Goal: Task Accomplishment & Management: Use online tool/utility

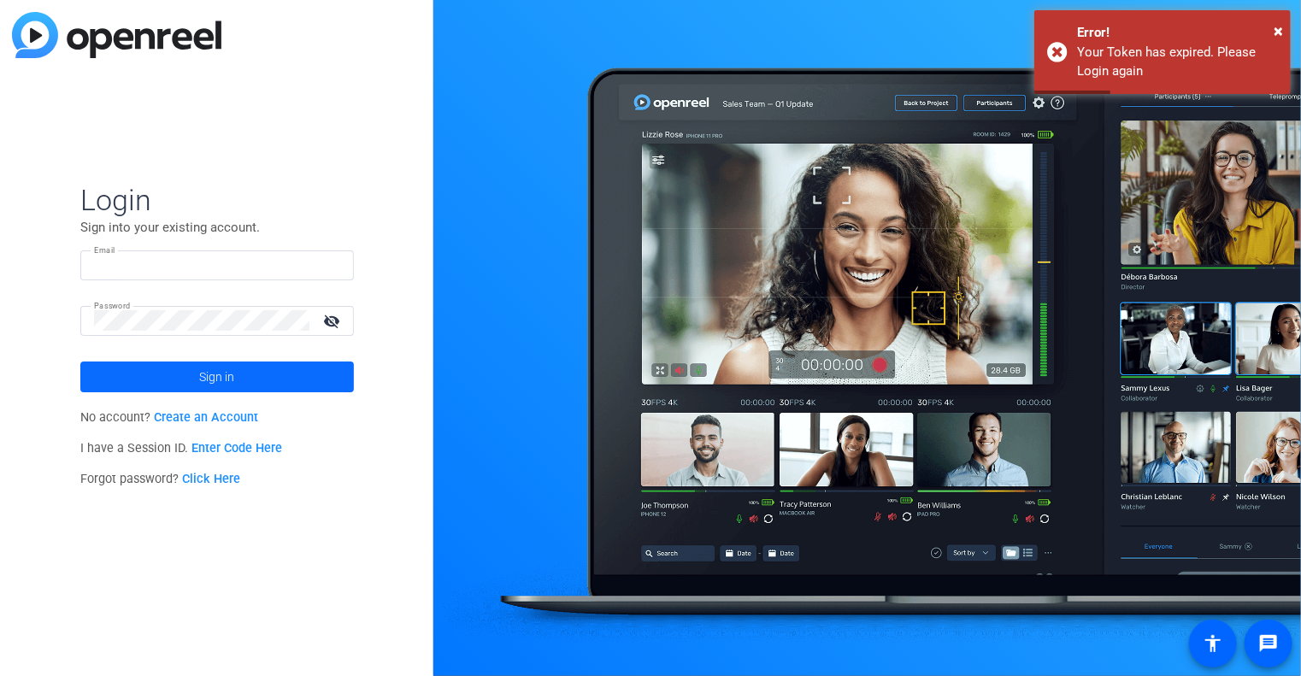
type input "[PERSON_NAME][EMAIL_ADDRESS][PERSON_NAME][DOMAIN_NAME]"
click at [150, 380] on span at bounding box center [217, 377] width 274 height 41
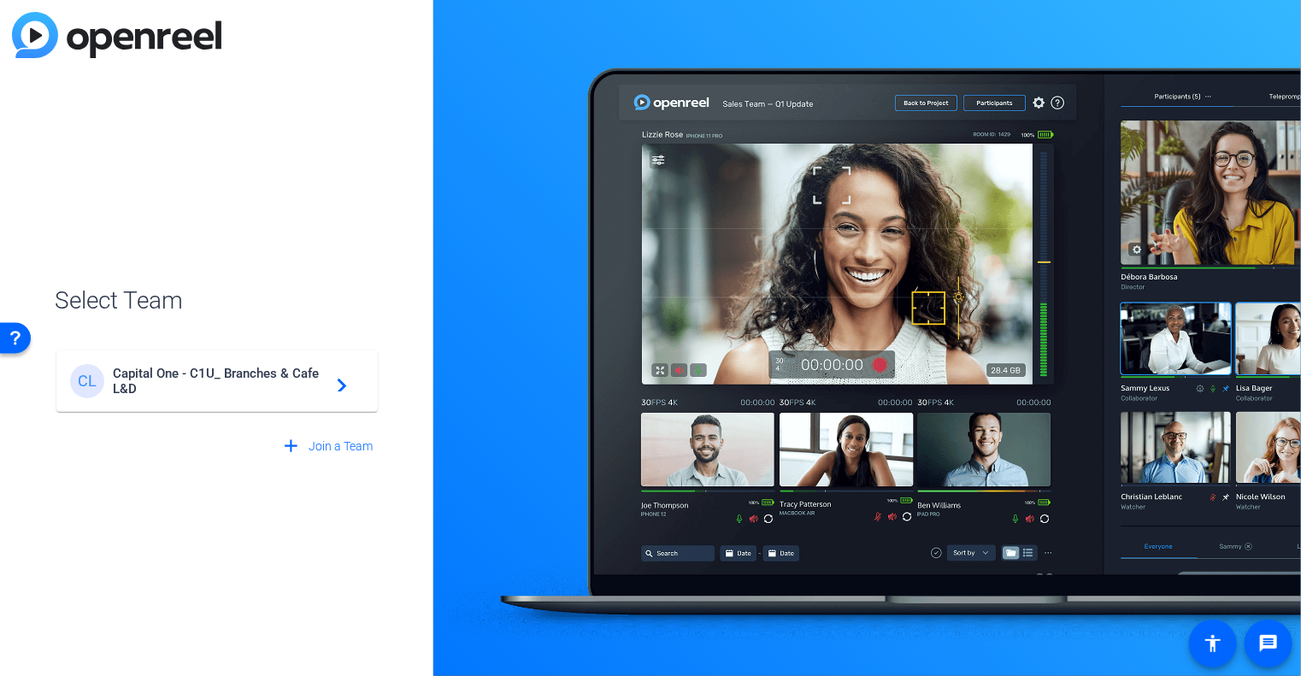
click at [168, 375] on span "Capital One - C1U_ Branches & Cafe L&D" at bounding box center [220, 381] width 214 height 31
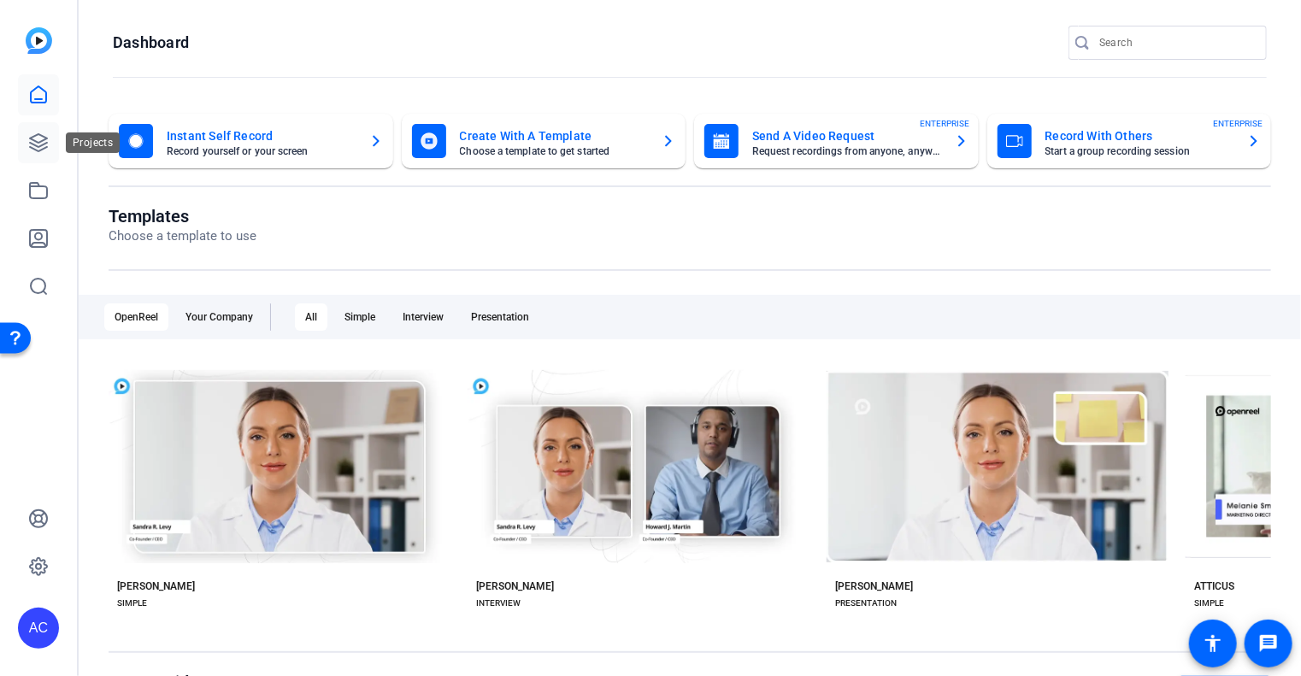
click at [44, 133] on icon at bounding box center [38, 143] width 21 height 21
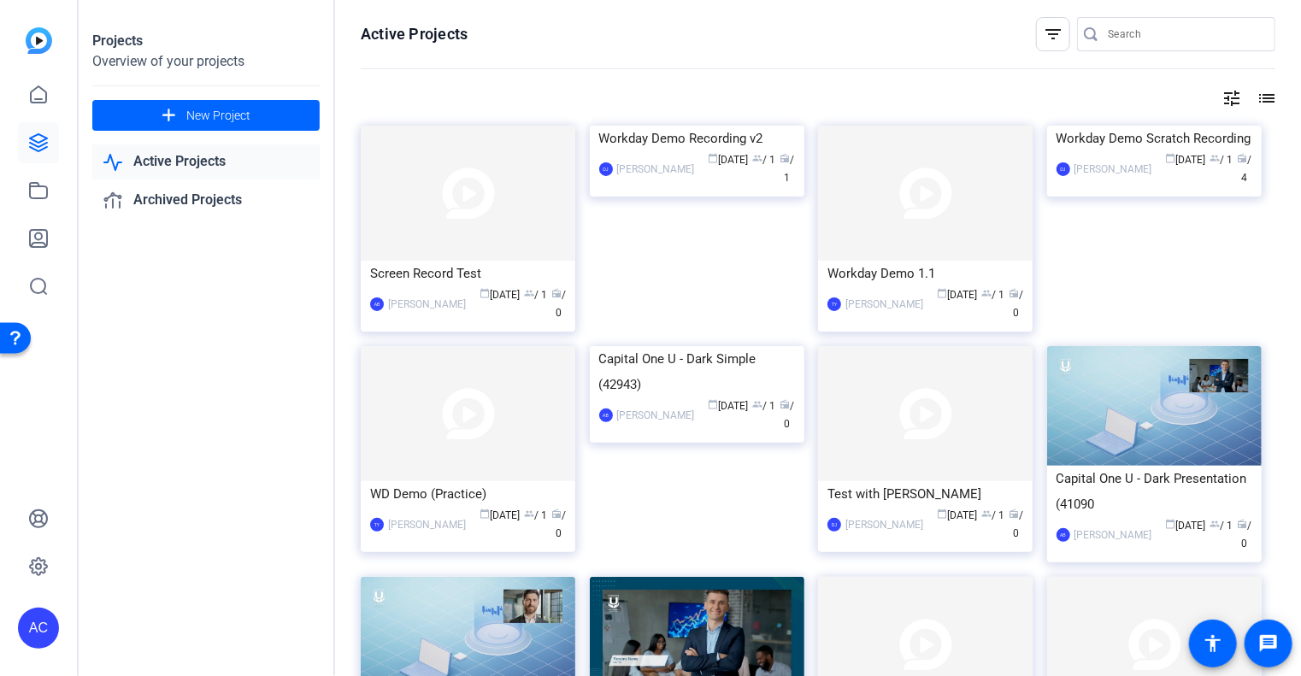
click at [178, 169] on link "Active Projects" at bounding box center [205, 162] width 227 height 35
click at [200, 160] on link "Active Projects" at bounding box center [205, 162] width 227 height 35
click at [1212, 653] on mat-icon "accessibility" at bounding box center [1213, 644] width 21 height 21
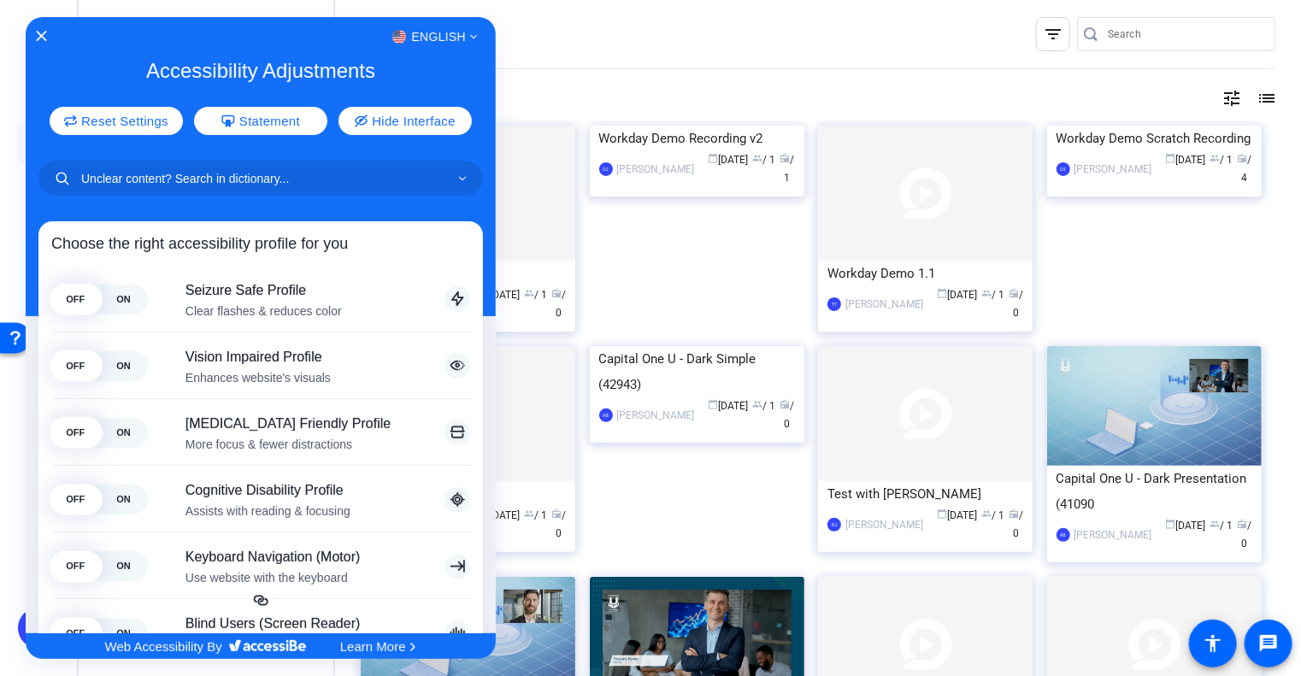
click at [48, 32] on div "English" at bounding box center [261, 37] width 470 height 22
click at [1259, 650] on div at bounding box center [650, 338] width 1301 height 676
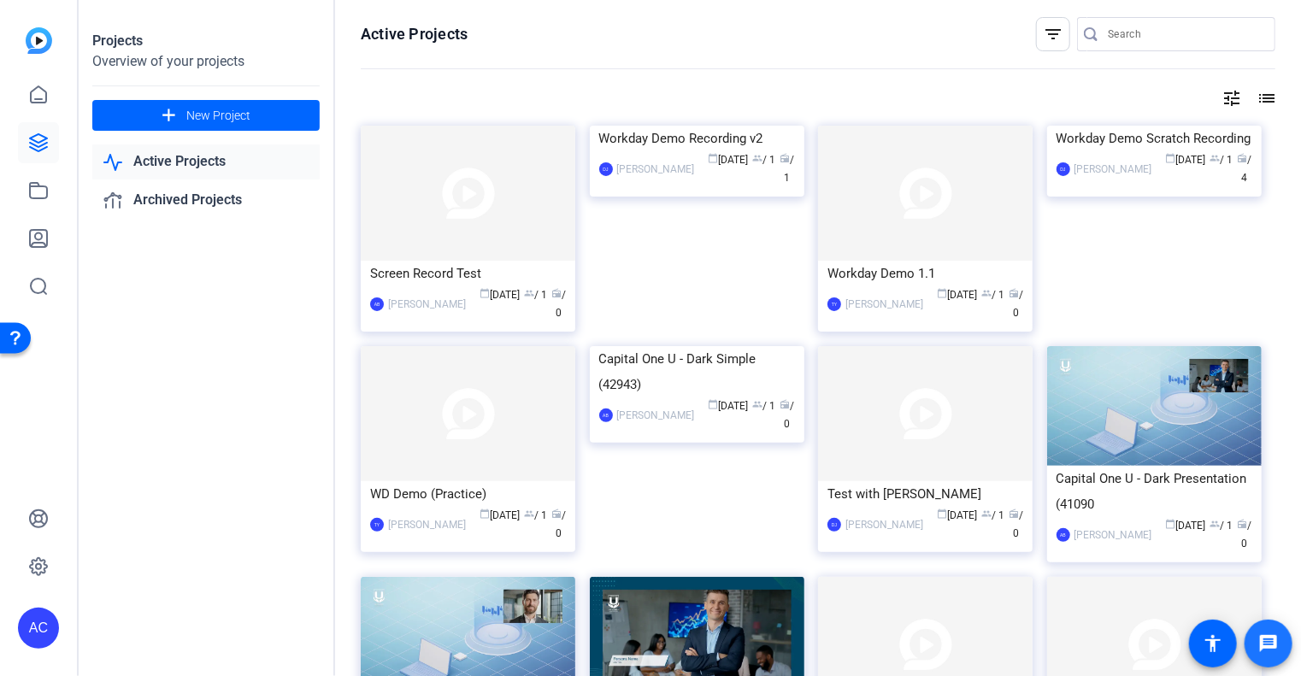
click at [1259, 650] on span at bounding box center [1268, 643] width 41 height 41
click at [9, 343] on div "Open Resource Center" at bounding box center [16, 337] width 14 height 14
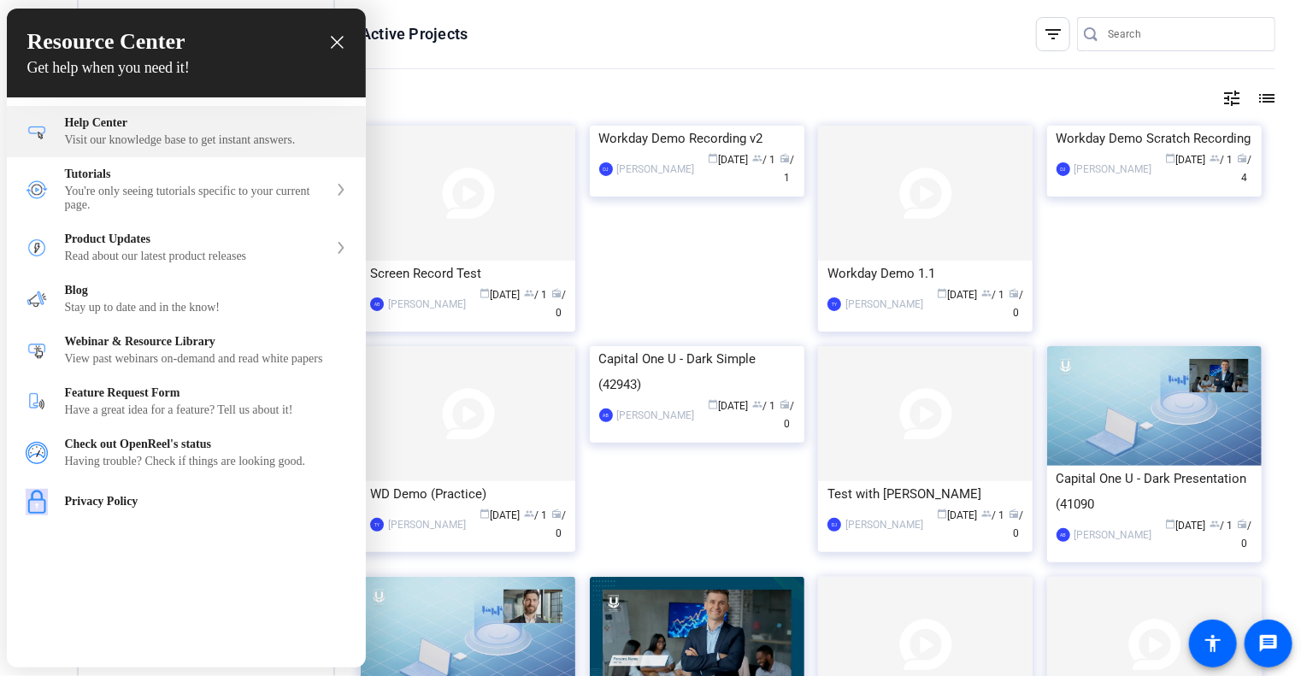
click at [202, 124] on div "Help Center" at bounding box center [206, 123] width 282 height 14
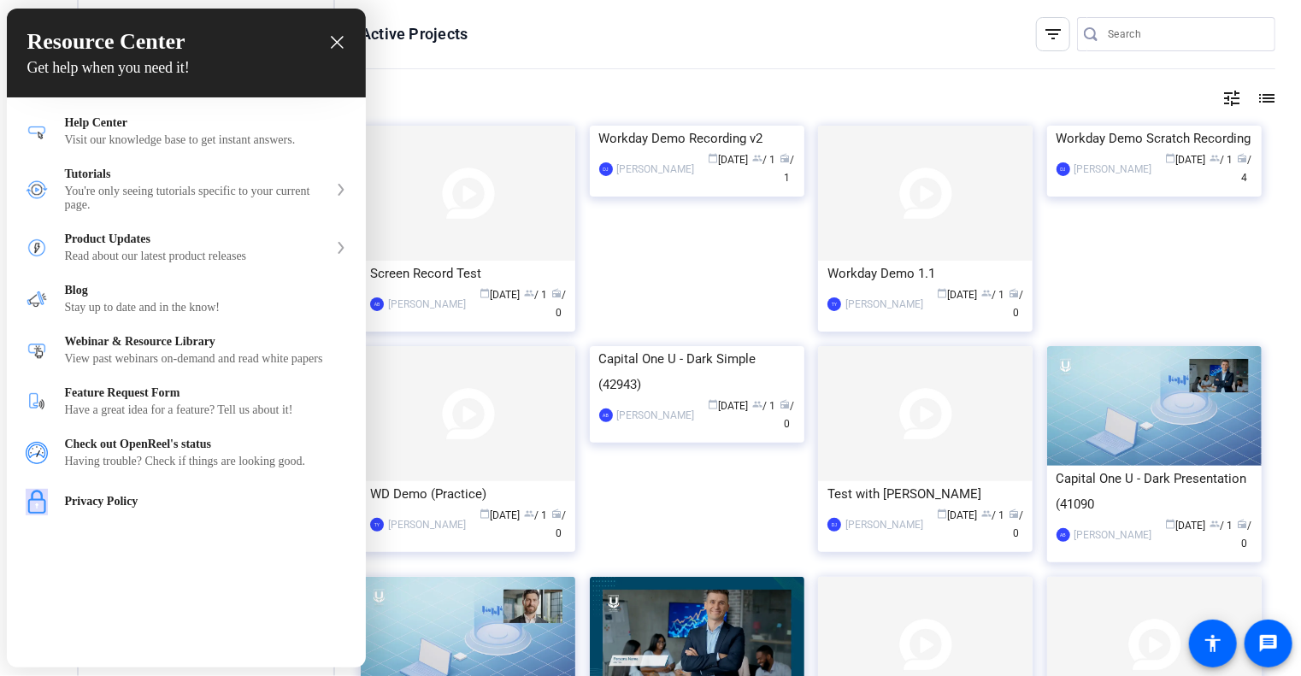
click at [344, 42] on div "close resource center" at bounding box center [337, 42] width 16 height 16
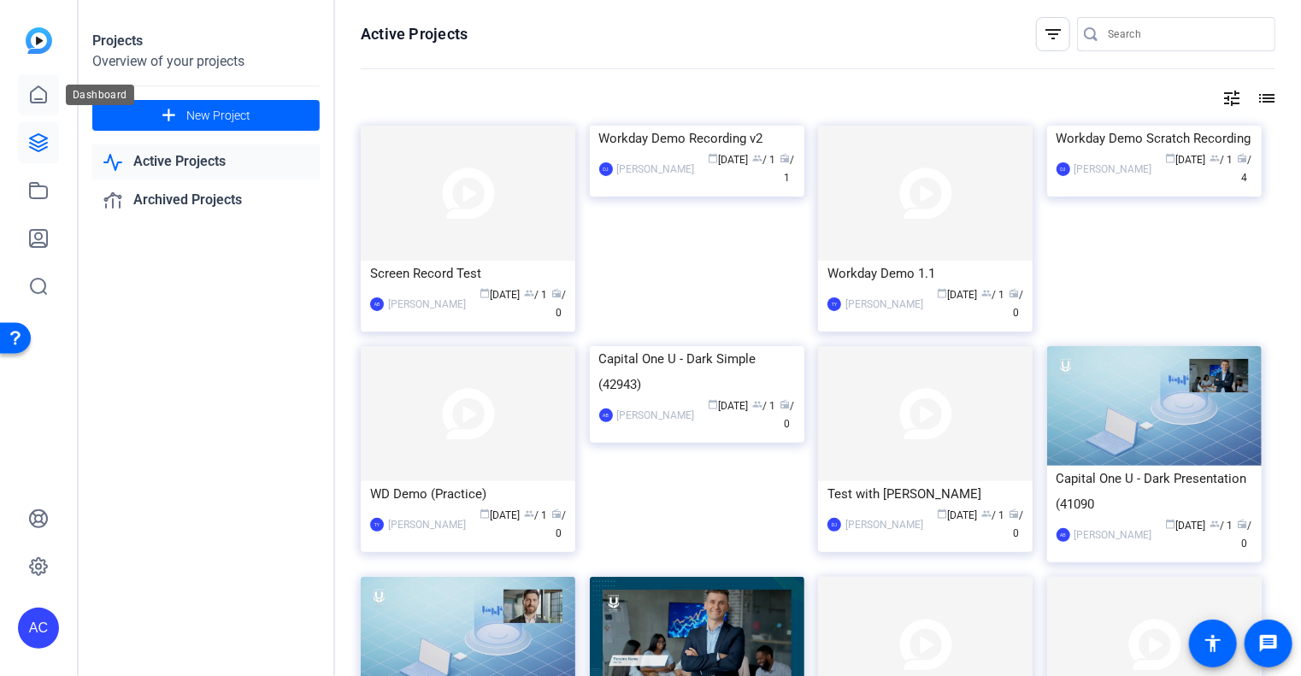
click at [34, 101] on icon at bounding box center [38, 95] width 21 height 21
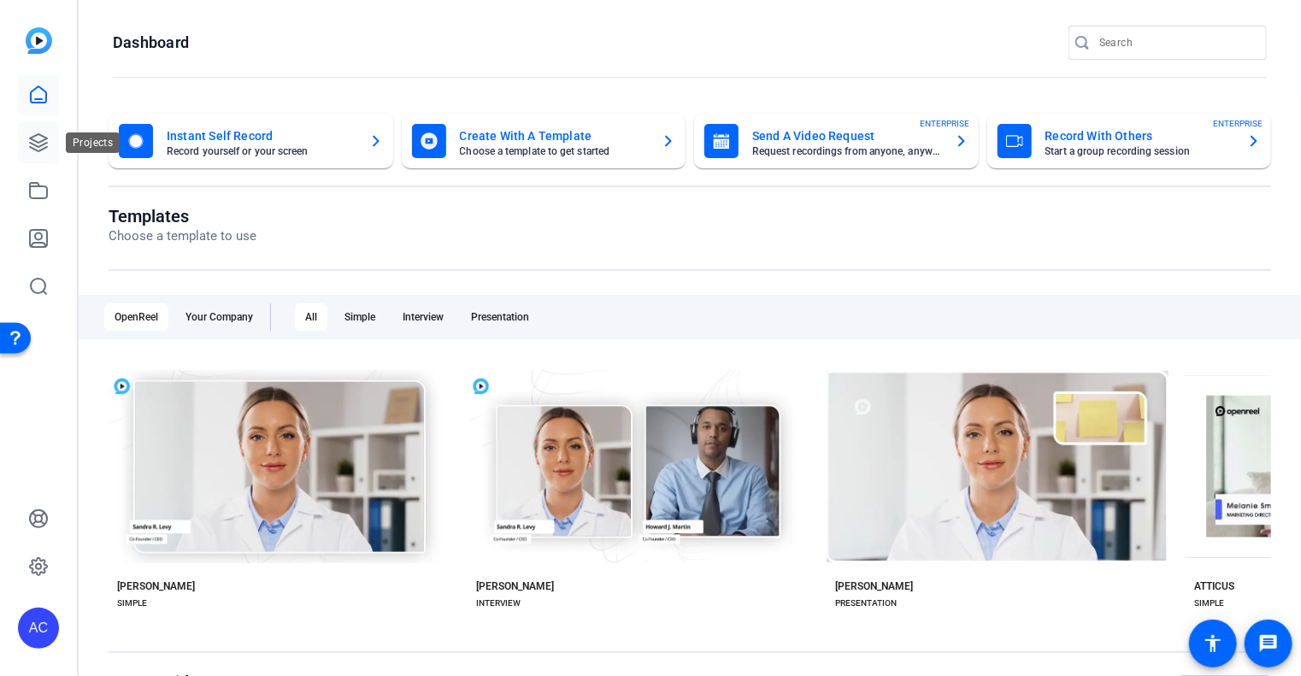
click at [44, 160] on link at bounding box center [38, 142] width 41 height 41
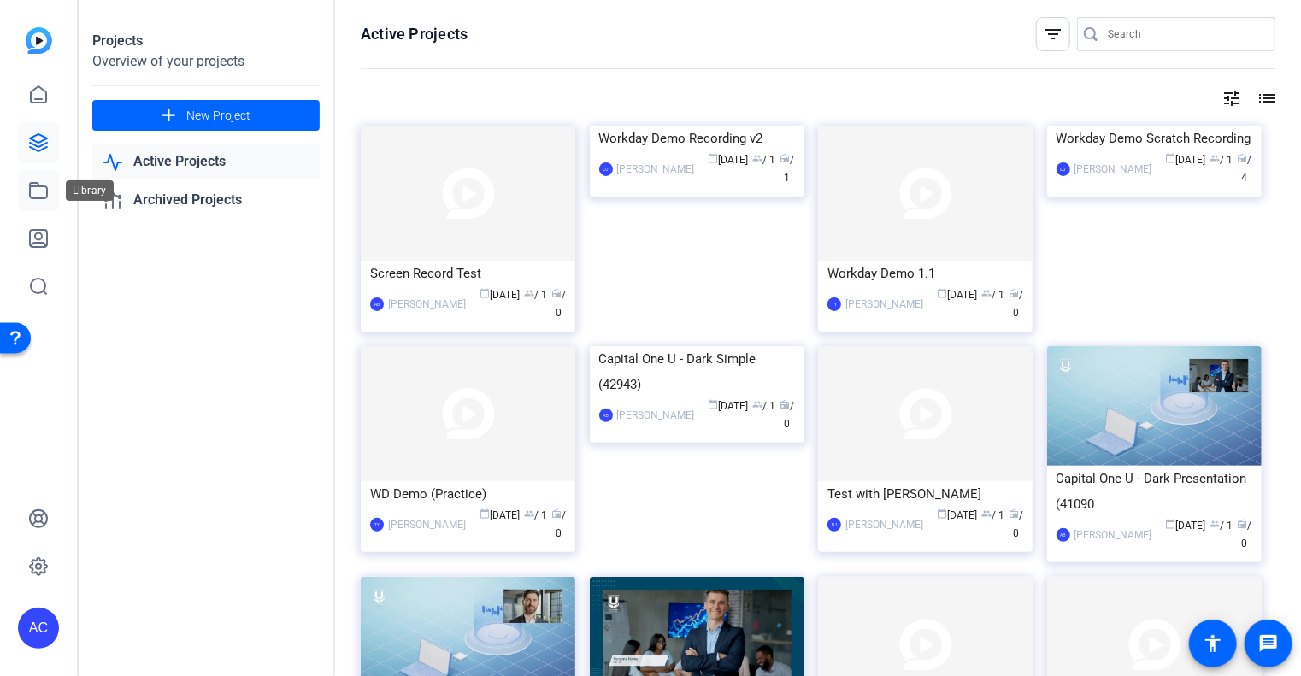
click at [48, 194] on icon at bounding box center [38, 190] width 21 height 21
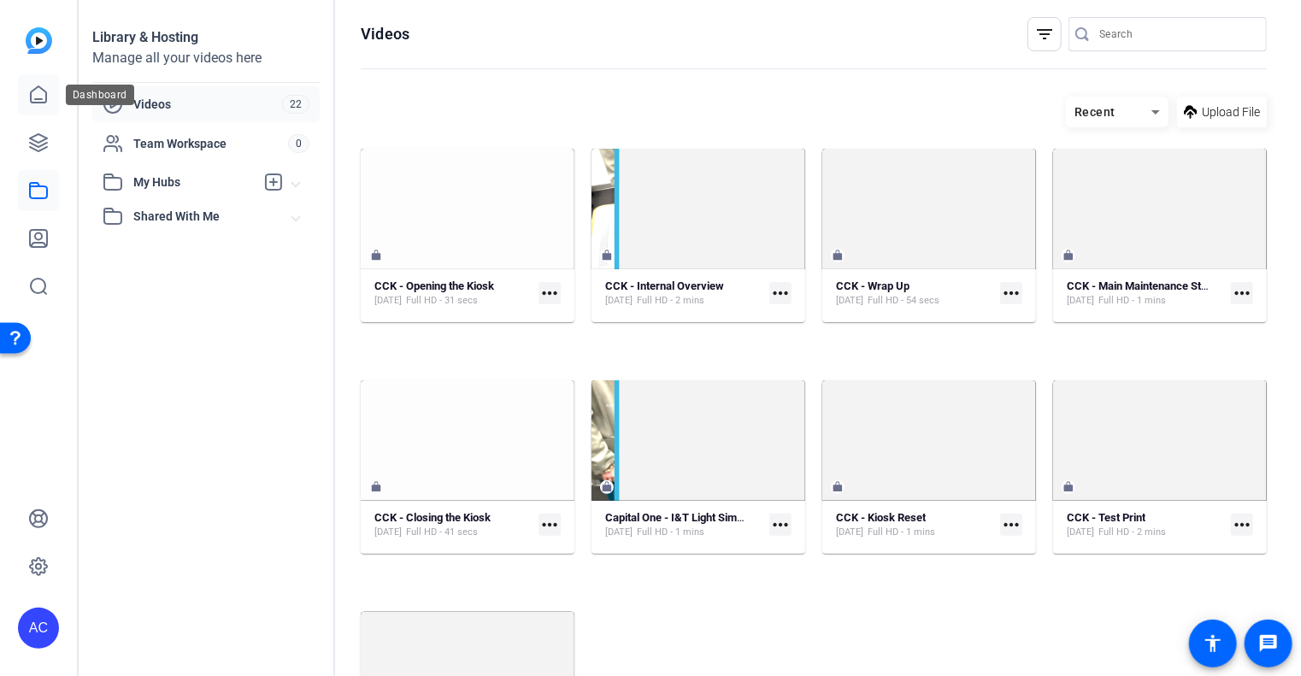
click at [56, 103] on link at bounding box center [38, 94] width 41 height 41
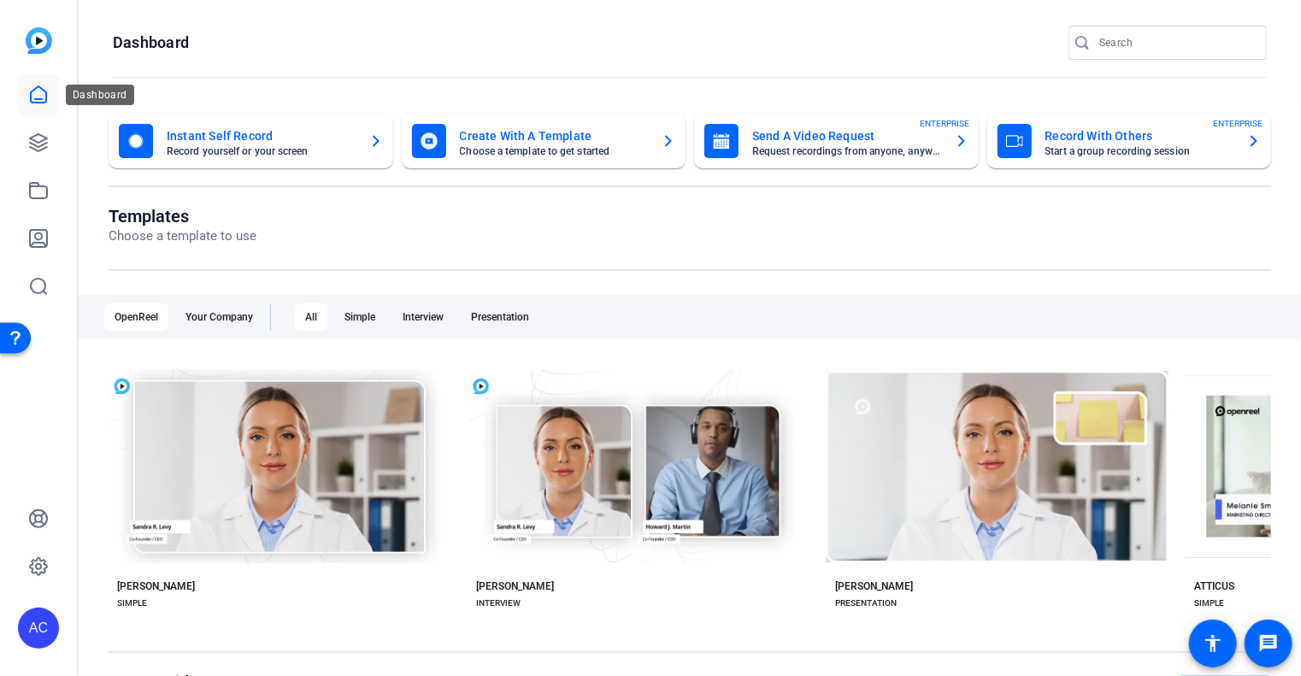
click at [34, 109] on link at bounding box center [38, 94] width 41 height 41
click at [36, 141] on icon at bounding box center [38, 142] width 17 height 17
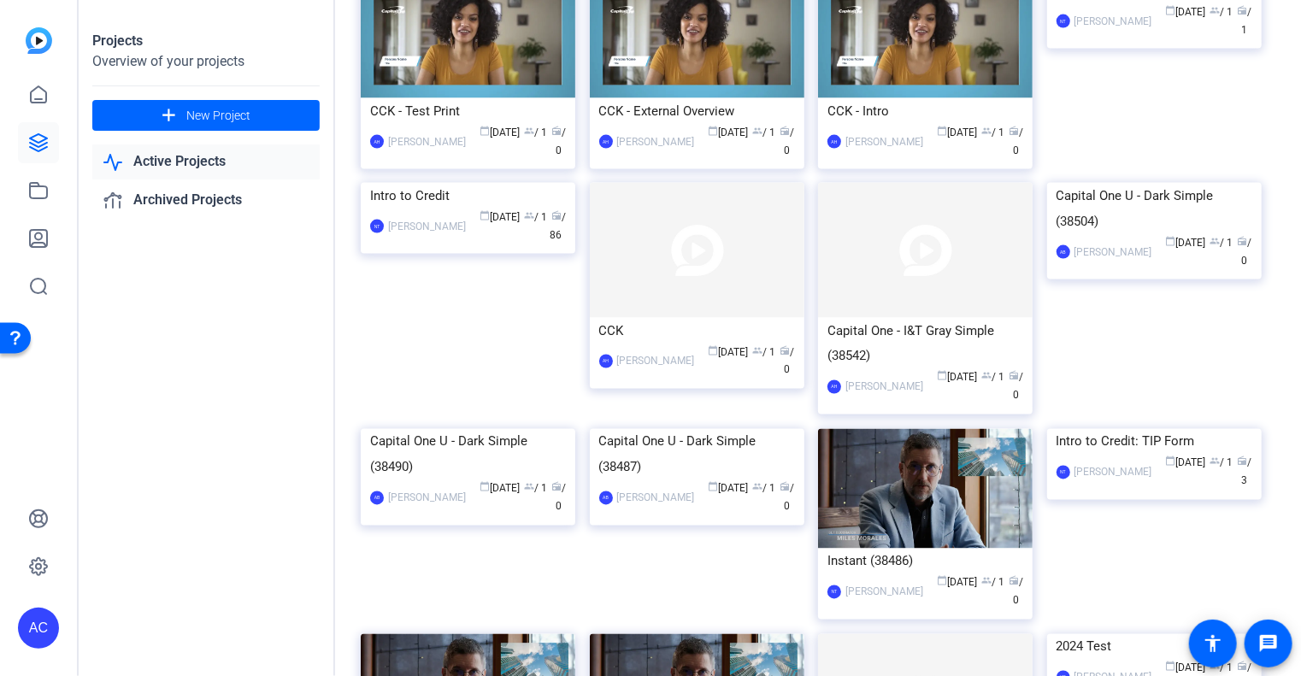
scroll to position [1338, 0]
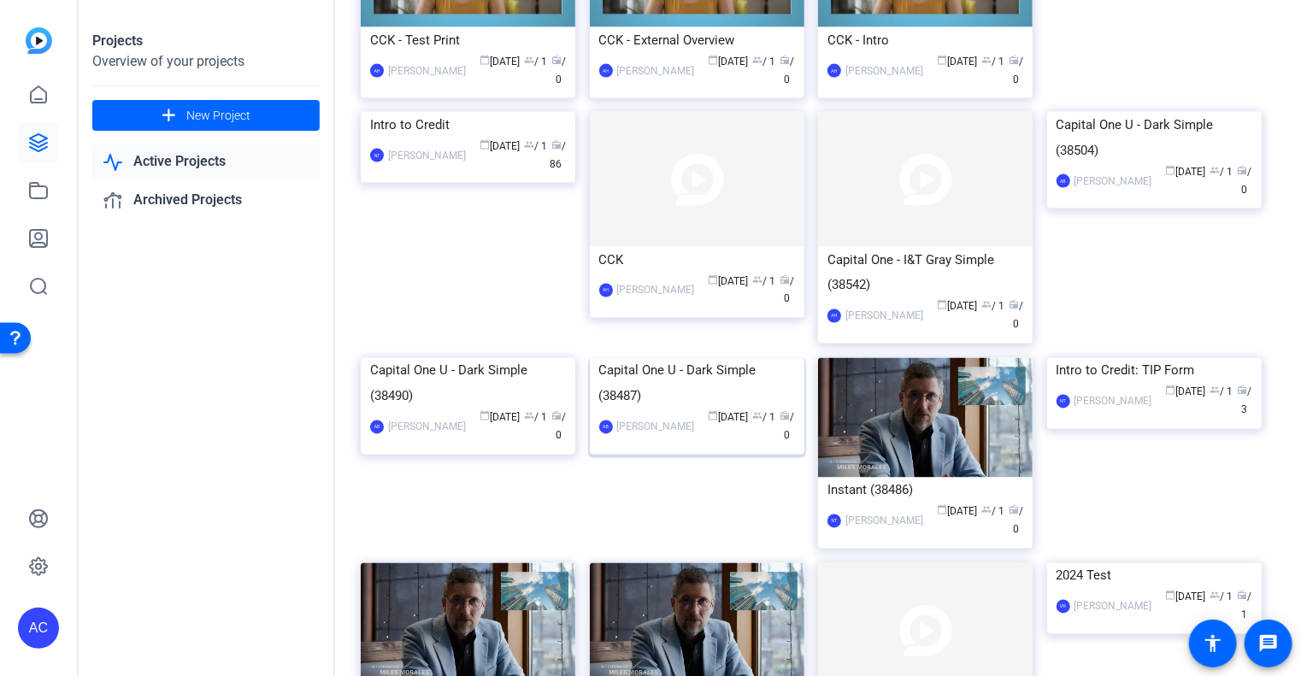
click at [662, 410] on div "Capital One U - Dark Simple (38487)" at bounding box center [697, 383] width 196 height 51
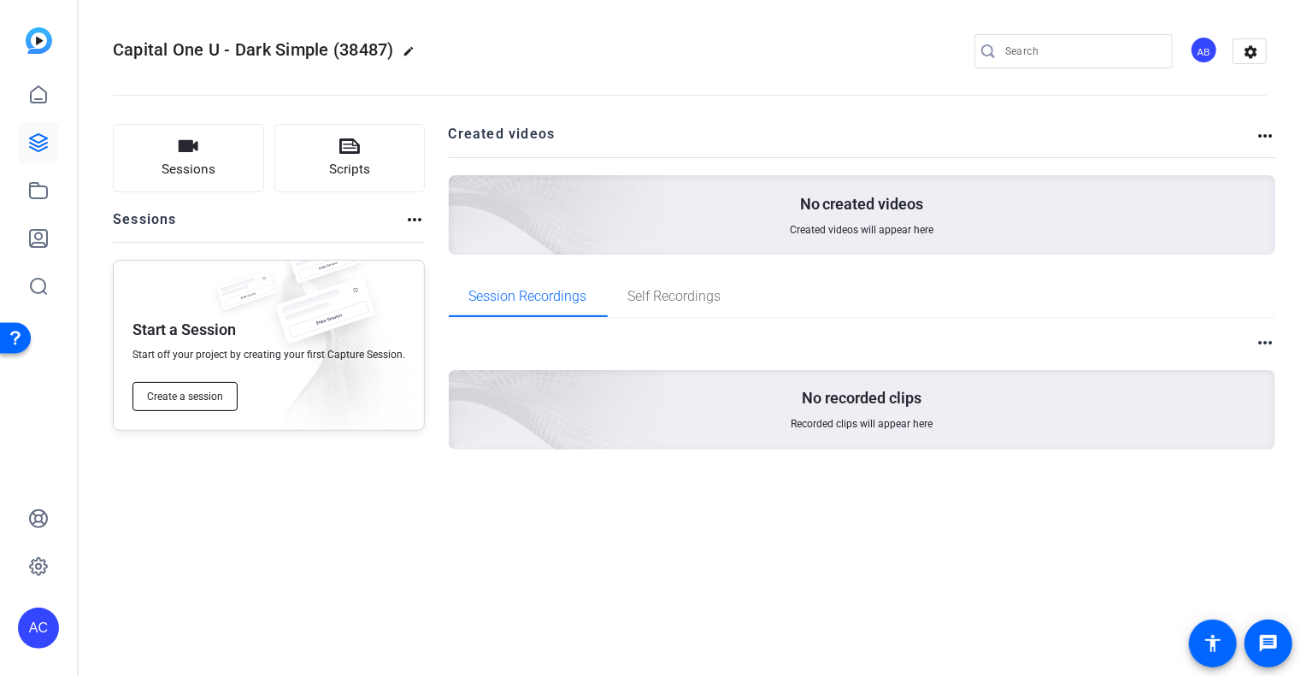
click at [192, 398] on span "Create a session" at bounding box center [185, 397] width 76 height 14
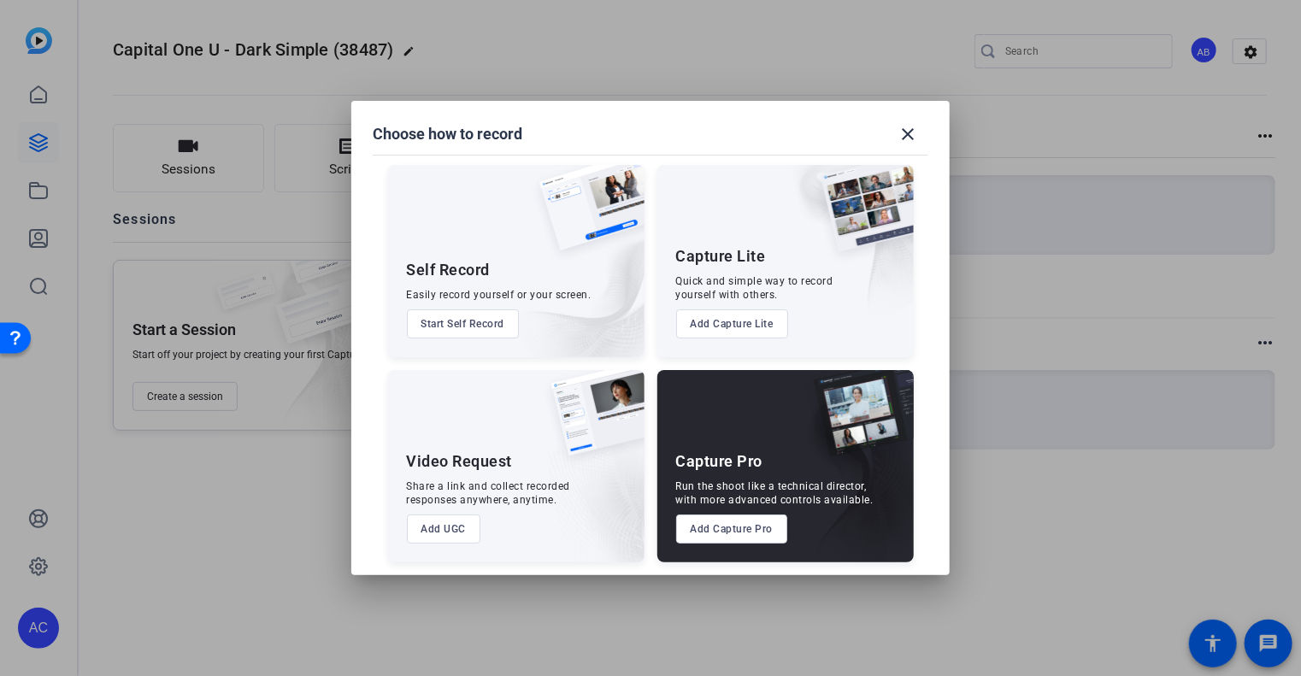
scroll to position [9, 0]
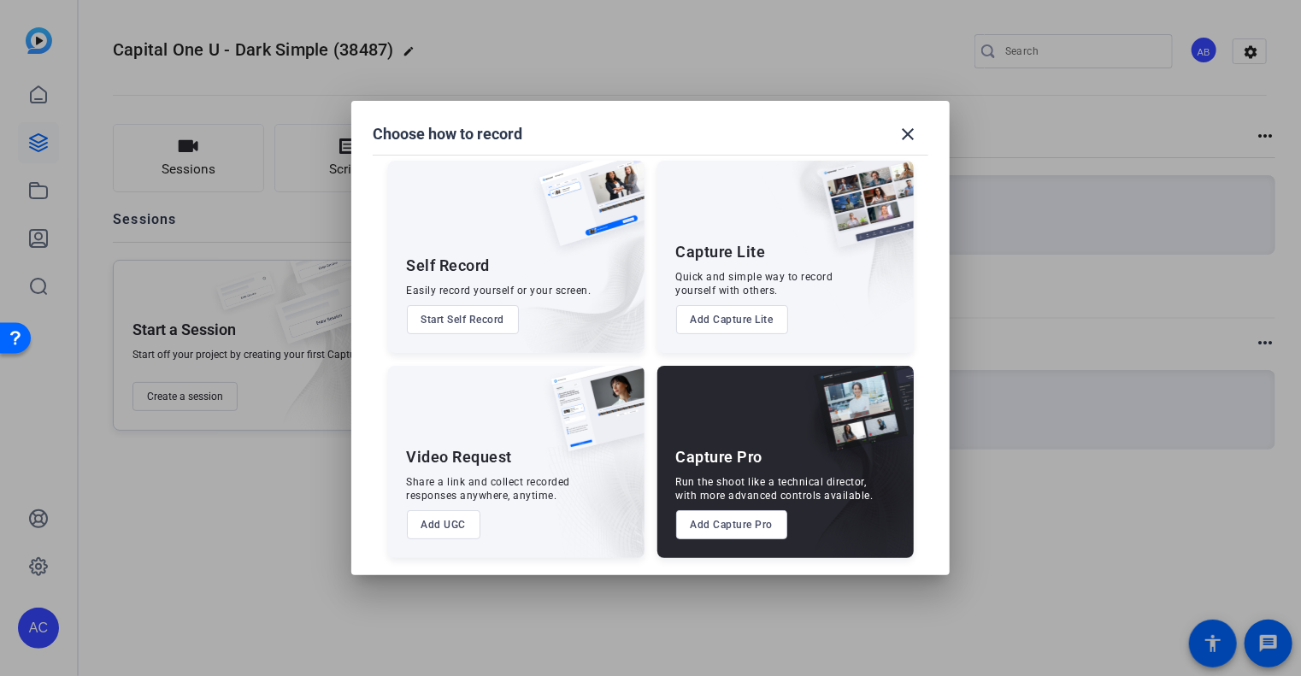
click at [754, 525] on button "Add Capture Pro" at bounding box center [732, 524] width 112 height 29
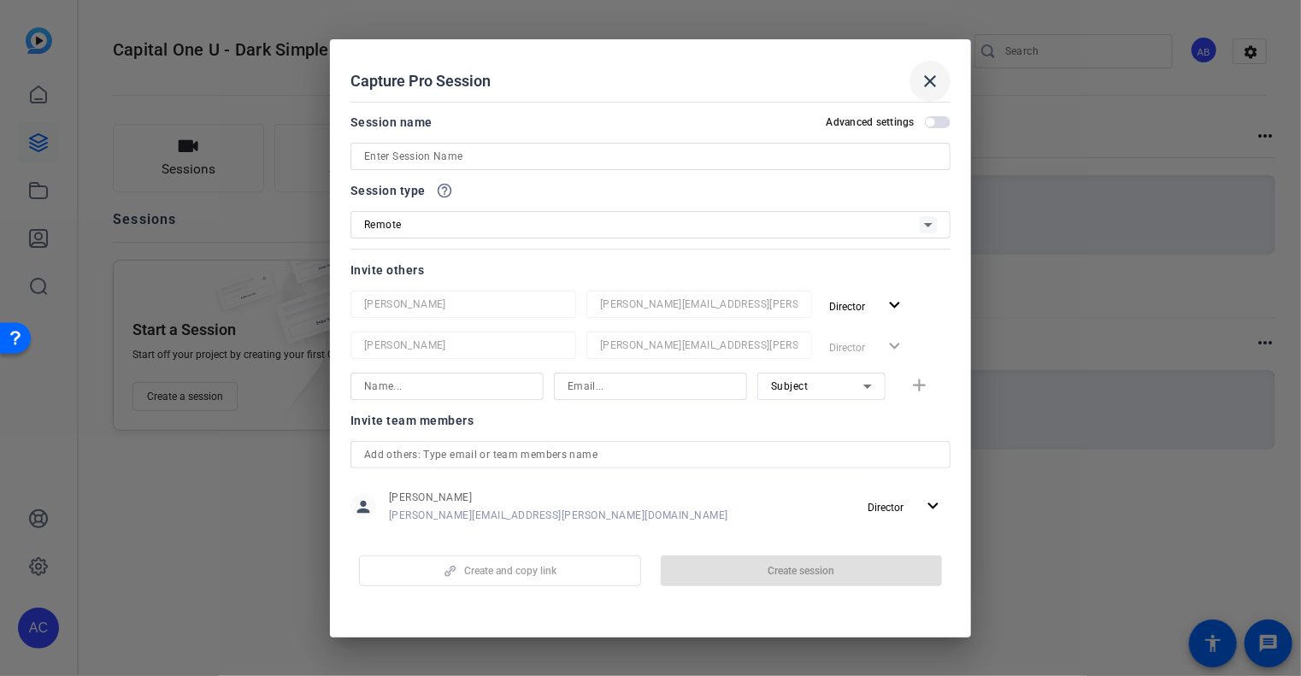
click at [937, 82] on mat-icon "close" at bounding box center [930, 81] width 21 height 21
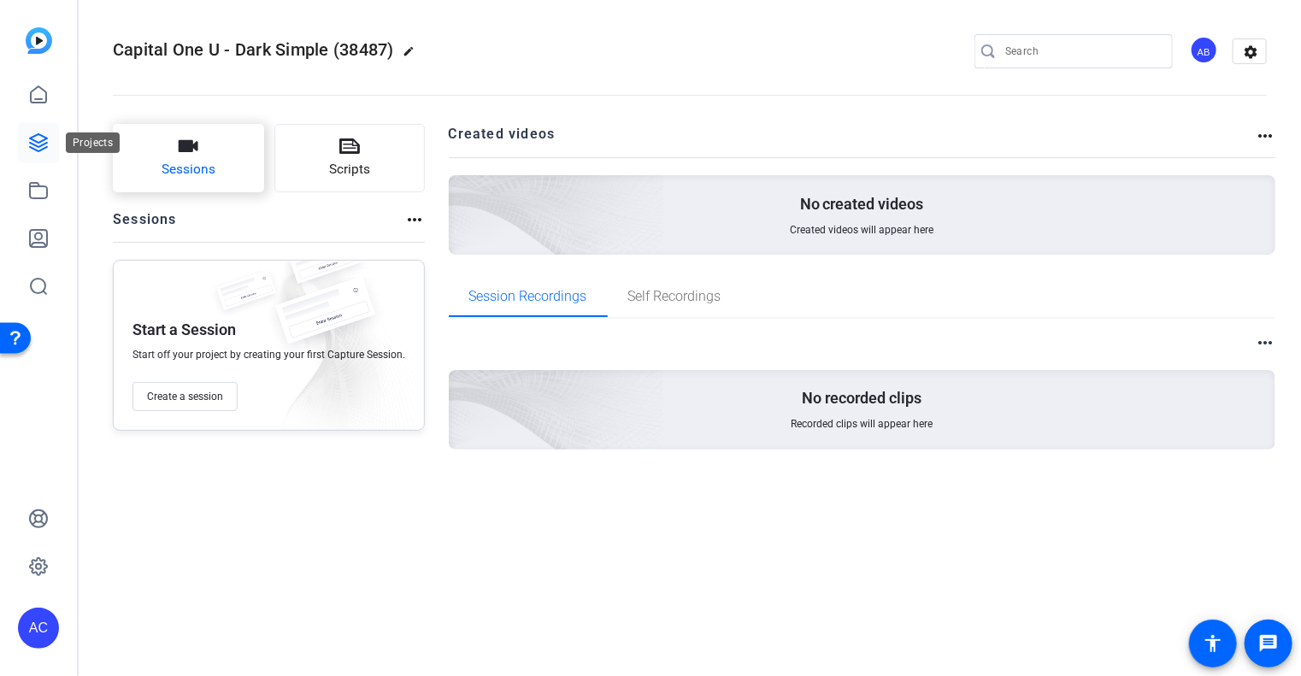
click at [200, 155] on button "Sessions" at bounding box center [188, 158] width 151 height 68
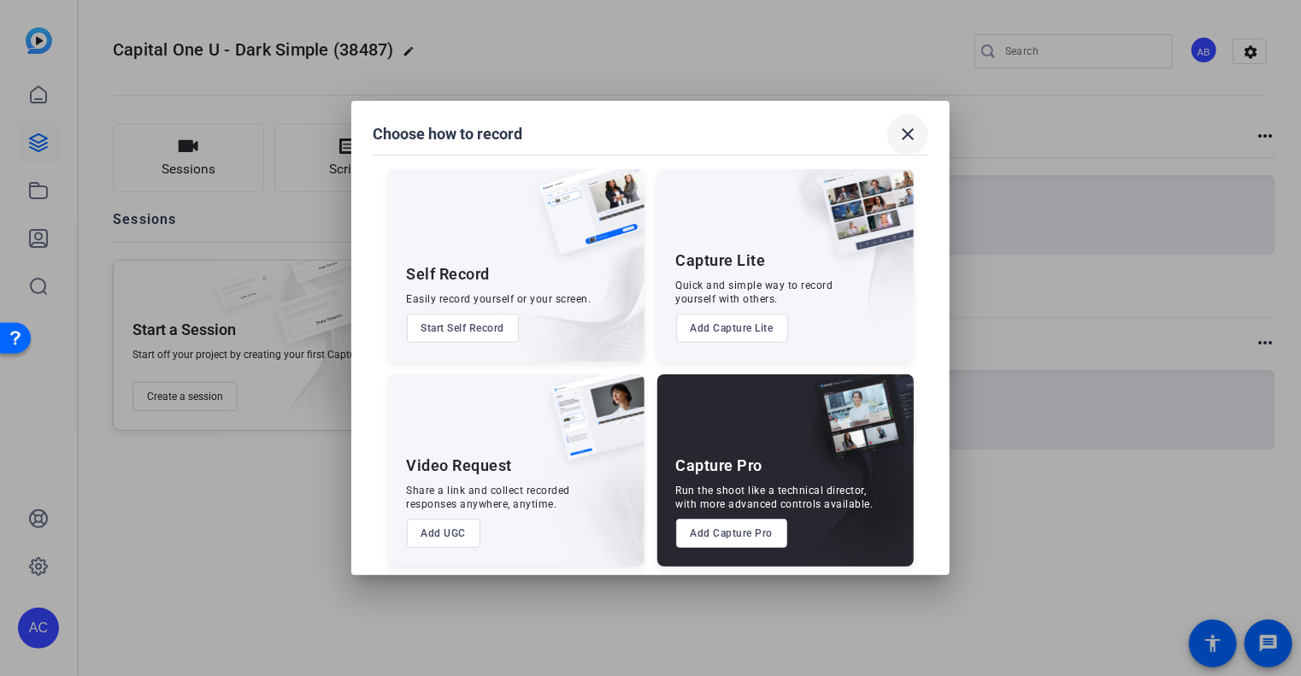
click at [901, 131] on mat-icon "close" at bounding box center [908, 134] width 21 height 21
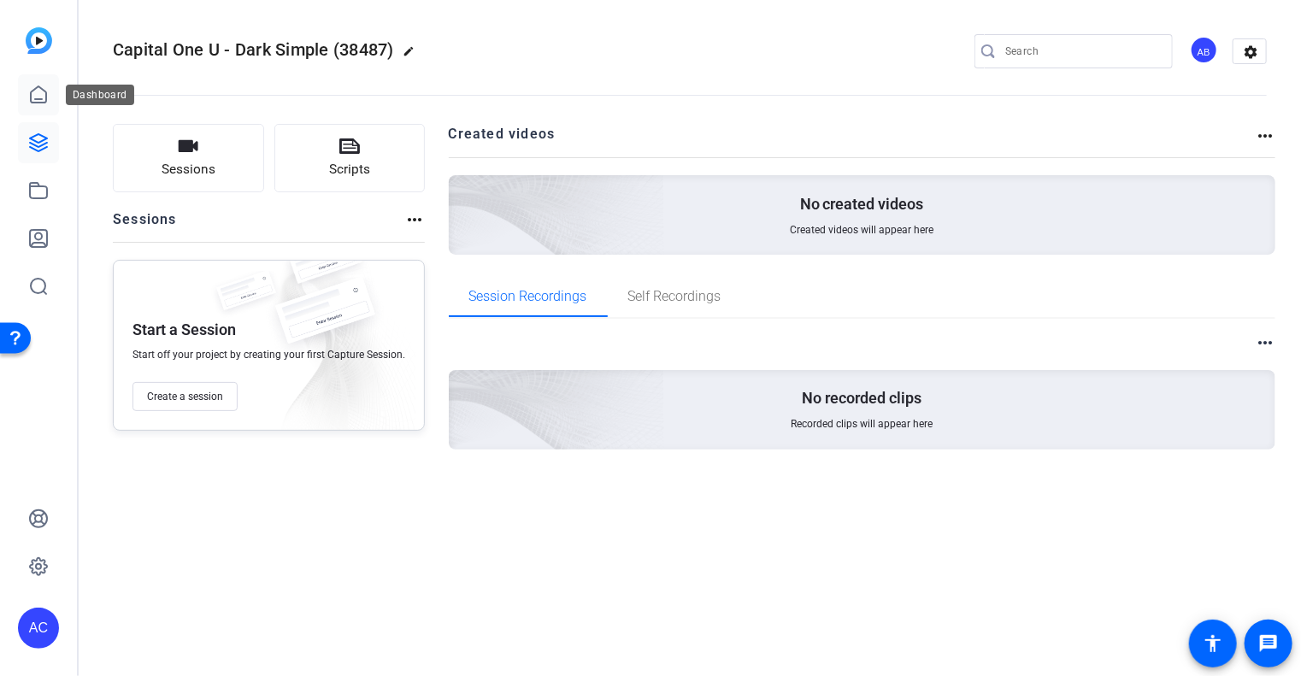
click at [46, 91] on icon at bounding box center [38, 95] width 21 height 21
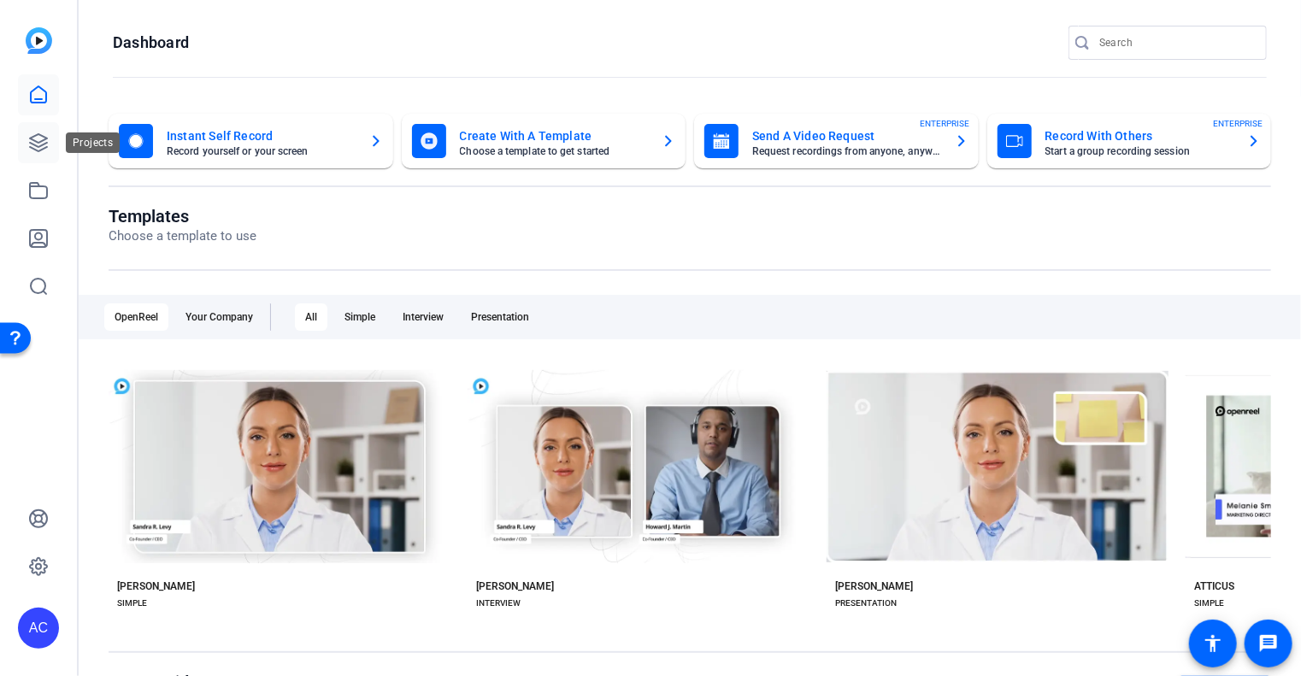
click at [50, 153] on link at bounding box center [38, 142] width 41 height 41
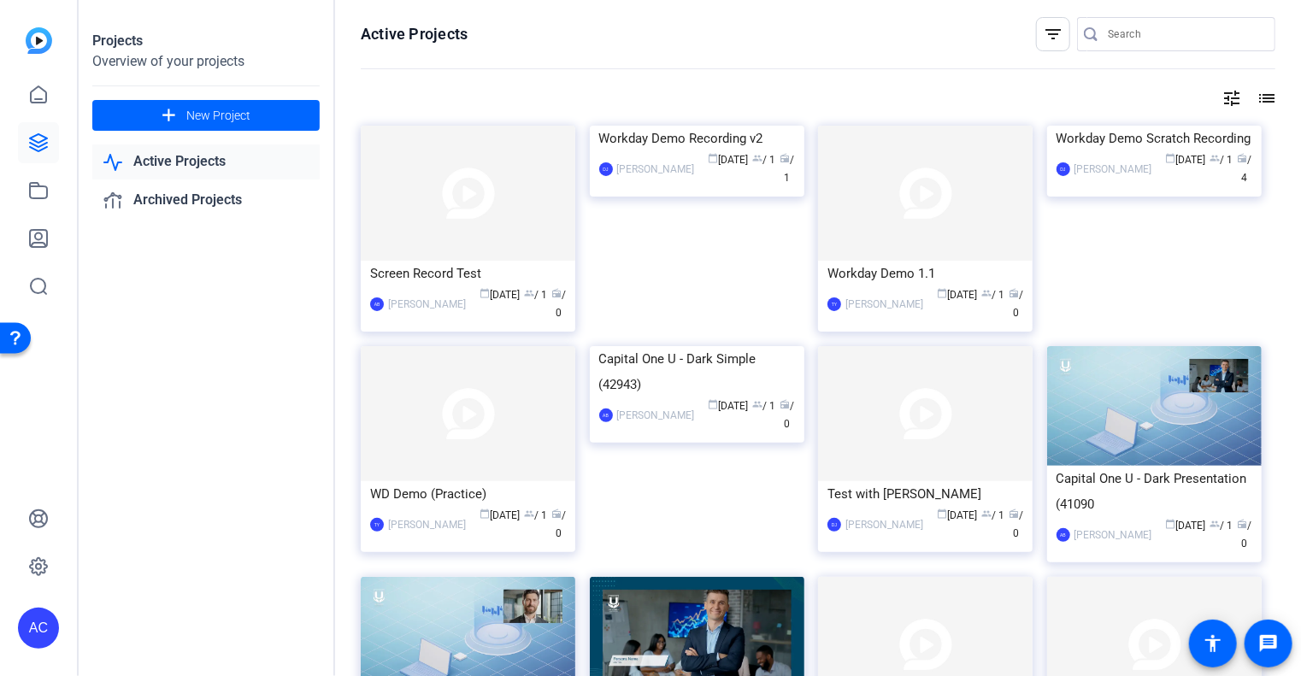
click at [1228, 99] on mat-icon "tune" at bounding box center [1232, 98] width 21 height 21
click at [1255, 88] on div at bounding box center [650, 338] width 1301 height 676
click at [1259, 93] on mat-icon "list" at bounding box center [1265, 98] width 21 height 21
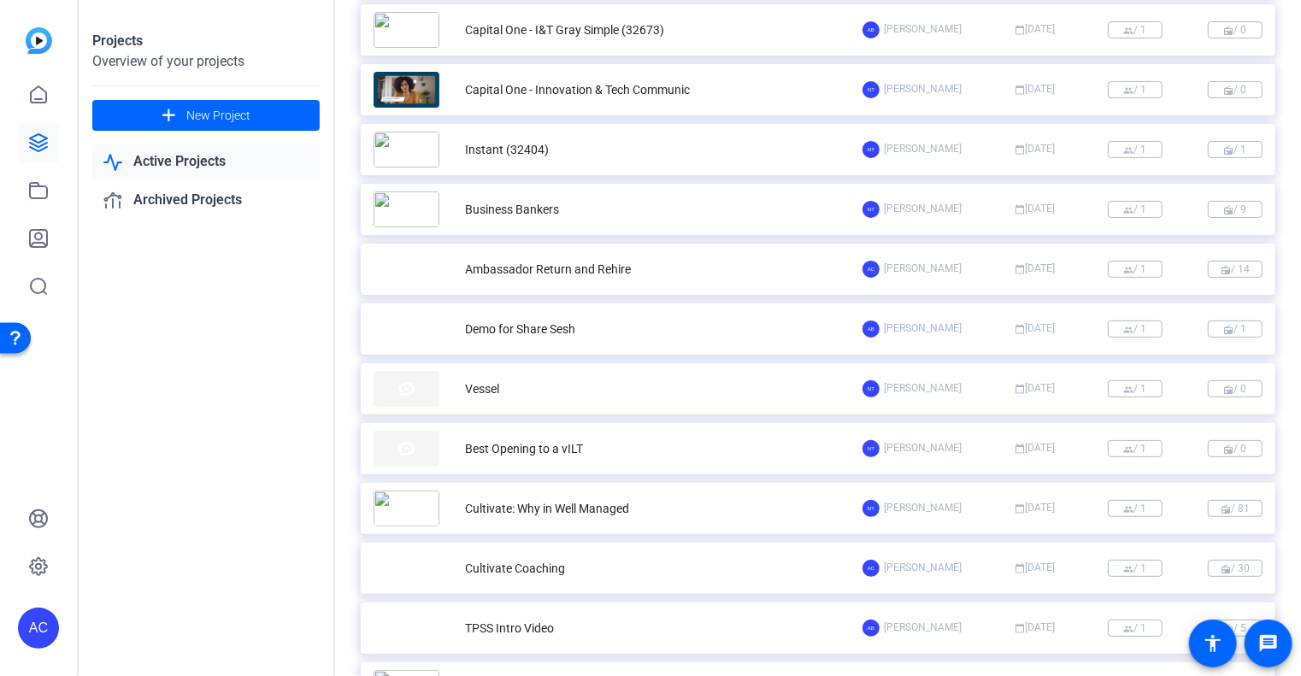
scroll to position [3338, 0]
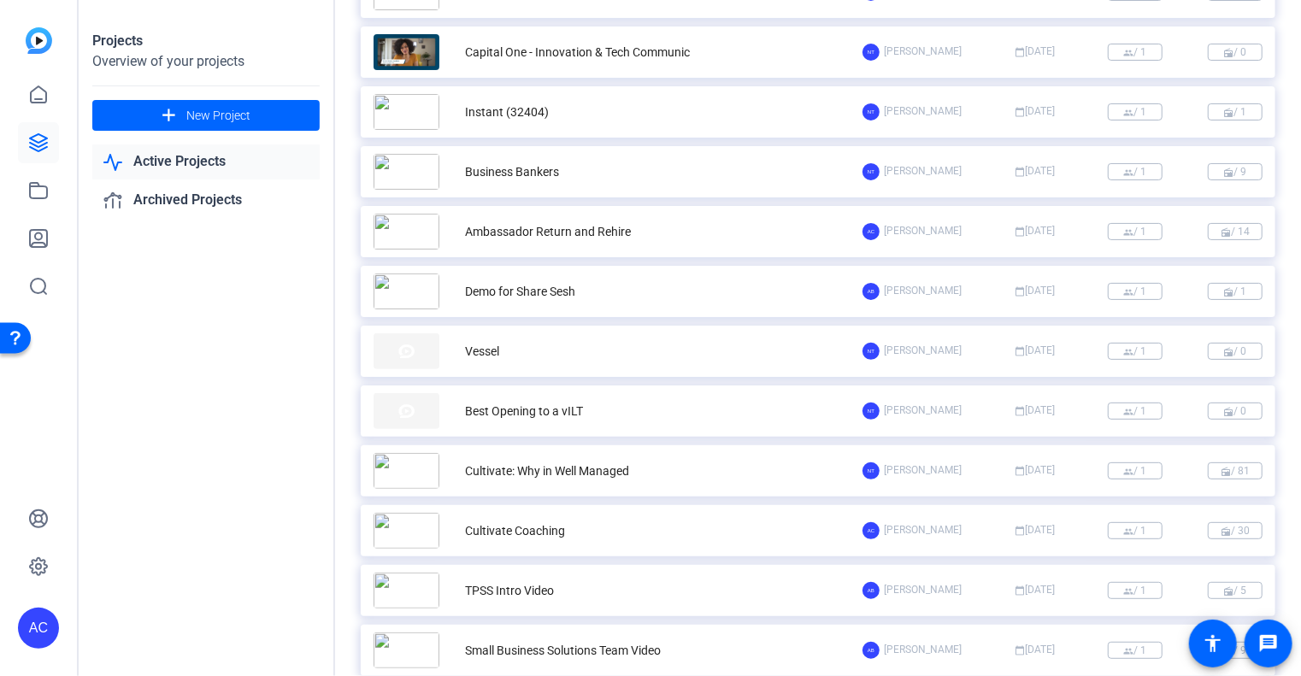
click at [393, 222] on img at bounding box center [407, 232] width 66 height 36
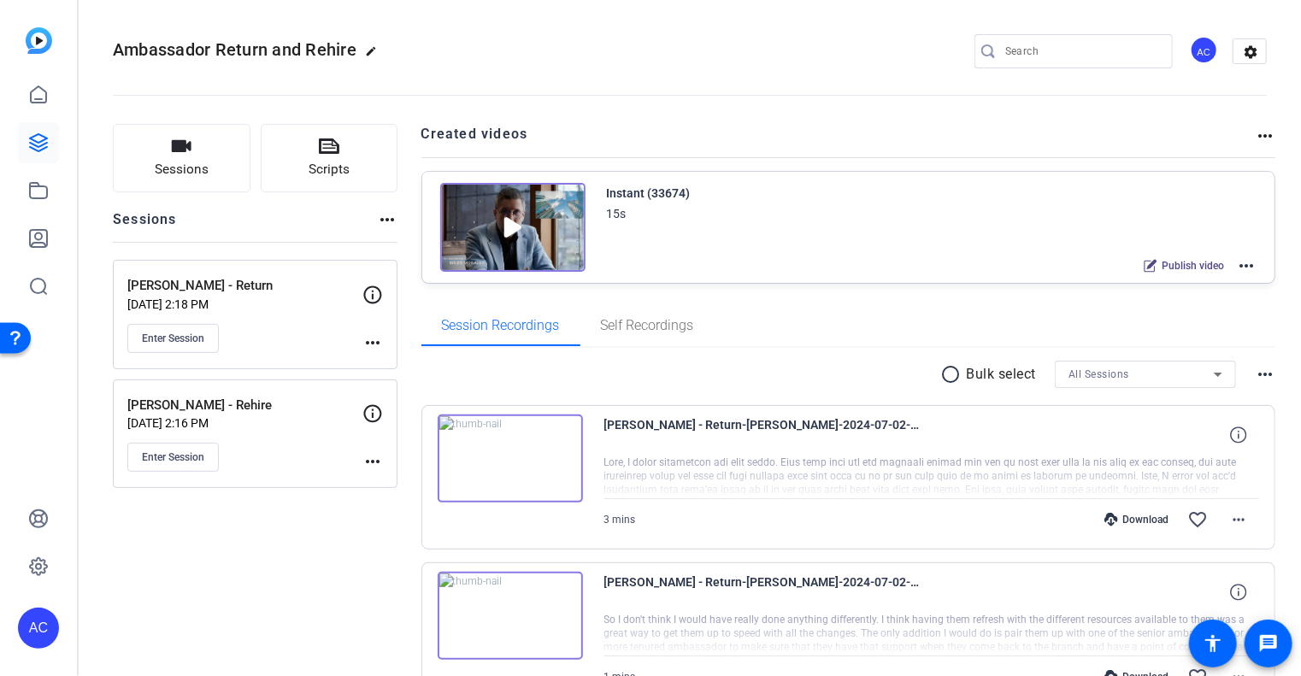
click at [380, 217] on mat-icon "more_horiz" at bounding box center [387, 219] width 21 height 21
click at [197, 145] on div at bounding box center [650, 338] width 1301 height 676
click at [198, 162] on span "Sessions" at bounding box center [182, 170] width 54 height 20
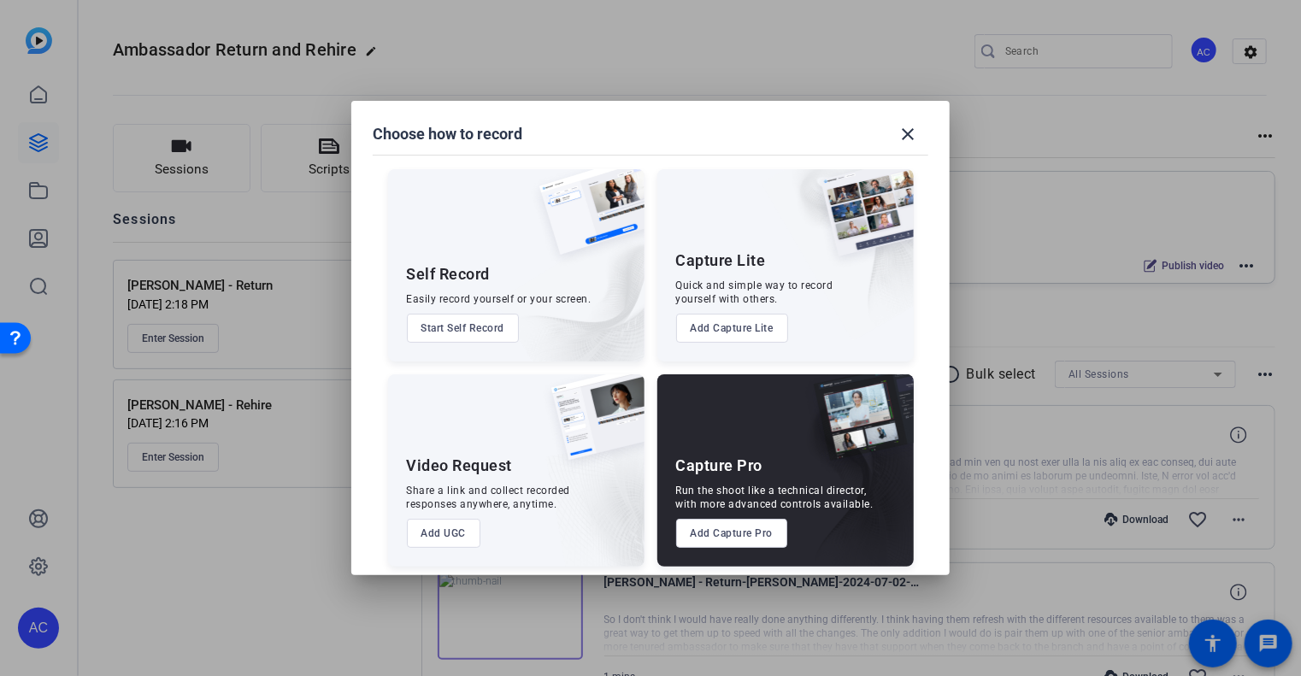
click at [753, 545] on button "Add Capture Pro" at bounding box center [732, 533] width 112 height 29
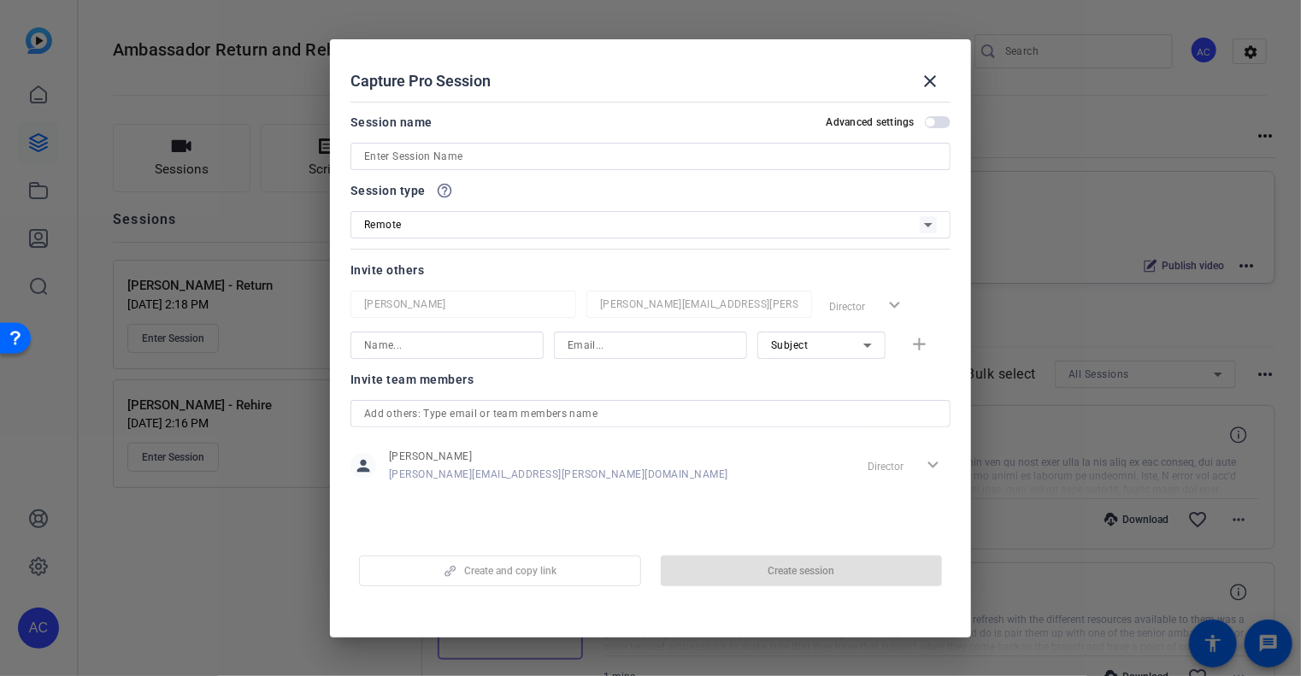
click at [486, 155] on input at bounding box center [650, 156] width 573 height 21
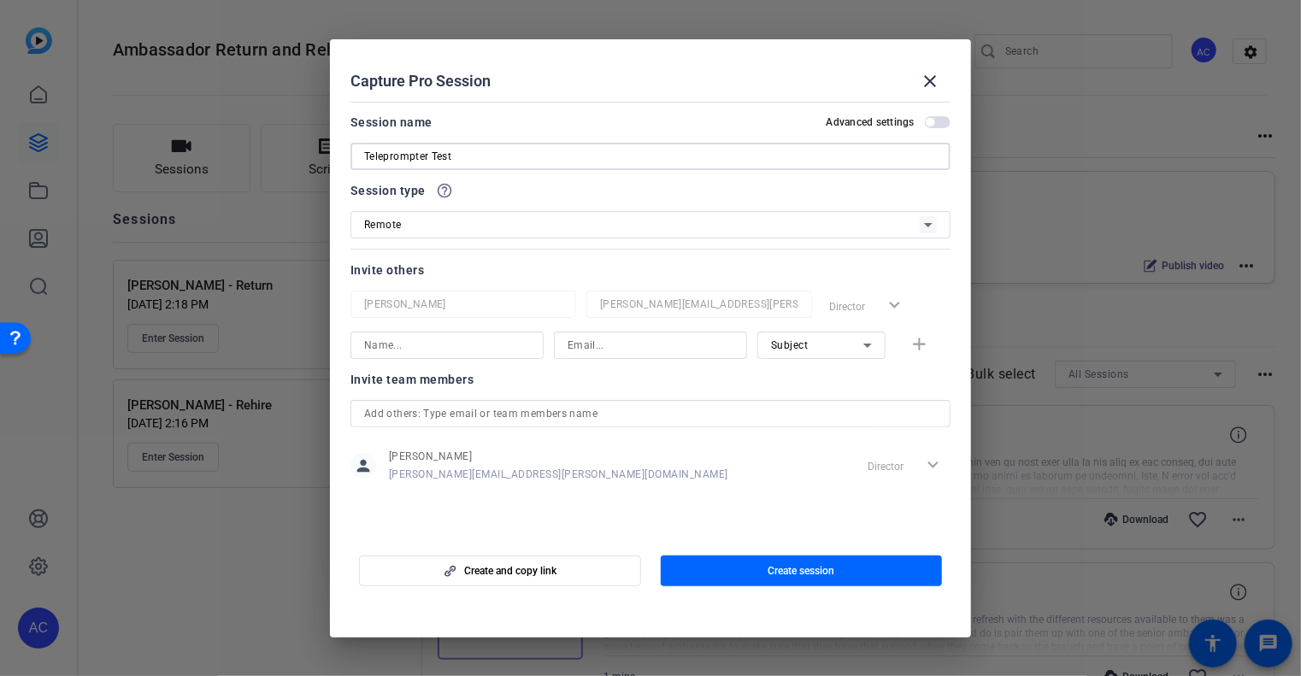
type input "Teleprompter Test"
click at [497, 221] on div "Remote" at bounding box center [642, 224] width 556 height 21
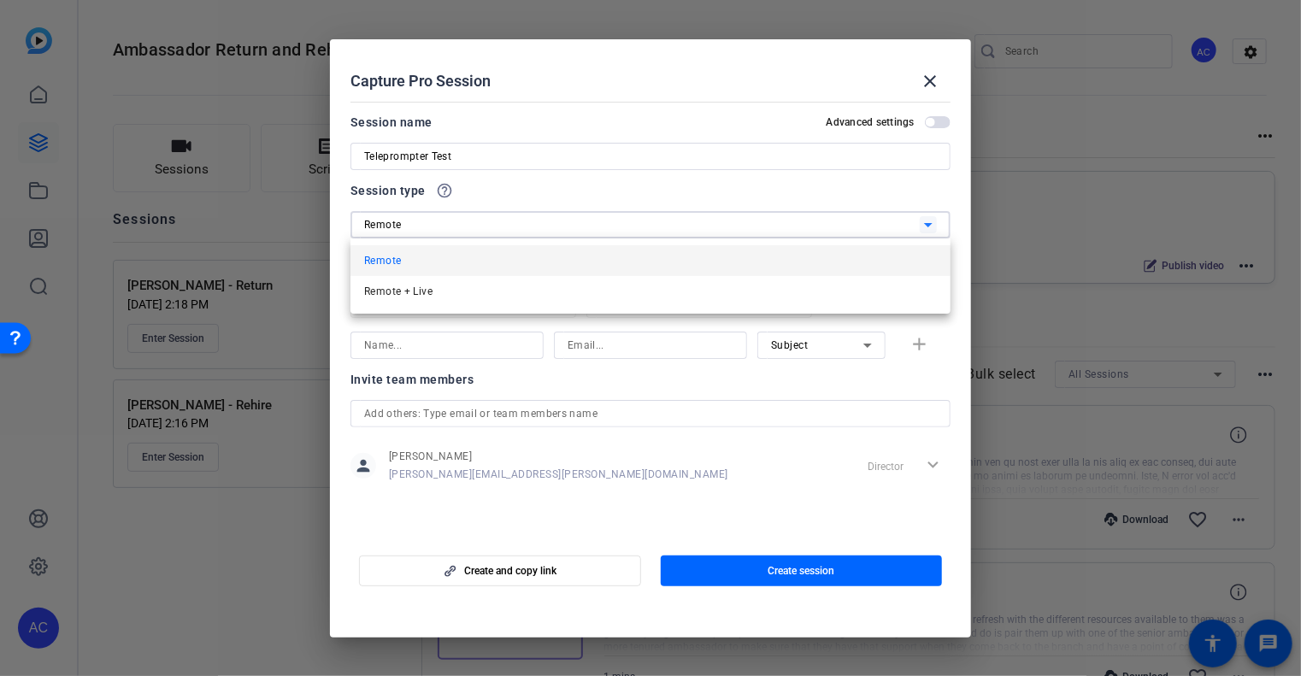
click at [497, 221] on div at bounding box center [650, 338] width 1301 height 676
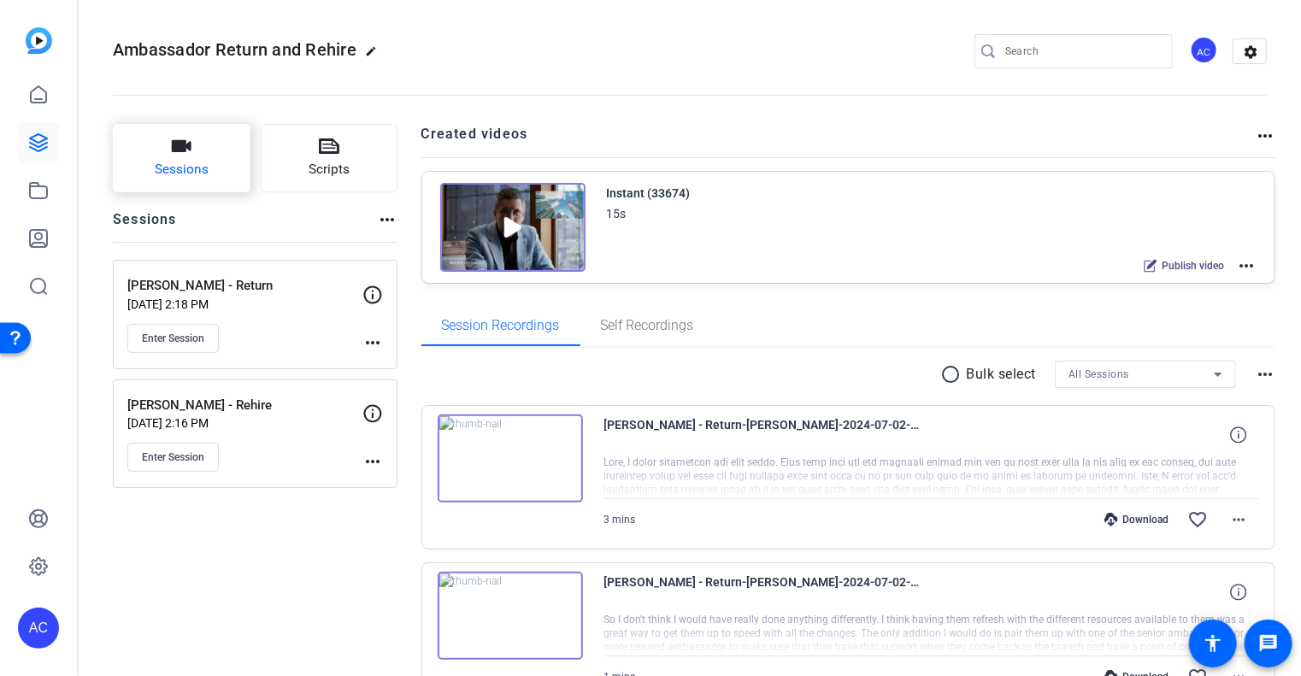
click at [226, 153] on button "Sessions" at bounding box center [182, 158] width 138 height 68
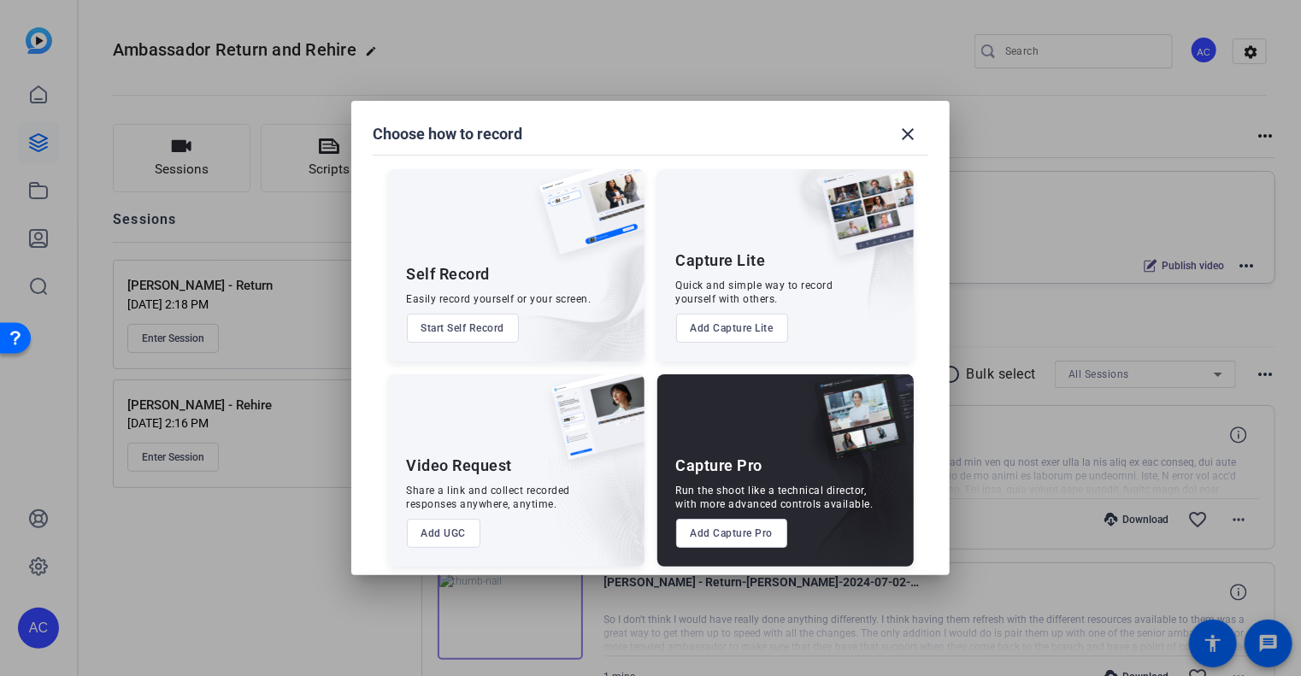
click at [758, 541] on button "Add Capture Pro" at bounding box center [732, 533] width 112 height 29
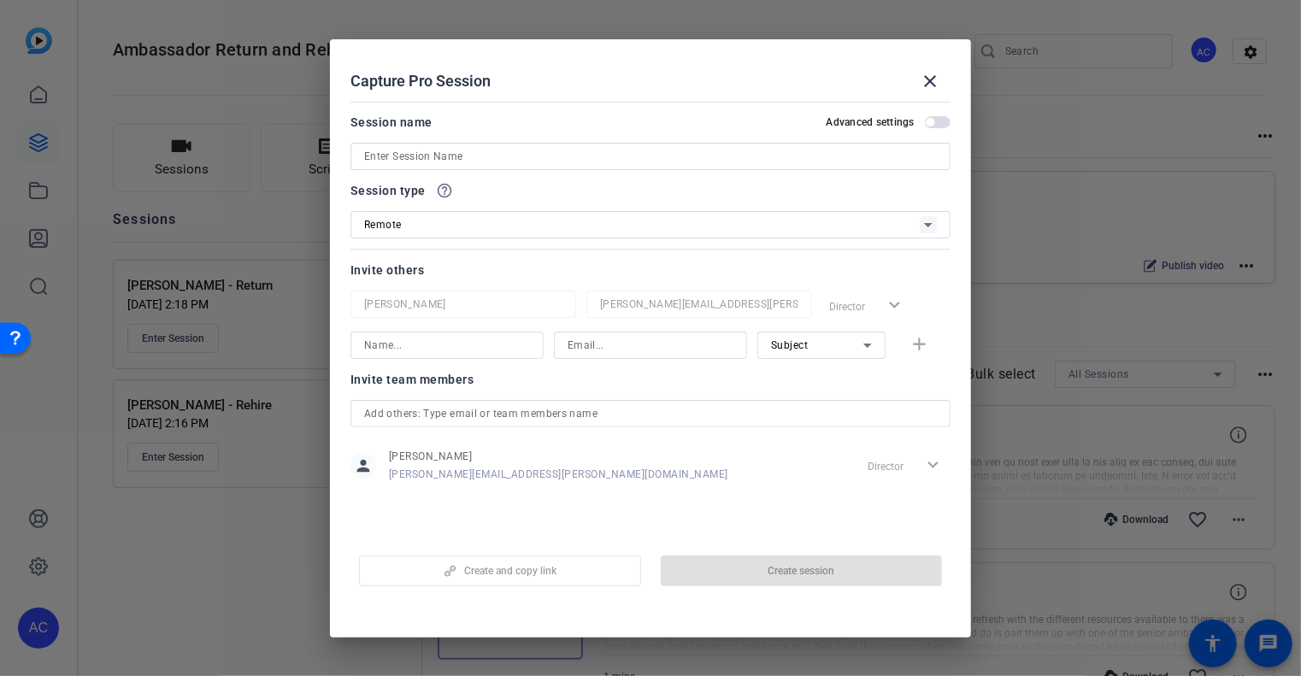
click at [458, 151] on input at bounding box center [650, 156] width 573 height 21
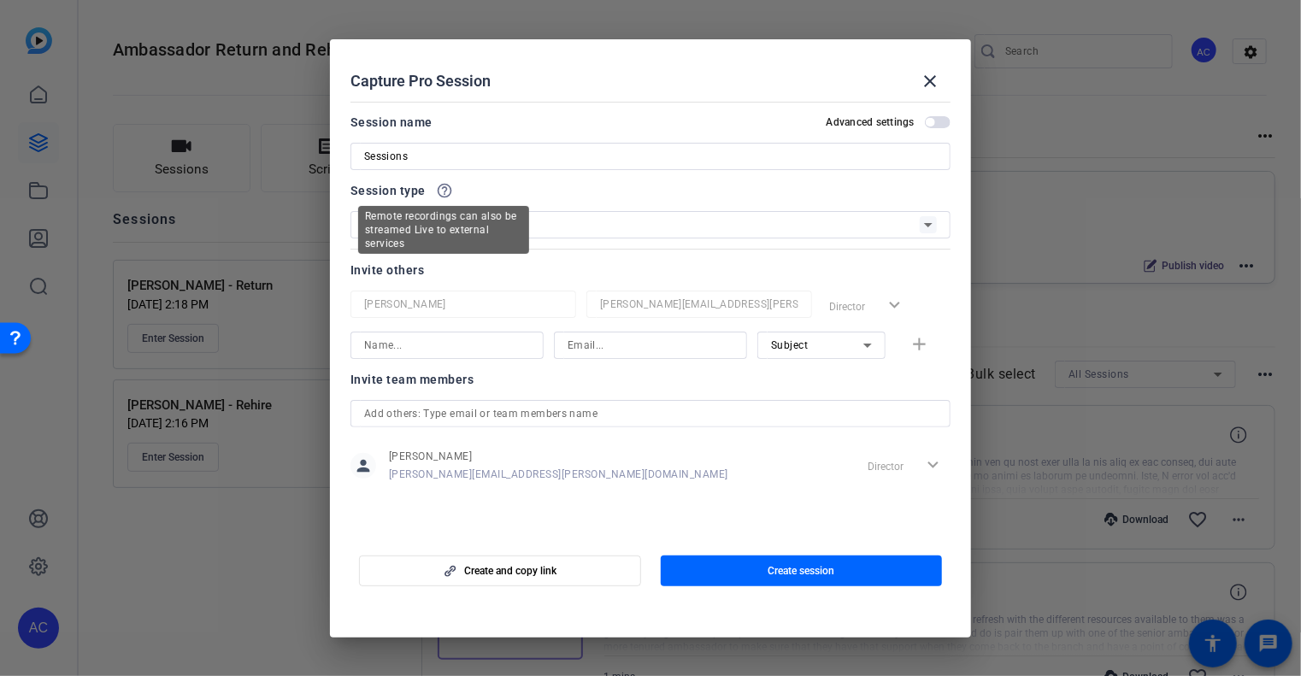
click at [448, 196] on mat-icon "help_outline" at bounding box center [444, 190] width 17 height 17
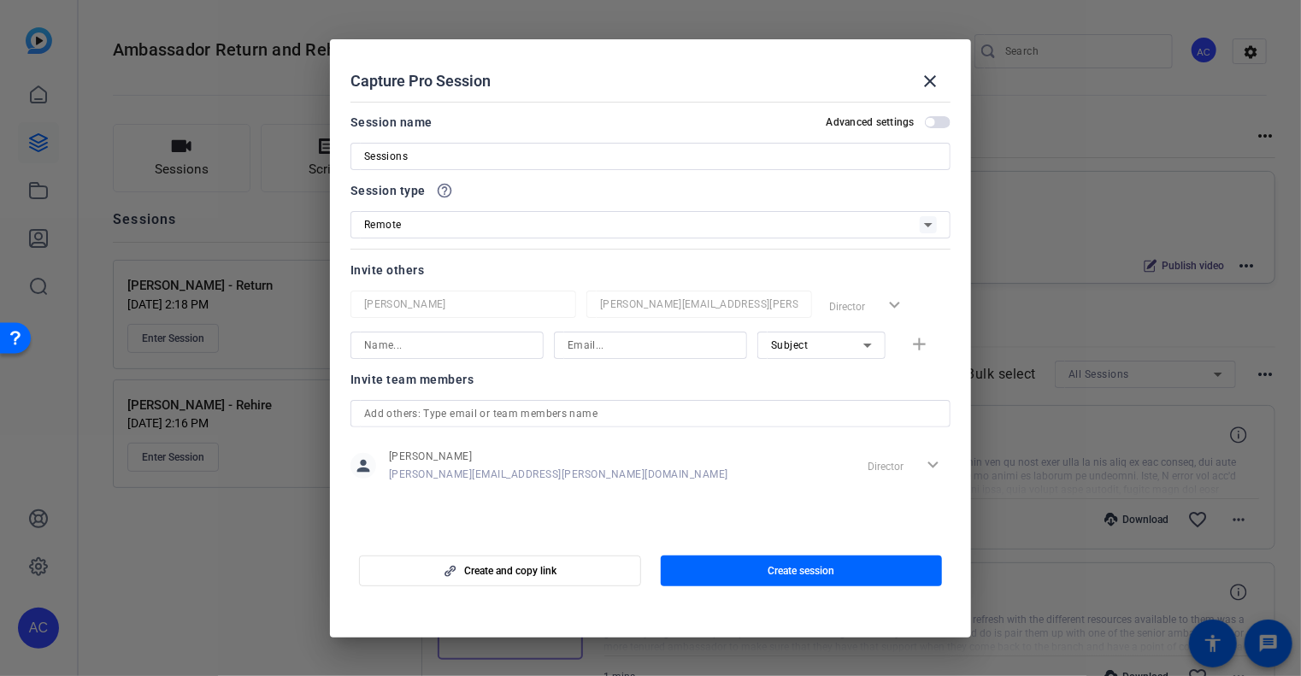
click at [448, 196] on mat-icon "help_outline" at bounding box center [444, 190] width 17 height 17
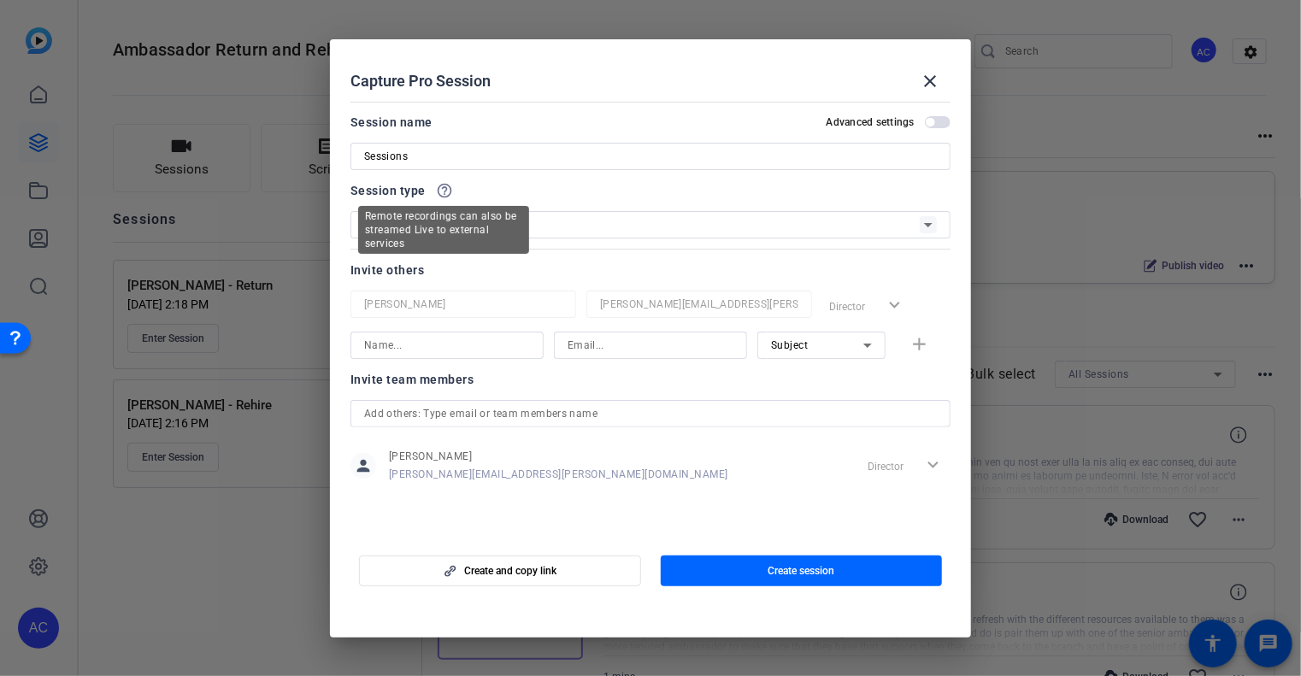
click at [448, 189] on mat-icon "help_outline" at bounding box center [444, 190] width 17 height 17
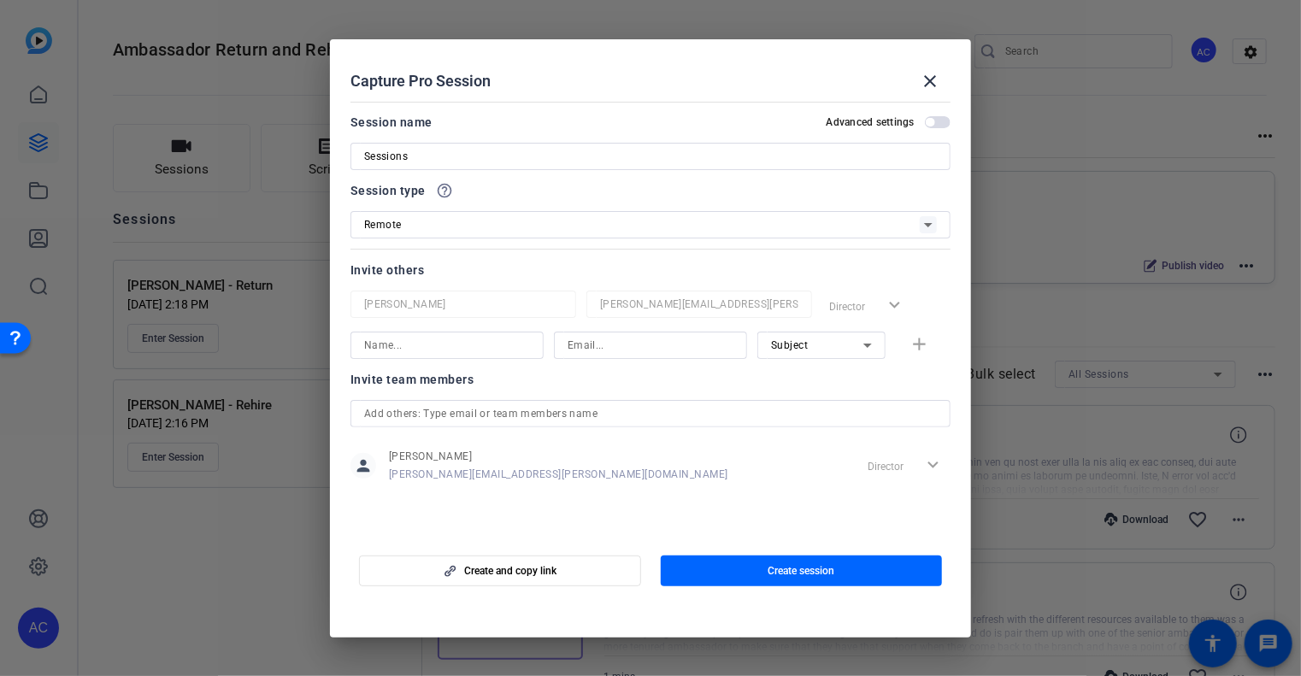
click at [448, 189] on mat-icon "help_outline" at bounding box center [444, 190] width 17 height 17
click at [422, 148] on input "Sessions" at bounding box center [650, 156] width 573 height 21
type input "Teleprompter Test"
click at [763, 318] on div at bounding box center [700, 327] width 226 height 19
click at [841, 309] on div "Director expand_more" at bounding box center [887, 306] width 128 height 31
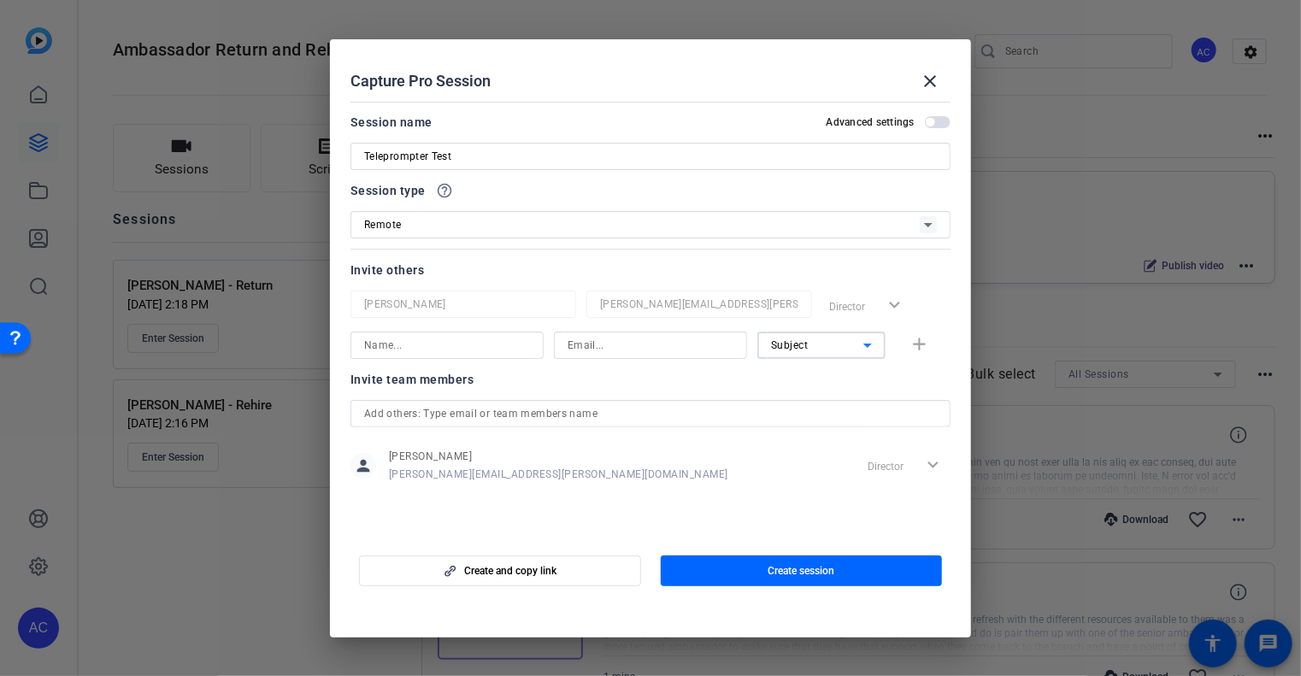
click at [828, 339] on div "Subject" at bounding box center [817, 344] width 92 height 21
click at [828, 339] on div at bounding box center [650, 338] width 1301 height 676
click at [756, 575] on span "button" at bounding box center [802, 571] width 282 height 41
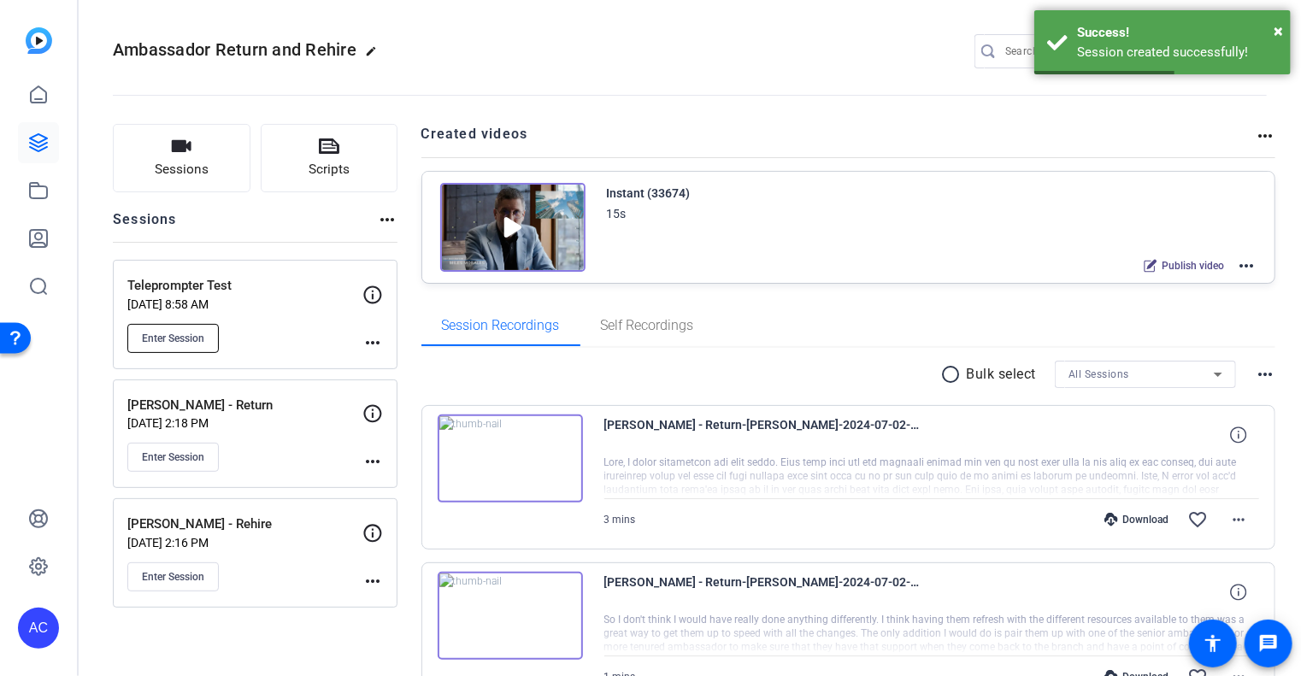
click at [192, 328] on button "Enter Session" at bounding box center [172, 338] width 91 height 29
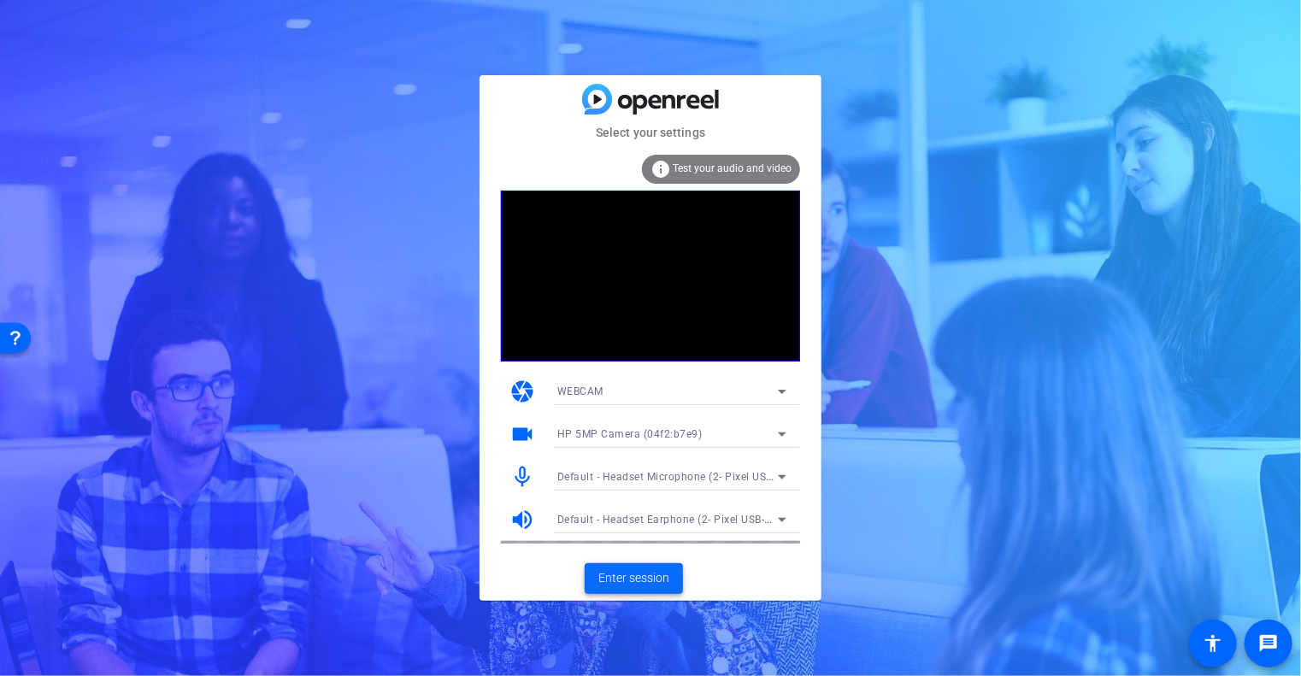
click at [653, 577] on span "Enter session" at bounding box center [634, 578] width 71 height 18
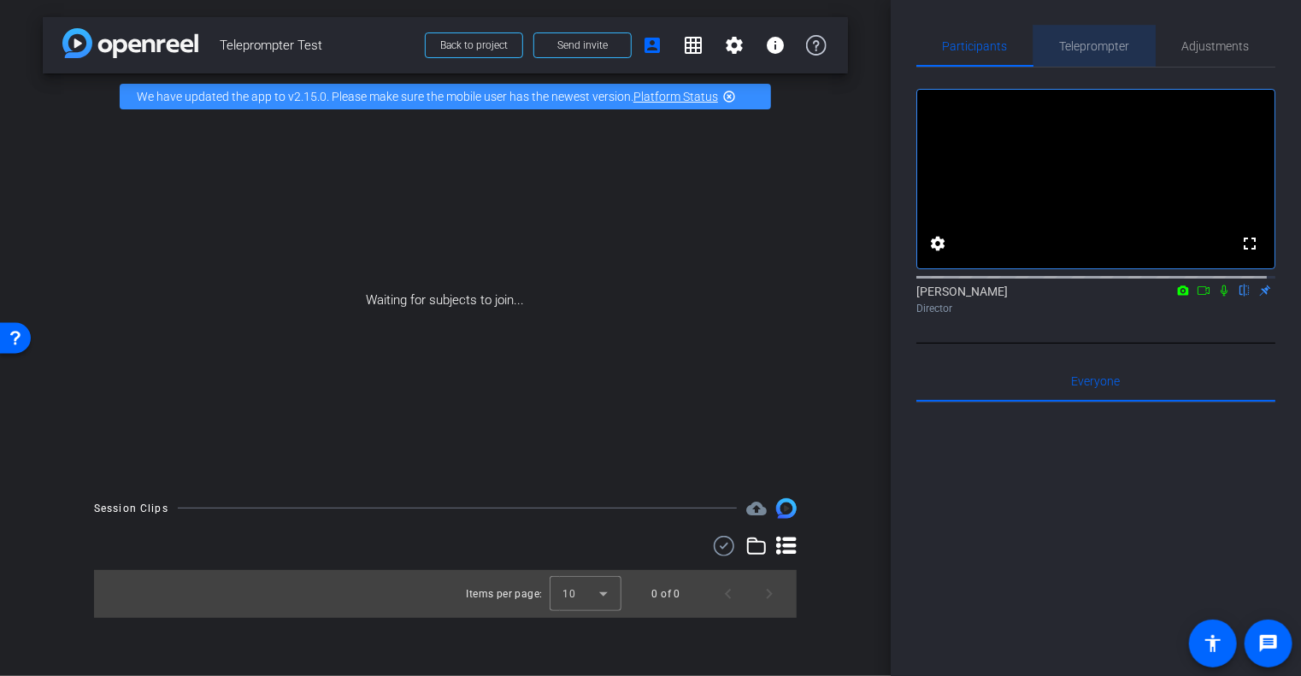
click at [1094, 40] on span "Teleprompter" at bounding box center [1095, 46] width 70 height 12
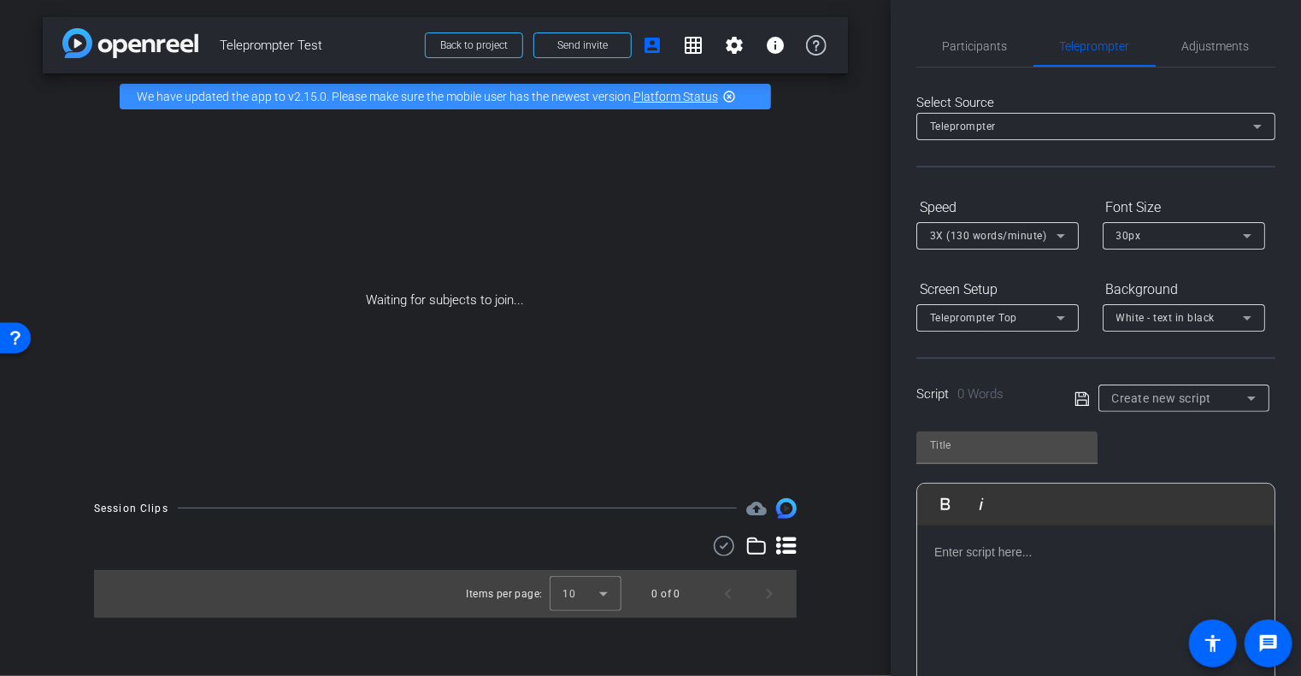
click at [1064, 553] on p at bounding box center [1096, 552] width 323 height 19
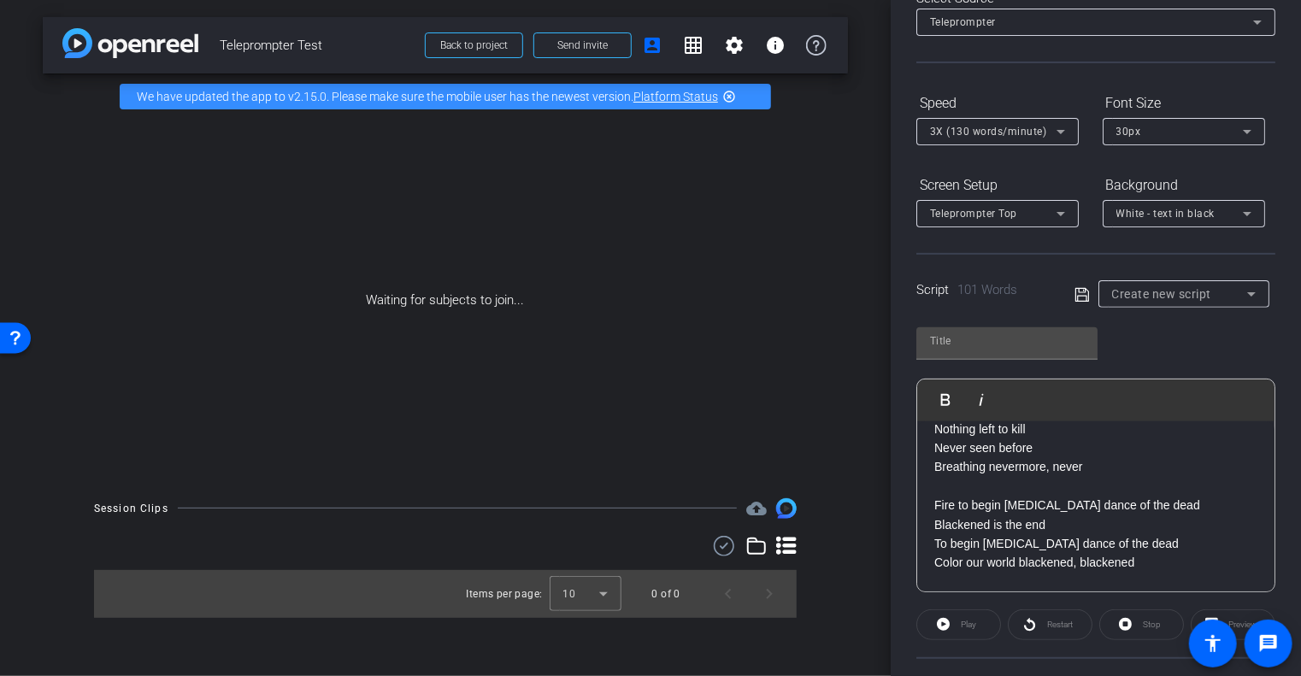
scroll to position [164, 0]
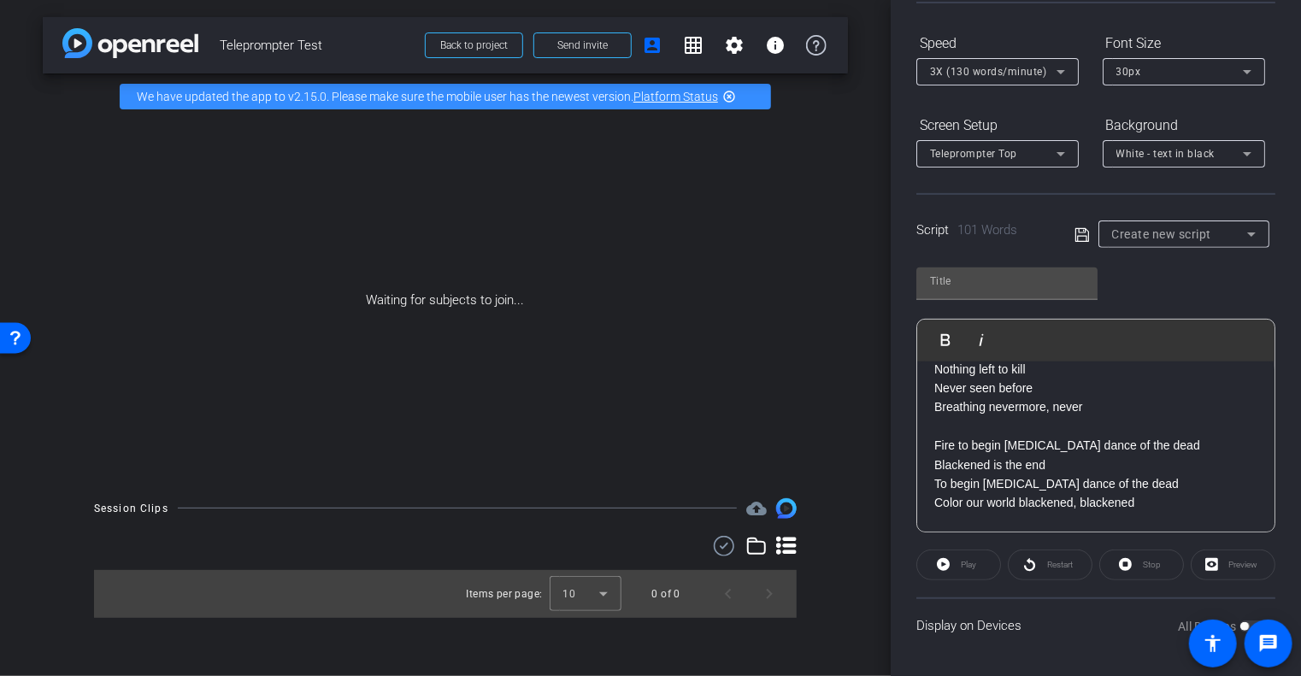
click at [942, 564] on div "Play" at bounding box center [959, 565] width 85 height 31
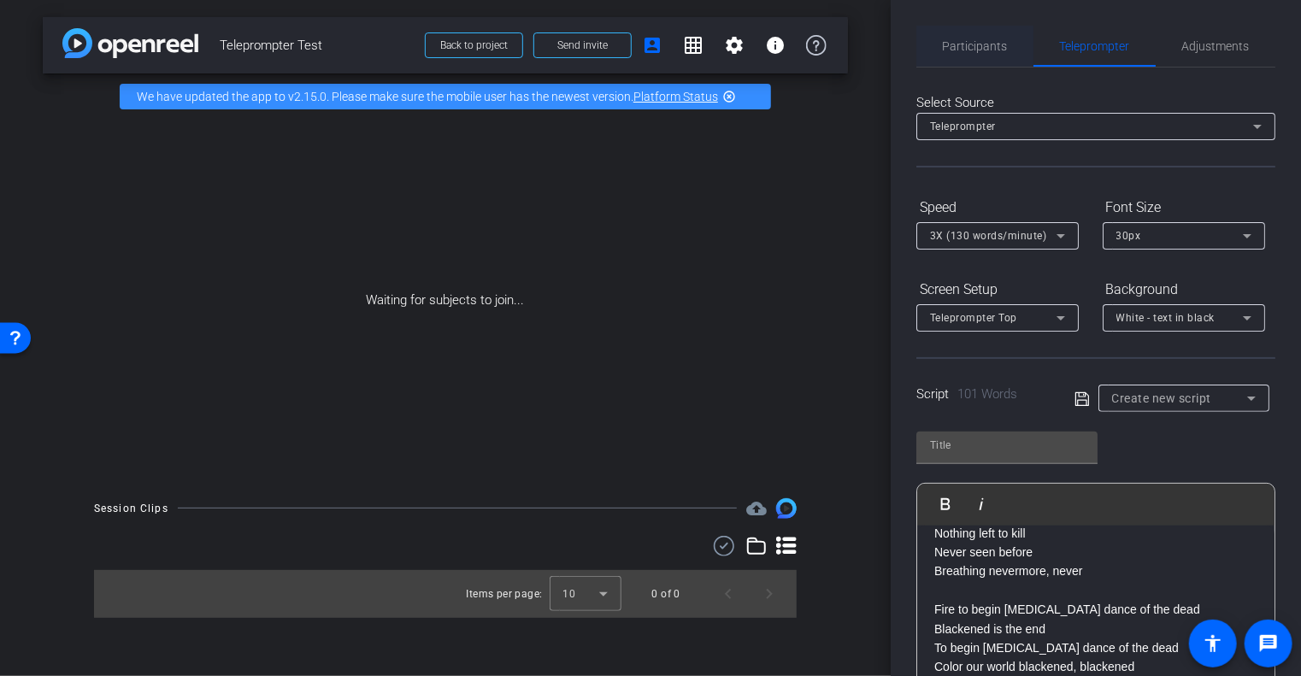
click at [1026, 37] on div "Participants" at bounding box center [975, 46] width 117 height 41
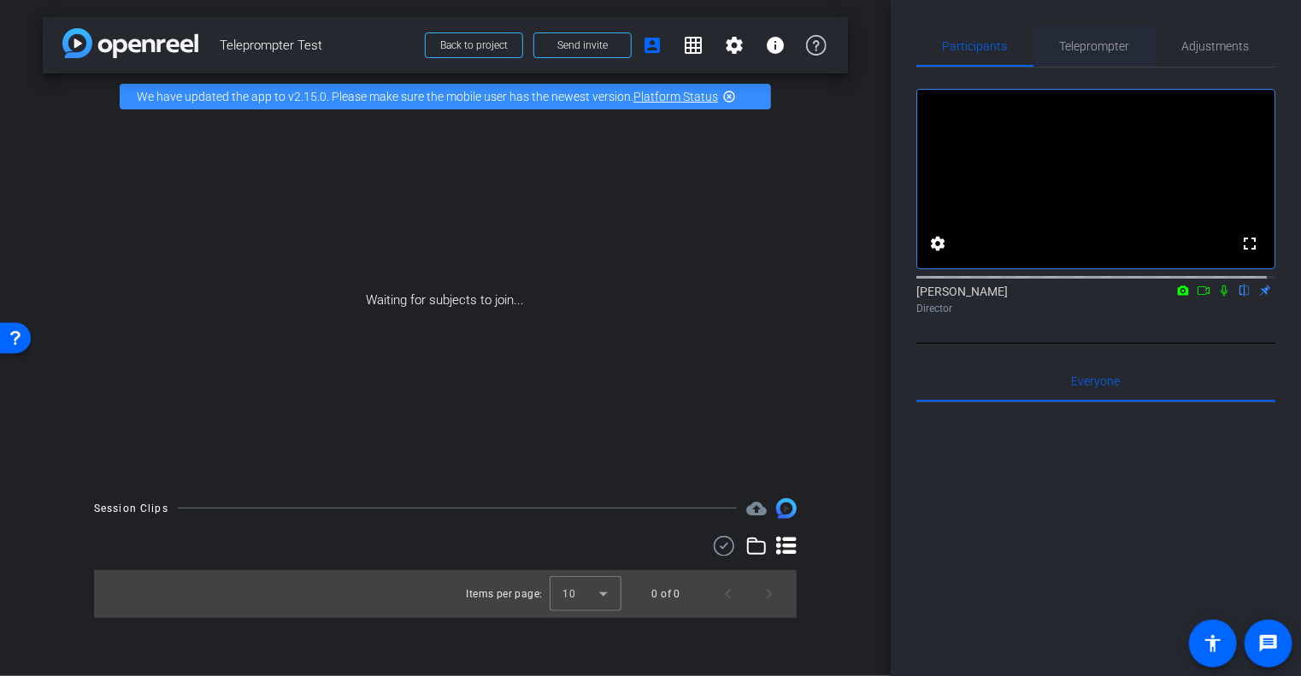
click at [1049, 44] on div "Teleprompter" at bounding box center [1095, 46] width 122 height 41
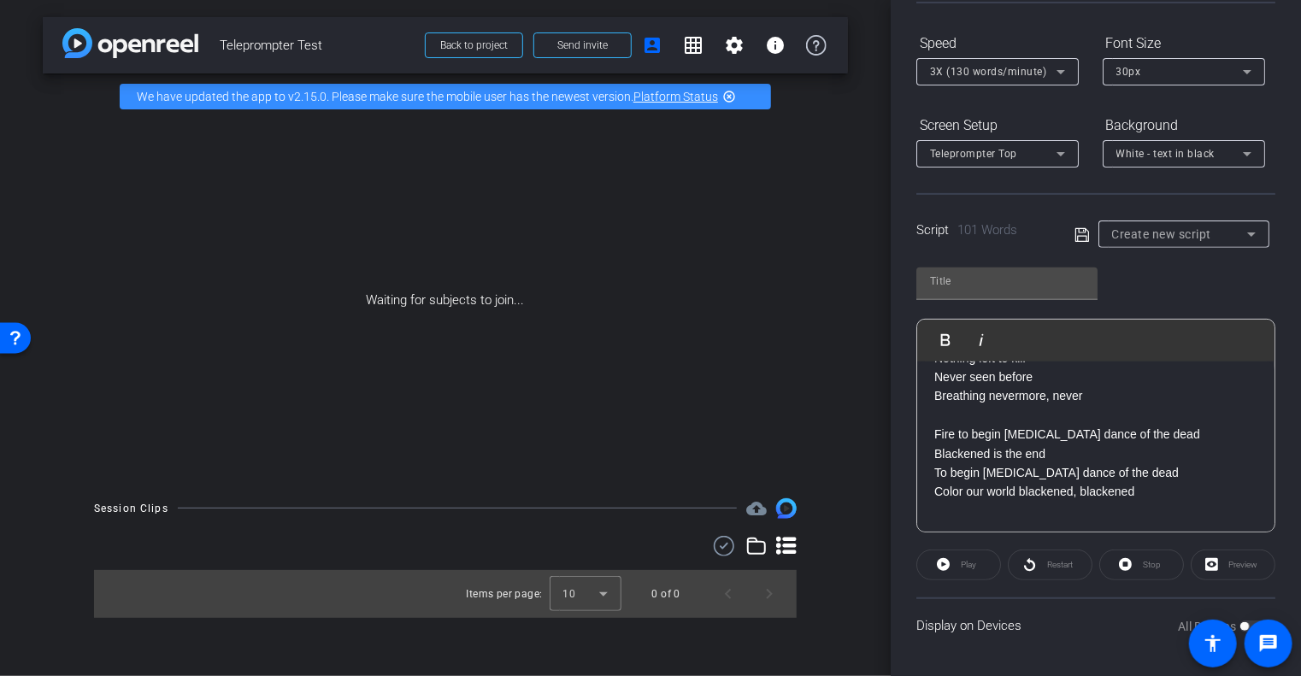
scroll to position [438, 0]
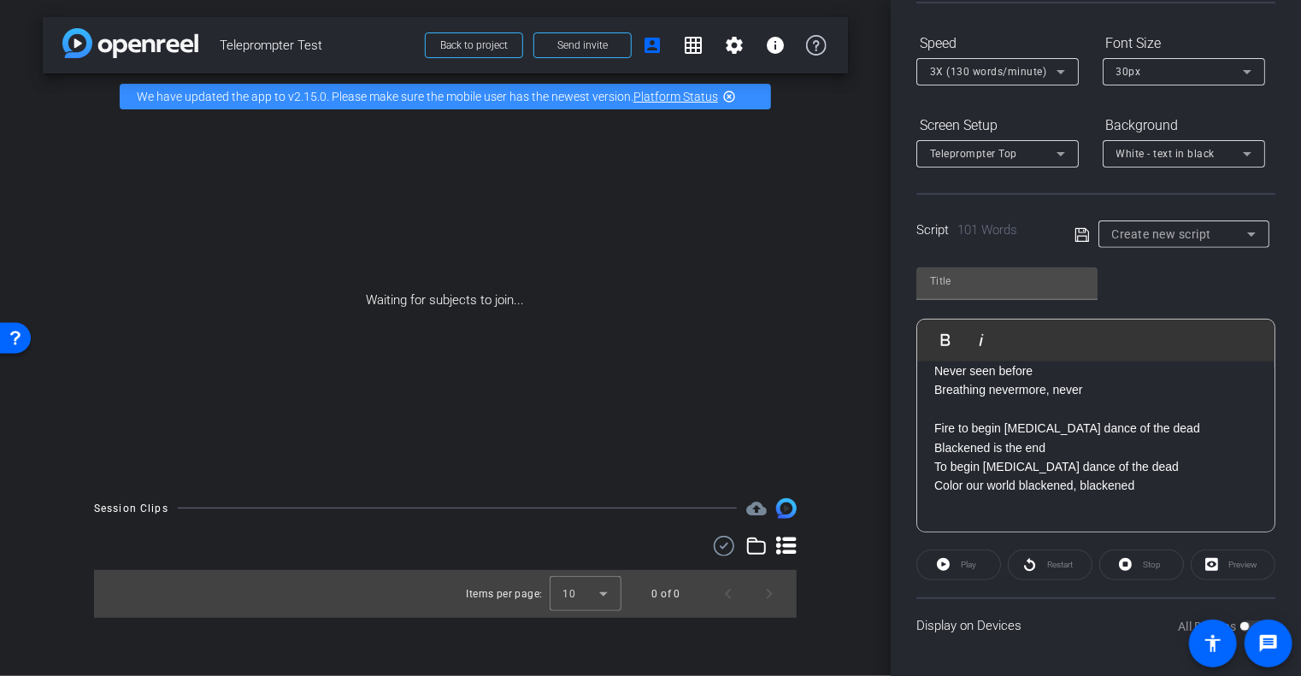
click at [958, 560] on div "Play" at bounding box center [959, 565] width 85 height 31
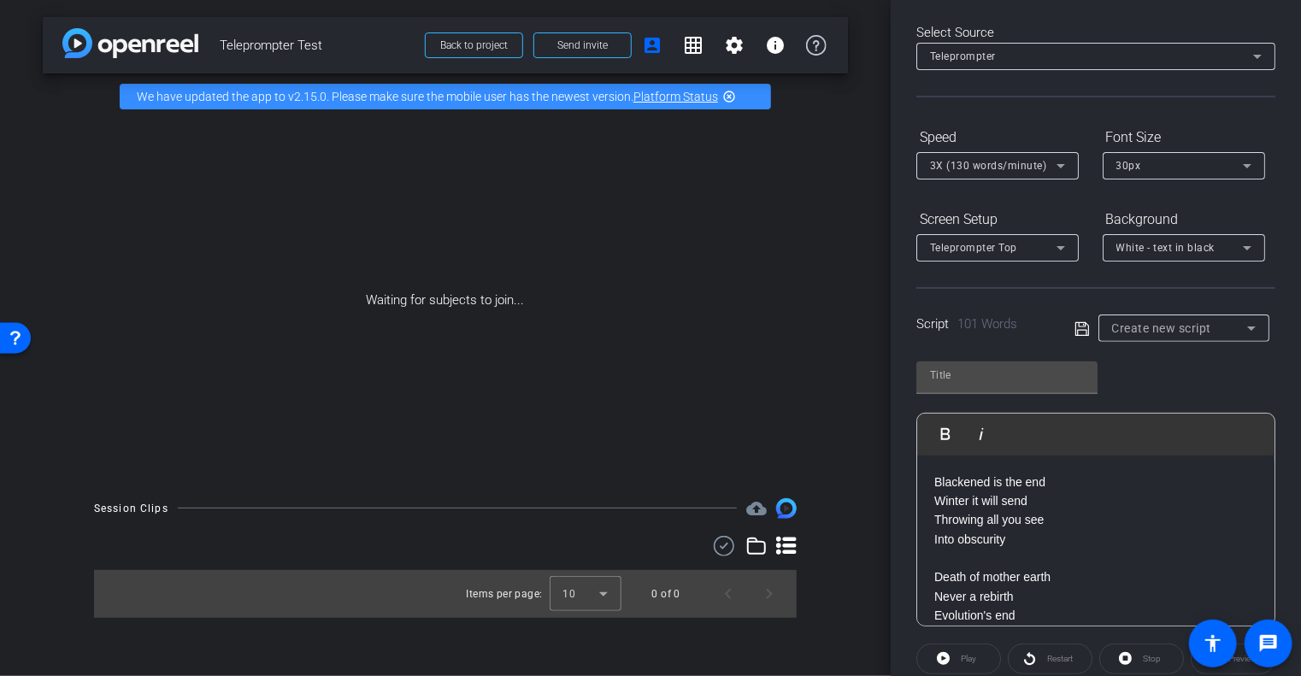
scroll to position [0, 0]
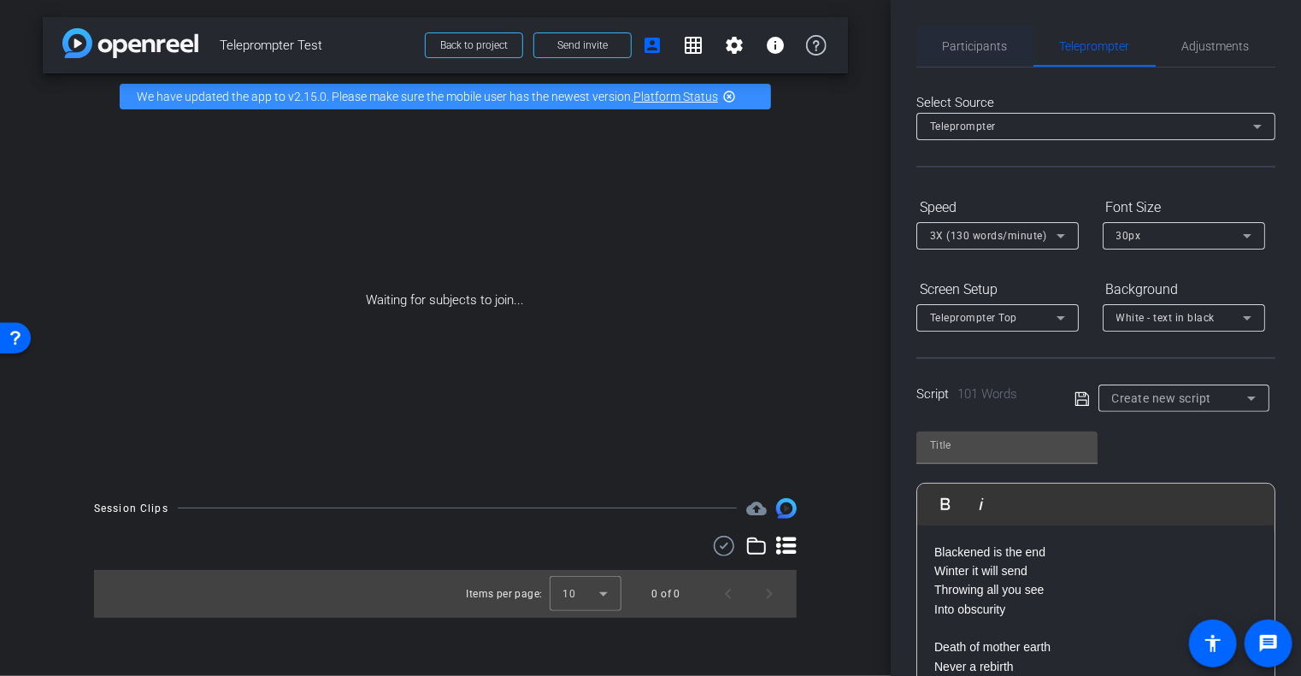
click at [983, 44] on span "Participants" at bounding box center [975, 46] width 65 height 12
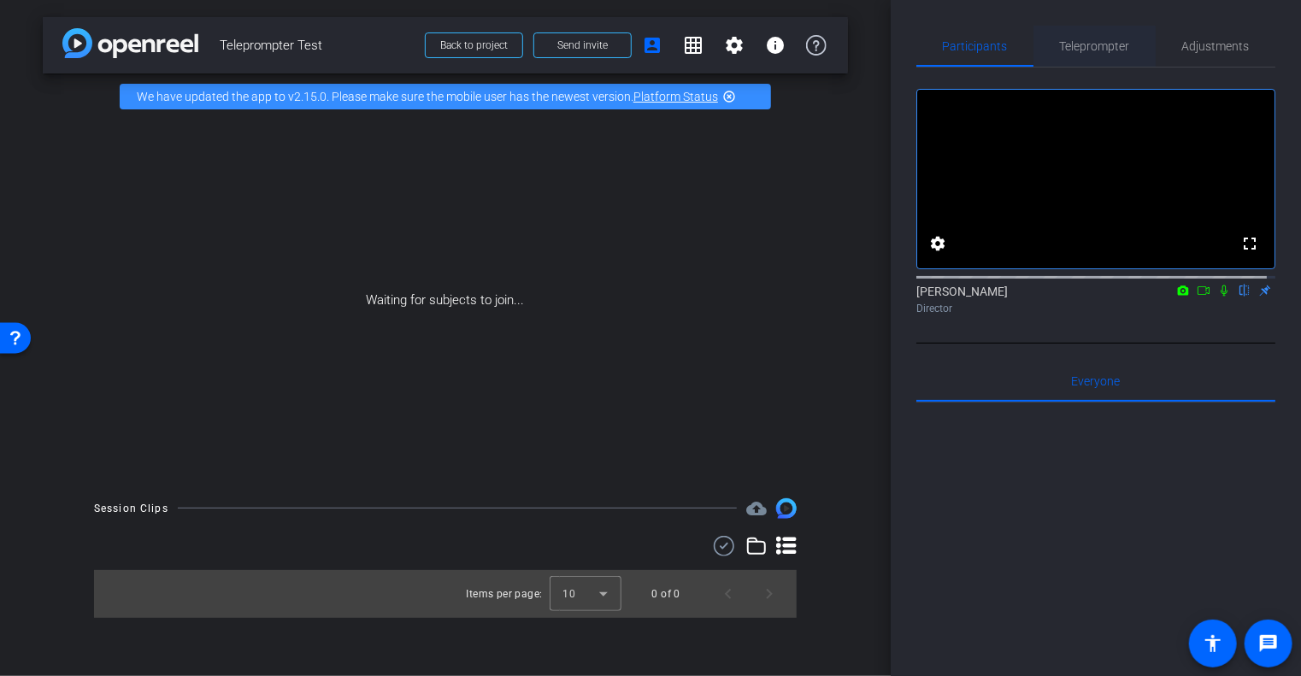
click at [1065, 57] on span "Teleprompter" at bounding box center [1095, 46] width 70 height 41
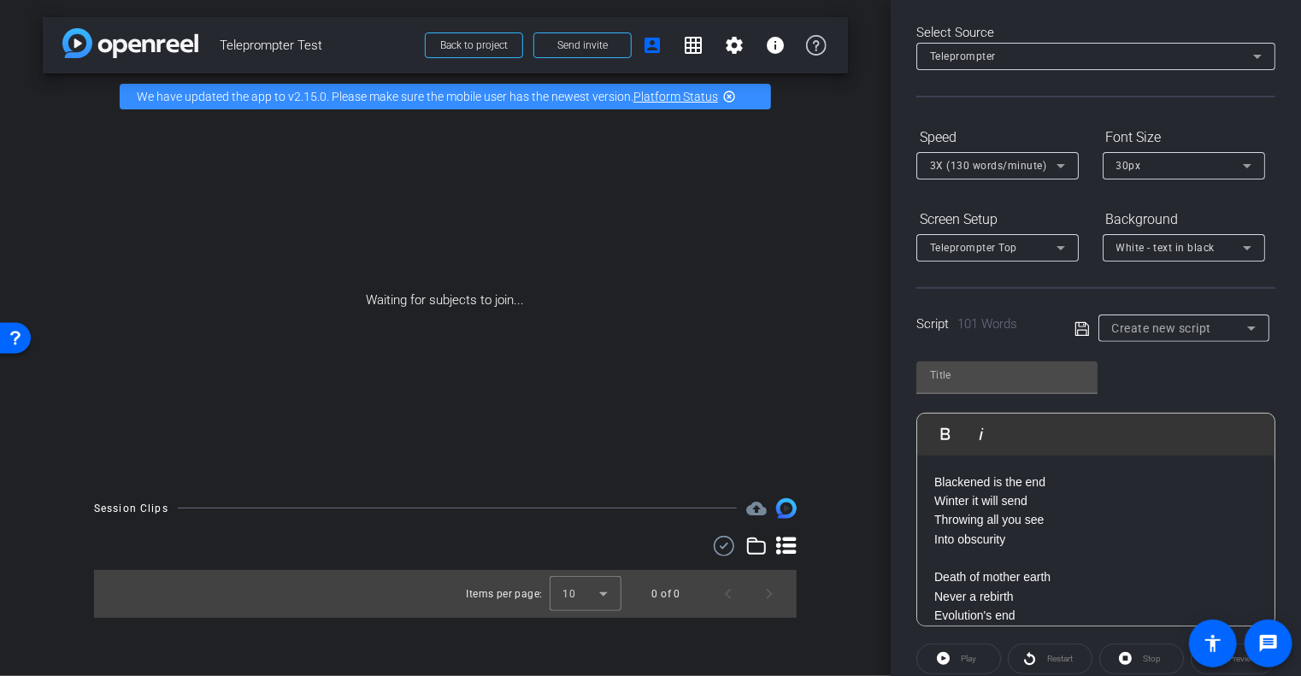
scroll to position [164, 0]
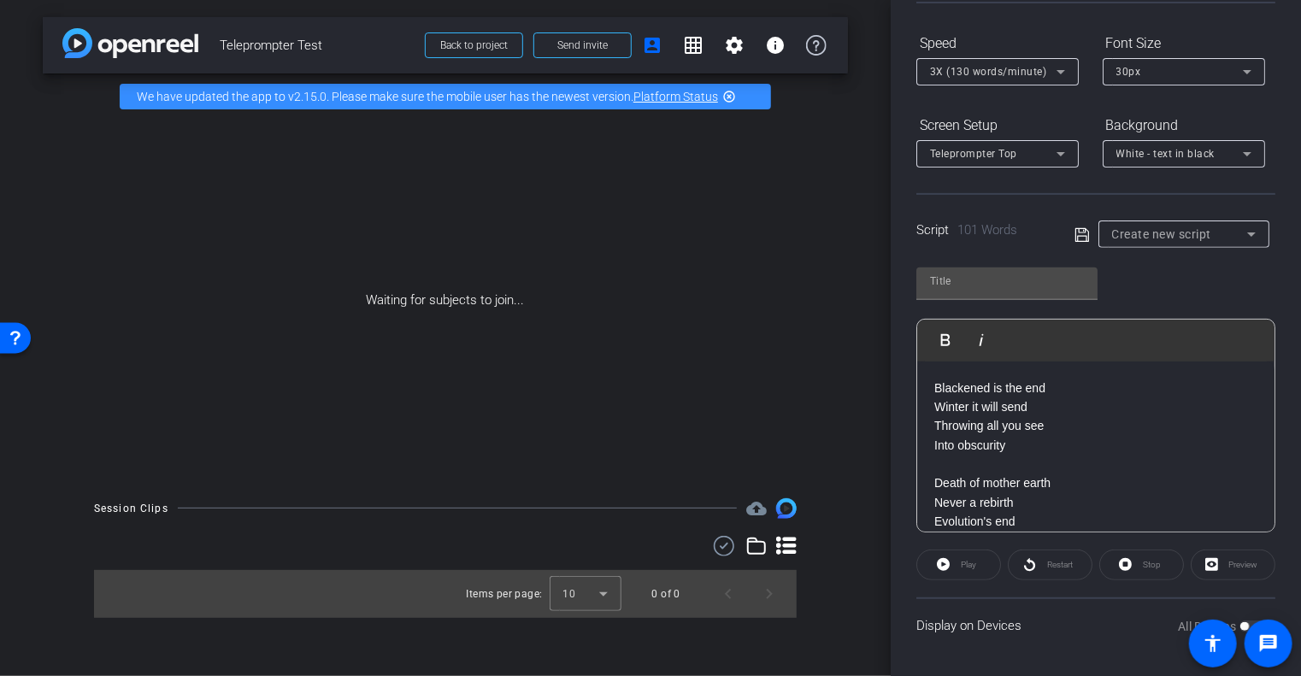
click at [951, 566] on div "Play" at bounding box center [959, 565] width 85 height 31
click at [941, 562] on div "Play" at bounding box center [959, 565] width 85 height 31
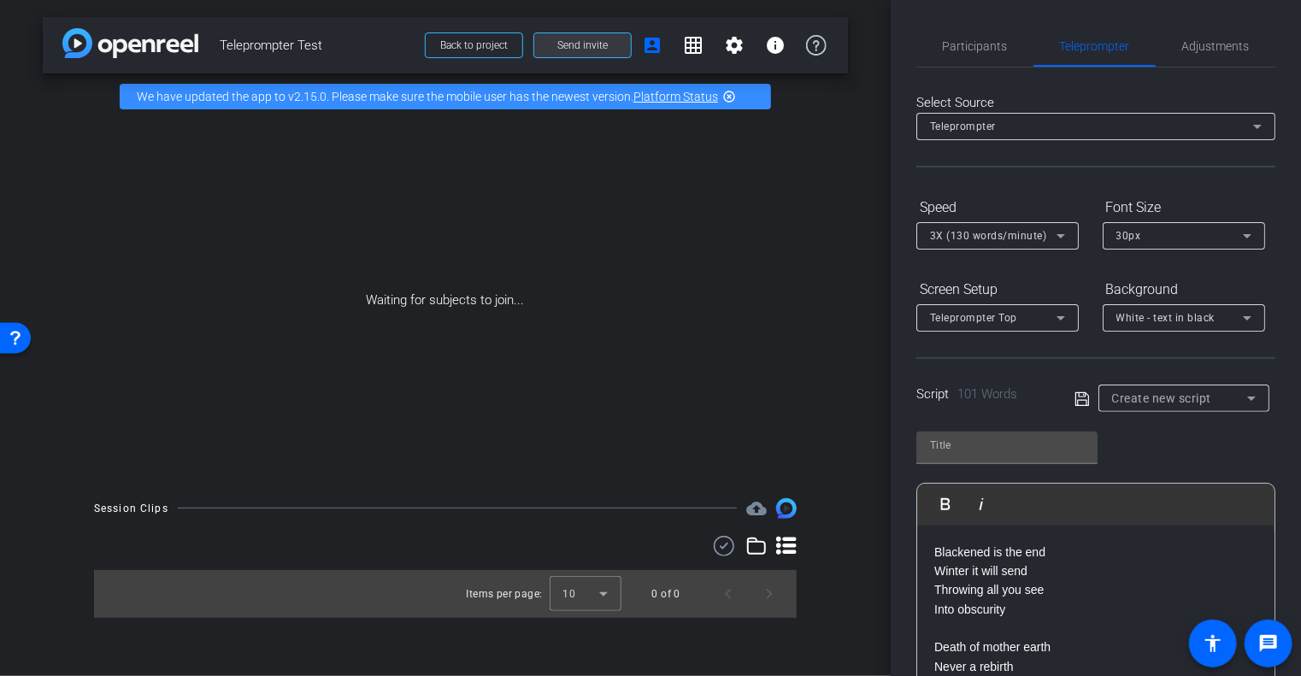
click at [566, 50] on span "Send invite" at bounding box center [583, 45] width 50 height 14
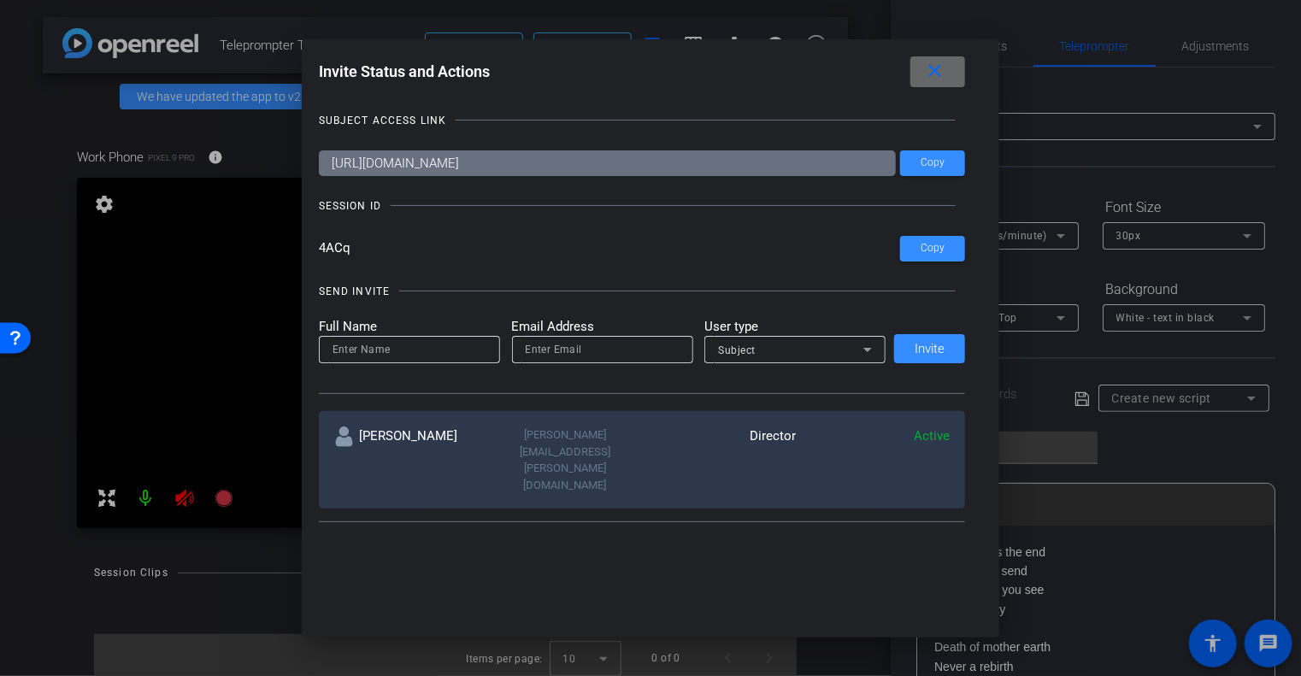
click at [943, 73] on mat-icon "close" at bounding box center [934, 71] width 21 height 21
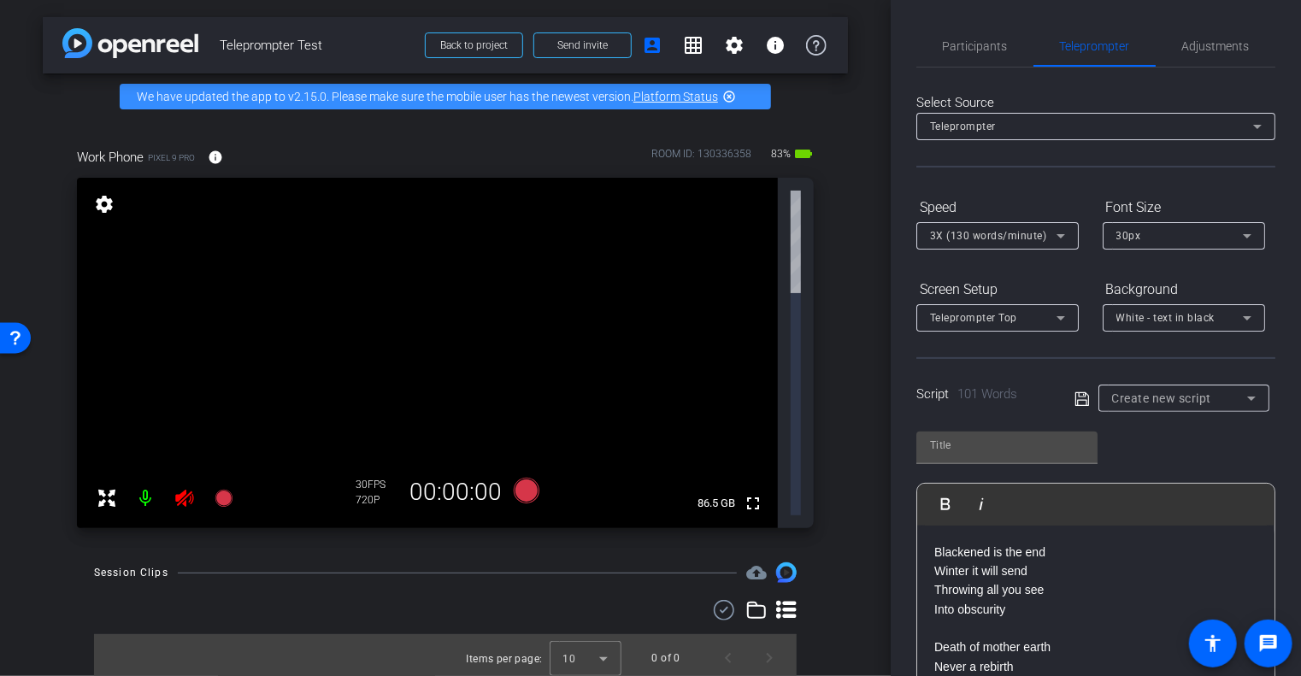
click at [869, 289] on div "arrow_back Teleprompter Test Back to project Send invite account_box grid_on se…" at bounding box center [445, 338] width 891 height 676
click at [995, 57] on span "Participants" at bounding box center [975, 46] width 65 height 41
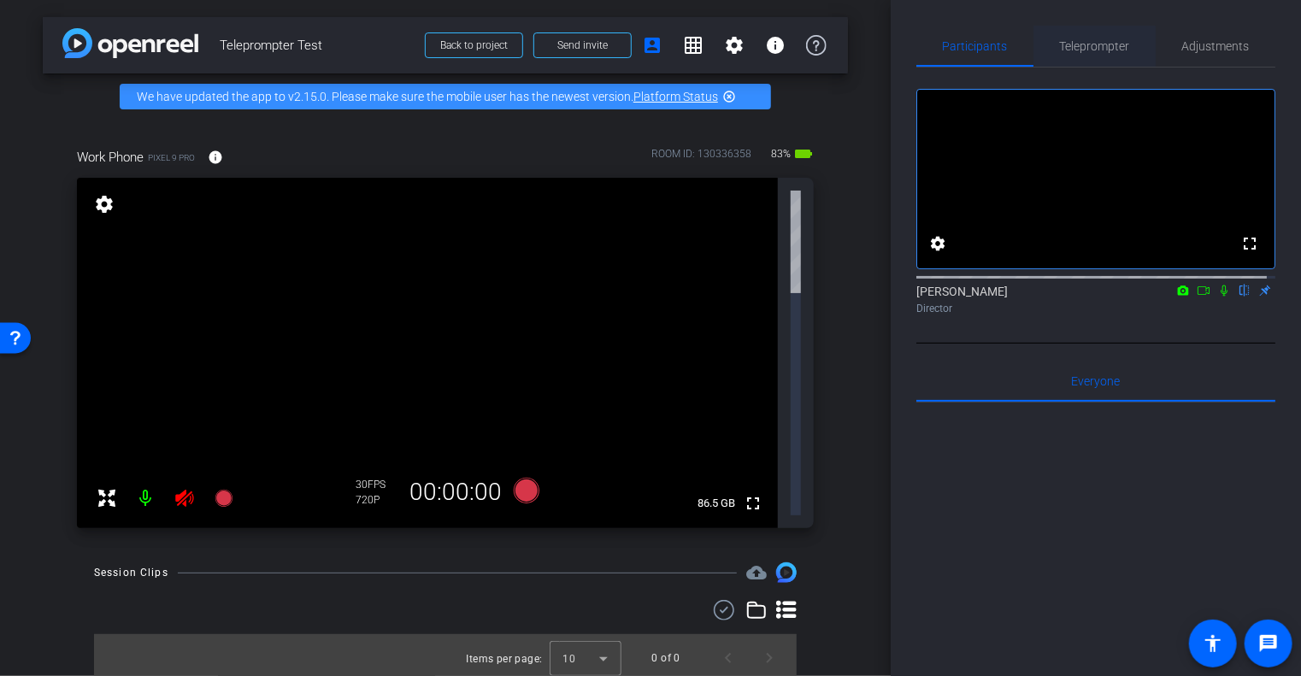
click at [1118, 52] on span "Teleprompter" at bounding box center [1095, 46] width 70 height 12
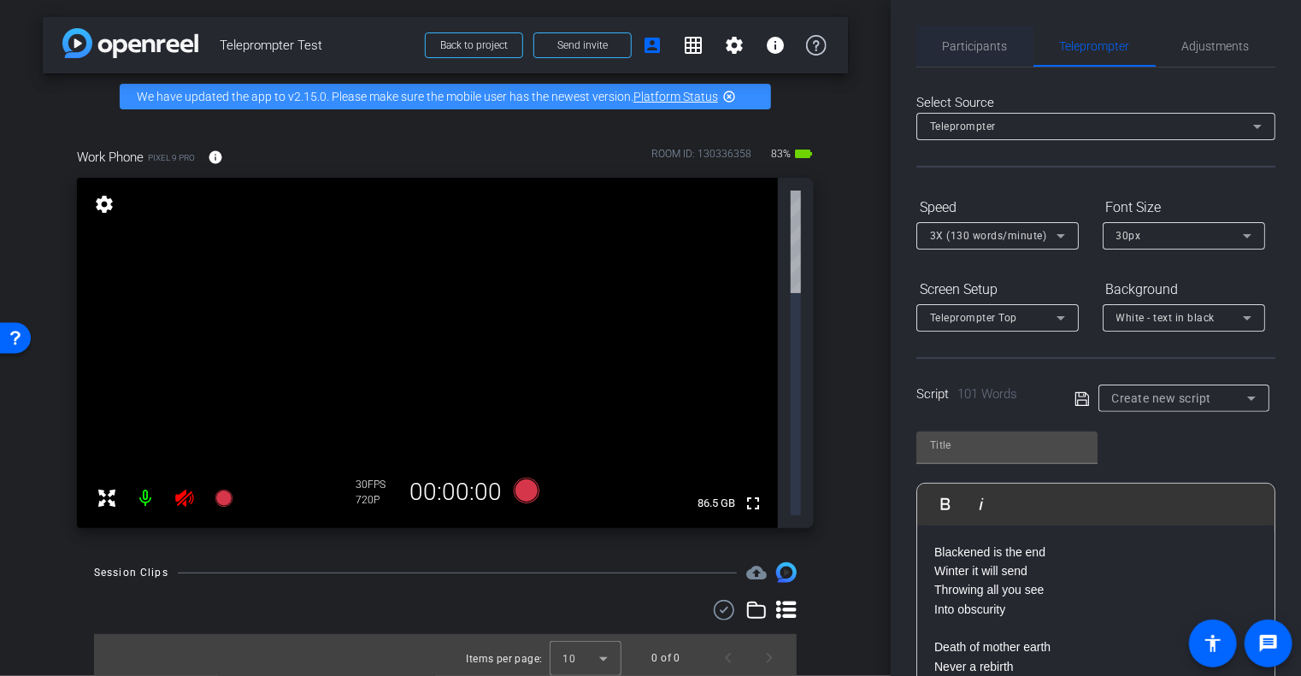
click at [984, 52] on span "Participants" at bounding box center [975, 46] width 65 height 12
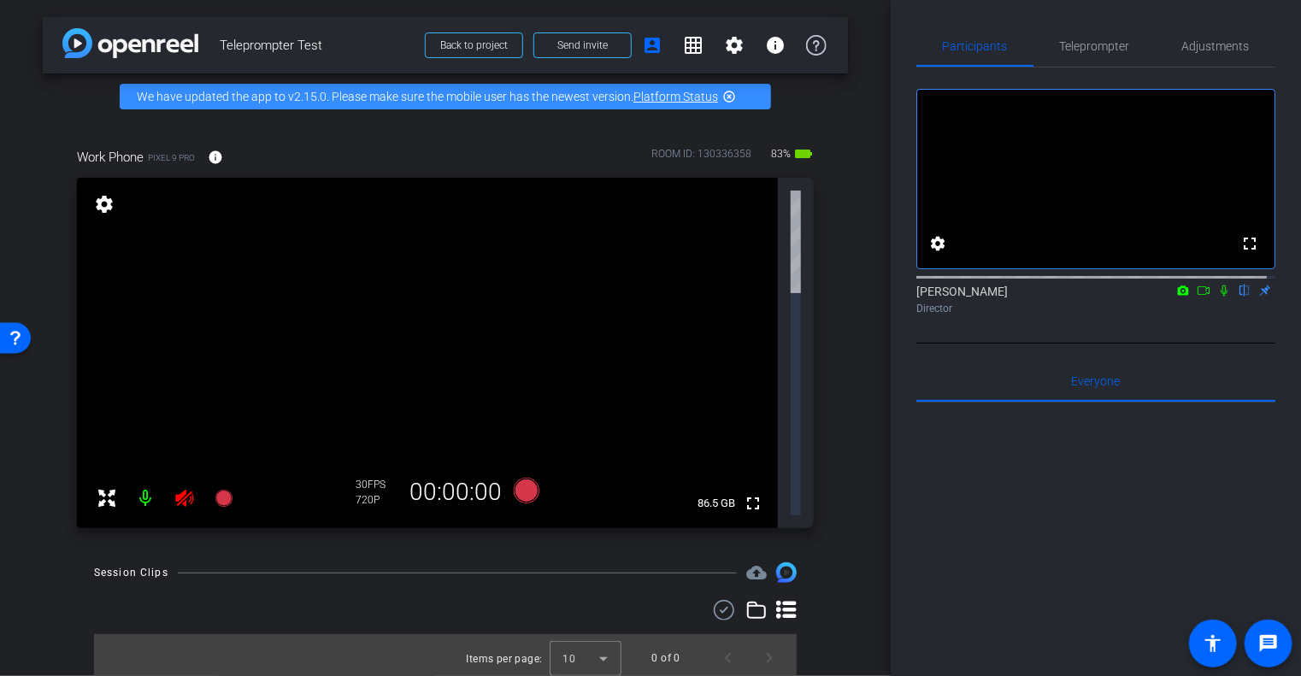
click at [804, 225] on div "fullscreen settings 86.5 GB" at bounding box center [445, 353] width 737 height 351
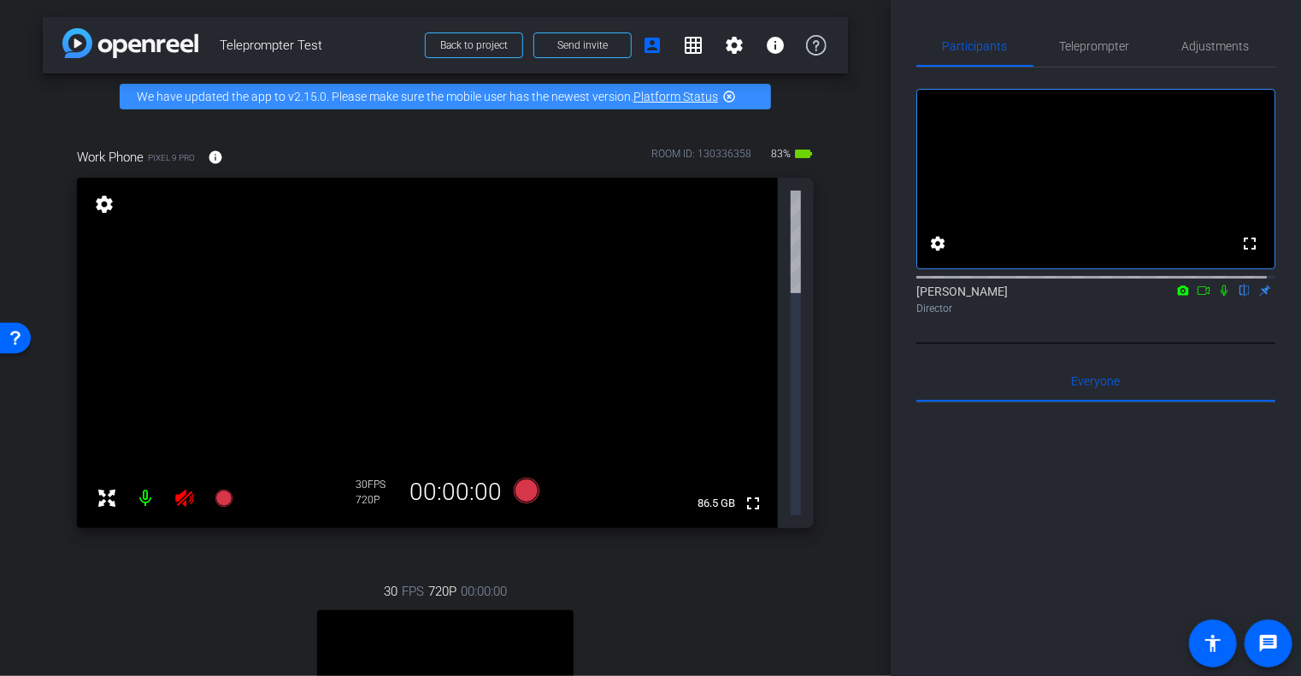
click at [729, 101] on mat-icon "highlight_off" at bounding box center [730, 97] width 14 height 14
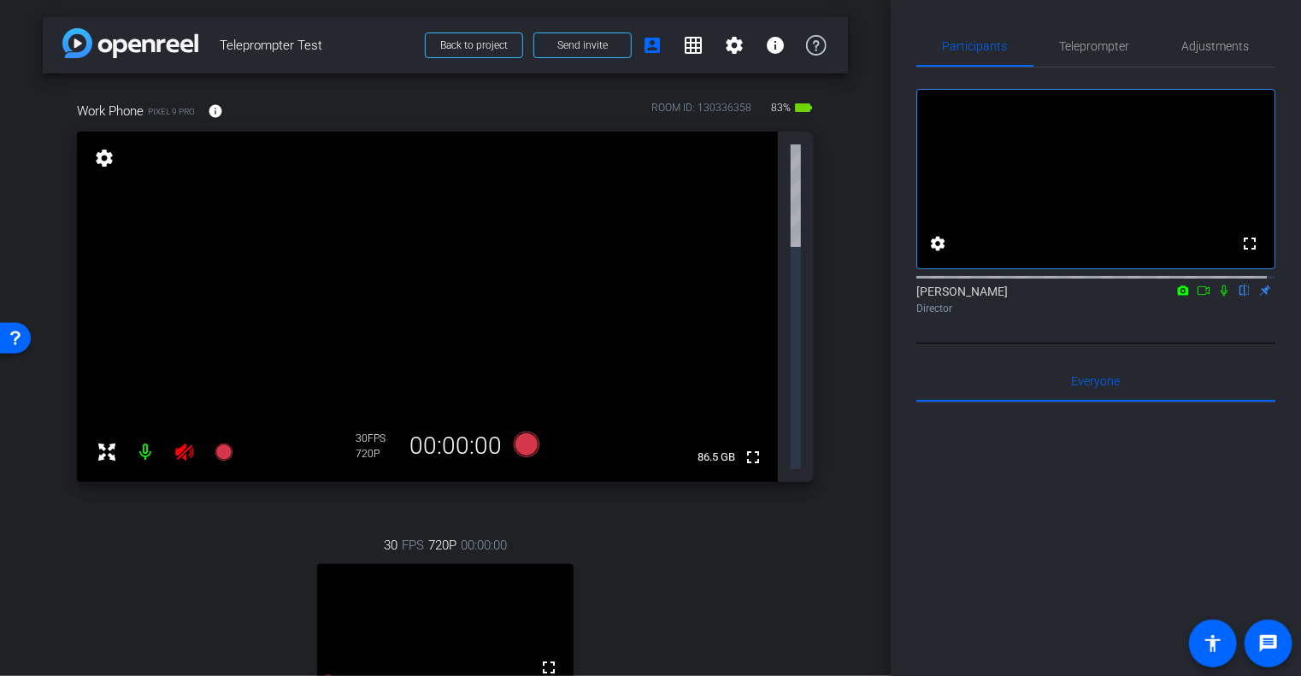
click at [780, 204] on div "fullscreen settings 86.5 GB" at bounding box center [445, 307] width 737 height 351
click at [743, 447] on mat-icon "fullscreen" at bounding box center [753, 457] width 21 height 21
click at [1100, 48] on span "Teleprompter" at bounding box center [1095, 46] width 70 height 12
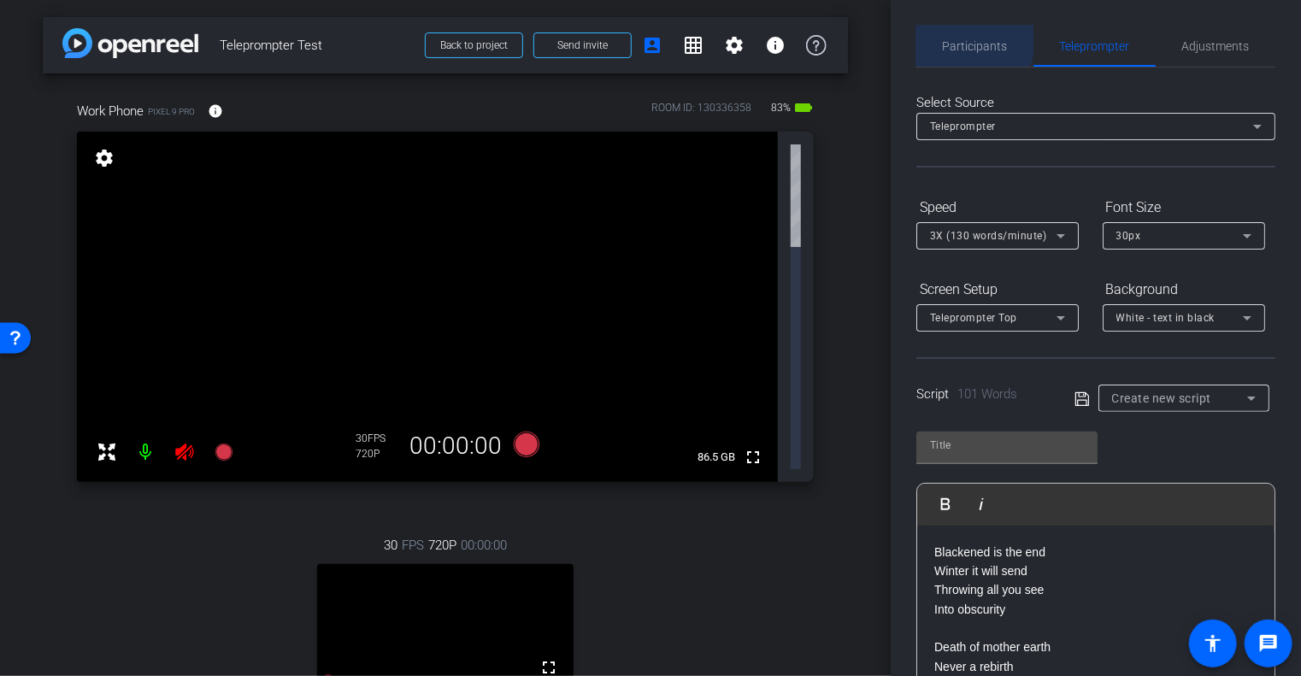
click at [972, 40] on span "Participants" at bounding box center [975, 46] width 65 height 12
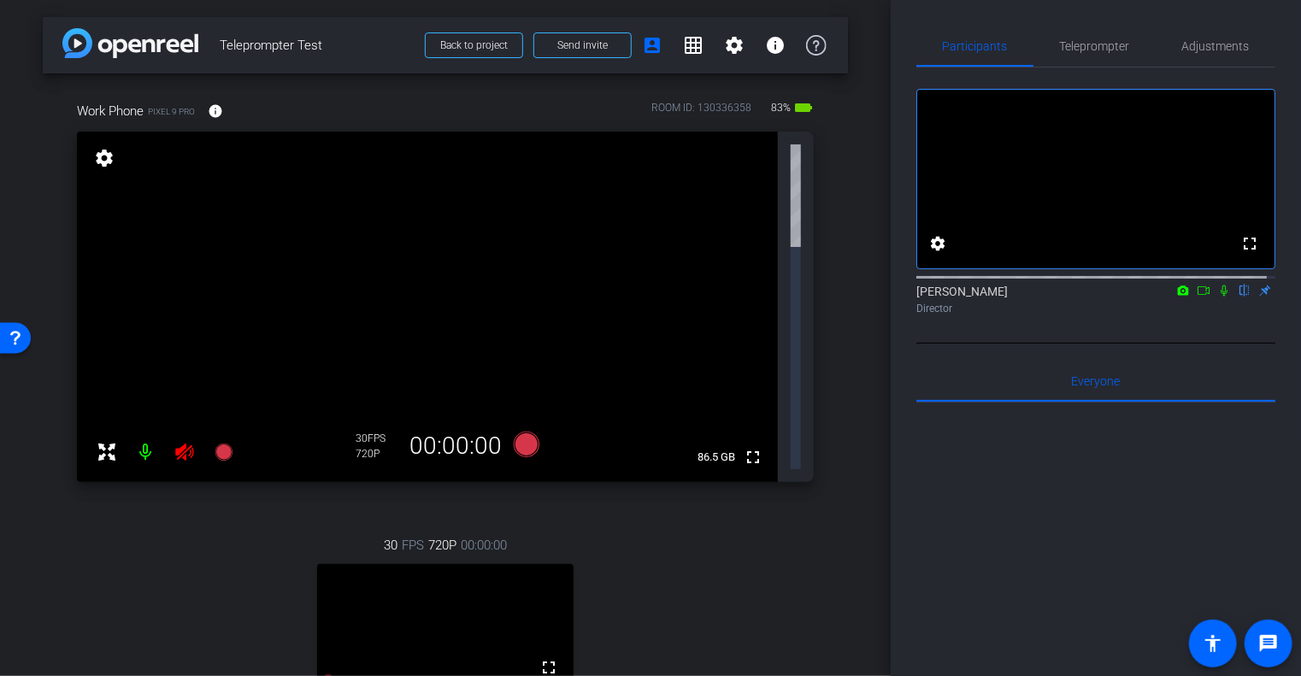
click at [657, 184] on video at bounding box center [427, 307] width 701 height 351
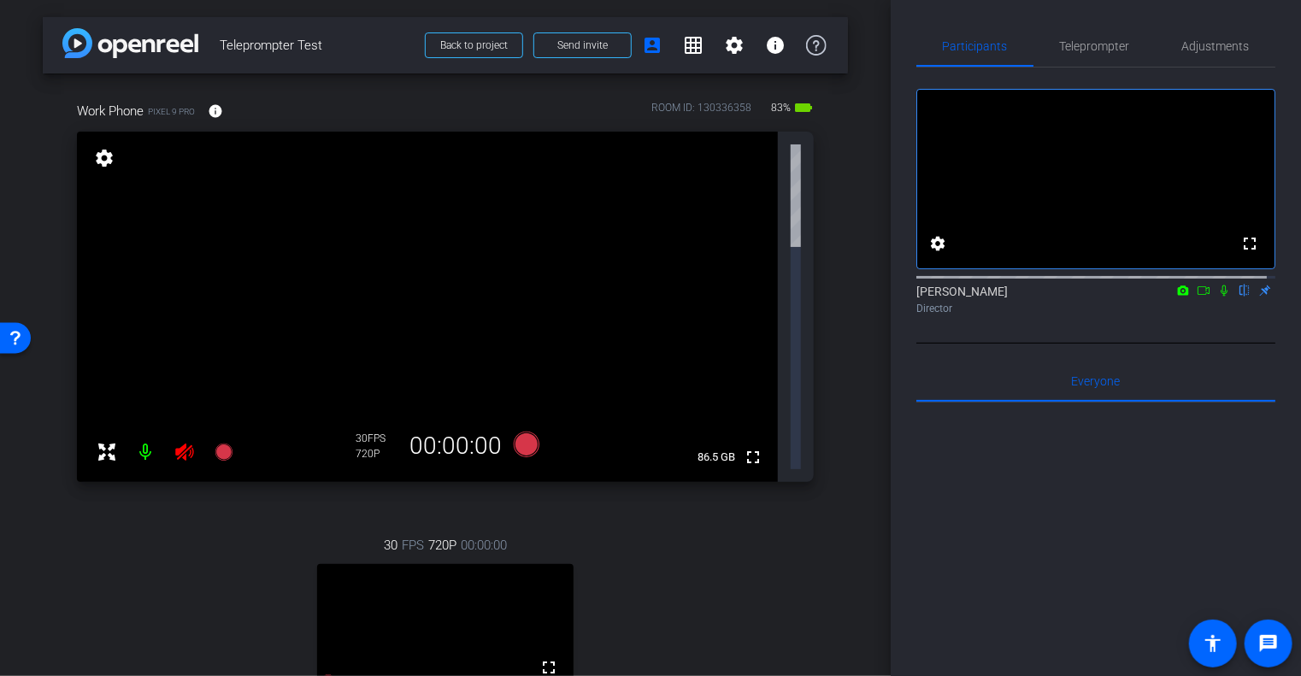
click at [1097, 427] on div at bounding box center [1096, 614] width 359 height 423
click at [1096, 387] on span "Everyone 0" at bounding box center [1096, 381] width 49 height 12
click at [1106, 40] on span "Teleprompter" at bounding box center [1095, 46] width 70 height 12
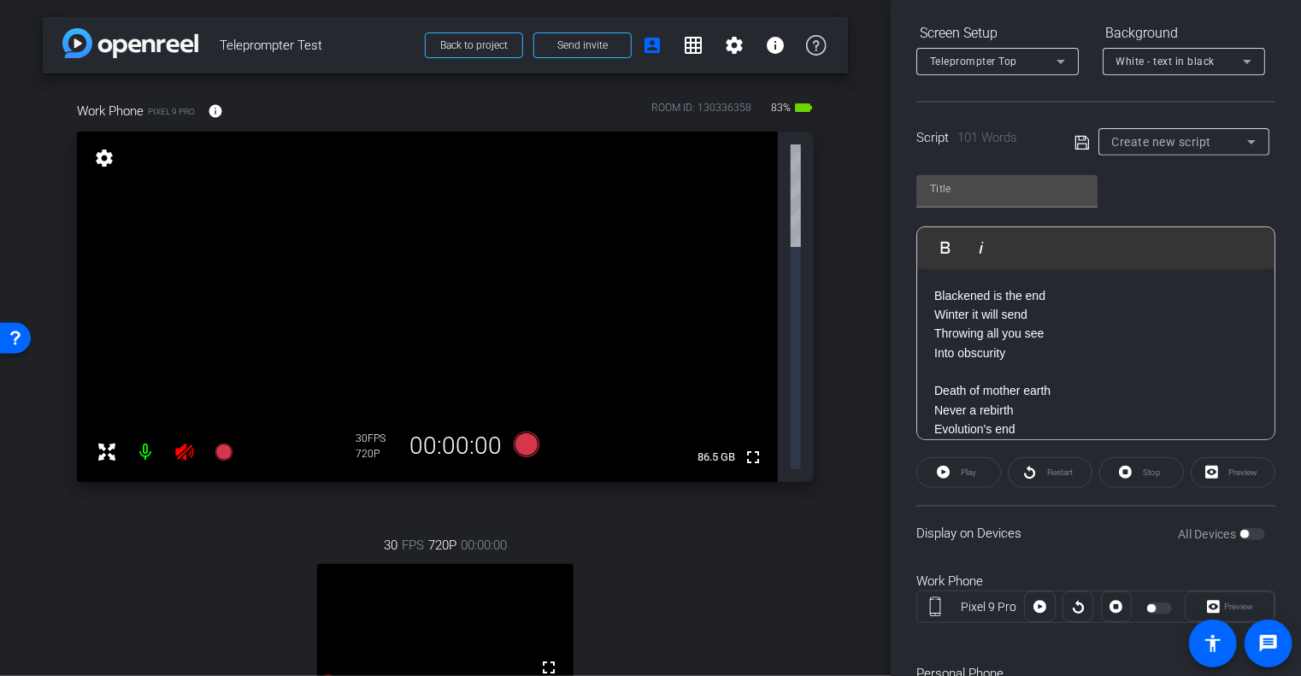
scroll to position [348, 0]
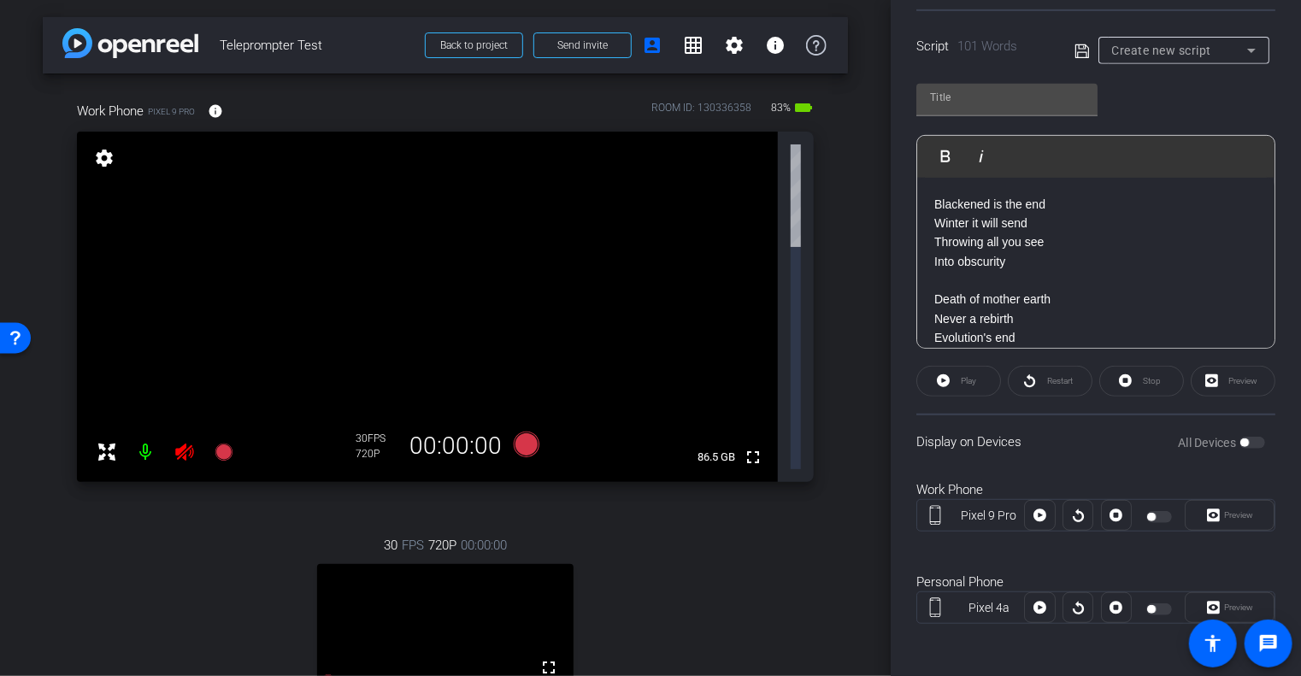
click at [139, 109] on span "Work Phone" at bounding box center [110, 111] width 67 height 19
click at [101, 161] on mat-icon "settings" at bounding box center [104, 158] width 24 height 21
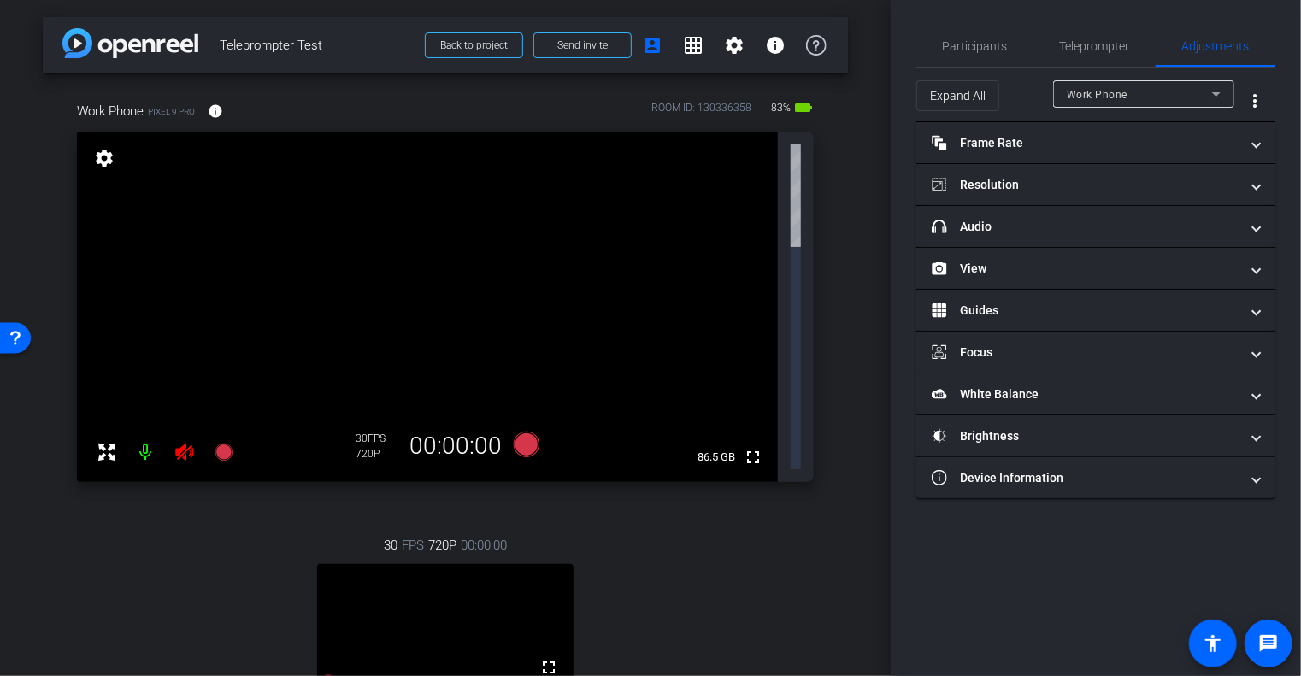
scroll to position [0, 0]
click at [986, 40] on span "Participants" at bounding box center [975, 46] width 65 height 12
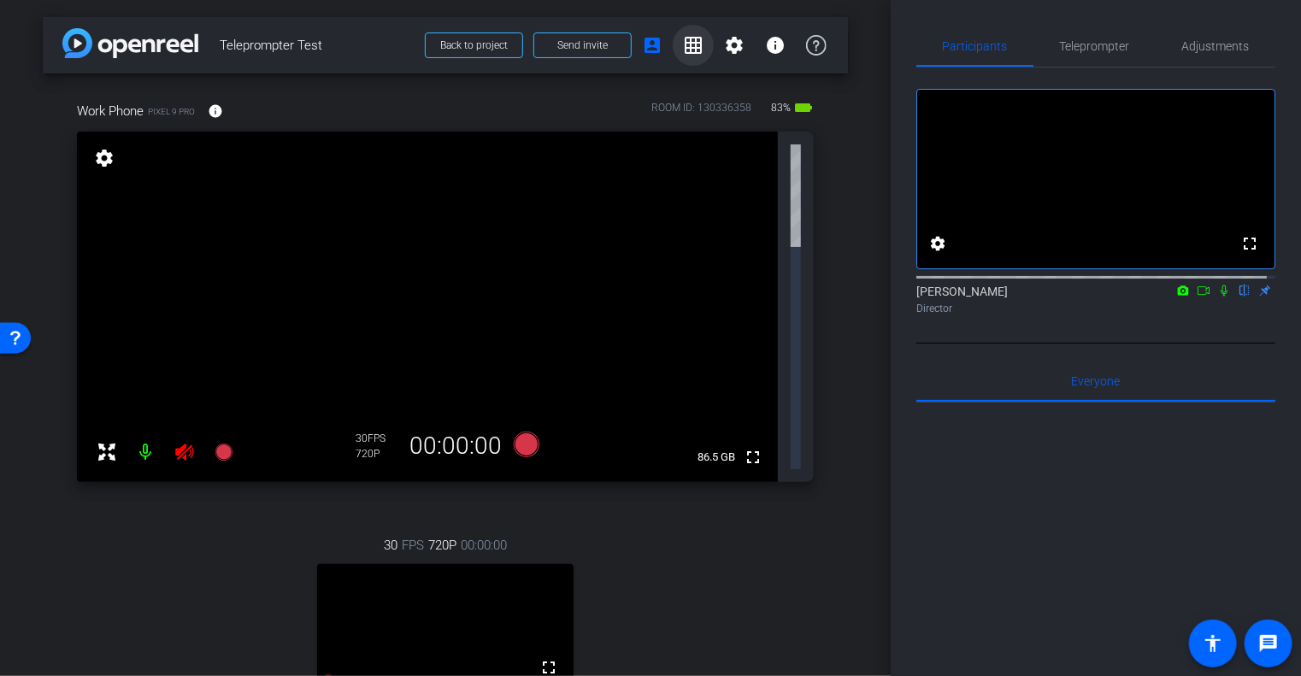
click at [687, 47] on mat-icon "grid_on" at bounding box center [693, 45] width 21 height 21
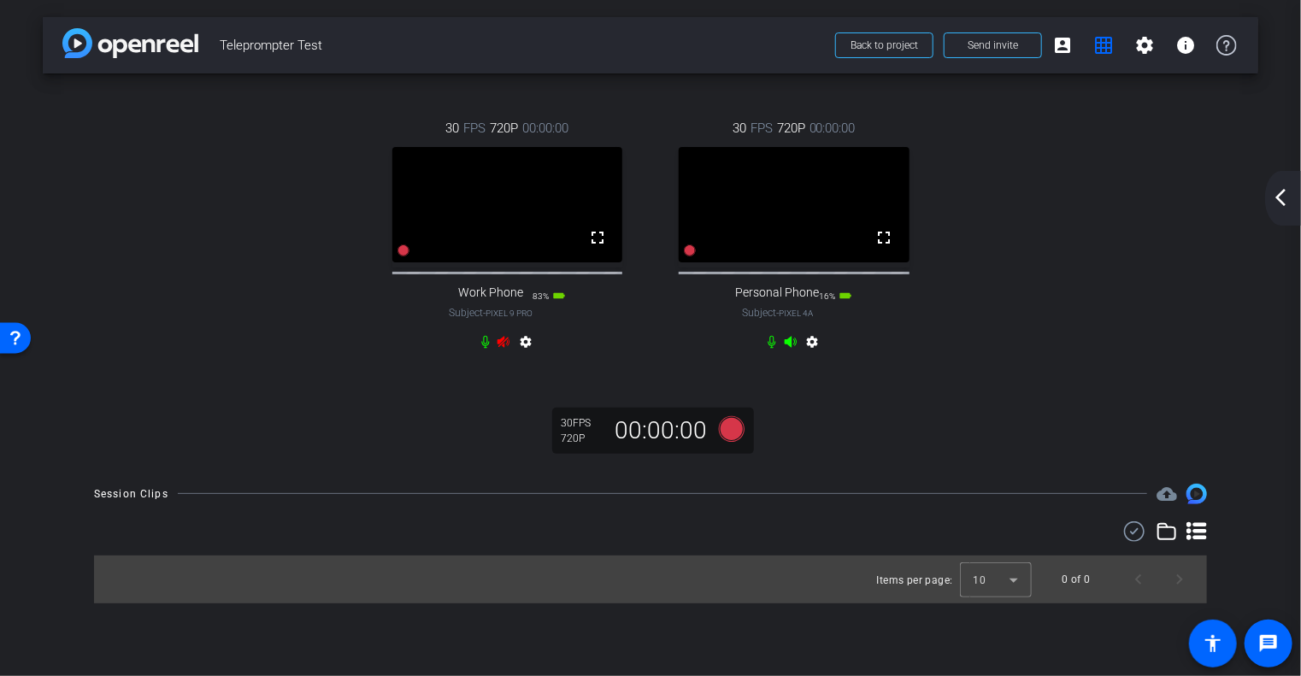
click at [811, 227] on video at bounding box center [794, 204] width 231 height 115
click at [1289, 197] on mat-icon "arrow_back_ios_new" at bounding box center [1281, 197] width 21 height 21
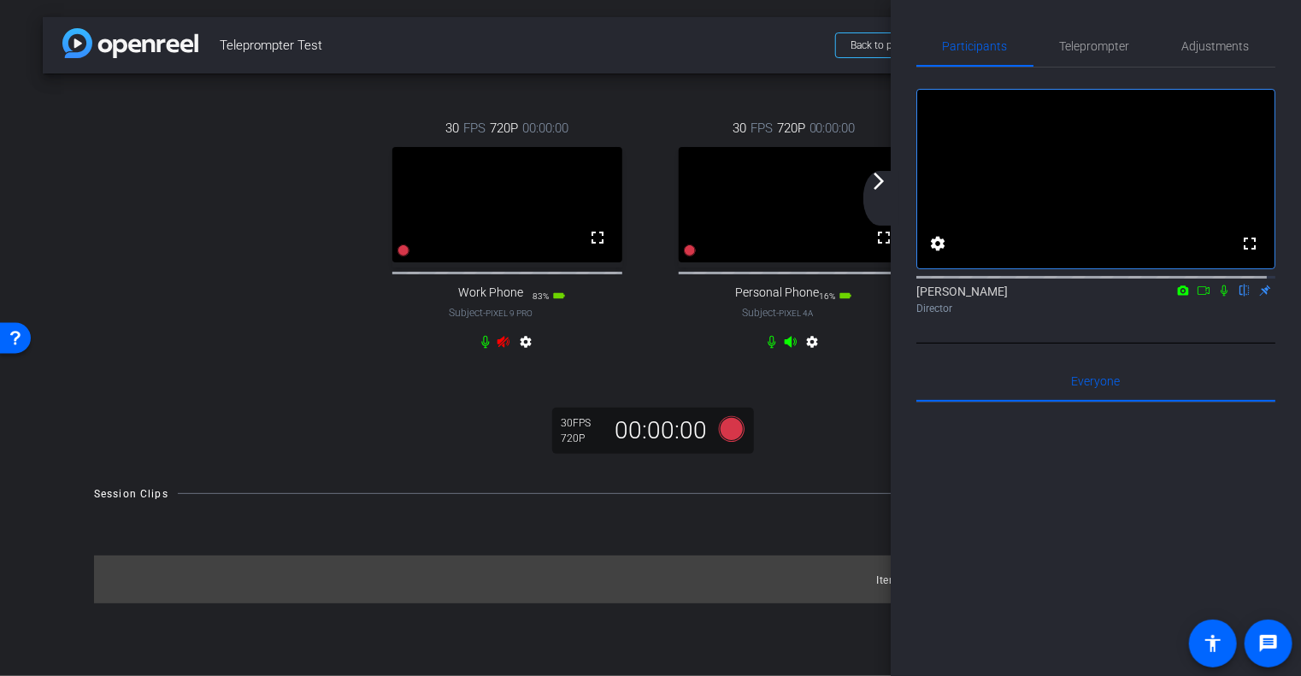
click at [891, 191] on div "arrow_back_ios_new arrow_forward_ios" at bounding box center [882, 198] width 36 height 55
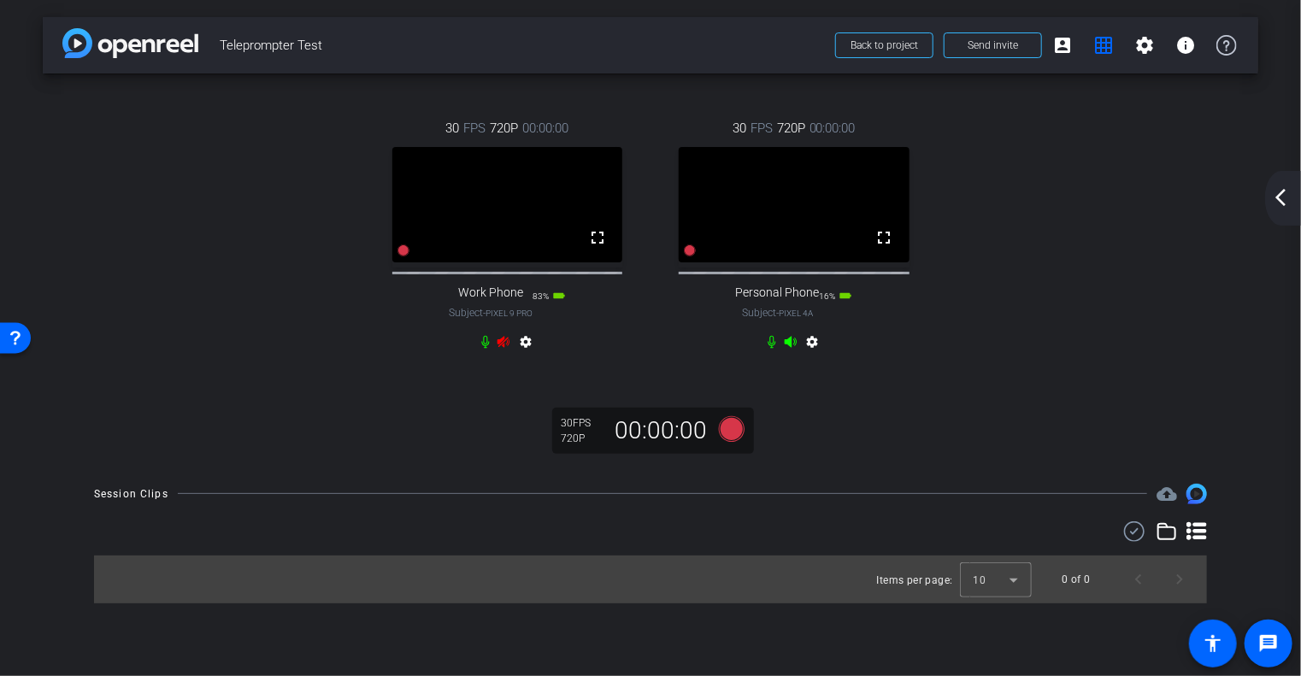
click at [533, 356] on mat-icon "settings" at bounding box center [526, 345] width 21 height 21
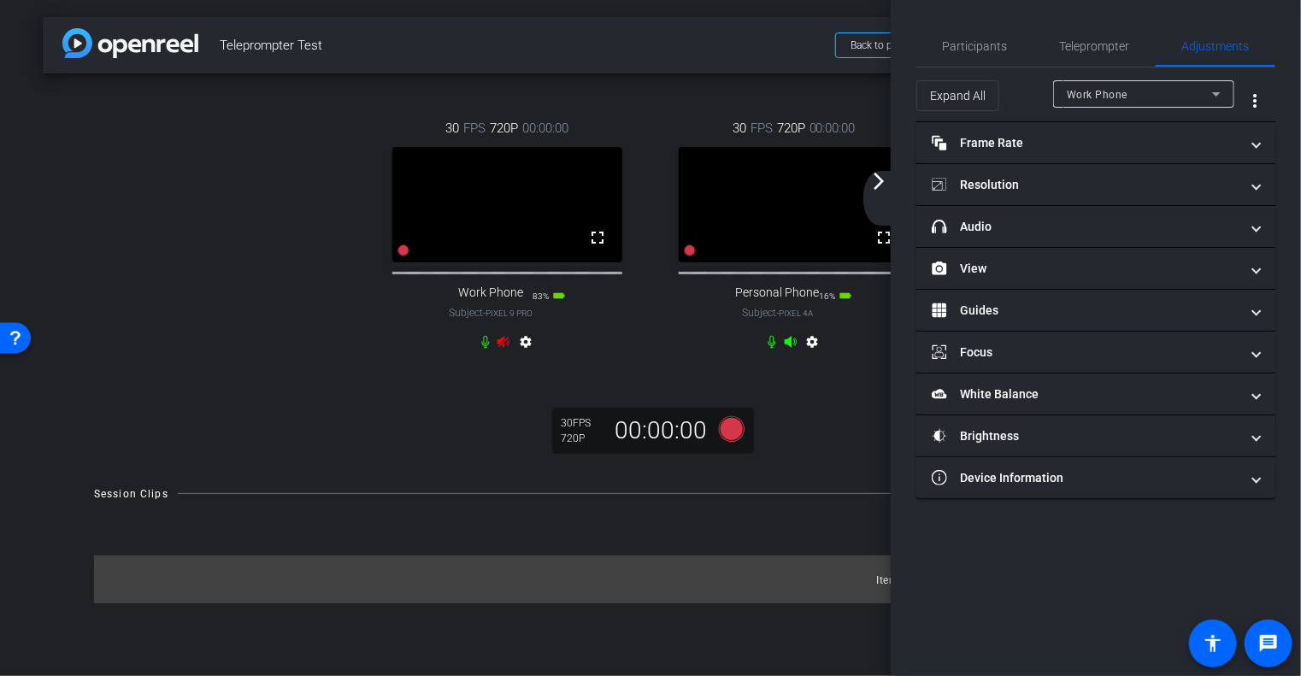
click at [533, 356] on mat-icon "settings" at bounding box center [526, 345] width 21 height 21
click at [1185, 113] on div at bounding box center [1143, 117] width 181 height 19
click at [1177, 93] on div "Work Phone" at bounding box center [1139, 94] width 145 height 21
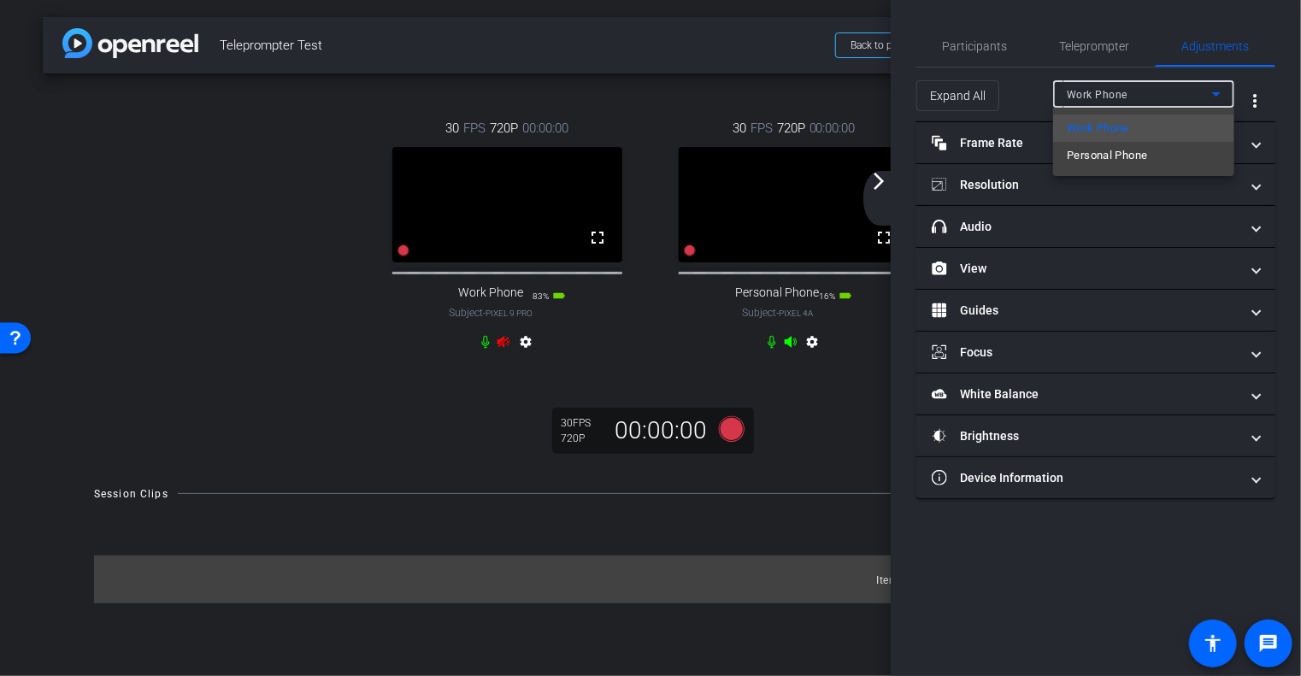
click at [1016, 103] on div at bounding box center [650, 338] width 1301 height 676
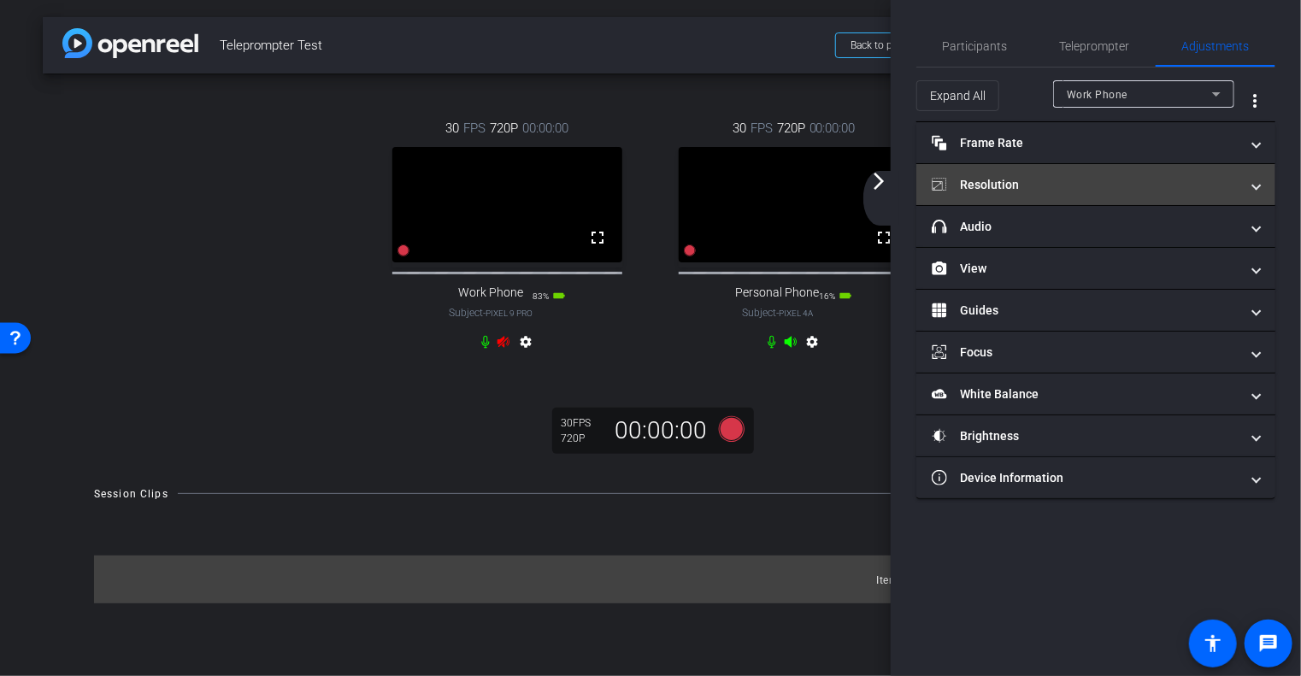
click at [1048, 178] on mat-panel-title "Resolution" at bounding box center [1086, 185] width 308 height 18
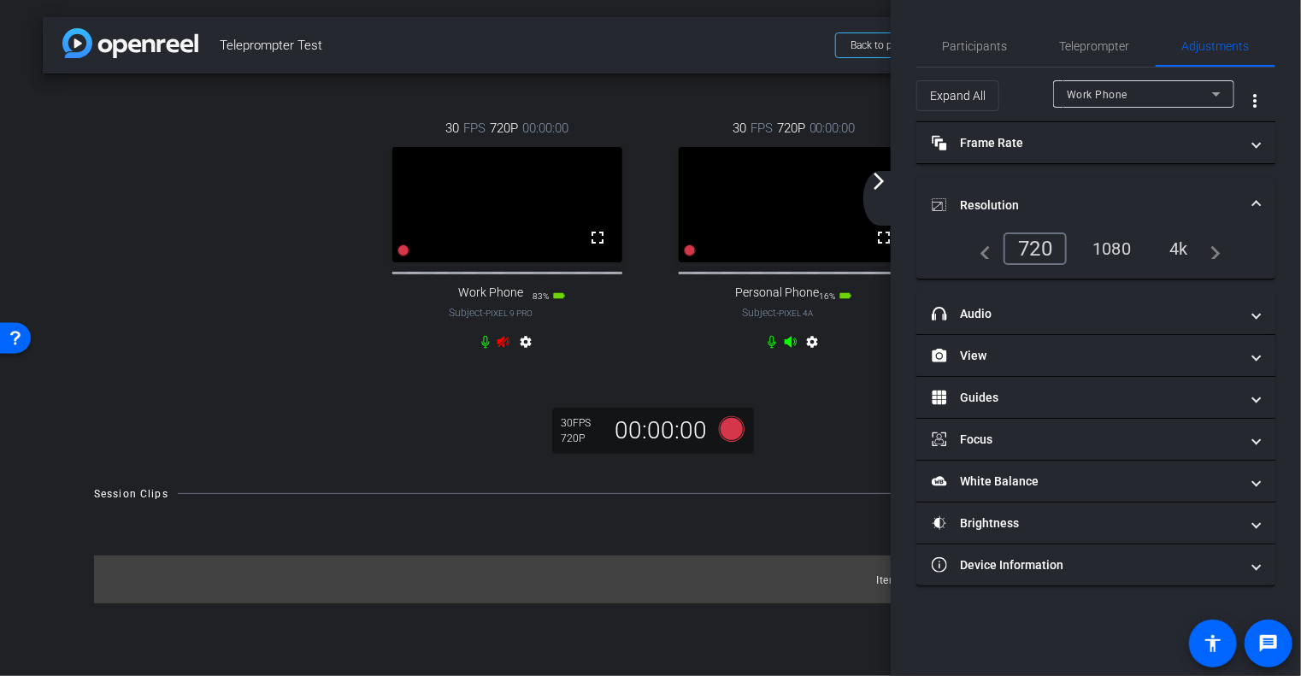
click at [1124, 243] on div "1080" at bounding box center [1112, 248] width 64 height 29
click at [1124, 96] on span "Work Phone" at bounding box center [1097, 95] width 61 height 12
click at [1130, 239] on div "1080" at bounding box center [1140, 248] width 64 height 29
click at [652, 342] on div "30 FPS 1080P 00:00:00 fullscreen Personal Phone Subject - Pixel 4a 16% battery_…" at bounding box center [794, 237] width 287 height 293
click at [875, 193] on div "arrow_back_ios_new arrow_forward_ios" at bounding box center [882, 198] width 36 height 55
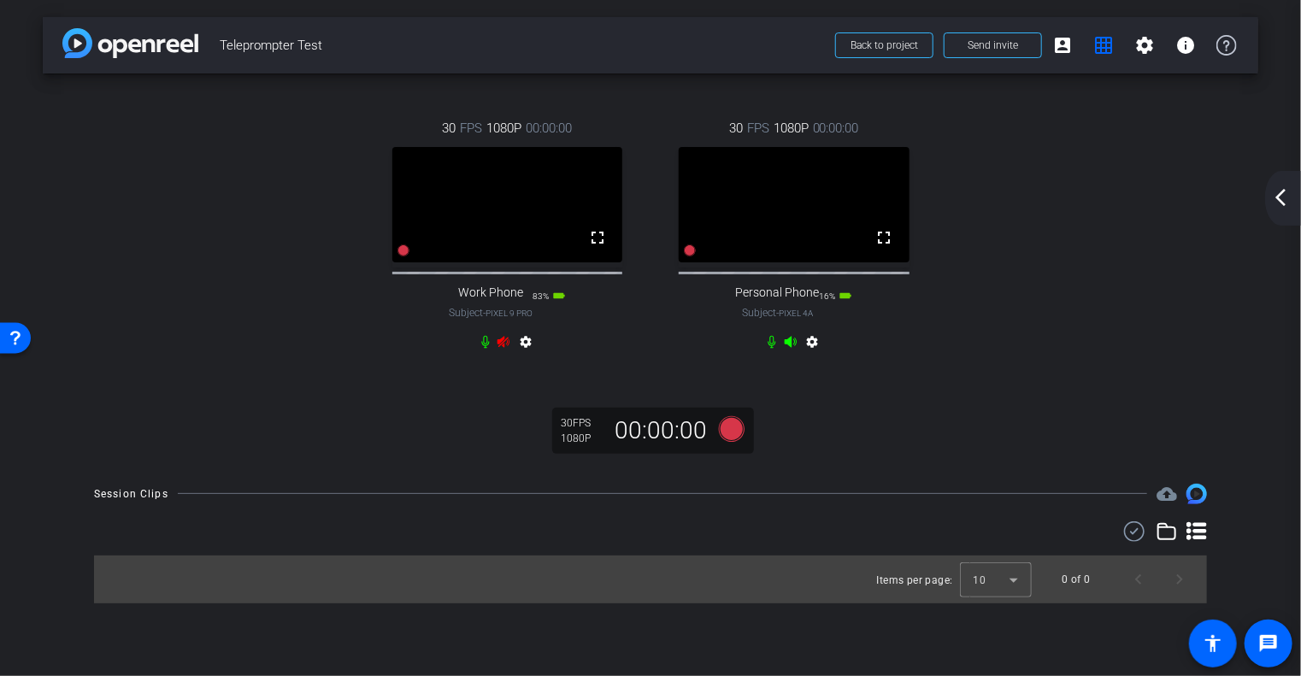
click at [1297, 205] on div "arrow_back_ios_new arrow_forward_ios" at bounding box center [1283, 198] width 36 height 55
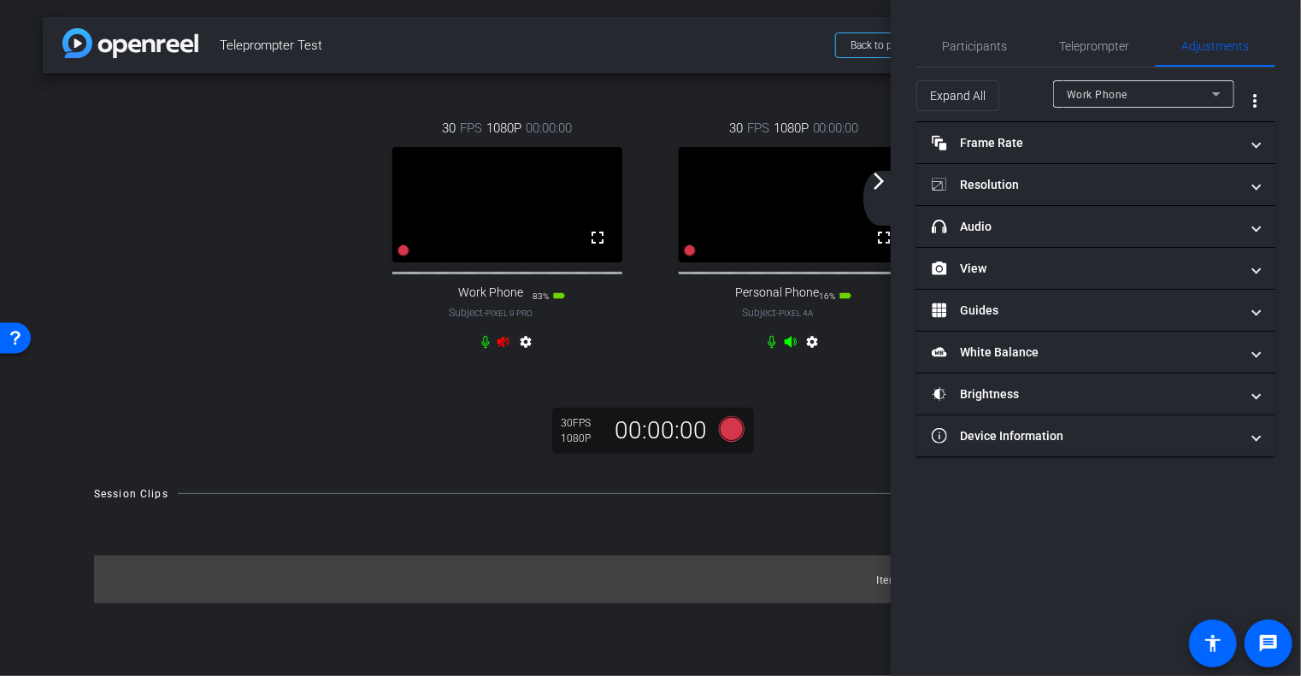
click at [632, 339] on div "30 FPS 1080P 00:00:00 fullscreen Work Phone Subject - Pixel 9 Pro 83% battery_s…" at bounding box center [507, 237] width 287 height 293
click at [866, 604] on div "Items per page: 10 0 of 0" at bounding box center [650, 580] width 1113 height 48
click at [1130, 52] on div "Teleprompter" at bounding box center [1095, 46] width 122 height 41
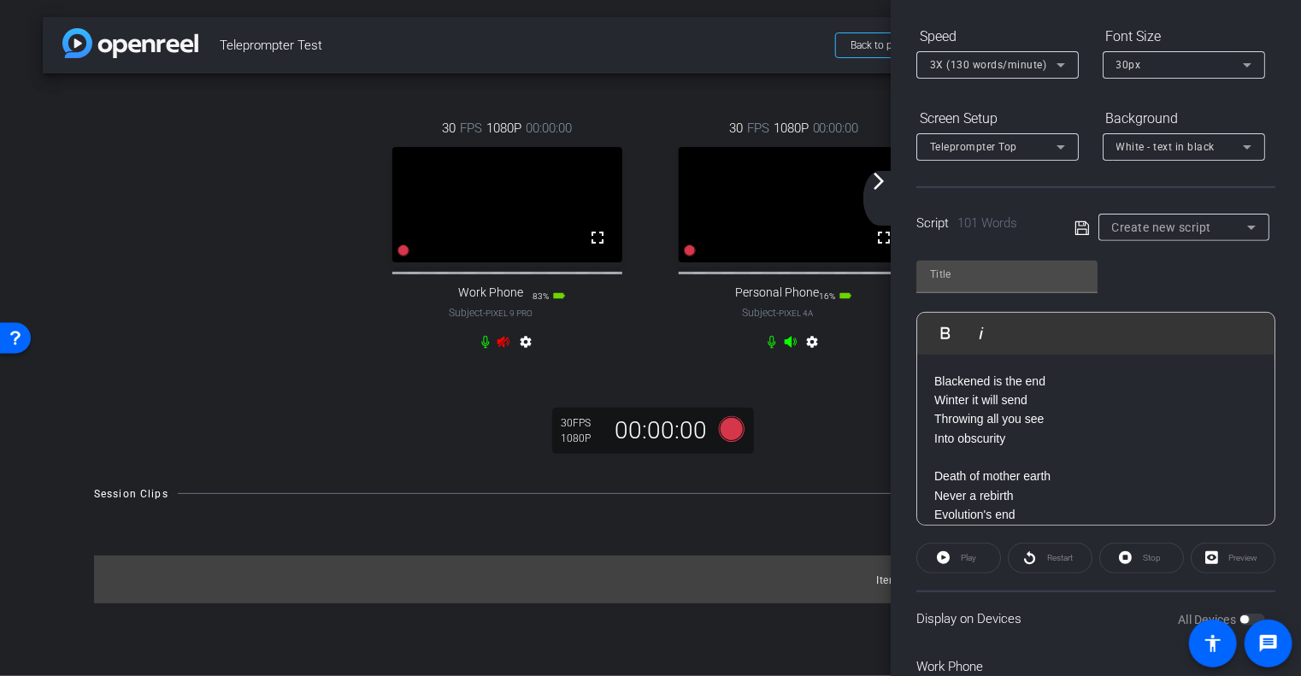
click at [994, 409] on p "Blackened is the end Winter it will send Throwing all you see Into obscurity De…" at bounding box center [1096, 659] width 323 height 575
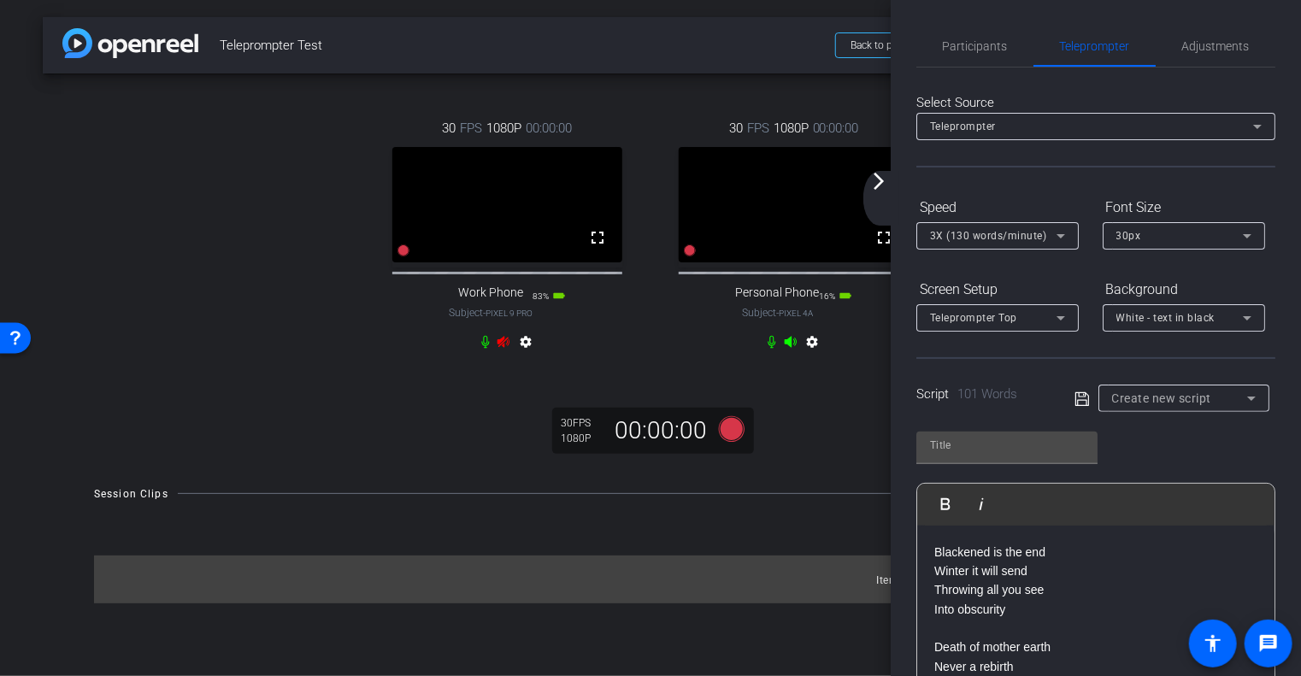
click at [1118, 313] on span "White - text in black" at bounding box center [1166, 318] width 99 height 12
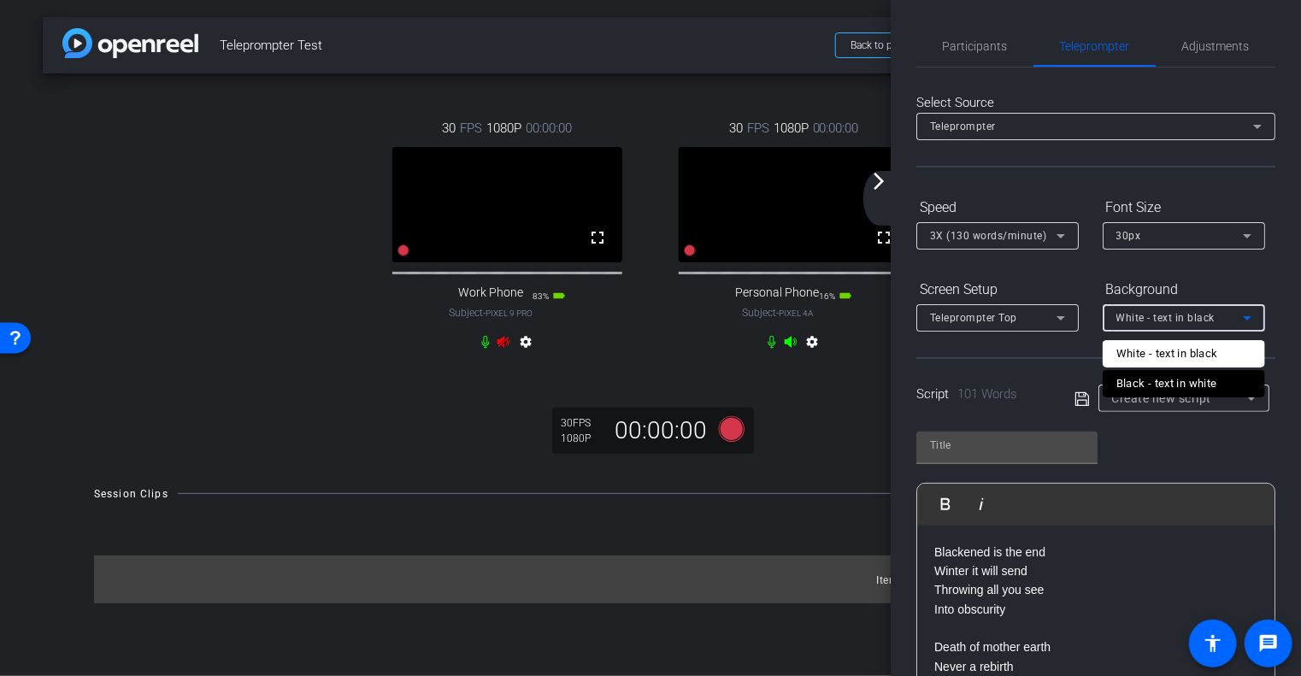
click at [1118, 313] on div at bounding box center [650, 338] width 1301 height 676
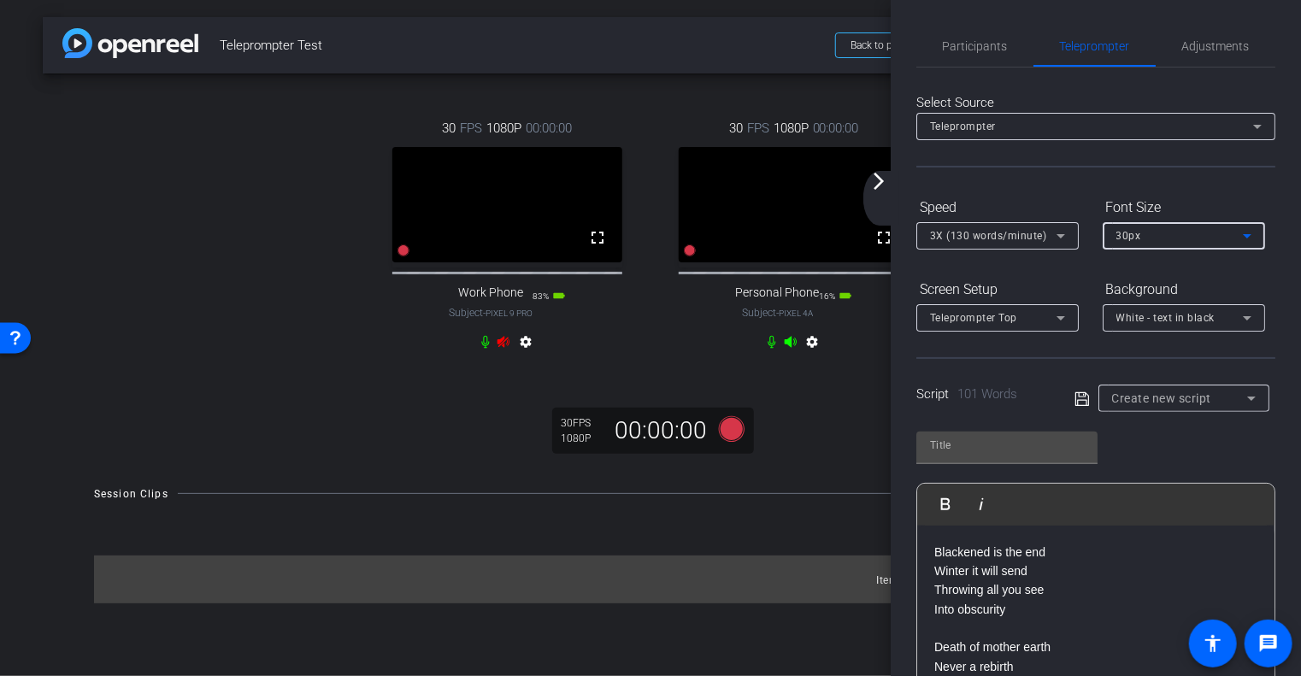
click at [1146, 239] on div "30px" at bounding box center [1180, 235] width 127 height 21
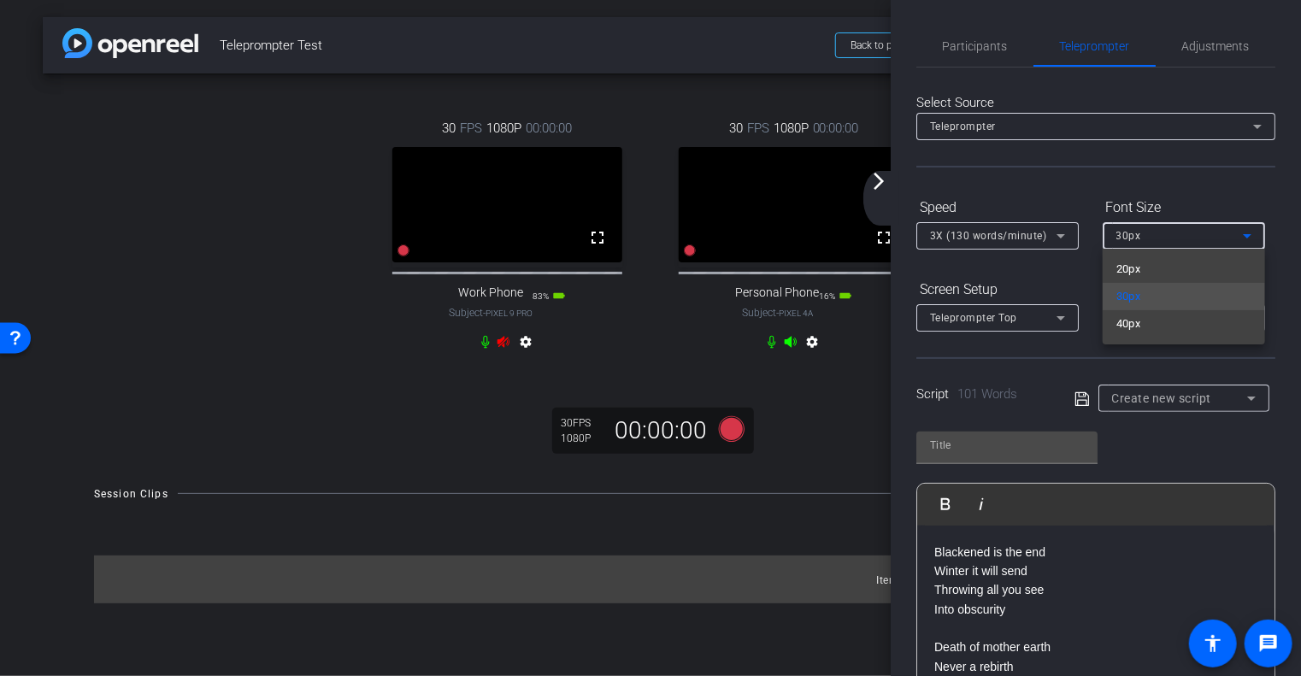
click at [1146, 239] on div at bounding box center [650, 338] width 1301 height 676
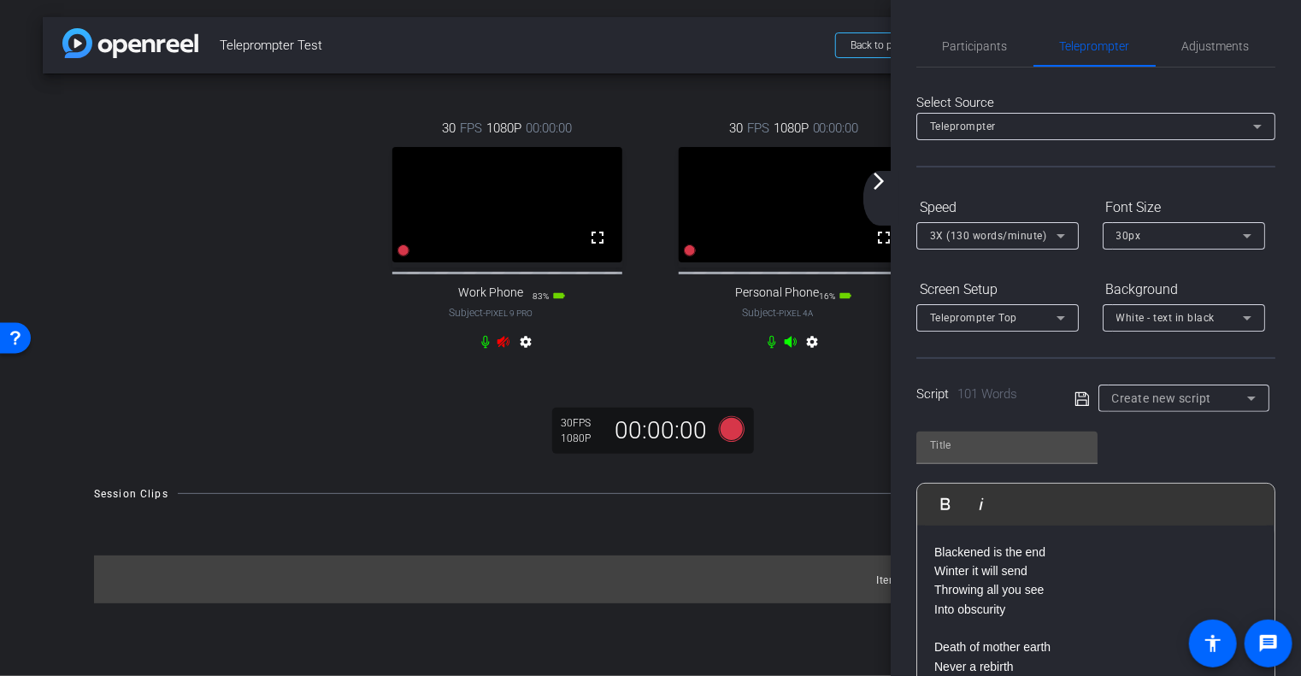
click at [1040, 126] on div "Teleprompter" at bounding box center [1091, 125] width 323 height 21
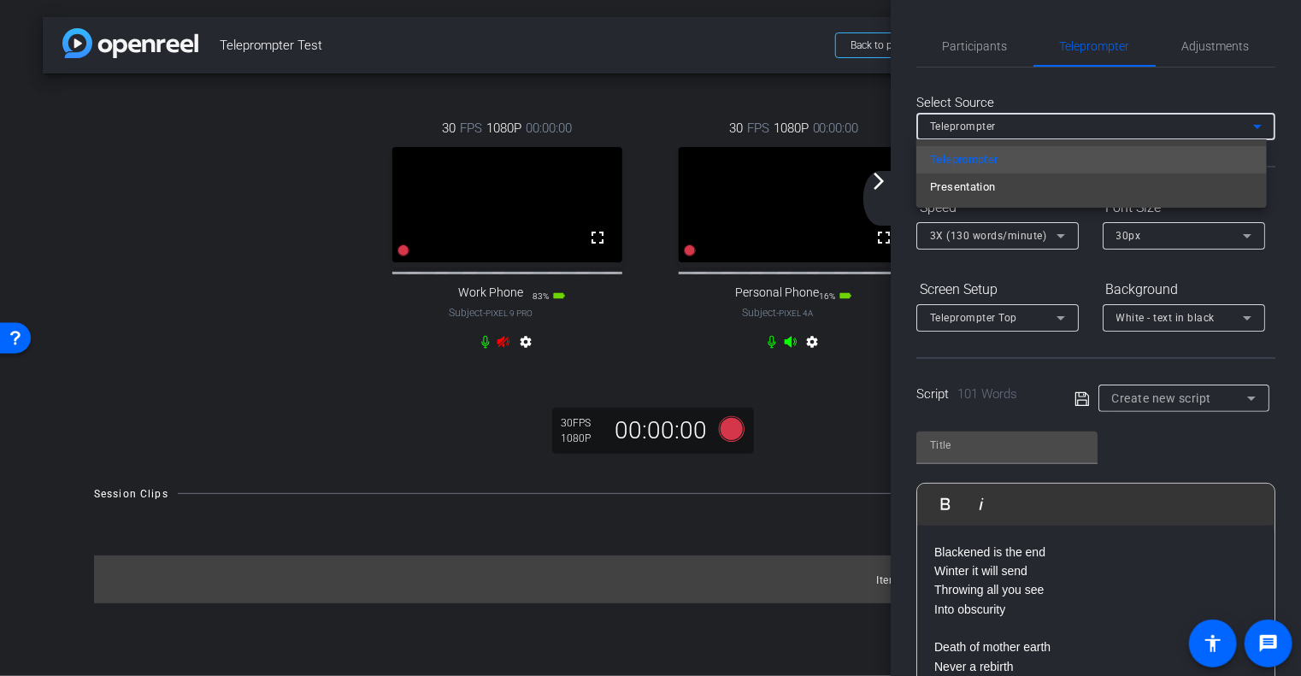
click at [1040, 126] on div at bounding box center [650, 338] width 1301 height 676
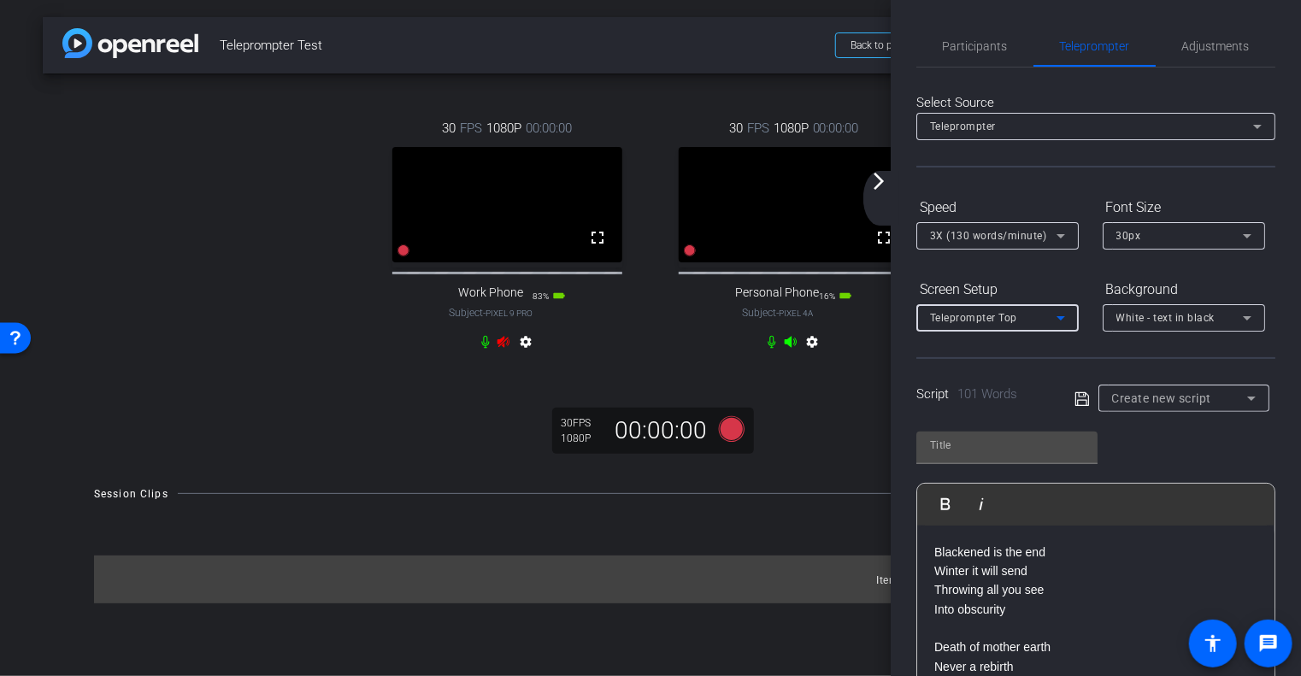
click at [1029, 314] on div "Teleprompter Top" at bounding box center [993, 317] width 127 height 21
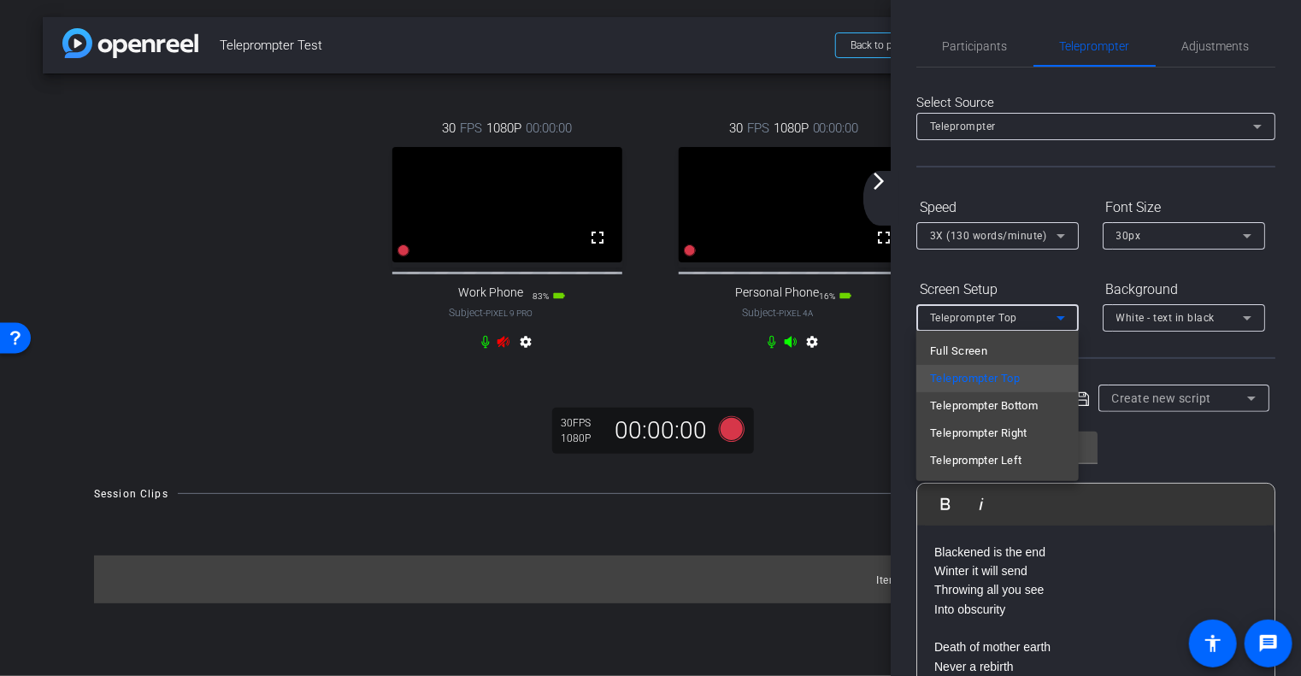
click at [1029, 314] on div at bounding box center [650, 338] width 1301 height 676
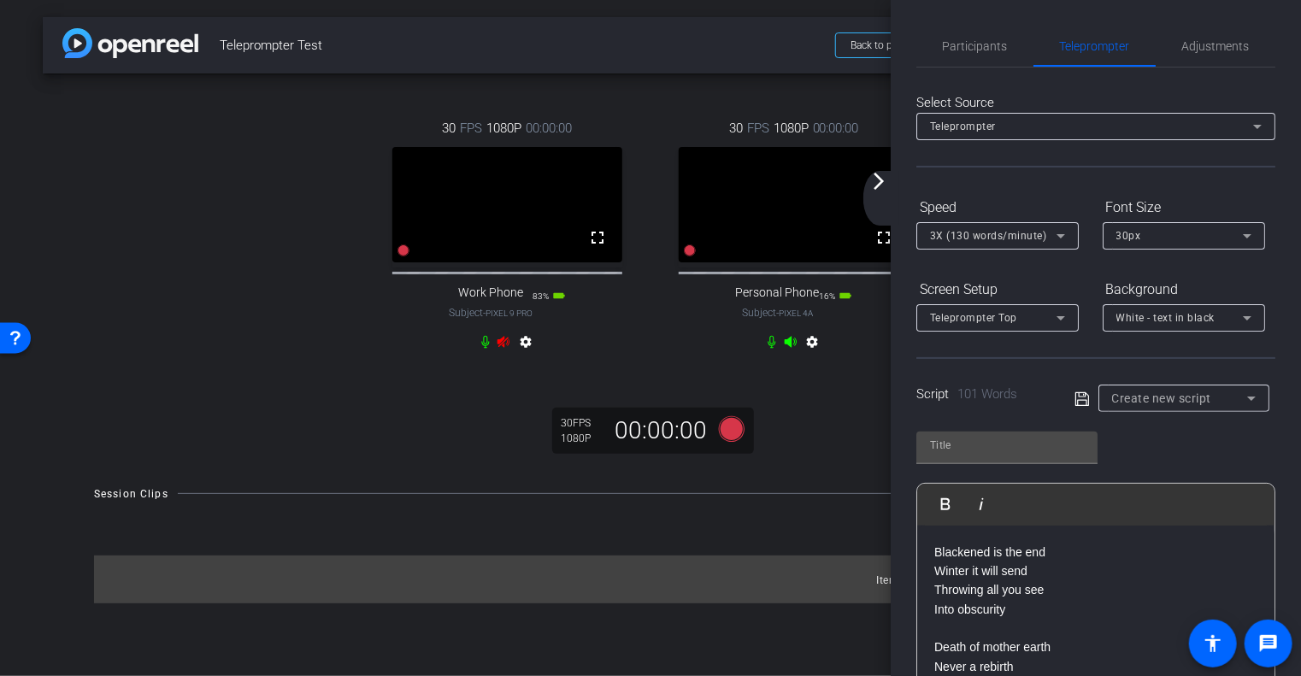
click at [1064, 358] on div "Script 101 Words Create new script" at bounding box center [1096, 384] width 359 height 55
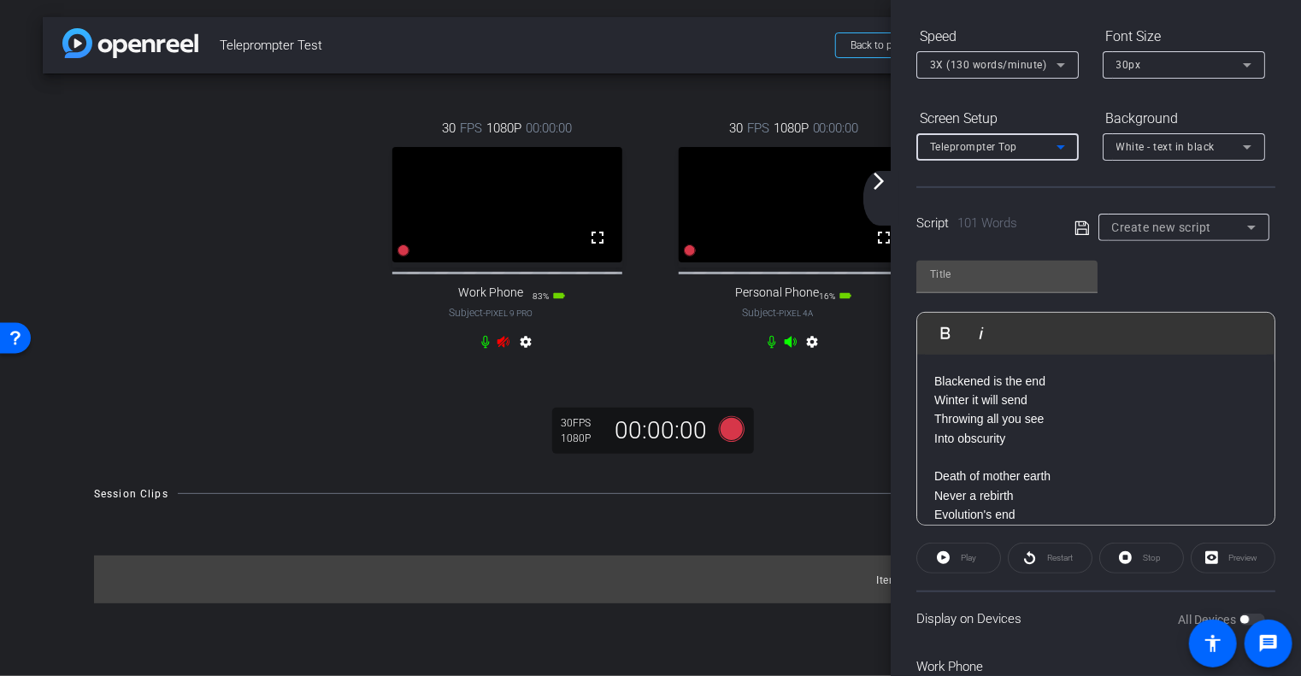
click at [995, 141] on span "Teleprompter Top" at bounding box center [973, 147] width 87 height 12
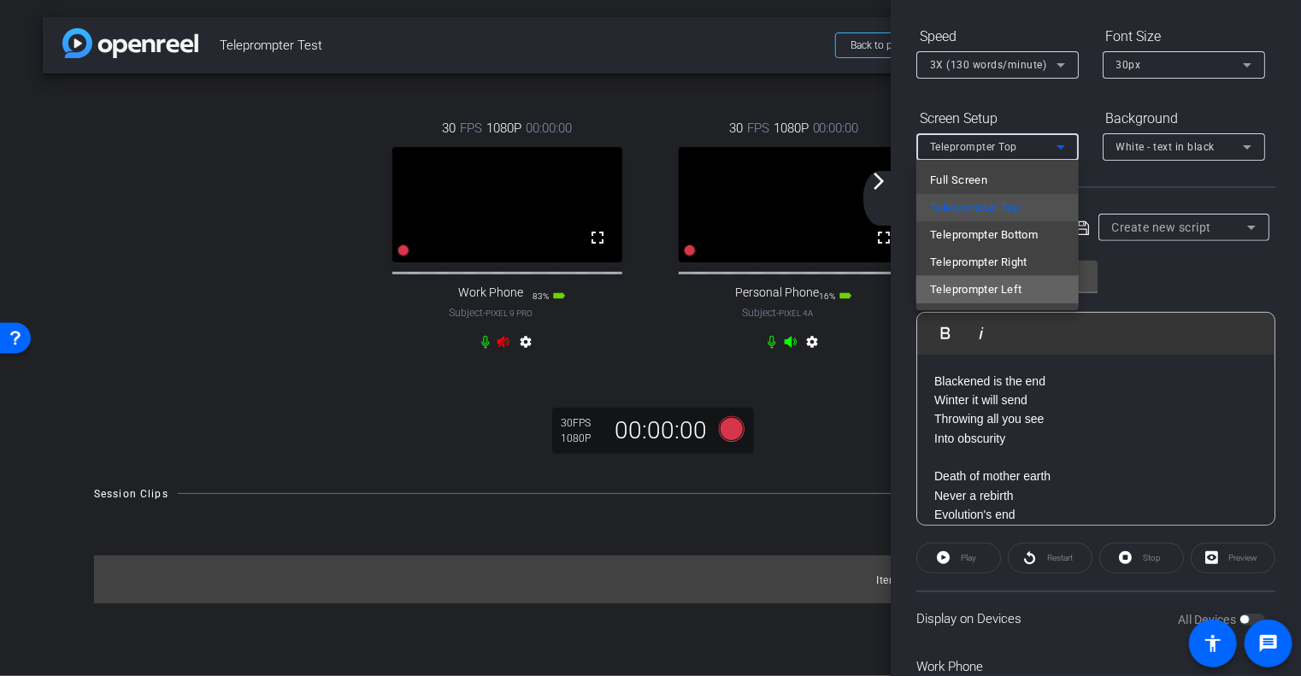
click at [1026, 288] on mat-option "Teleprompter Left" at bounding box center [998, 289] width 162 height 27
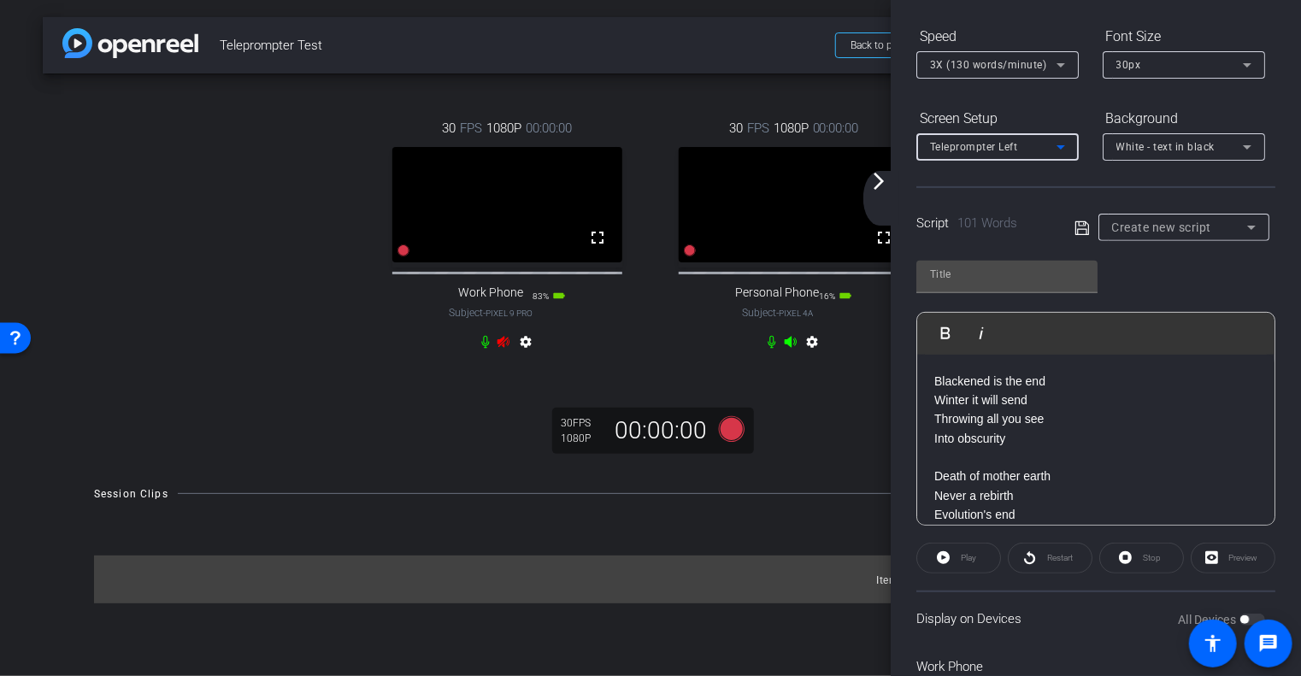
type input "Default title 406"
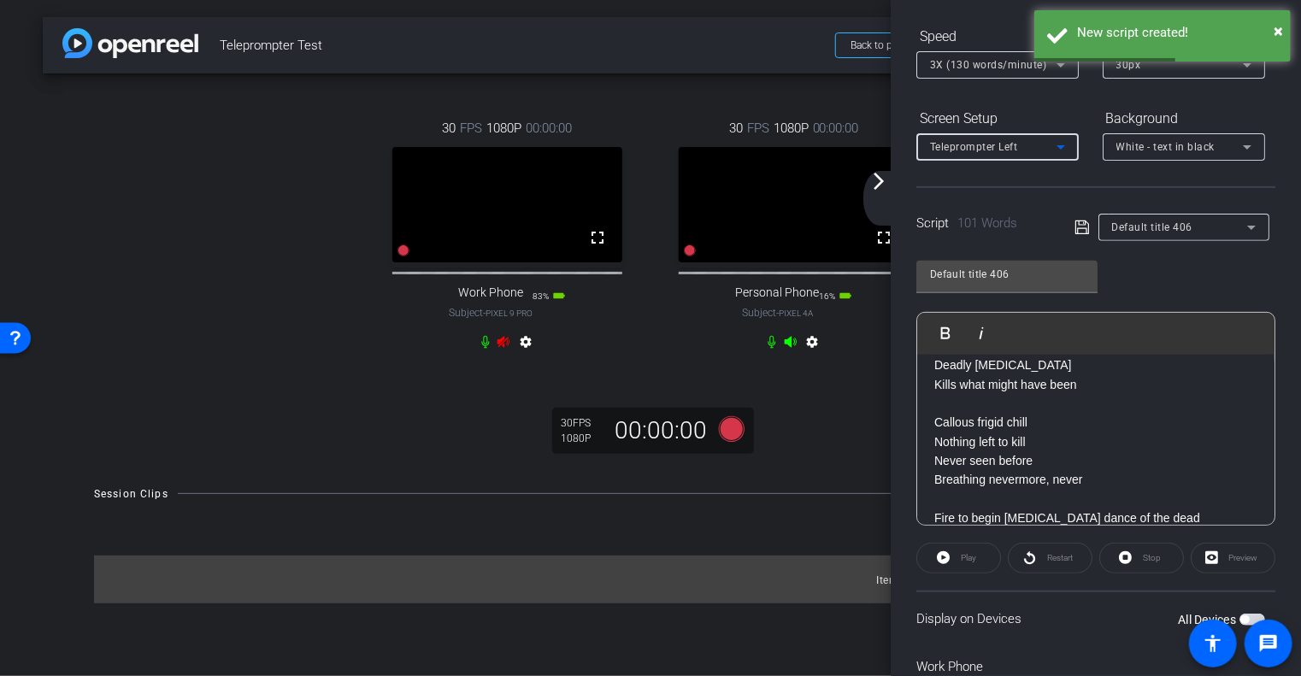
scroll to position [342, 0]
click at [946, 559] on div "Play" at bounding box center [959, 558] width 85 height 31
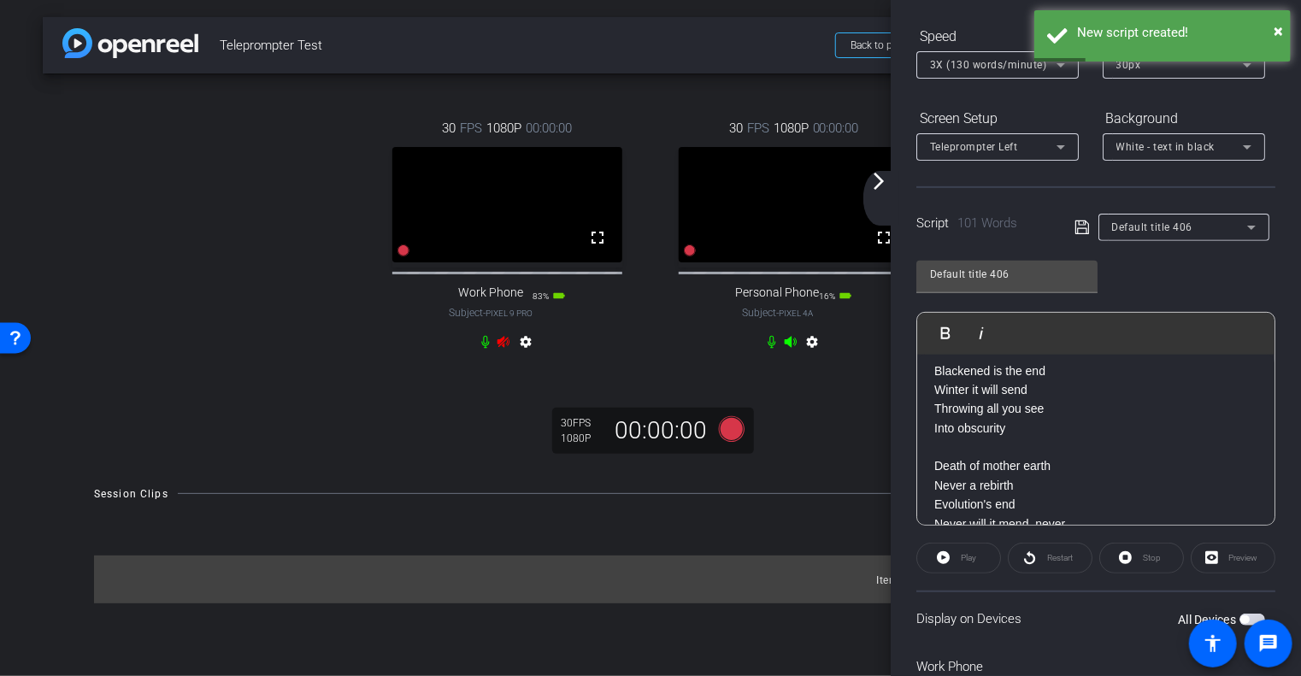
scroll to position [0, 0]
click at [1289, 332] on div "Participants Teleprompter Adjustments settings Alex Clark flip Director Everyon…" at bounding box center [1096, 338] width 410 height 676
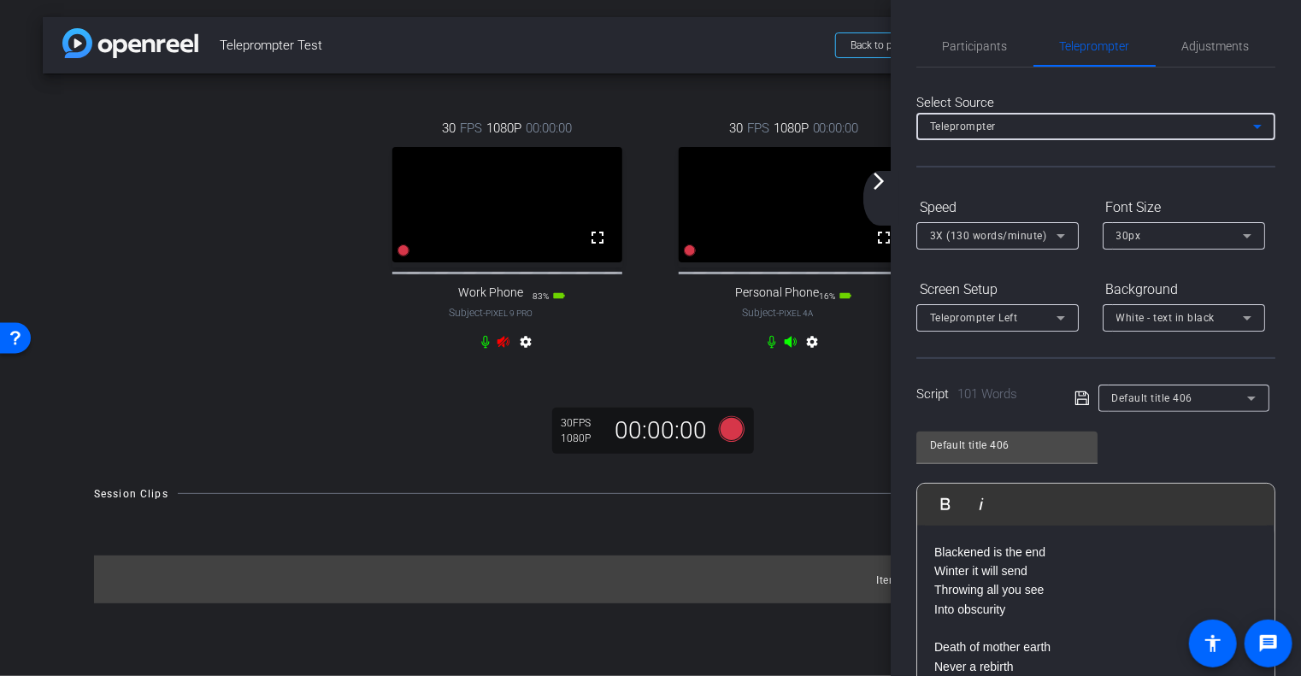
click at [1088, 115] on div "Teleprompter" at bounding box center [1091, 125] width 323 height 21
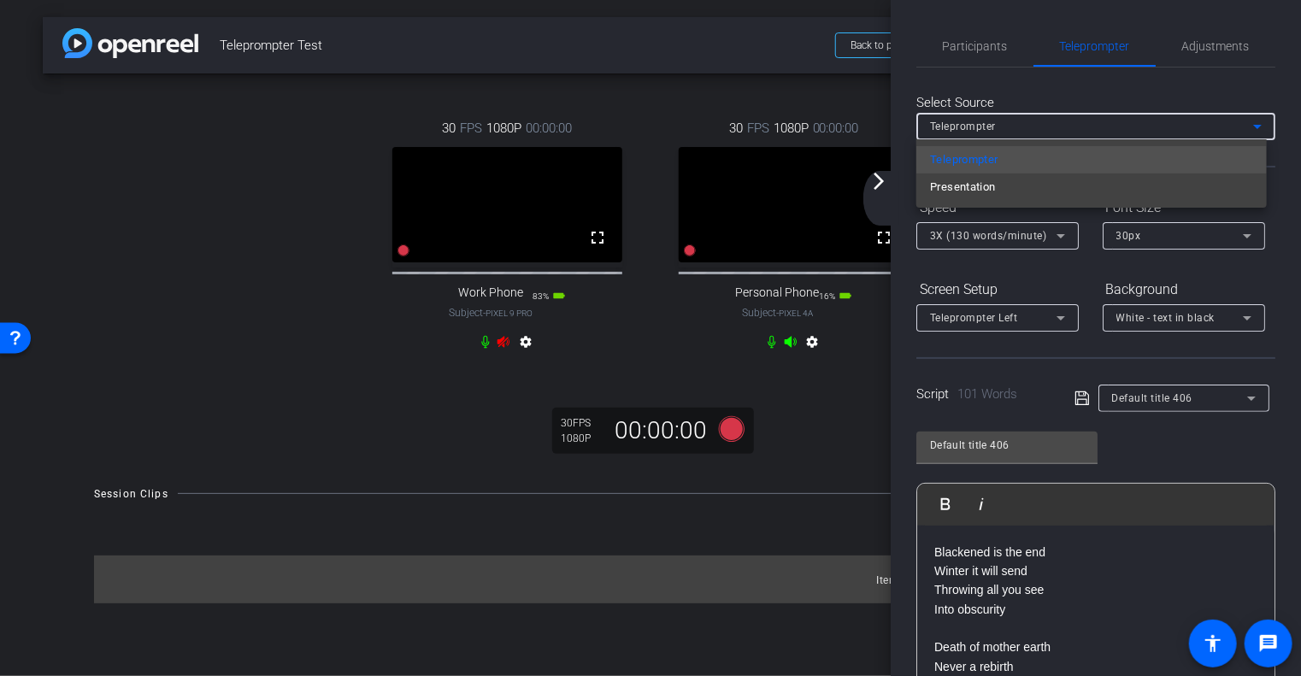
click at [1088, 115] on div at bounding box center [650, 338] width 1301 height 676
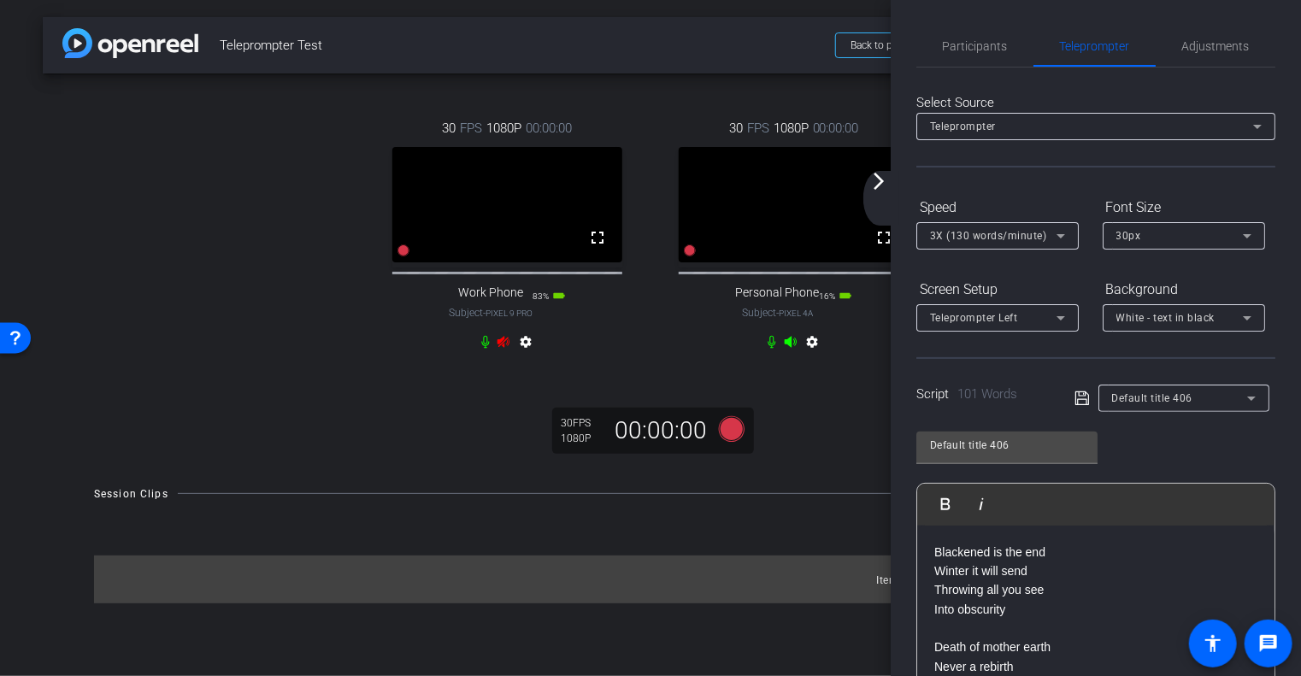
click at [1067, 180] on div "Select Source Teleprompter Speed 3X (130 words/minute) Font Size 30px Screen Se…" at bounding box center [1096, 535] width 359 height 934
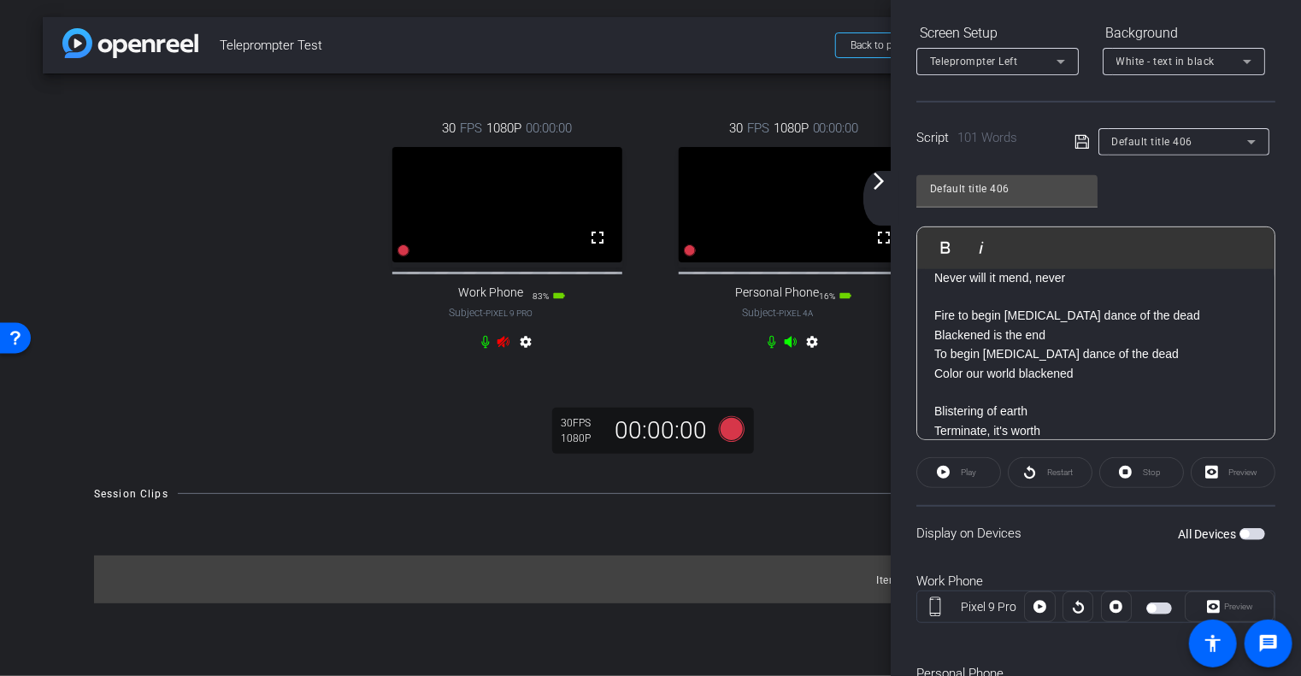
scroll to position [348, 0]
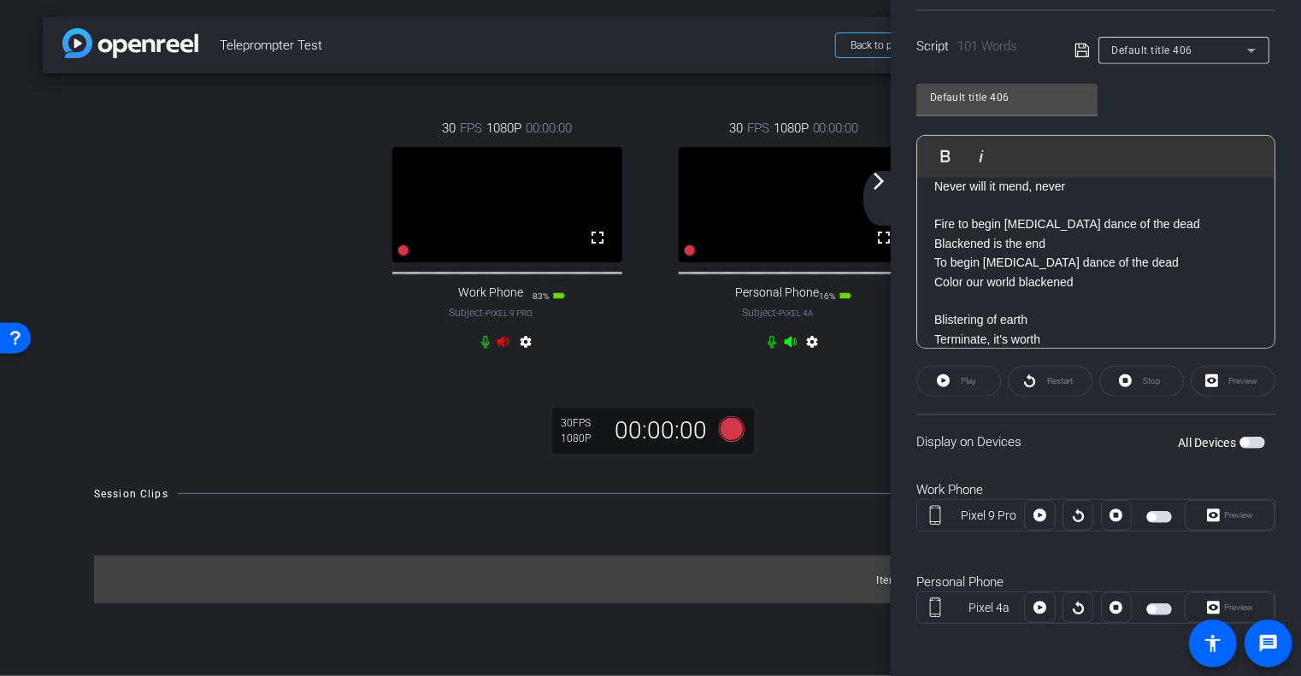
click at [1248, 438] on span "button" at bounding box center [1253, 443] width 26 height 12
click at [1253, 439] on span "button" at bounding box center [1257, 443] width 9 height 9
click at [1247, 437] on span "button" at bounding box center [1253, 443] width 26 height 12
click at [965, 369] on span "Play" at bounding box center [967, 381] width 20 height 24
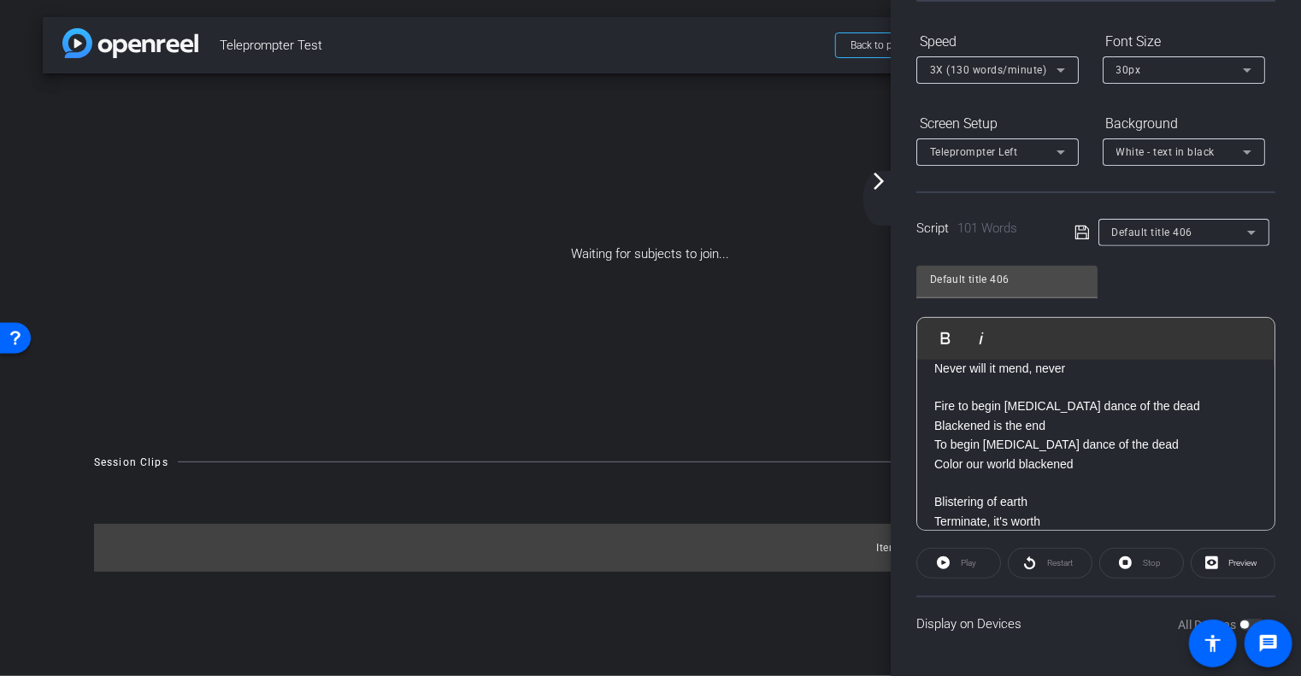
scroll to position [164, 0]
click at [684, 273] on div "Waiting for subjects to join..." at bounding box center [651, 255] width 1216 height 362
click at [871, 198] on div "arrow_back_ios_new arrow_forward_ios" at bounding box center [882, 198] width 36 height 55
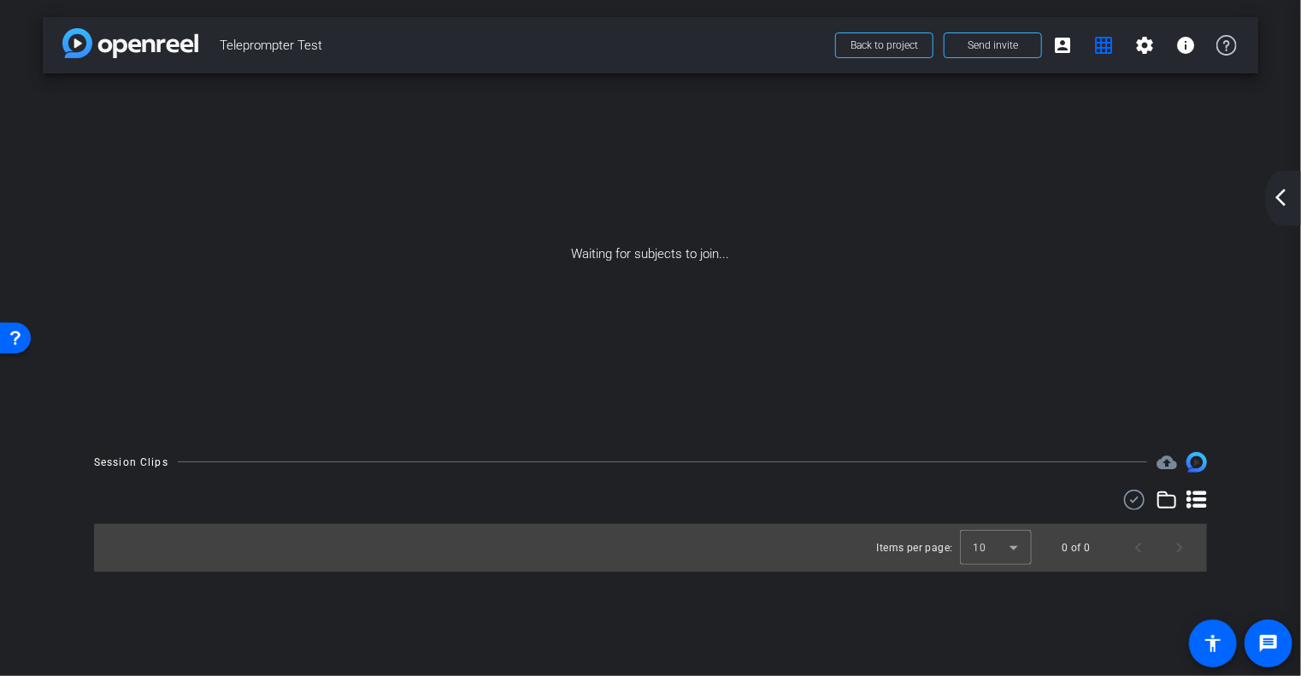
scroll to position [0, 0]
click at [1027, 45] on span at bounding box center [993, 45] width 97 height 41
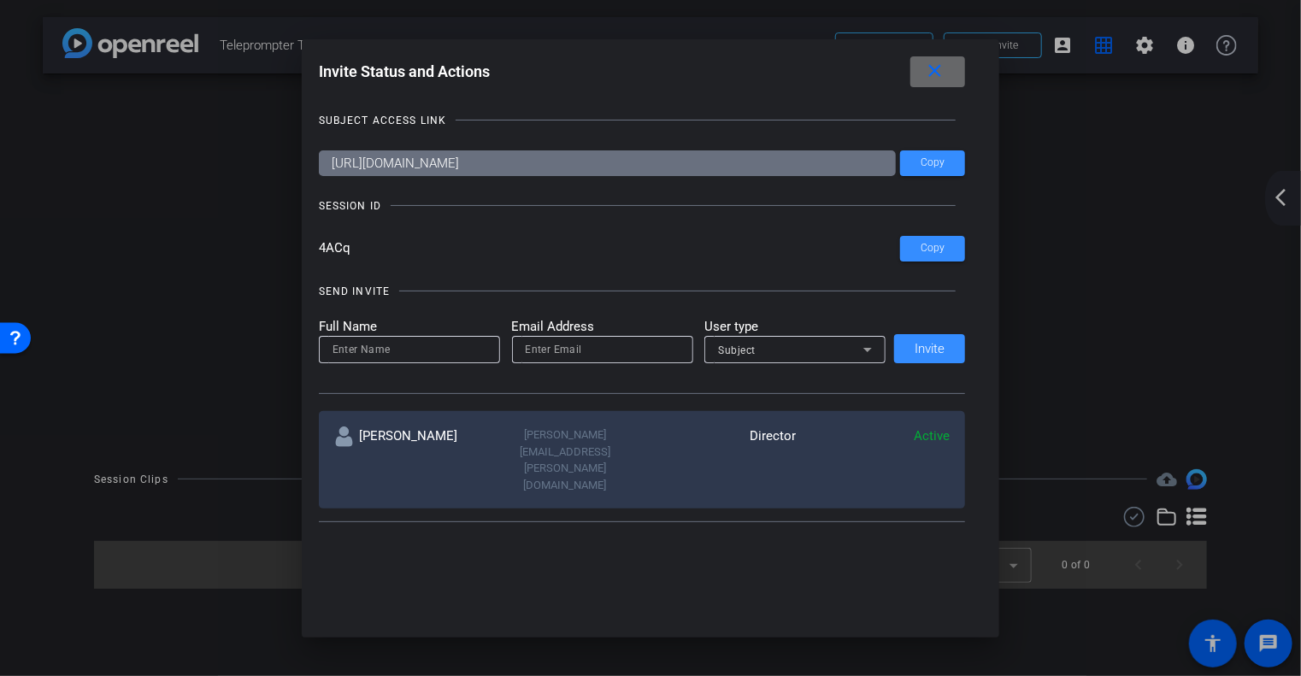
click at [958, 74] on span at bounding box center [938, 71] width 55 height 41
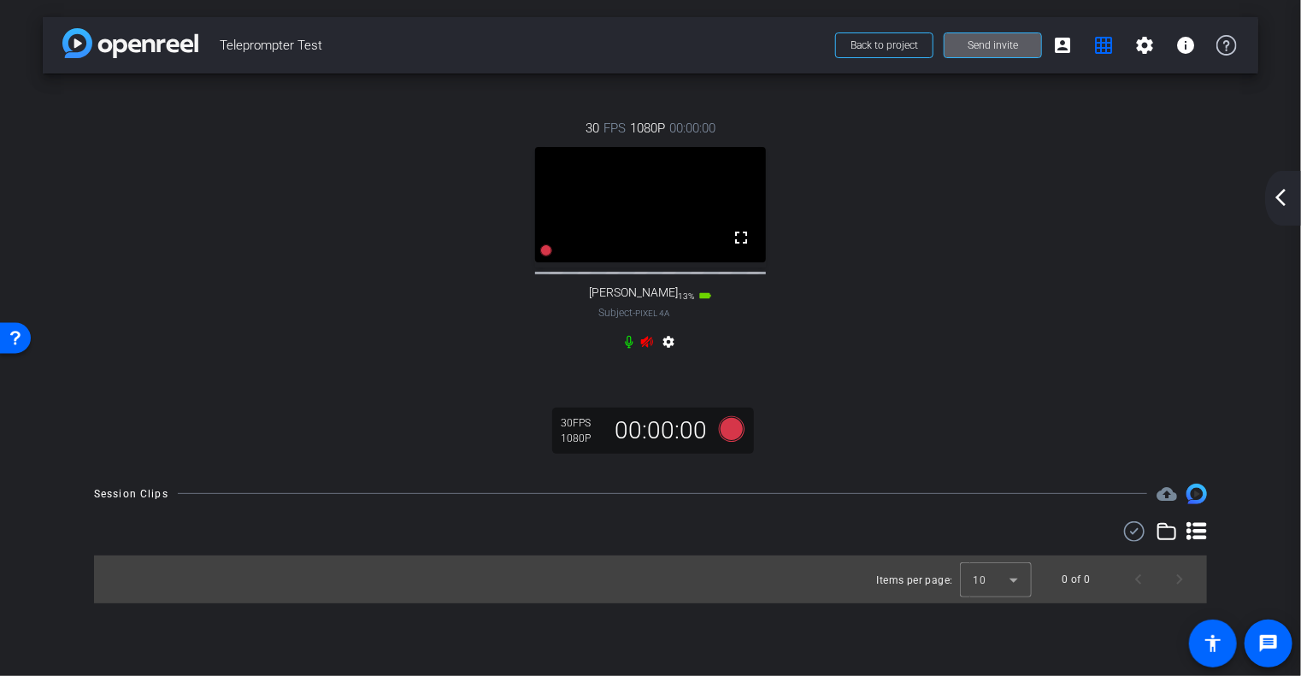
click at [674, 356] on mat-icon "settings" at bounding box center [669, 345] width 21 height 21
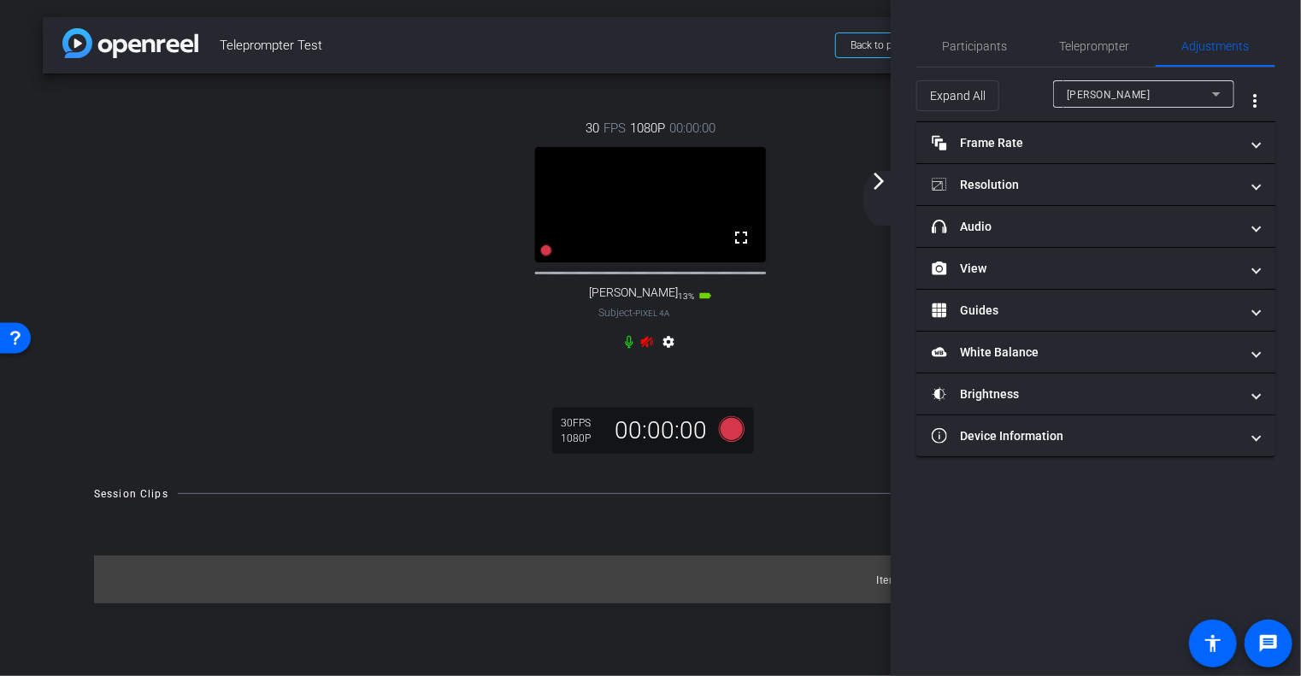
click at [880, 198] on div "arrow_back_ios_new arrow_forward_ios" at bounding box center [882, 198] width 36 height 55
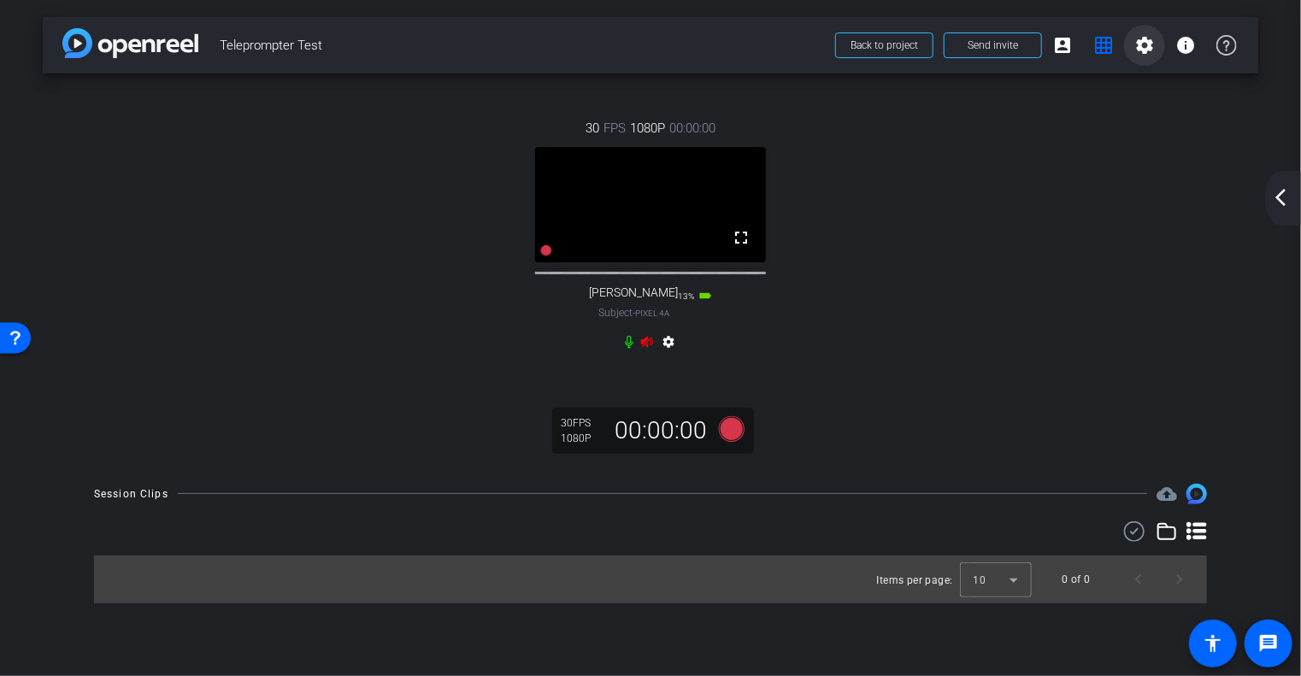
click at [1142, 49] on mat-icon "settings" at bounding box center [1145, 45] width 21 height 21
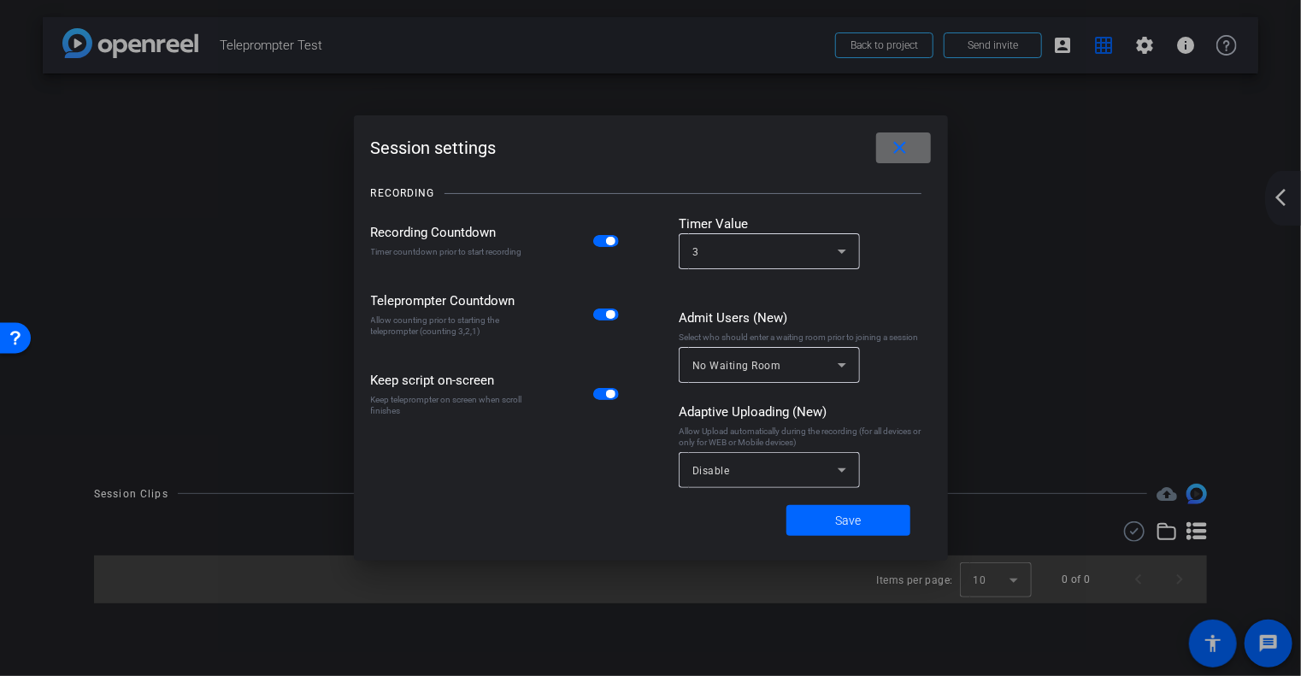
click at [904, 151] on mat-icon "close" at bounding box center [899, 148] width 21 height 21
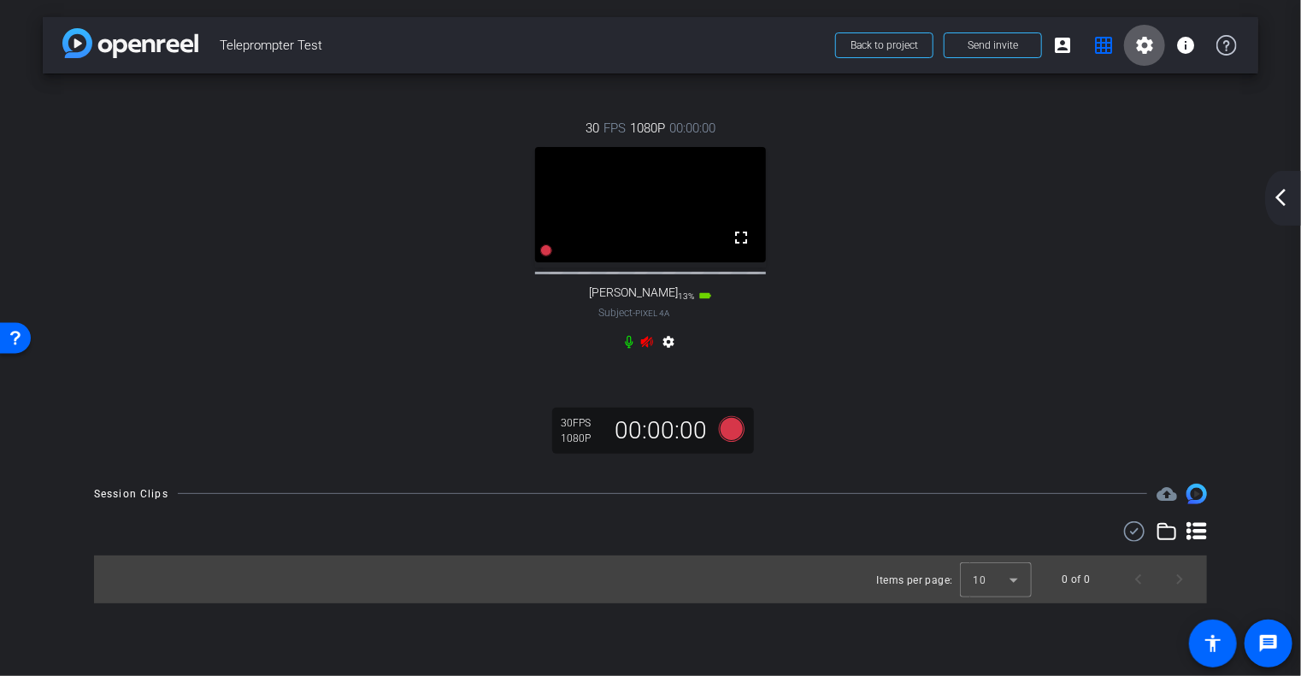
click at [633, 349] on icon at bounding box center [629, 342] width 14 height 14
click at [645, 347] on icon at bounding box center [647, 341] width 12 height 11
click at [648, 347] on icon at bounding box center [647, 341] width 12 height 11
click at [667, 354] on mat-icon "settings" at bounding box center [669, 345] width 21 height 21
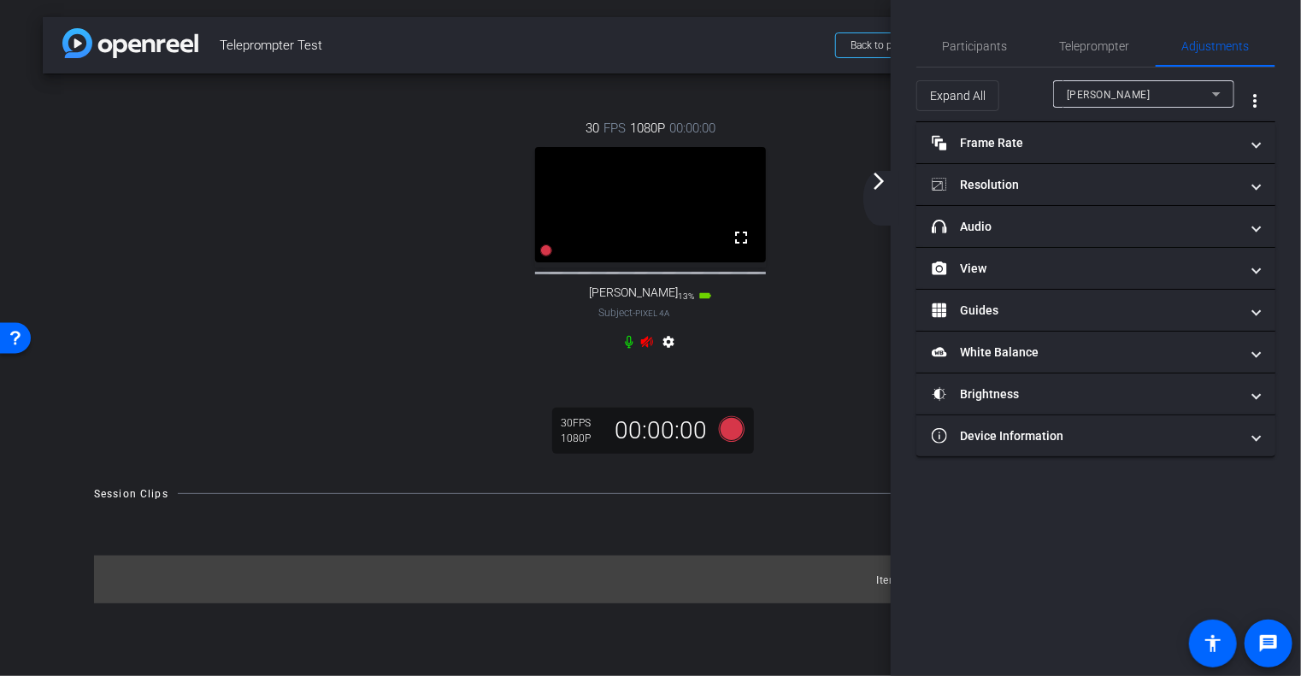
click at [774, 327] on div "30 FPS 1080P 00:00:00 fullscreen Alex Clark Subject - Pixel 4a 13% battery_std …" at bounding box center [650, 237] width 287 height 293
click at [865, 185] on div "arrow_back_ios_new arrow_forward_ios" at bounding box center [882, 198] width 36 height 55
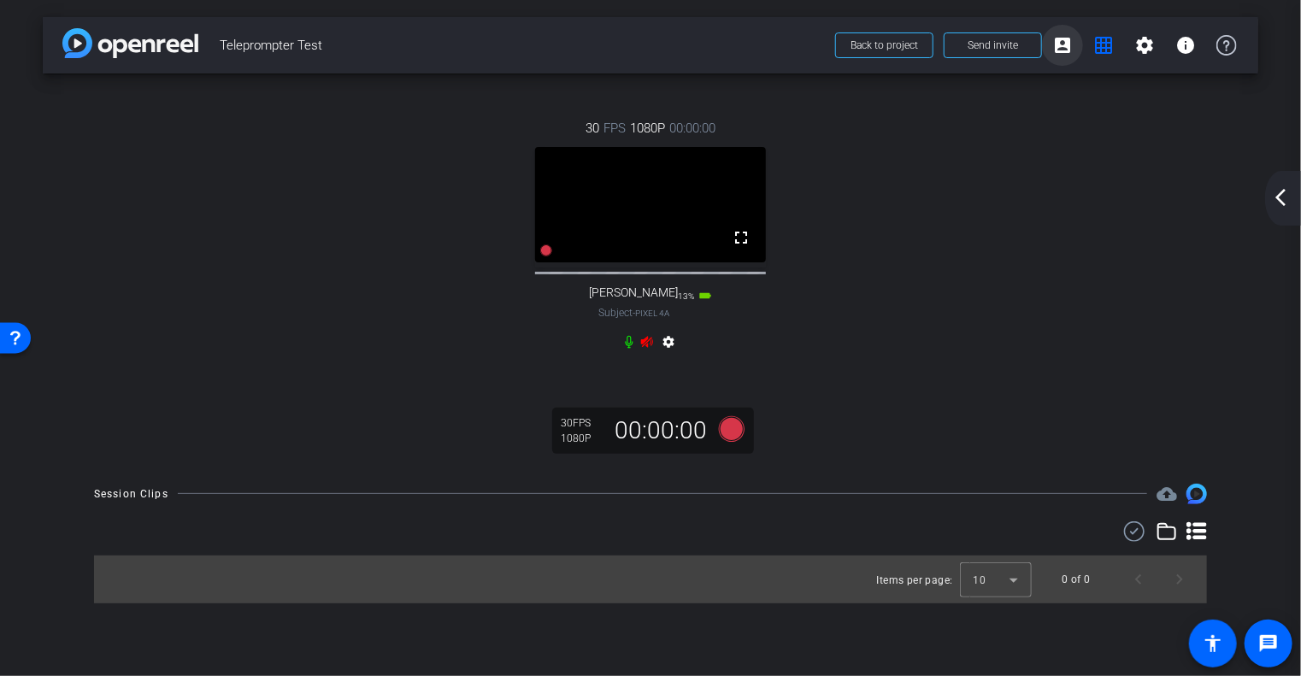
click at [1068, 50] on mat-icon "account_box" at bounding box center [1063, 45] width 21 height 21
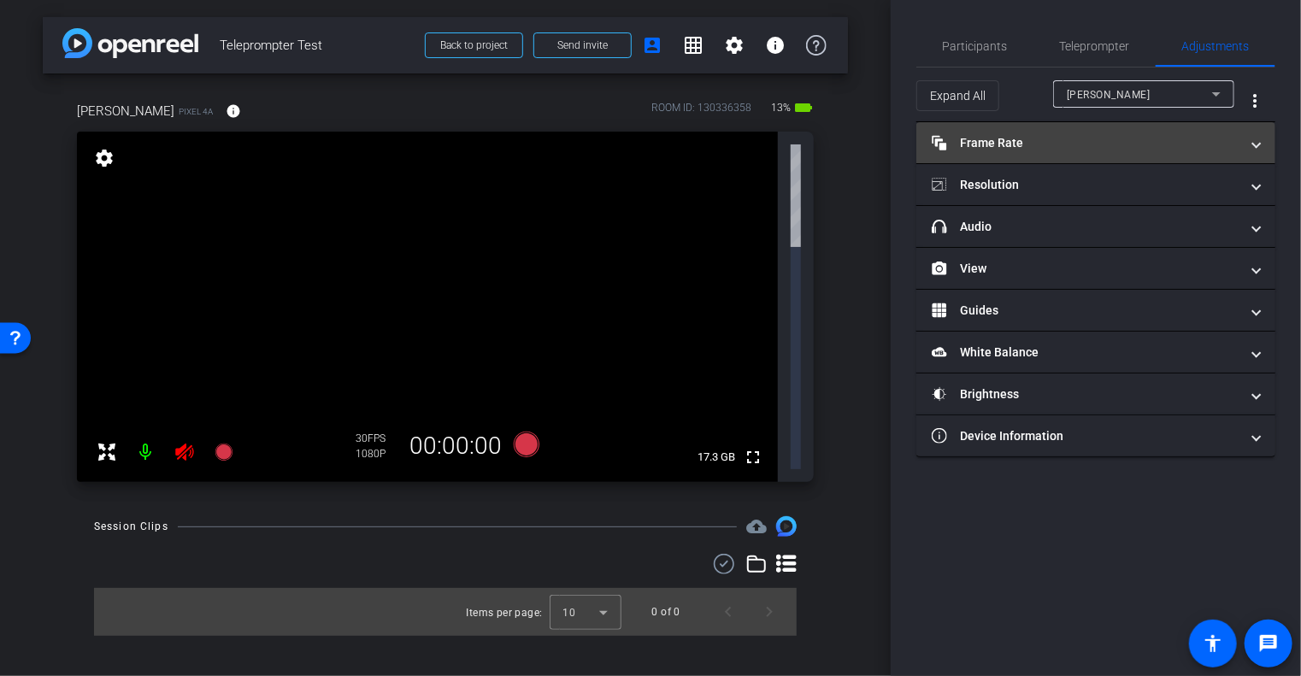
click at [1081, 146] on mat-panel-title "Frame Rate Frame Rate" at bounding box center [1086, 143] width 308 height 18
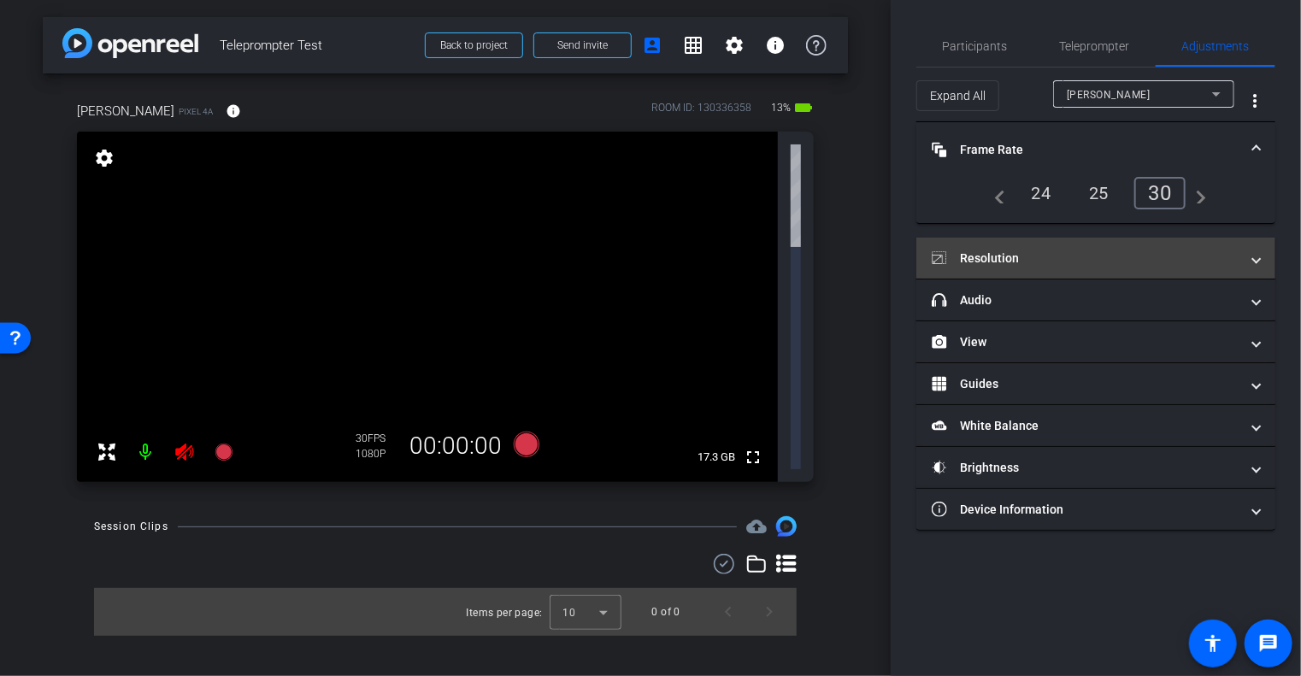
click at [1050, 263] on mat-panel-title "Resolution" at bounding box center [1086, 259] width 308 height 18
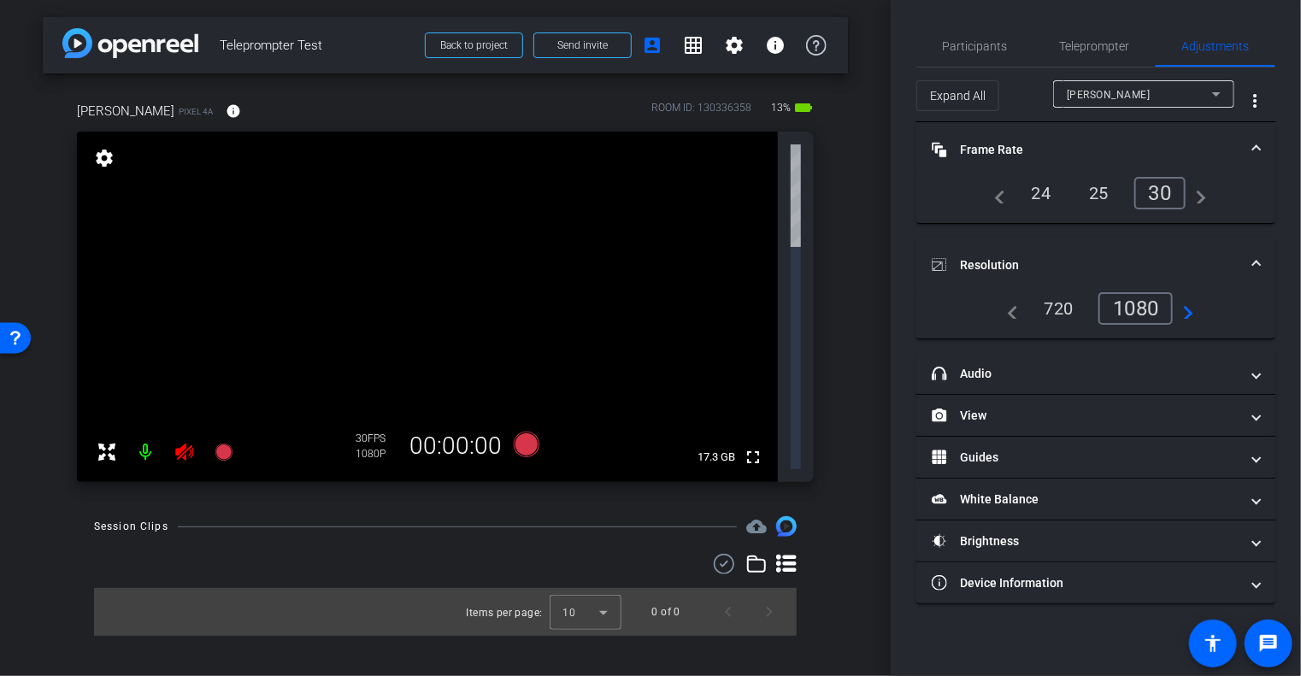
click at [1050, 348] on mat-accordion "Frame Rate Frame Rate navigate_before 24 25 30 navigate_next Resolution navigat…" at bounding box center [1096, 363] width 359 height 482
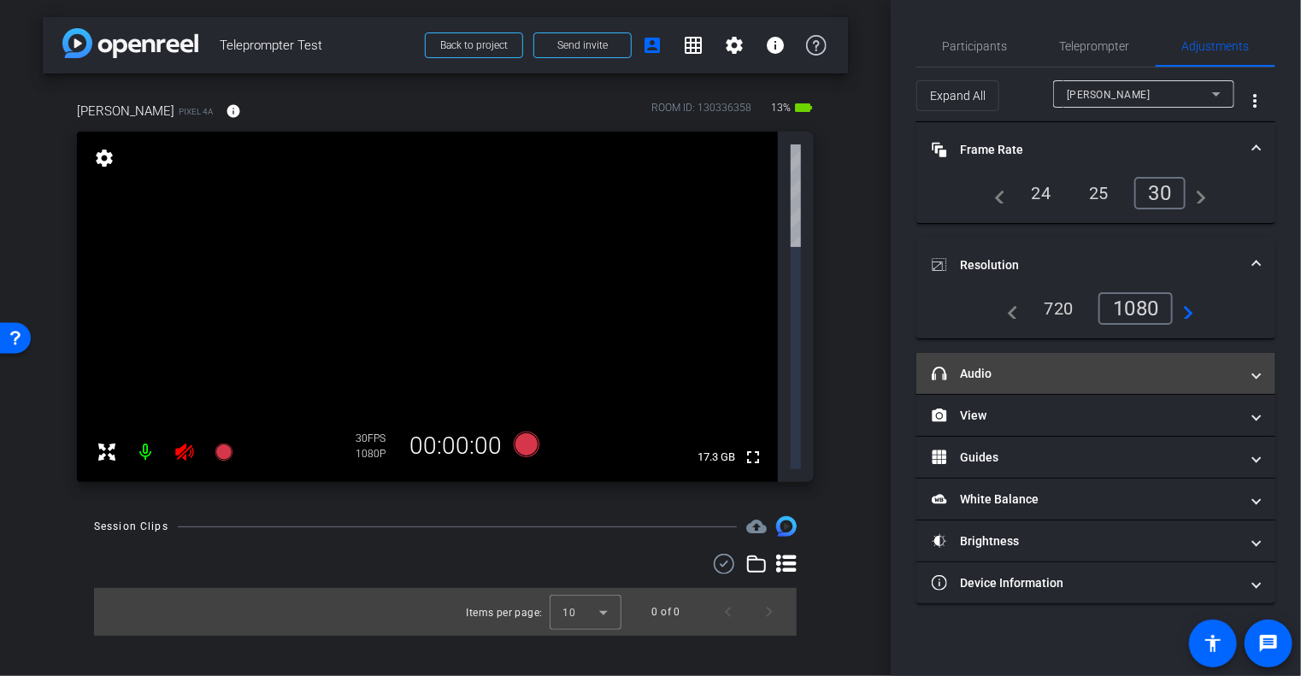
click at [1048, 375] on mat-panel-title "headphone icon Audio" at bounding box center [1086, 374] width 308 height 18
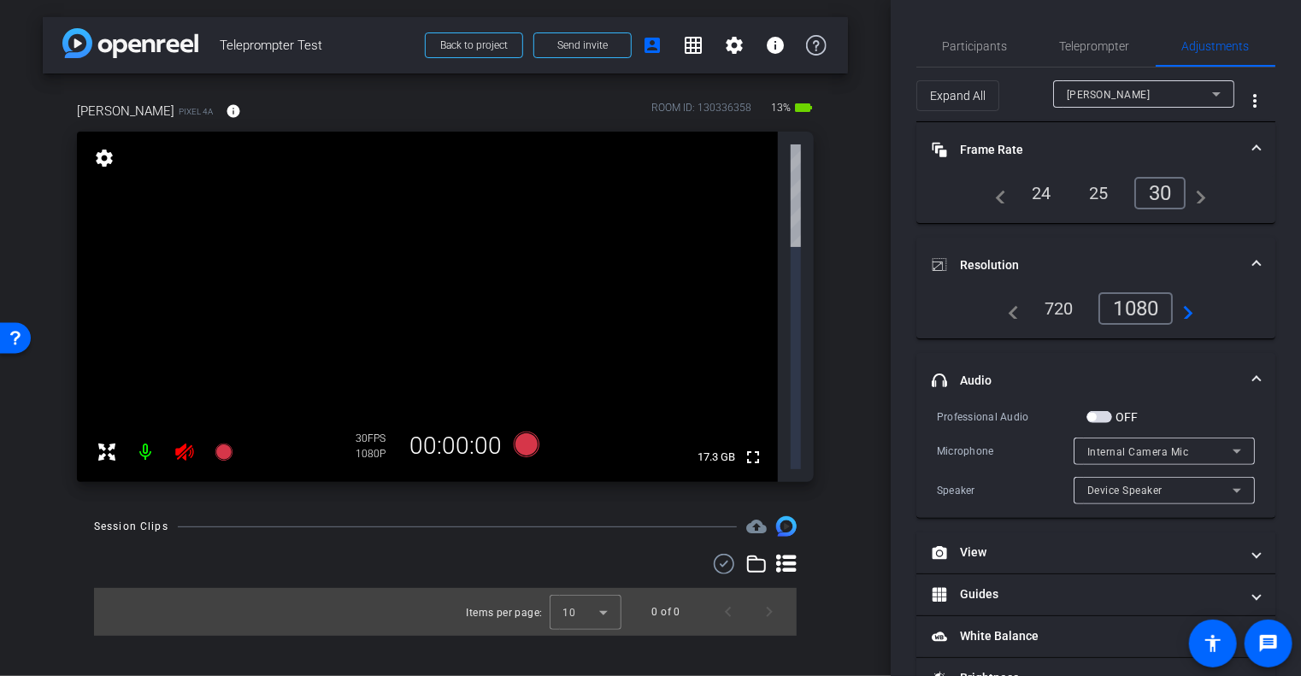
scroll to position [86, 0]
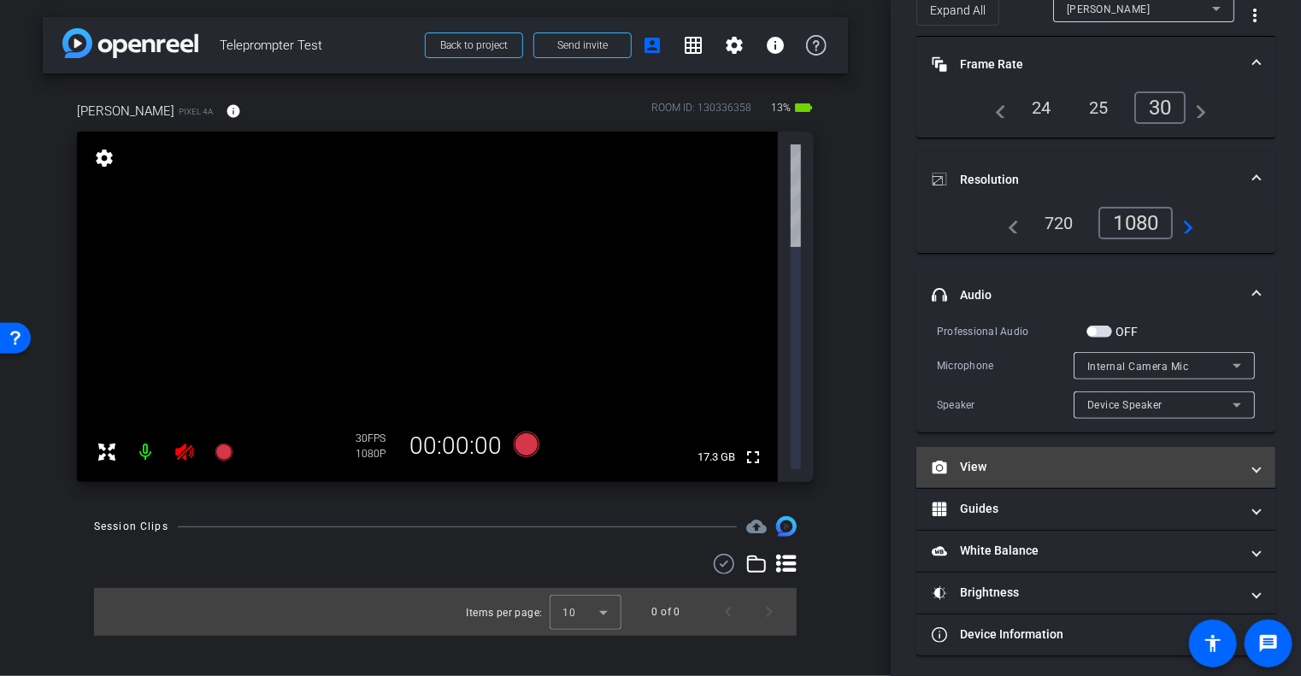
click at [1032, 458] on mat-panel-title "View" at bounding box center [1086, 467] width 308 height 18
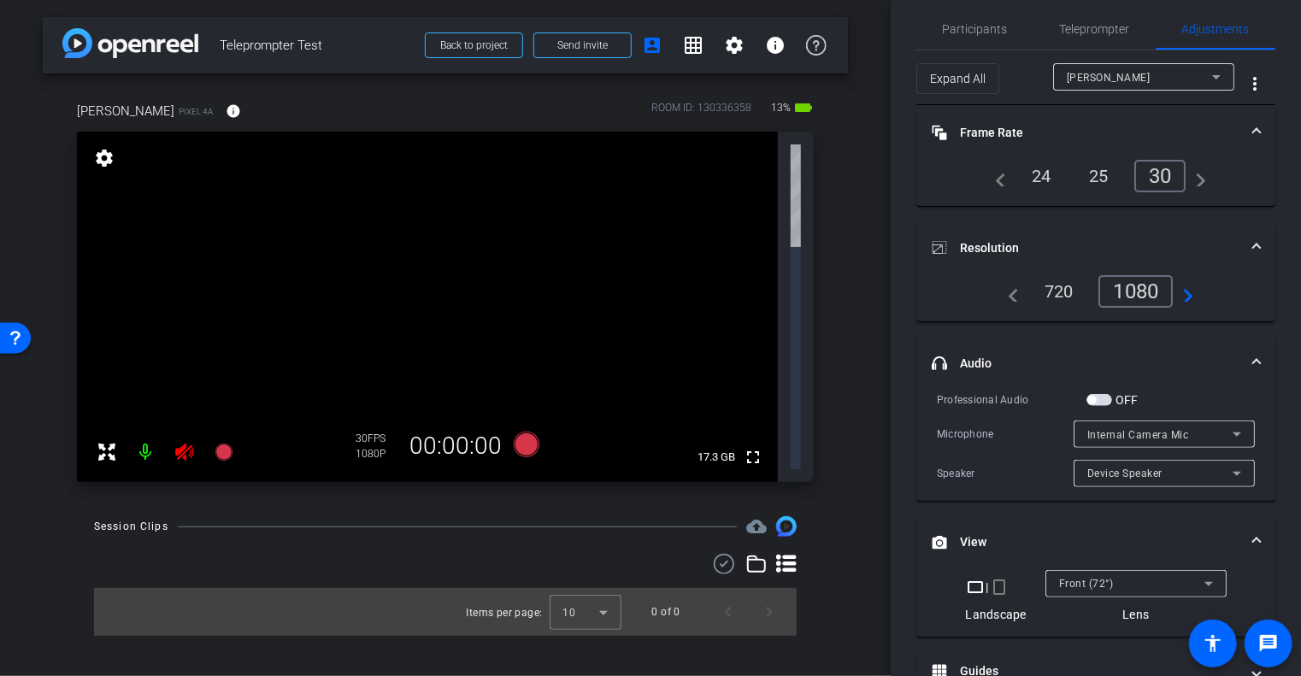
scroll to position [0, 0]
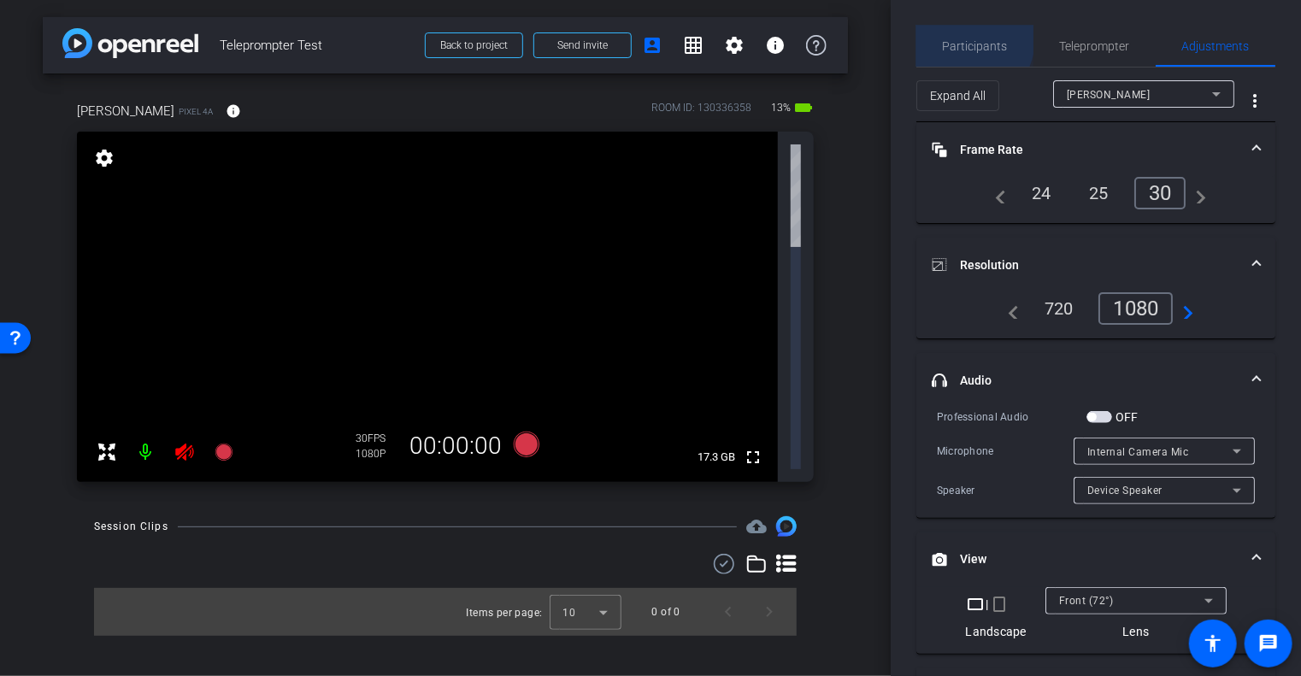
click at [962, 40] on span "Participants" at bounding box center [975, 46] width 65 height 12
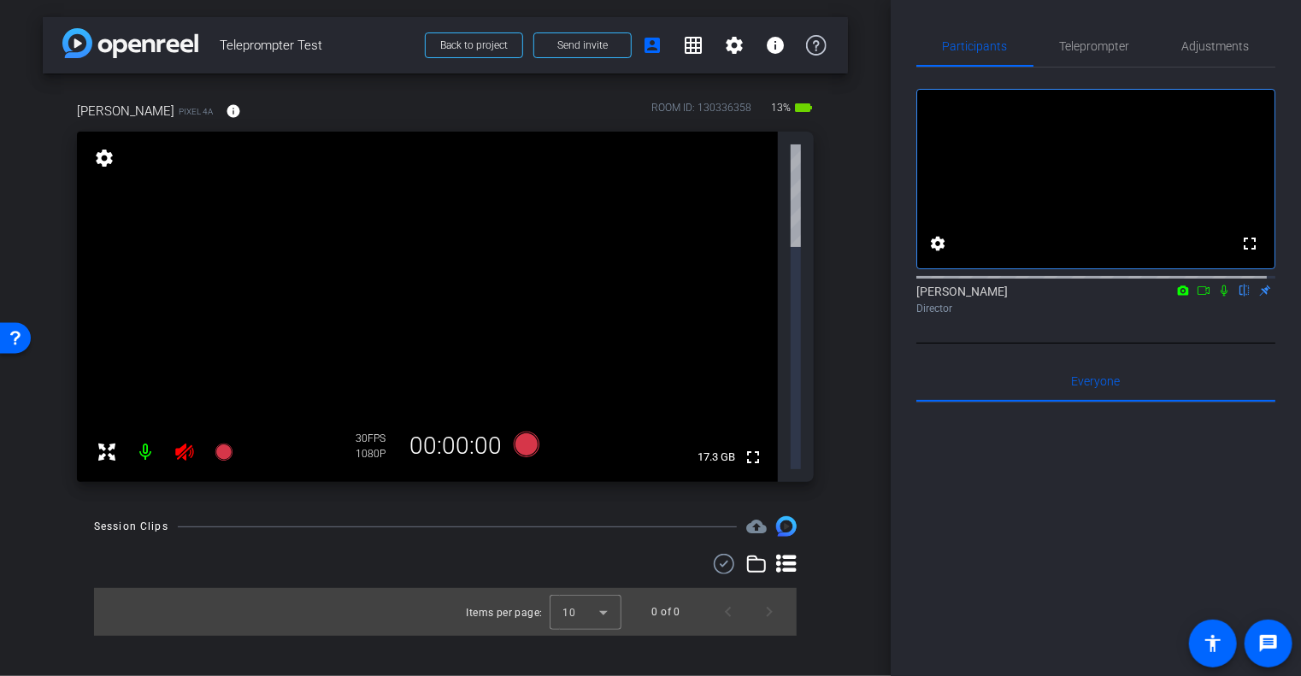
click at [1197, 297] on icon at bounding box center [1204, 291] width 14 height 12
click at [1219, 295] on icon at bounding box center [1223, 290] width 9 height 9
click at [1177, 297] on icon at bounding box center [1184, 291] width 14 height 12
click at [1173, 310] on div at bounding box center [650, 338] width 1301 height 676
click at [1219, 297] on icon at bounding box center [1225, 291] width 14 height 12
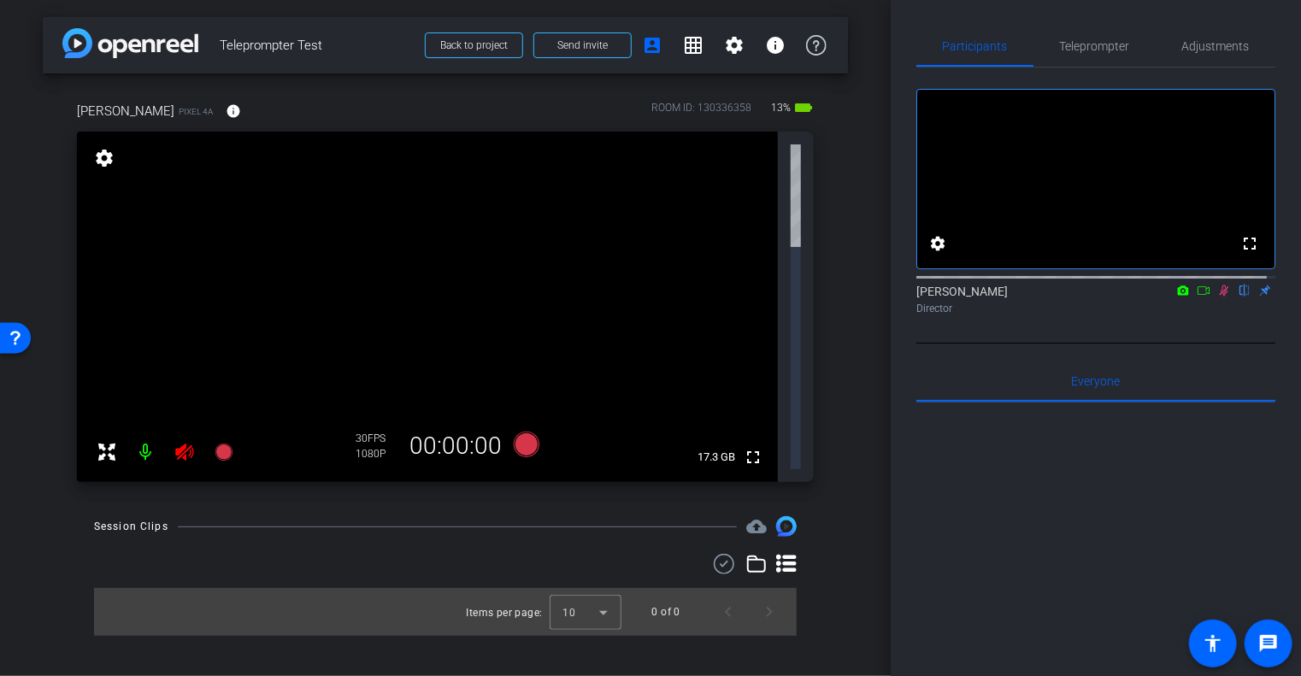
click at [1219, 297] on icon at bounding box center [1225, 291] width 14 height 12
click at [1241, 298] on mat-icon "flip" at bounding box center [1245, 289] width 21 height 15
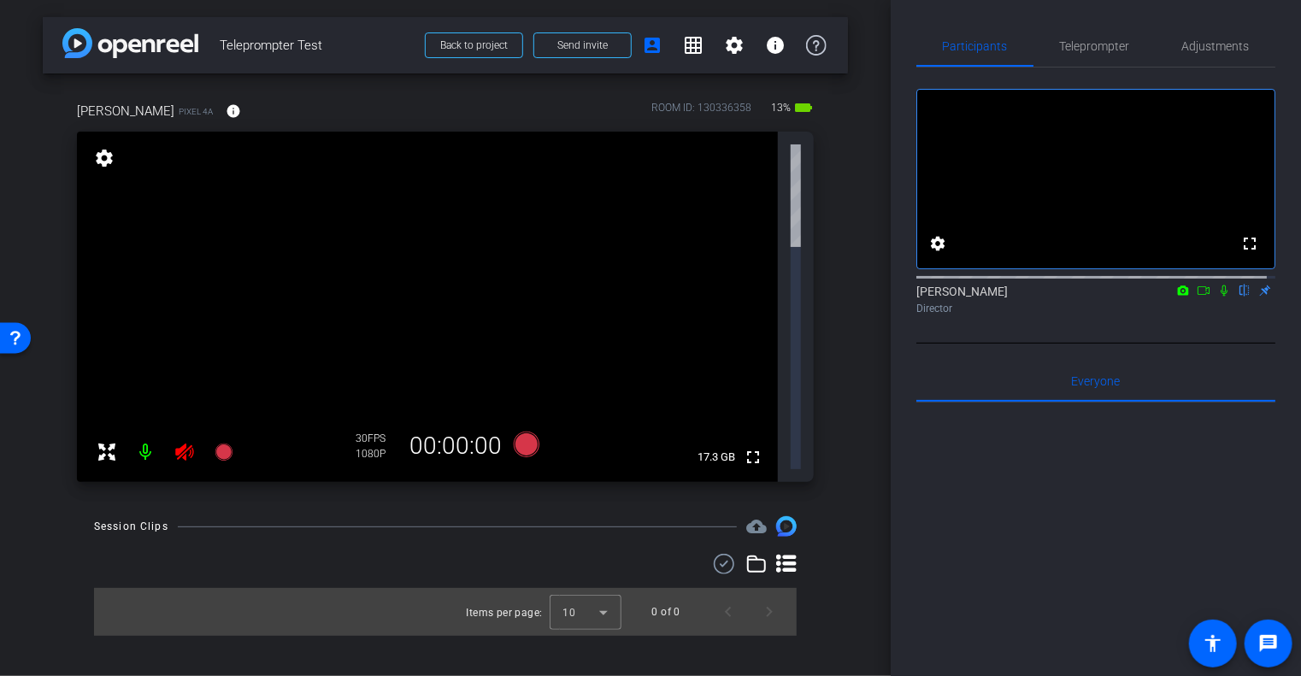
click at [1235, 298] on mat-icon "flip" at bounding box center [1245, 289] width 21 height 15
click at [146, 435] on mat-icon at bounding box center [146, 452] width 34 height 34
click at [186, 442] on icon at bounding box center [184, 452] width 21 height 21
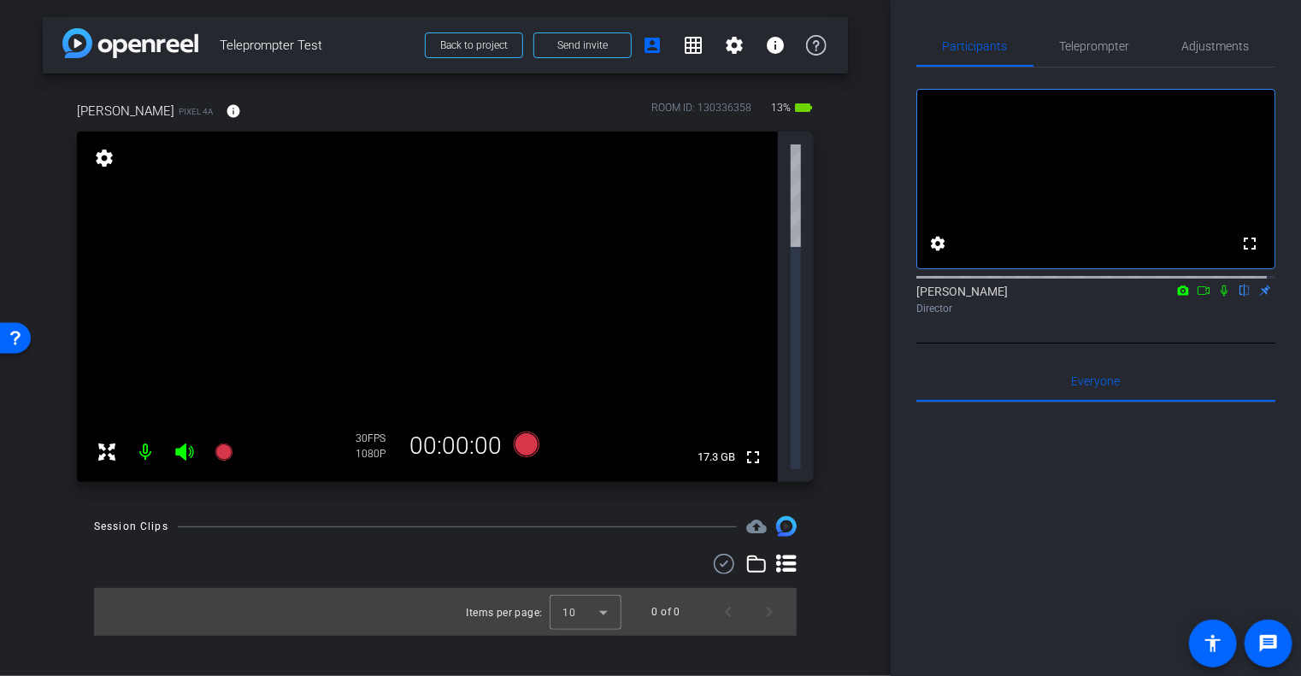
click at [186, 444] on icon at bounding box center [184, 452] width 18 height 17
click at [1212, 645] on mat-icon "accessibility" at bounding box center [1213, 644] width 21 height 21
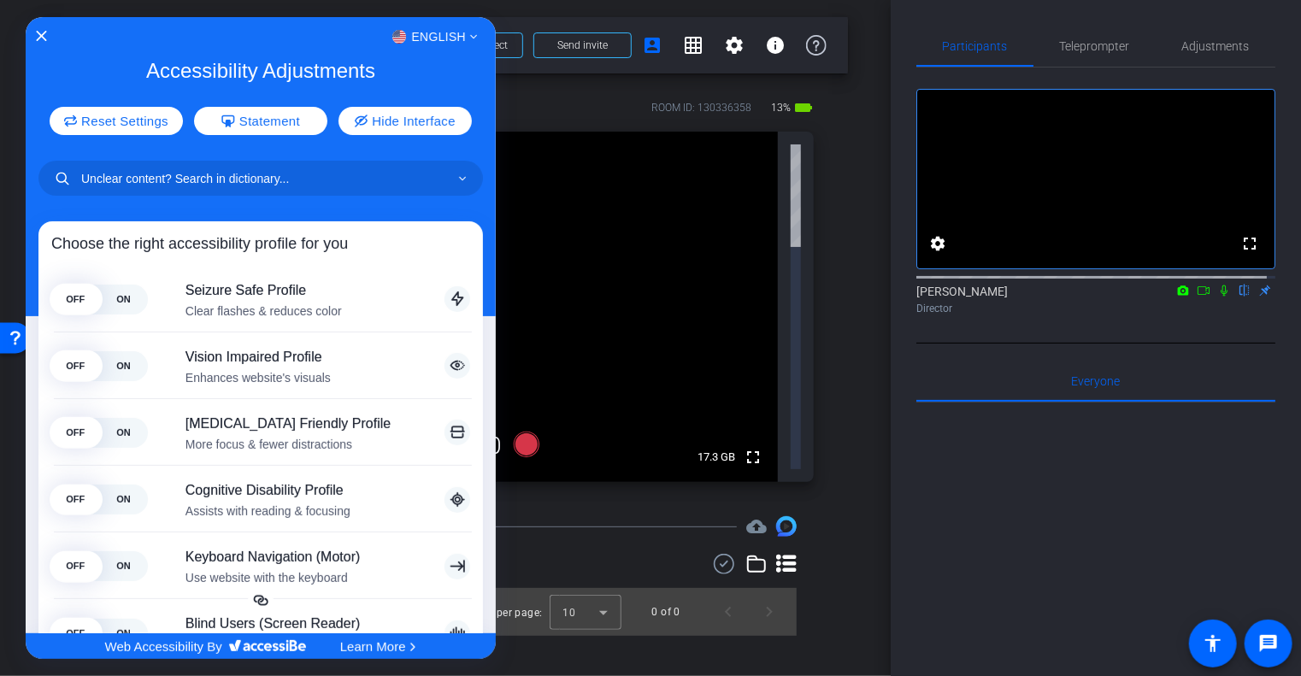
click at [917, 560] on div at bounding box center [650, 338] width 1301 height 676
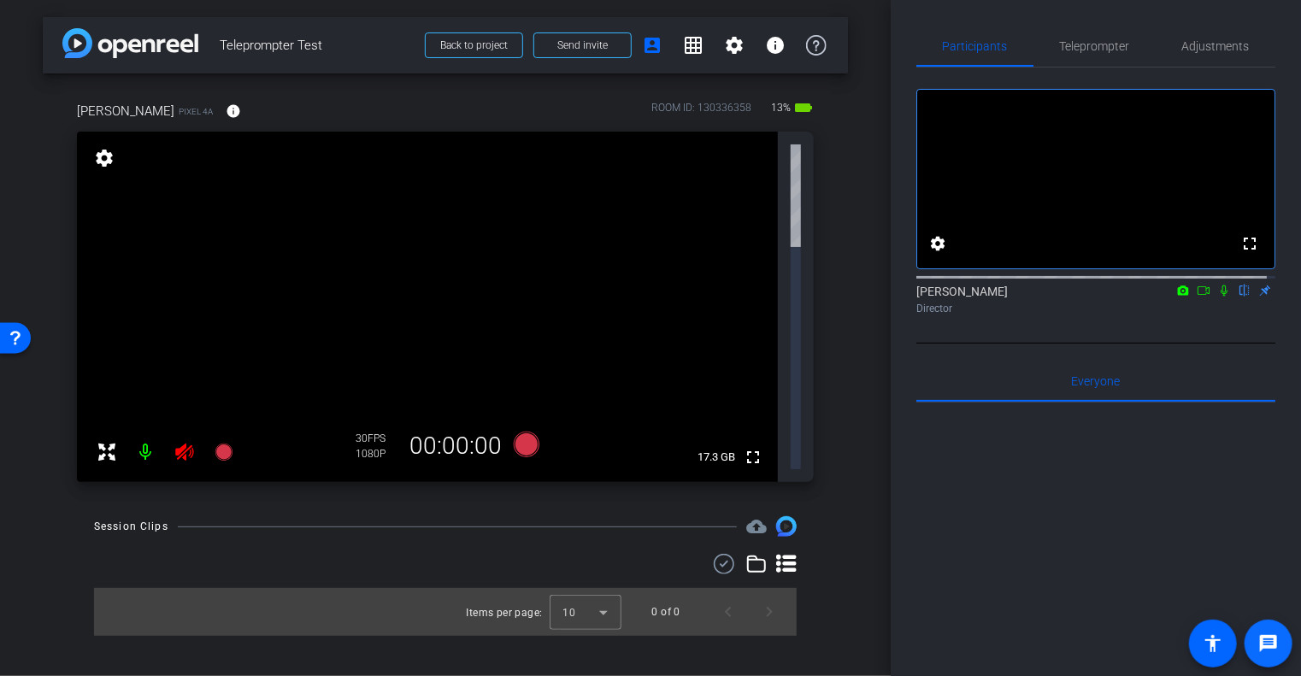
click at [1268, 646] on mat-icon "message" at bounding box center [1269, 644] width 21 height 21
click at [963, 484] on div at bounding box center [1096, 614] width 359 height 423
click at [1262, 639] on mat-icon "message" at bounding box center [1269, 644] width 21 height 21
click at [183, 444] on icon at bounding box center [184, 452] width 18 height 17
click at [1140, 44] on div "Teleprompter" at bounding box center [1095, 46] width 122 height 41
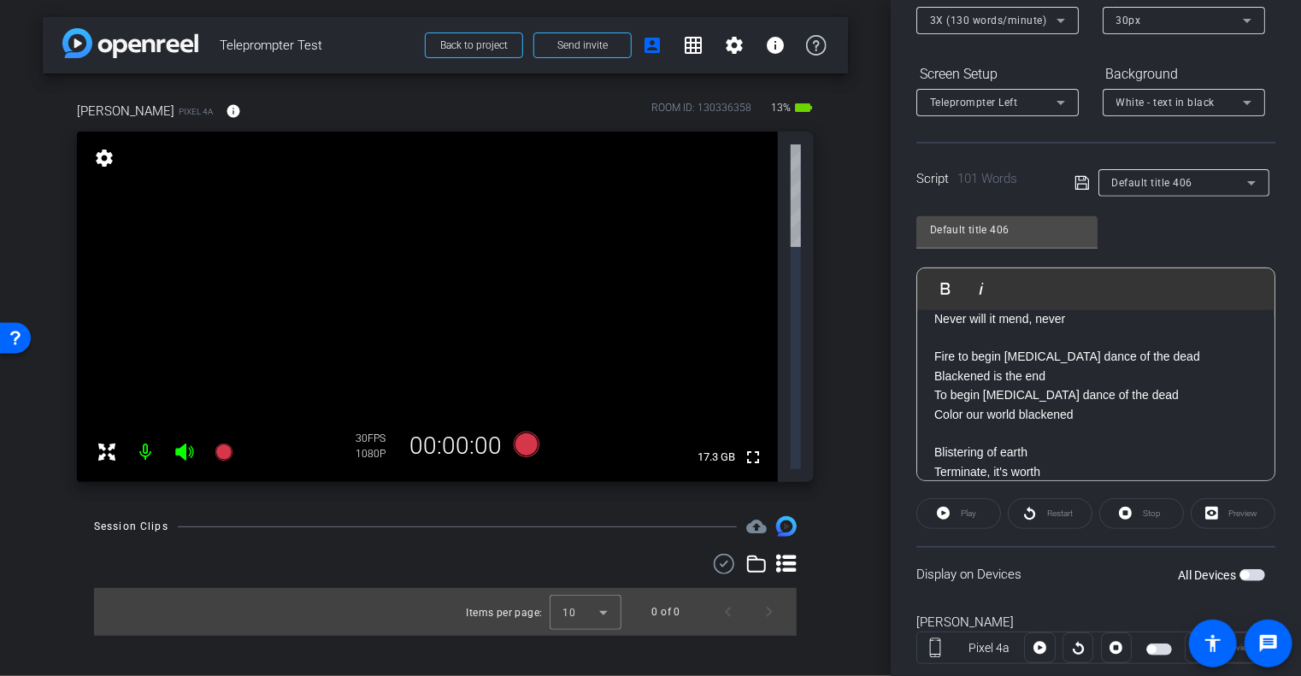
scroll to position [257, 0]
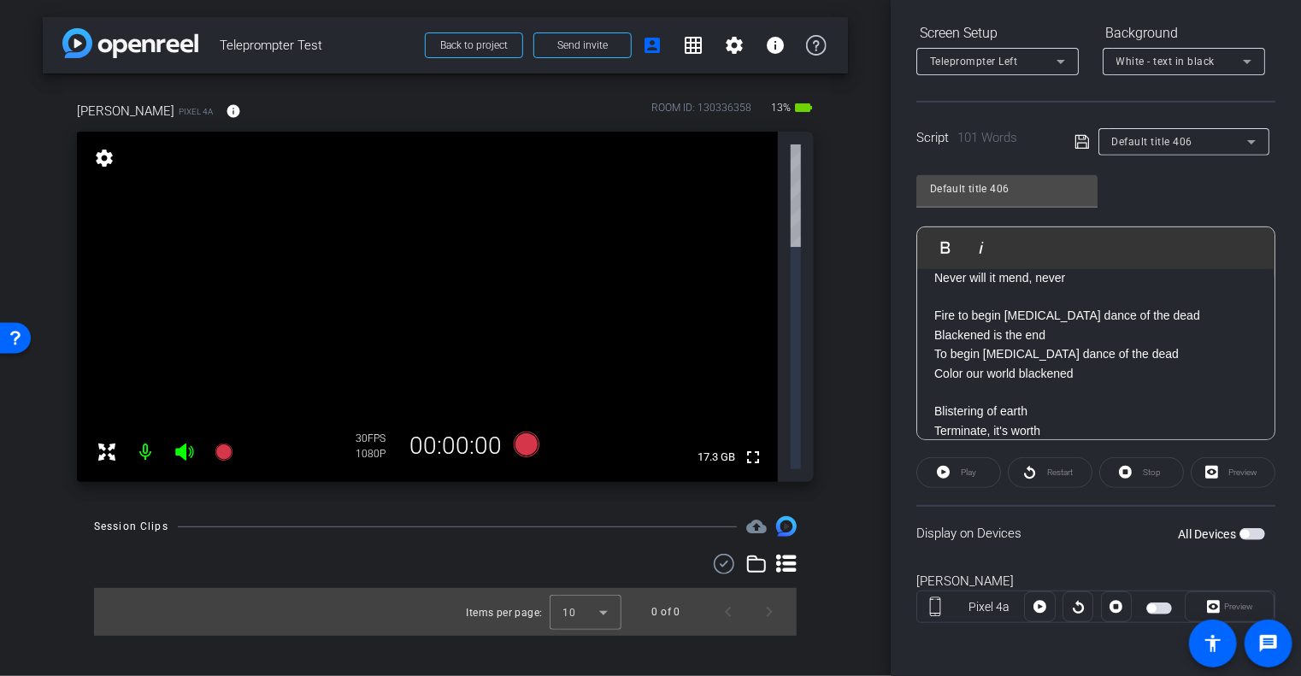
click at [1245, 537] on span "button" at bounding box center [1253, 534] width 26 height 12
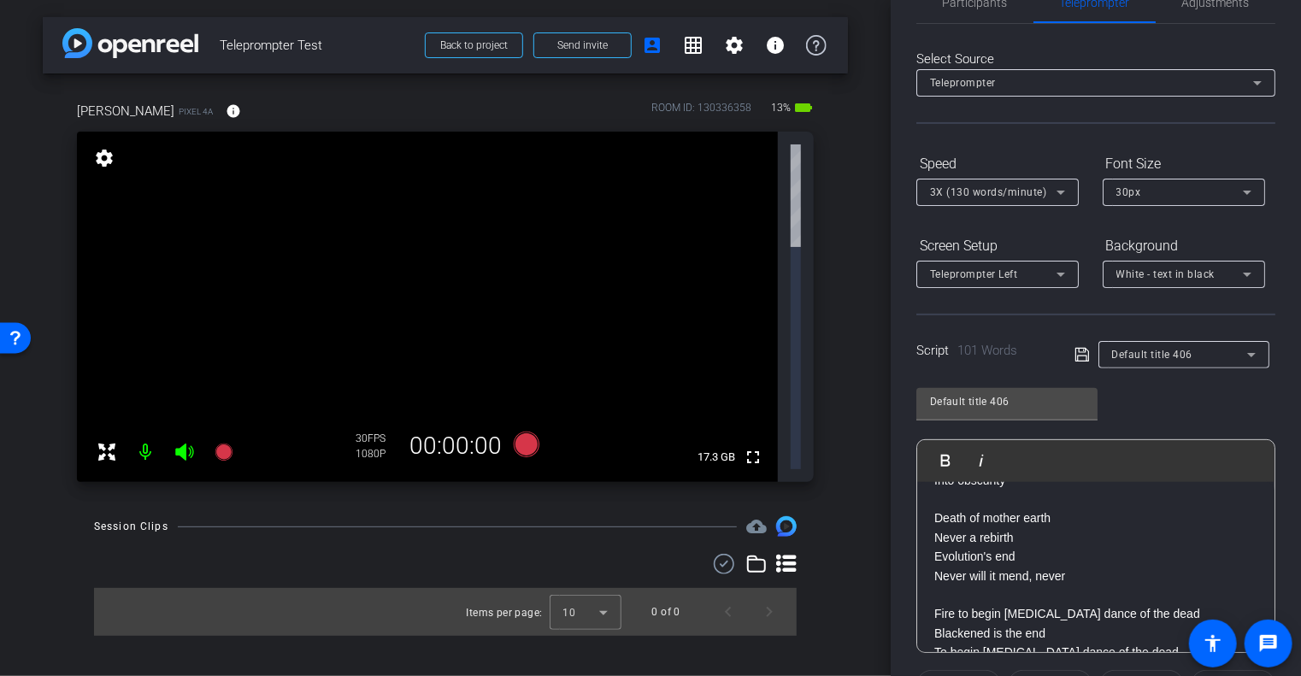
scroll to position [0, 0]
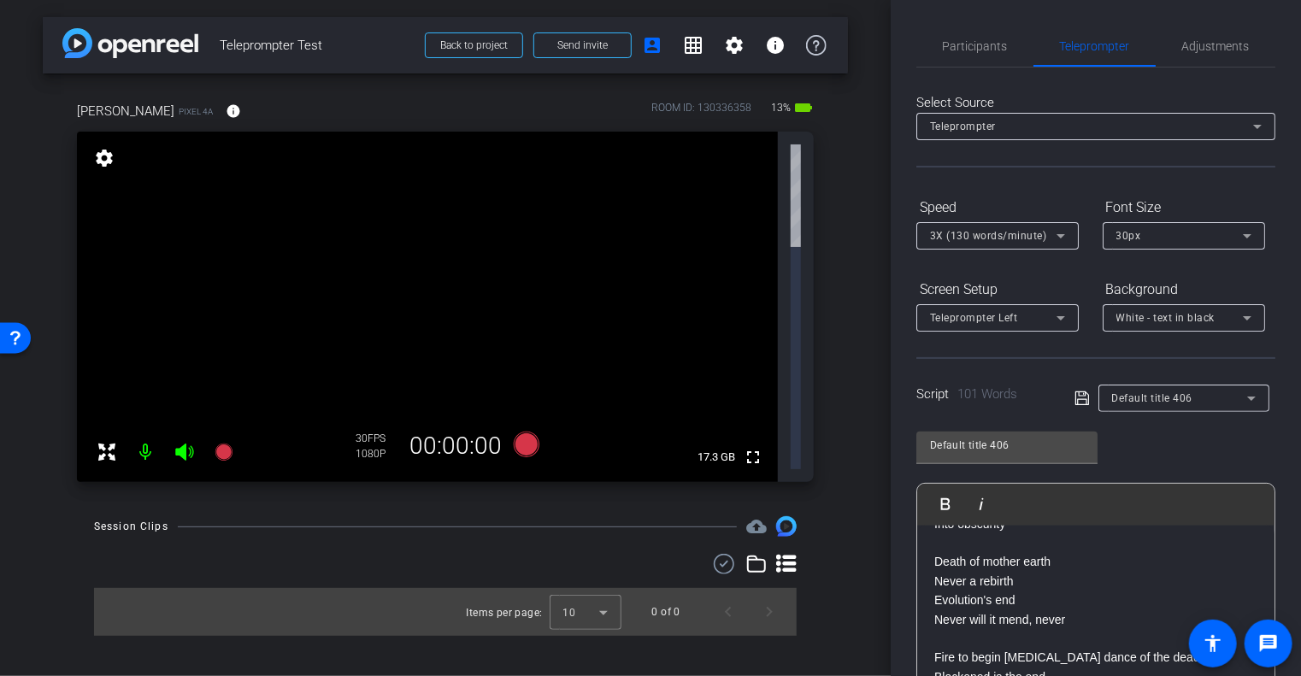
click at [1197, 234] on div "30px" at bounding box center [1180, 235] width 127 height 21
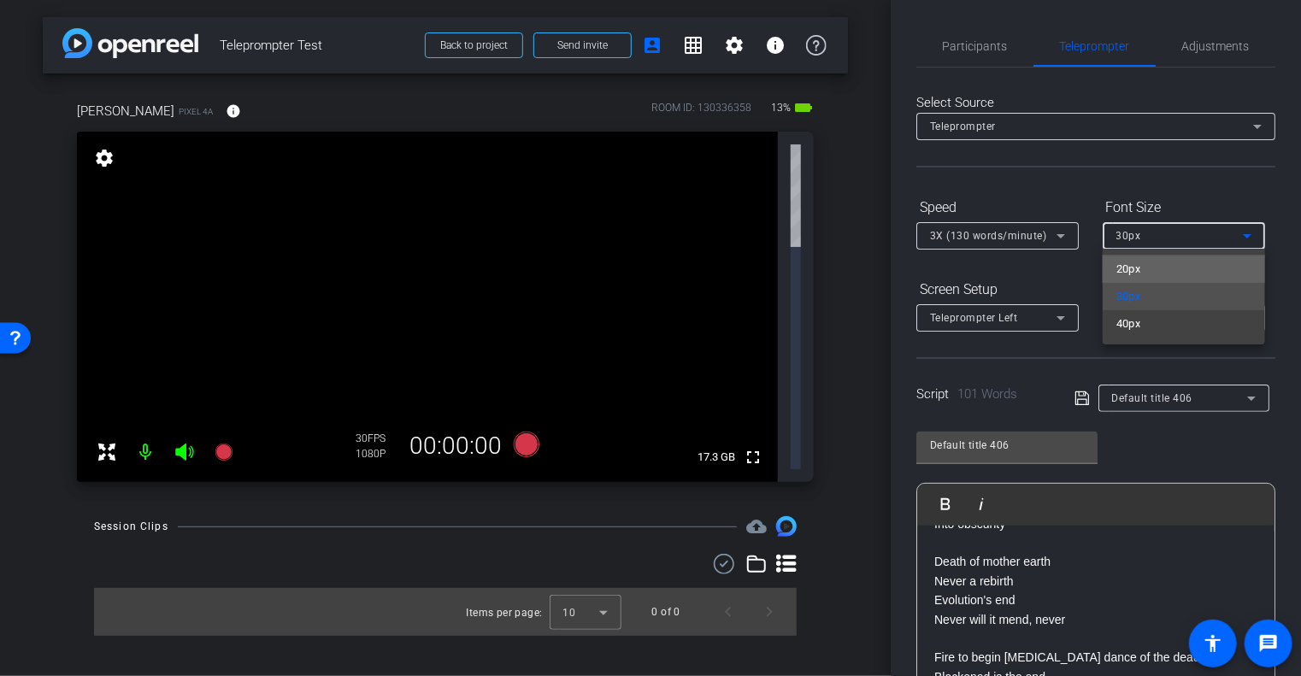
click at [1181, 271] on mat-option "20px" at bounding box center [1184, 269] width 162 height 27
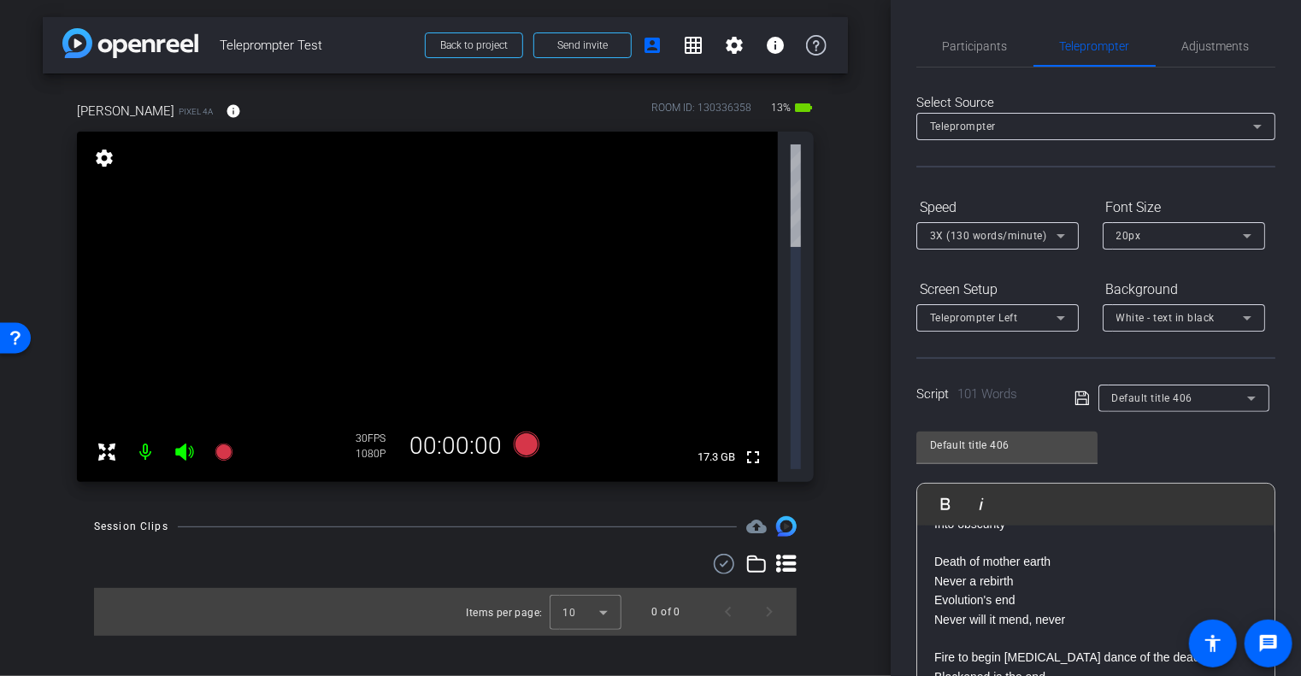
click at [1181, 271] on form "Speed 3X (130 words/minute) Font Size 20px Screen Setup Teleprompter Left Backg…" at bounding box center [1096, 262] width 359 height 139
click at [1181, 242] on div "20px" at bounding box center [1180, 235] width 127 height 21
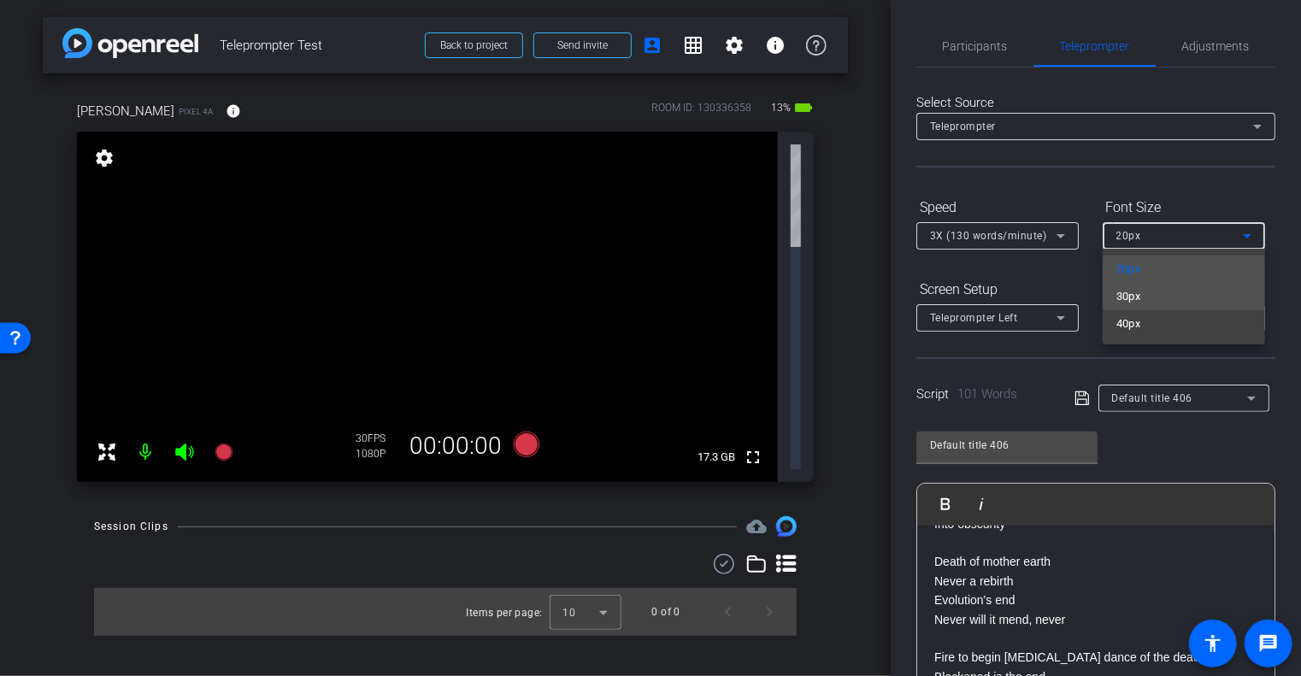
click at [1171, 297] on mat-option "30px" at bounding box center [1184, 296] width 162 height 27
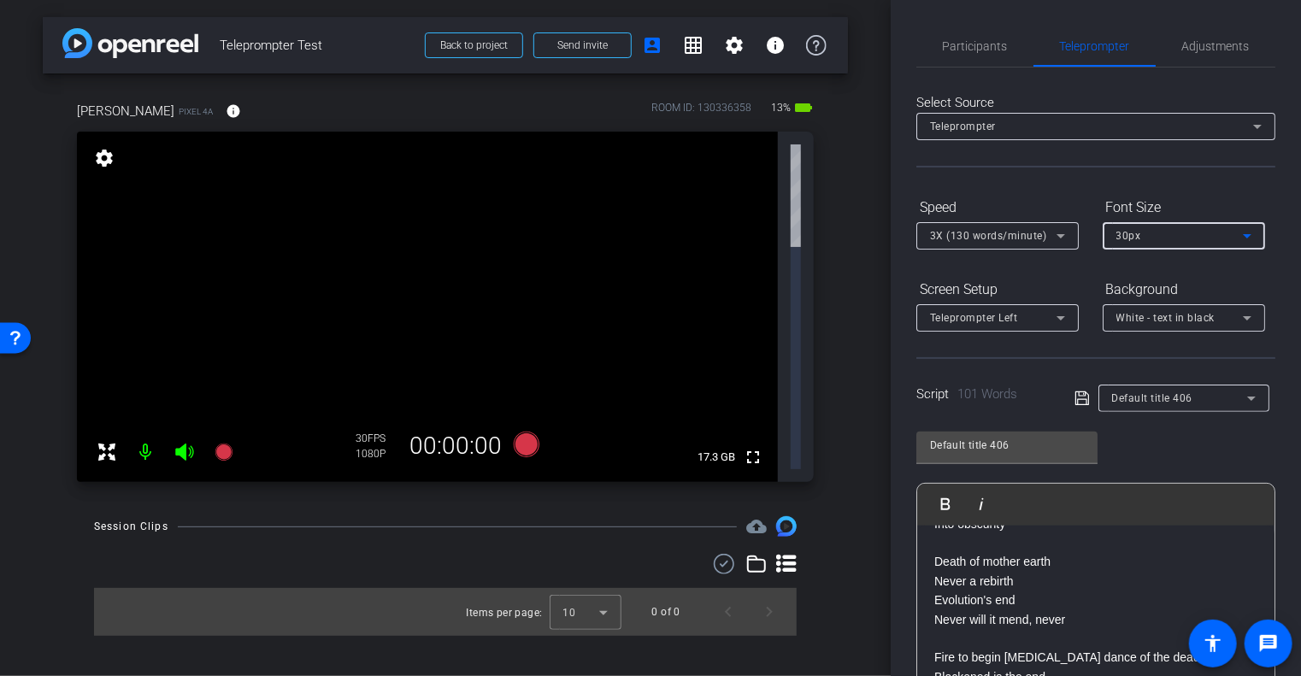
click at [1156, 392] on span "Default title 406" at bounding box center [1152, 398] width 81 height 12
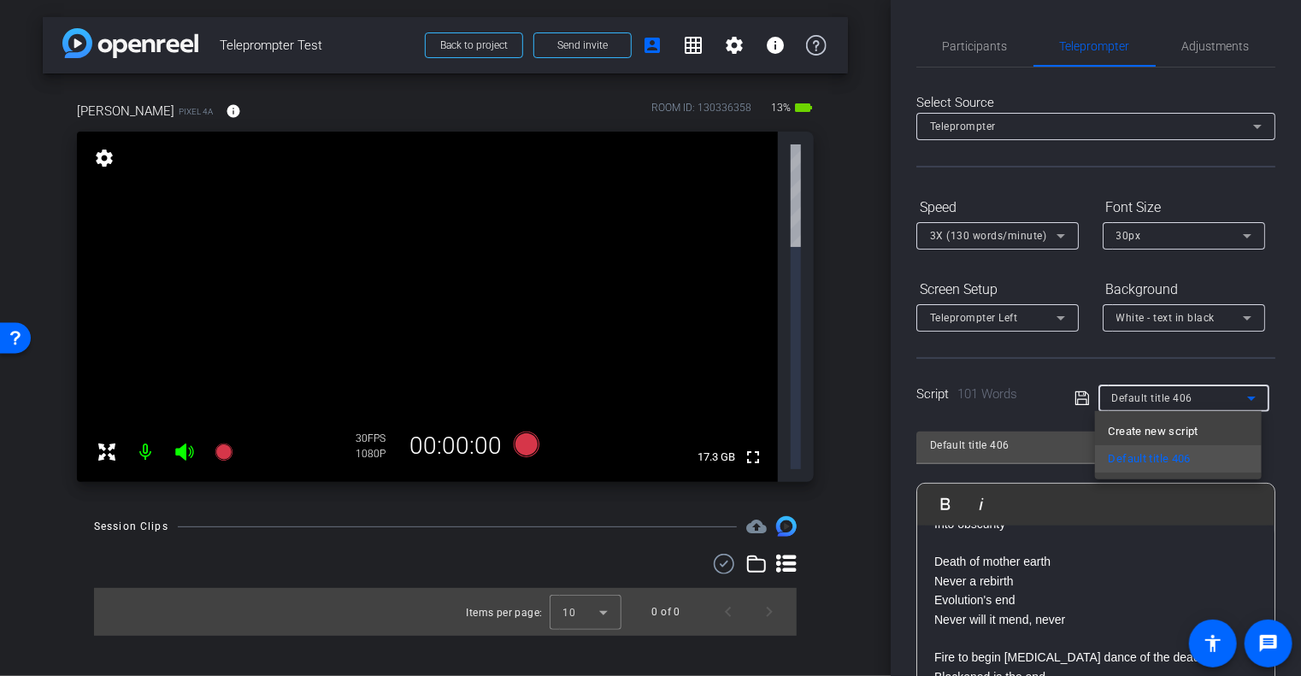
click at [1135, 365] on div at bounding box center [650, 338] width 1301 height 676
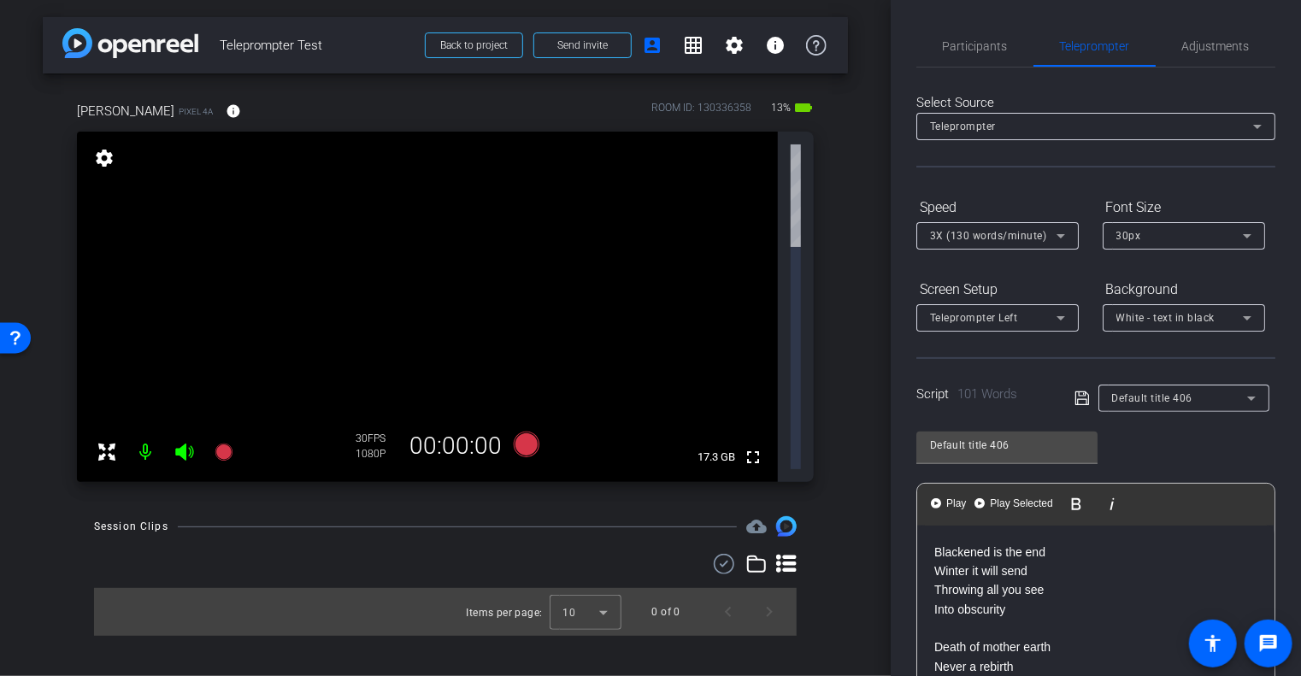
click at [1197, 452] on div "Default title 406 Play Play from this location Play Selected Play and display t…" at bounding box center [1096, 558] width 359 height 278
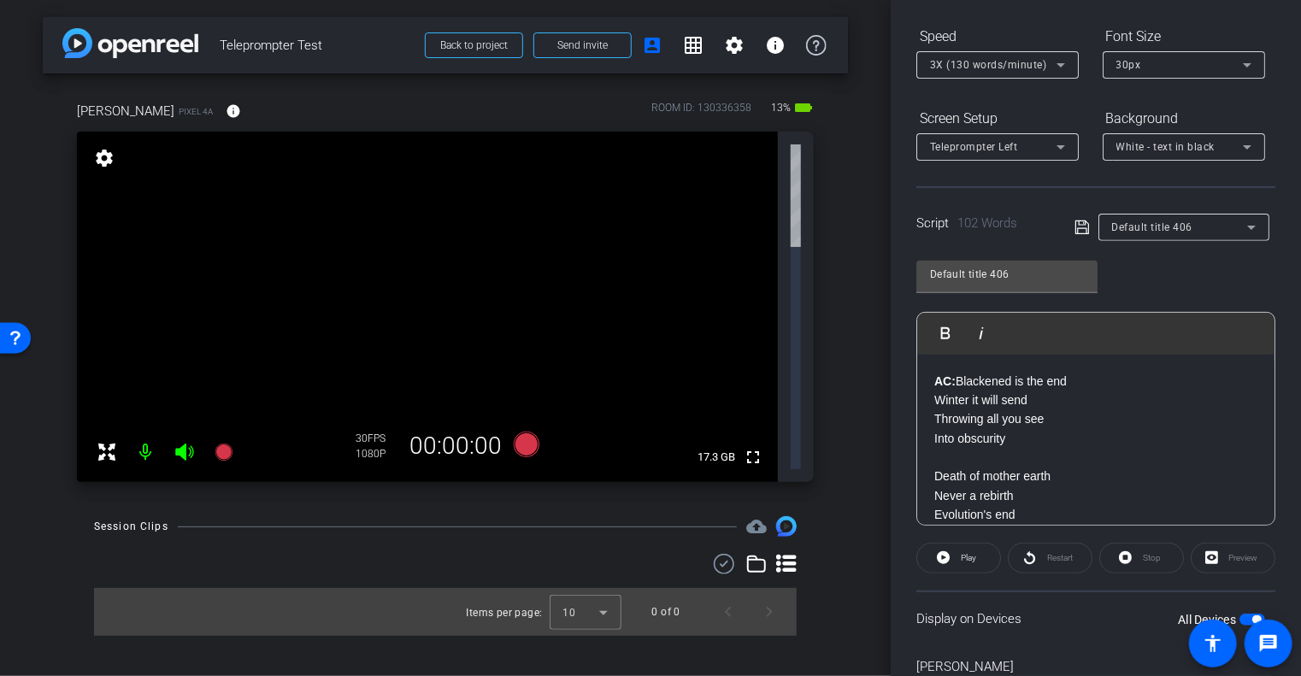
click at [1243, 614] on button "All Devices" at bounding box center [1253, 620] width 26 height 12
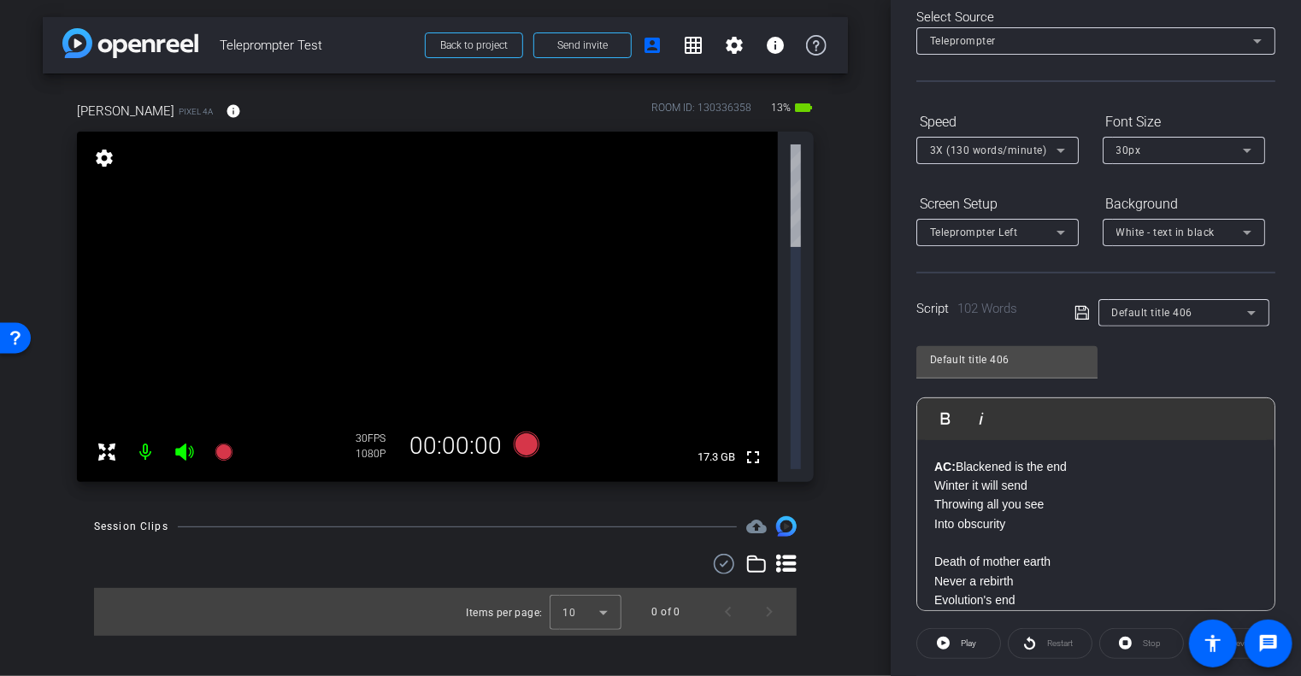
scroll to position [86, 0]
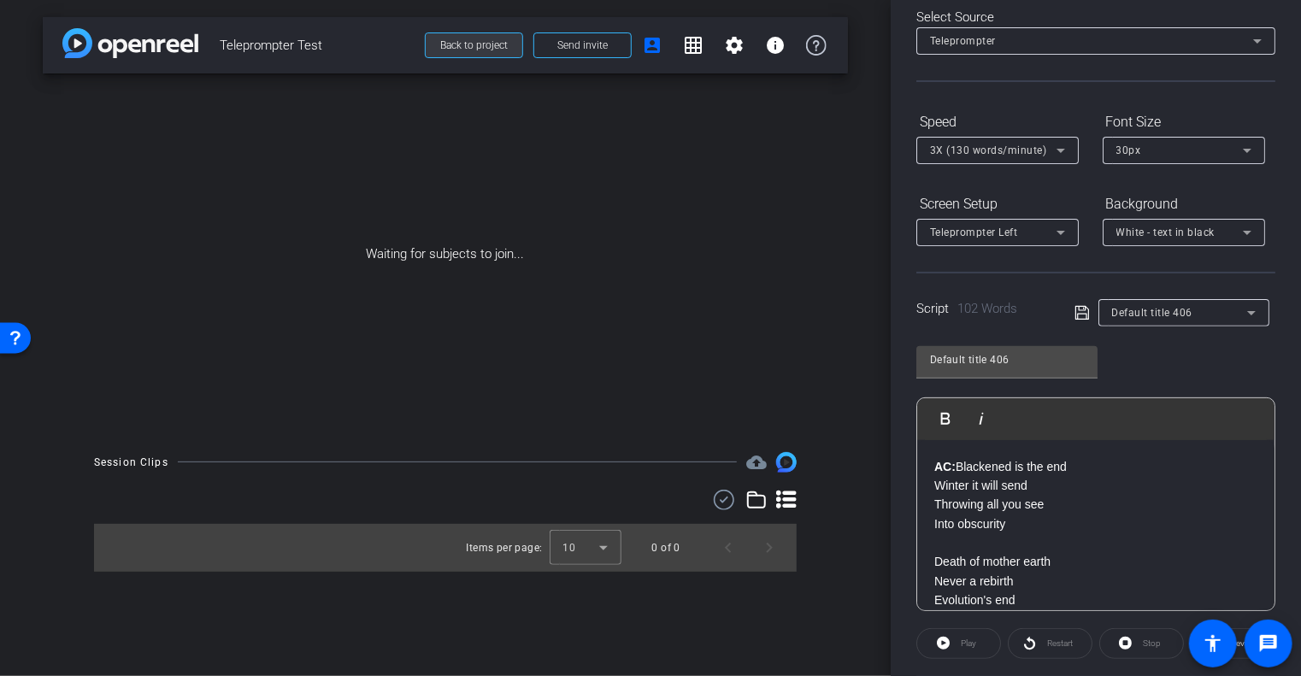
click at [465, 36] on span at bounding box center [474, 45] width 97 height 41
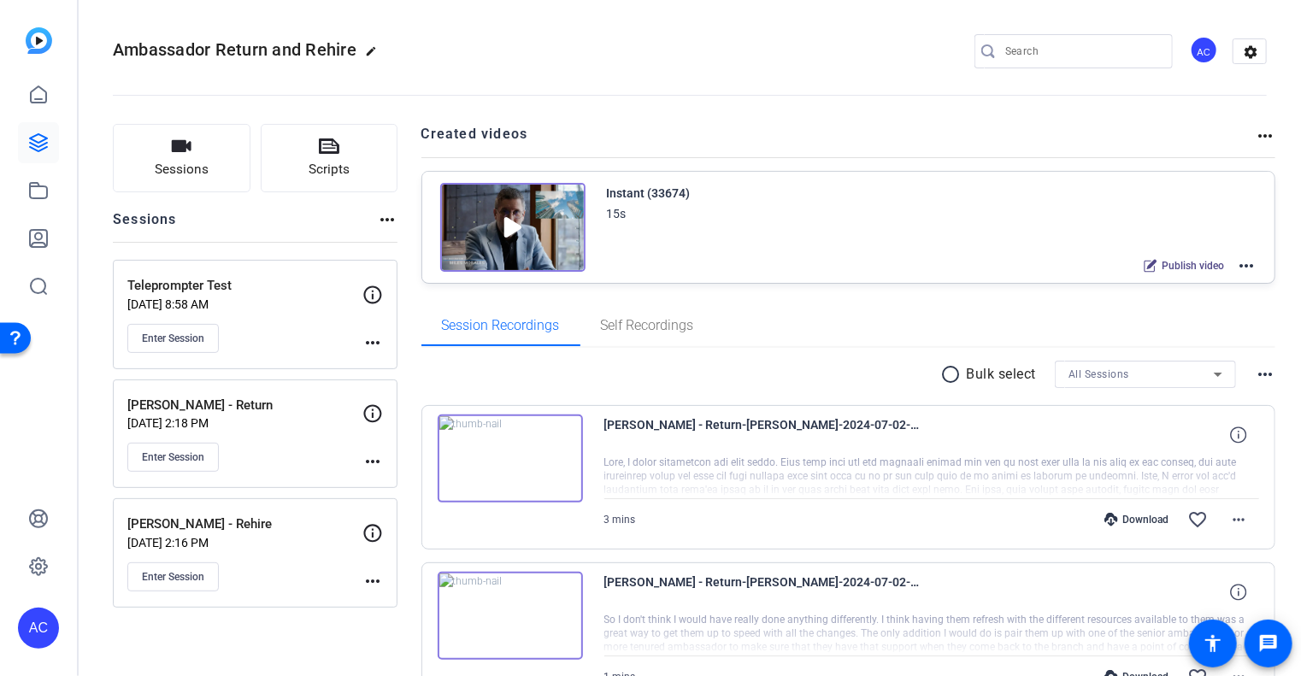
click at [364, 344] on mat-icon "more_horiz" at bounding box center [373, 343] width 21 height 21
click at [390, 367] on span "Edit Session" at bounding box center [415, 367] width 78 height 21
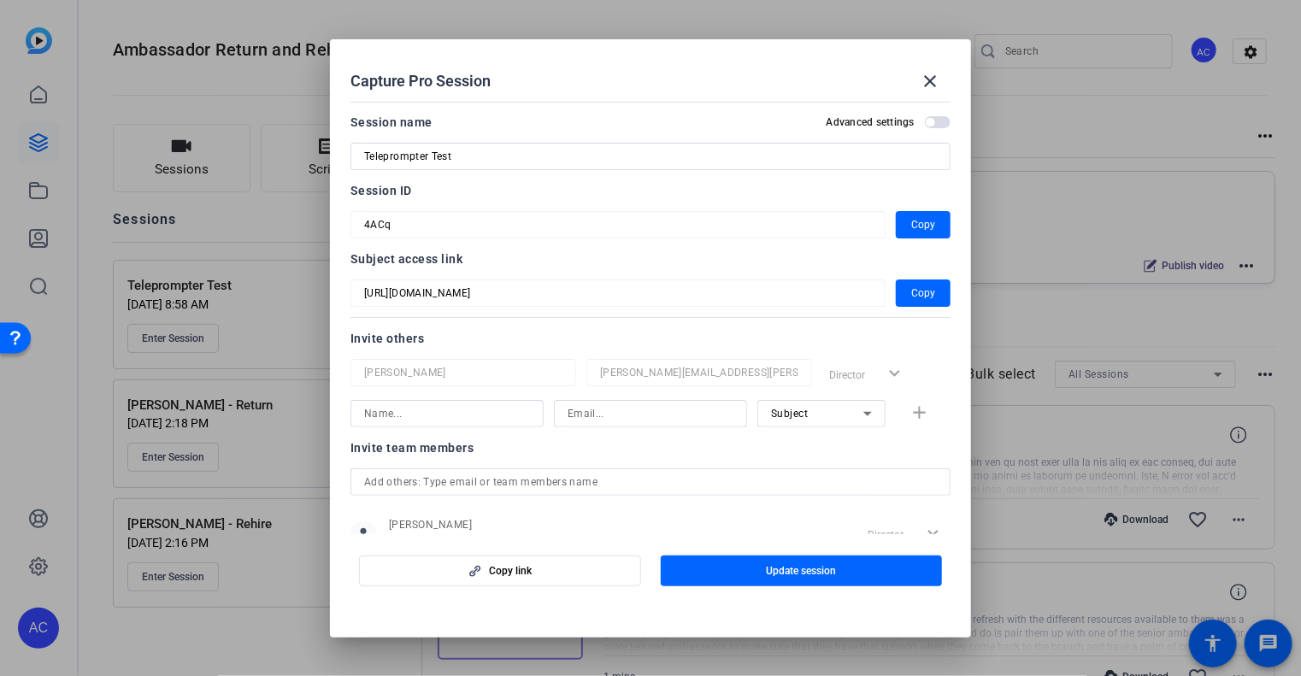
click at [677, 164] on input "Teleprompter Test" at bounding box center [650, 156] width 573 height 21
type input "Teleprompter Test 1"
drag, startPoint x: 707, startPoint y: 578, endPoint x: 699, endPoint y: 567, distance: 13.5
click at [709, 578] on span "button" at bounding box center [802, 571] width 282 height 41
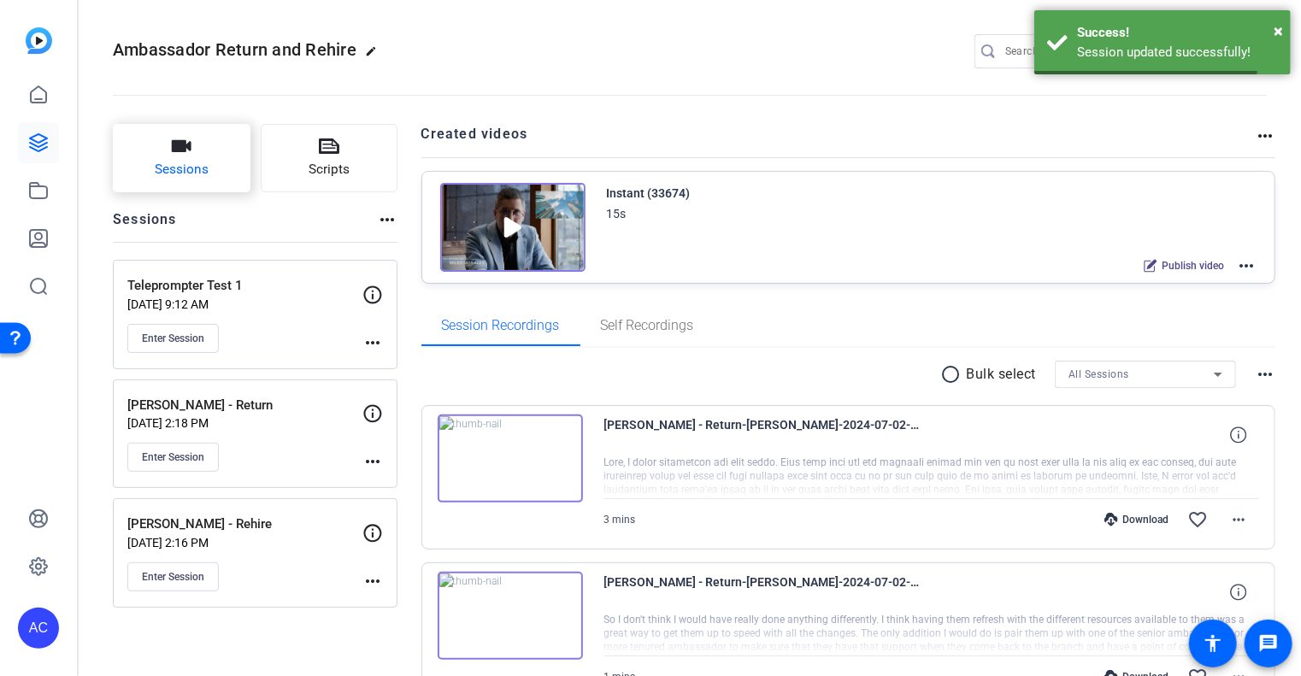
click at [227, 176] on button "Sessions" at bounding box center [182, 158] width 138 height 68
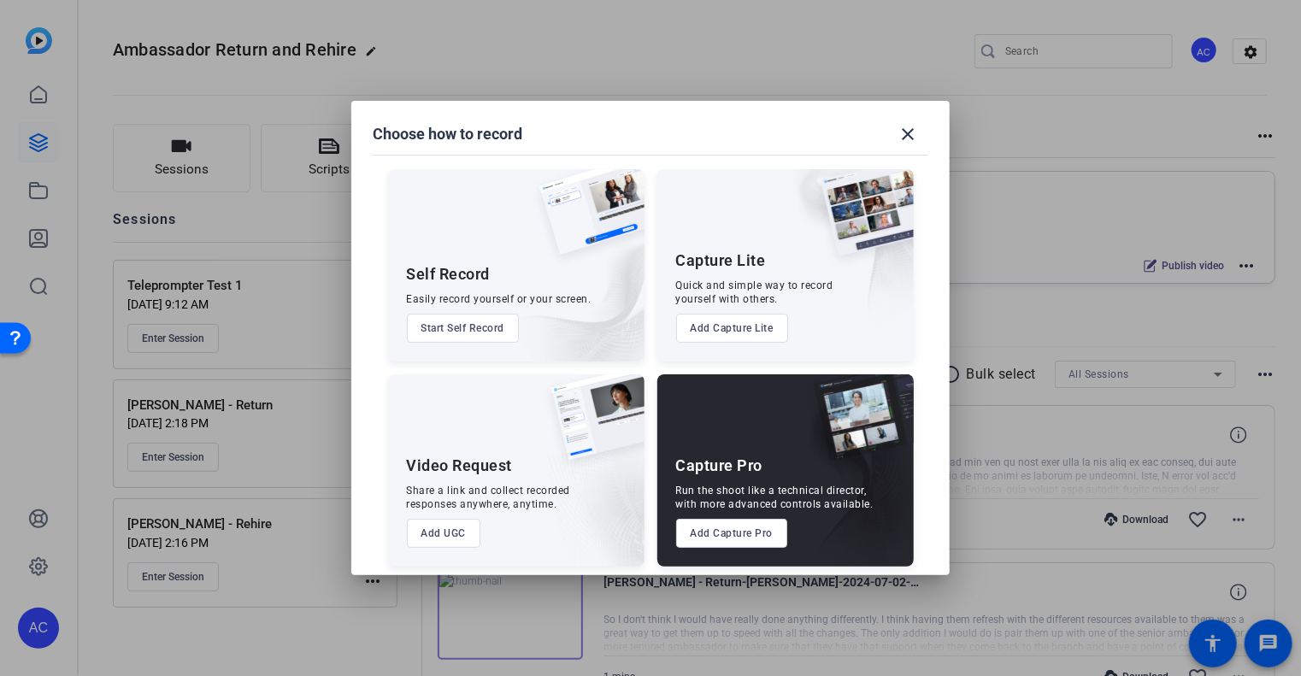
click at [759, 536] on button "Add Capture Pro" at bounding box center [732, 533] width 112 height 29
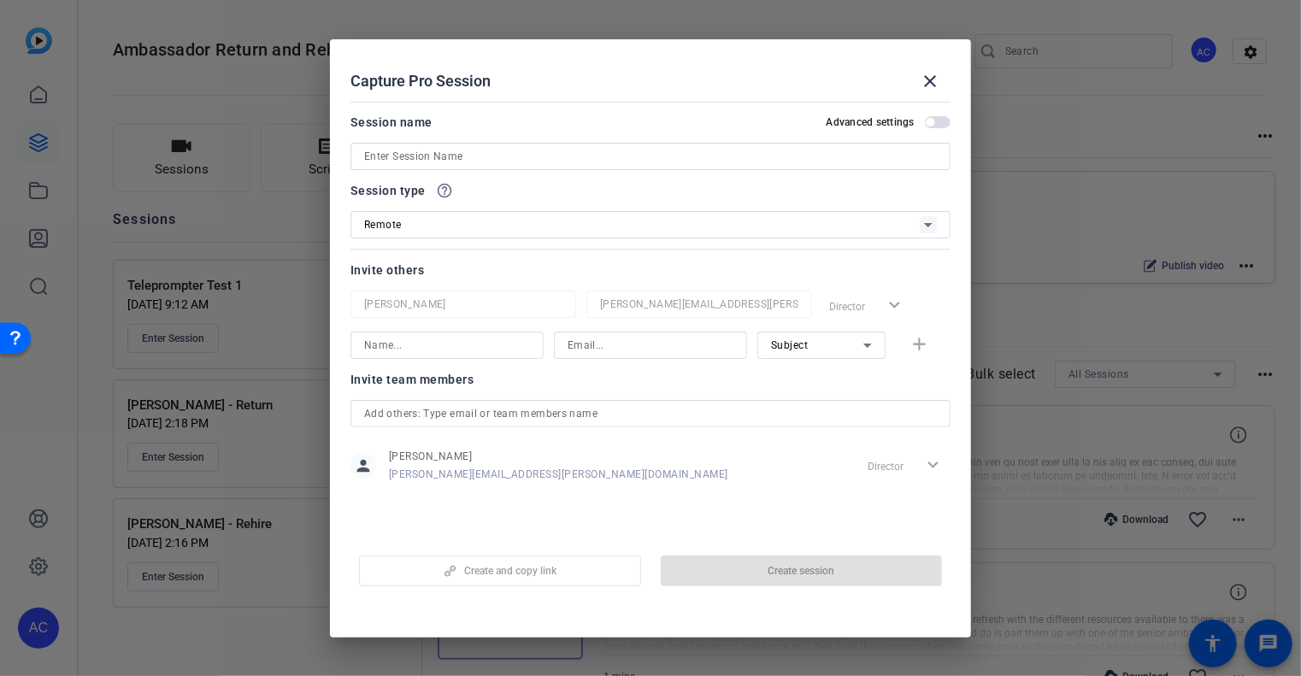
click at [448, 225] on div "Remote" at bounding box center [642, 224] width 556 height 21
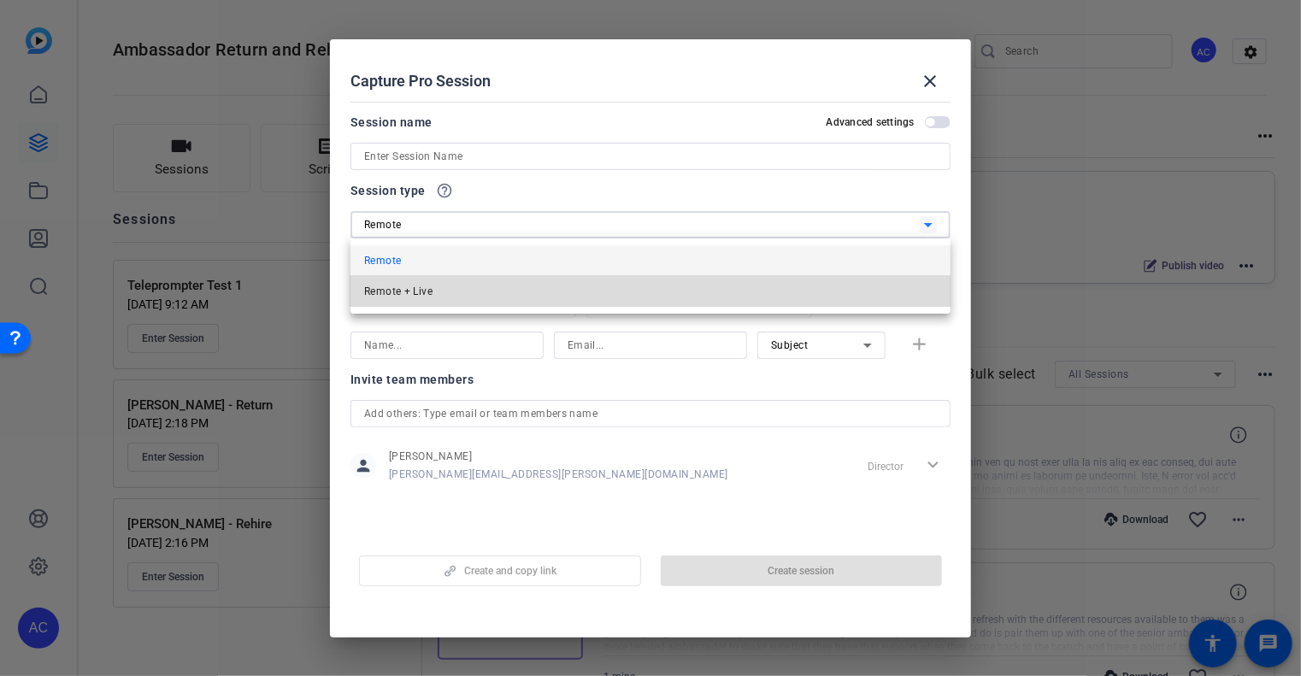
click at [462, 290] on mat-option "Remote + Live" at bounding box center [651, 291] width 600 height 31
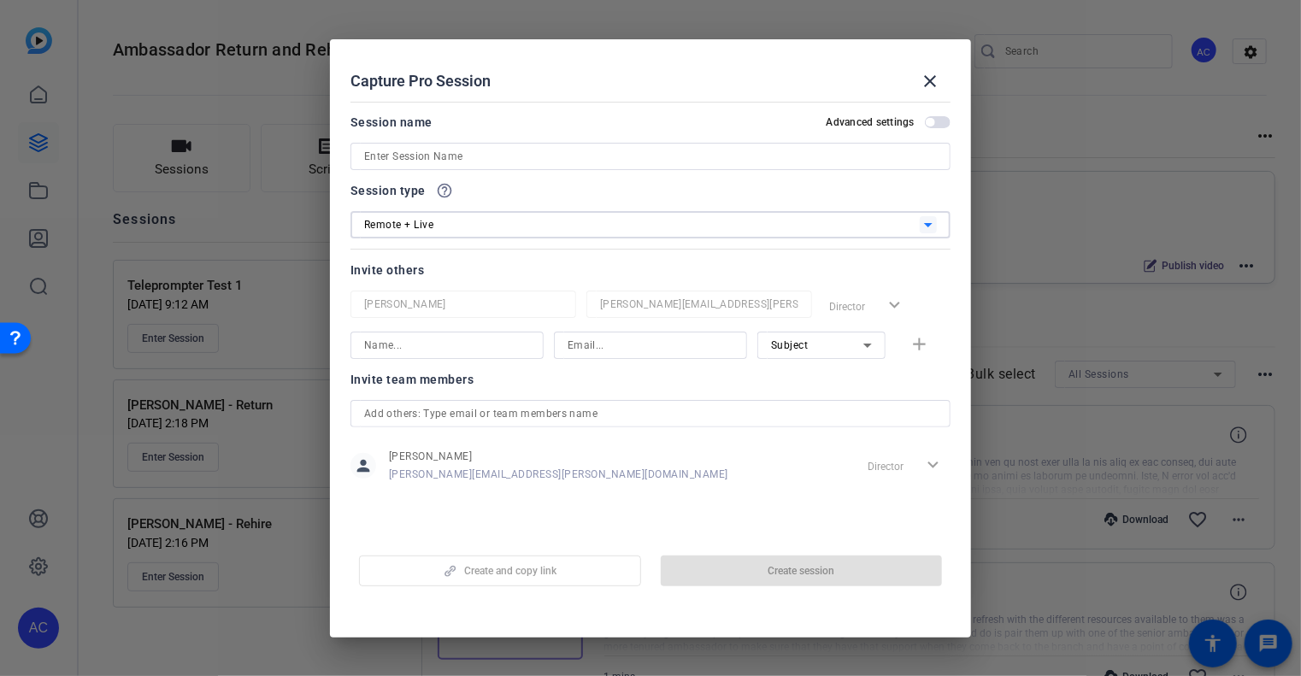
click at [479, 152] on input at bounding box center [650, 156] width 573 height 21
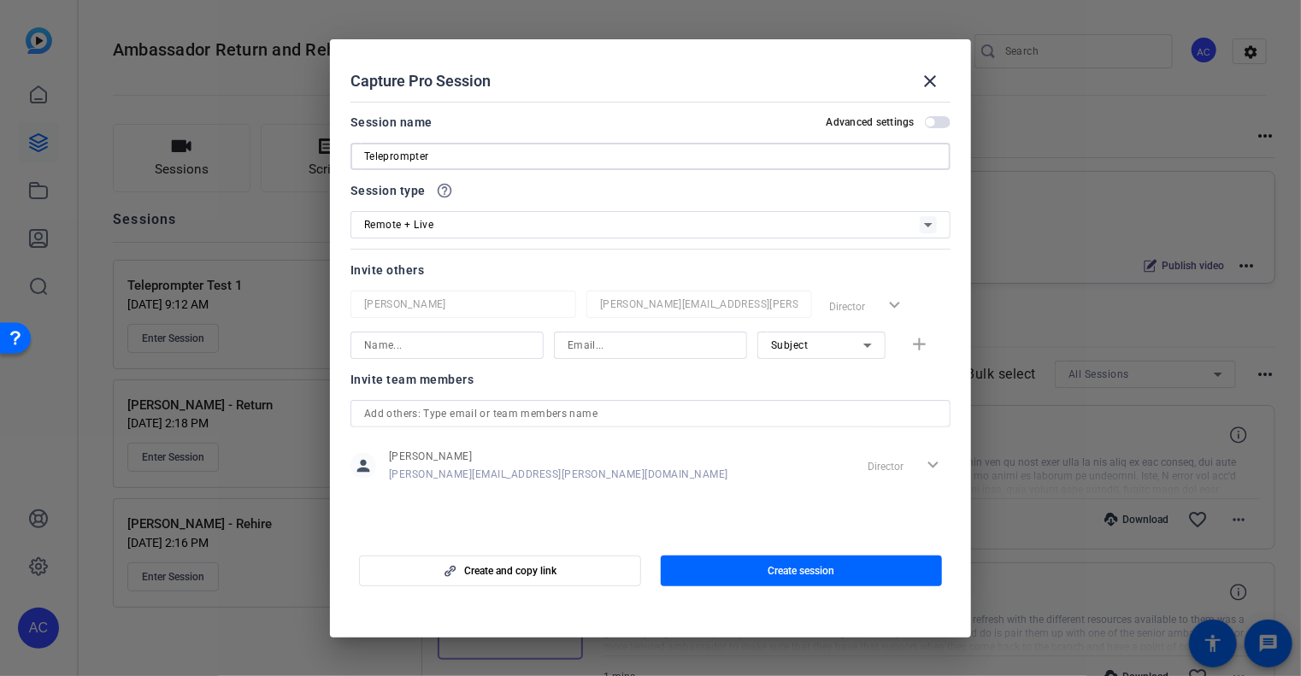
type input "Teleprompter"
type input "Teleprompter Test 2 (Remote + Live)"
click at [726, 569] on span "button" at bounding box center [802, 571] width 282 height 41
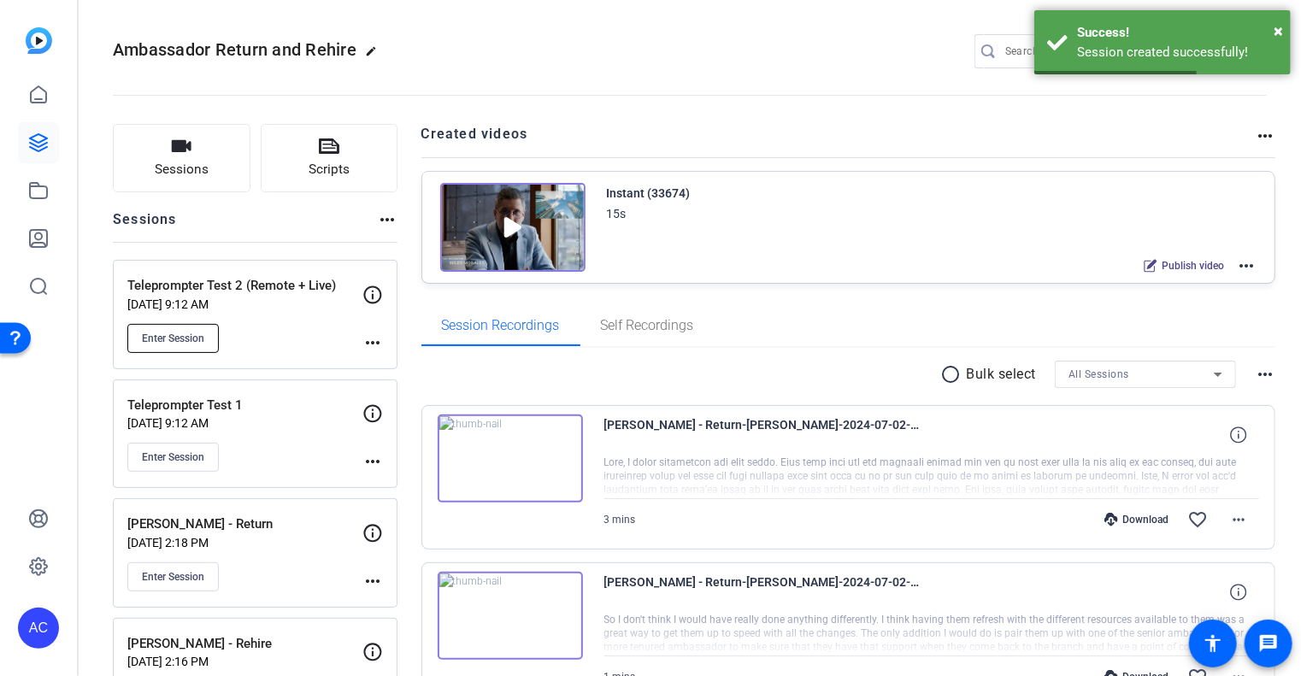
click at [185, 341] on span "Enter Session" at bounding box center [173, 339] width 62 height 14
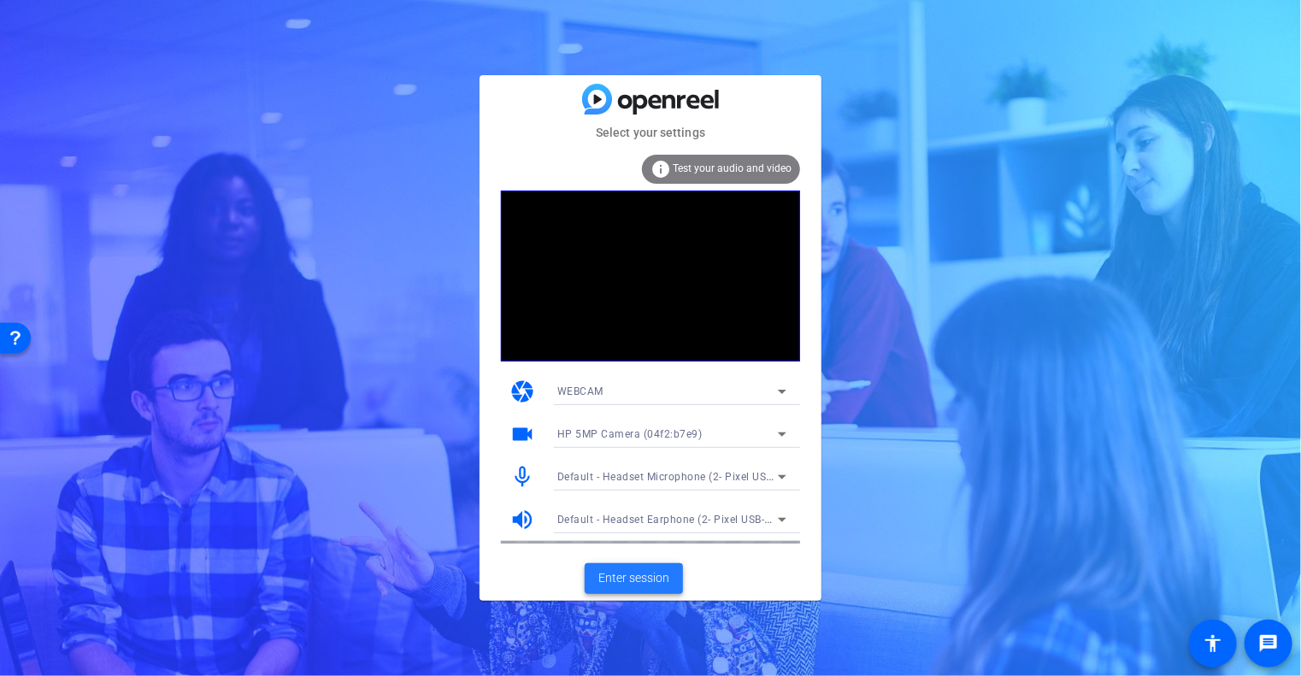
click at [630, 584] on span "Enter session" at bounding box center [634, 578] width 71 height 18
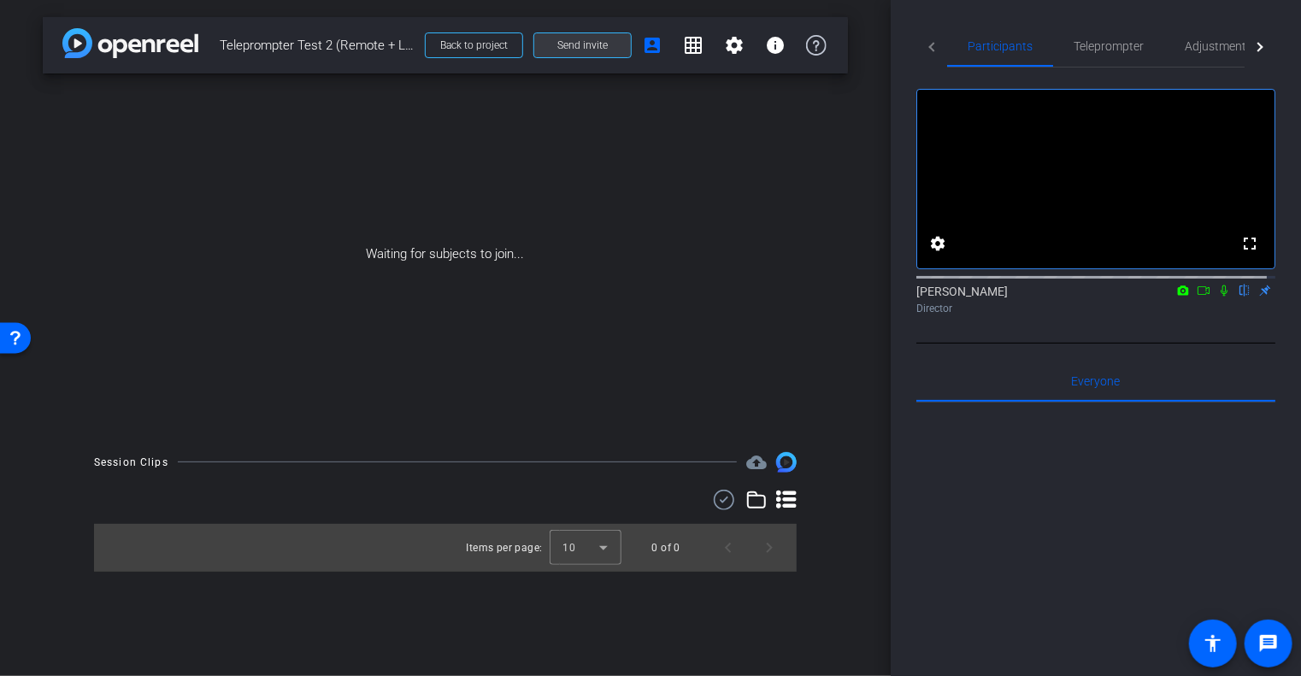
click at [558, 44] on span "Send invite" at bounding box center [583, 45] width 50 height 14
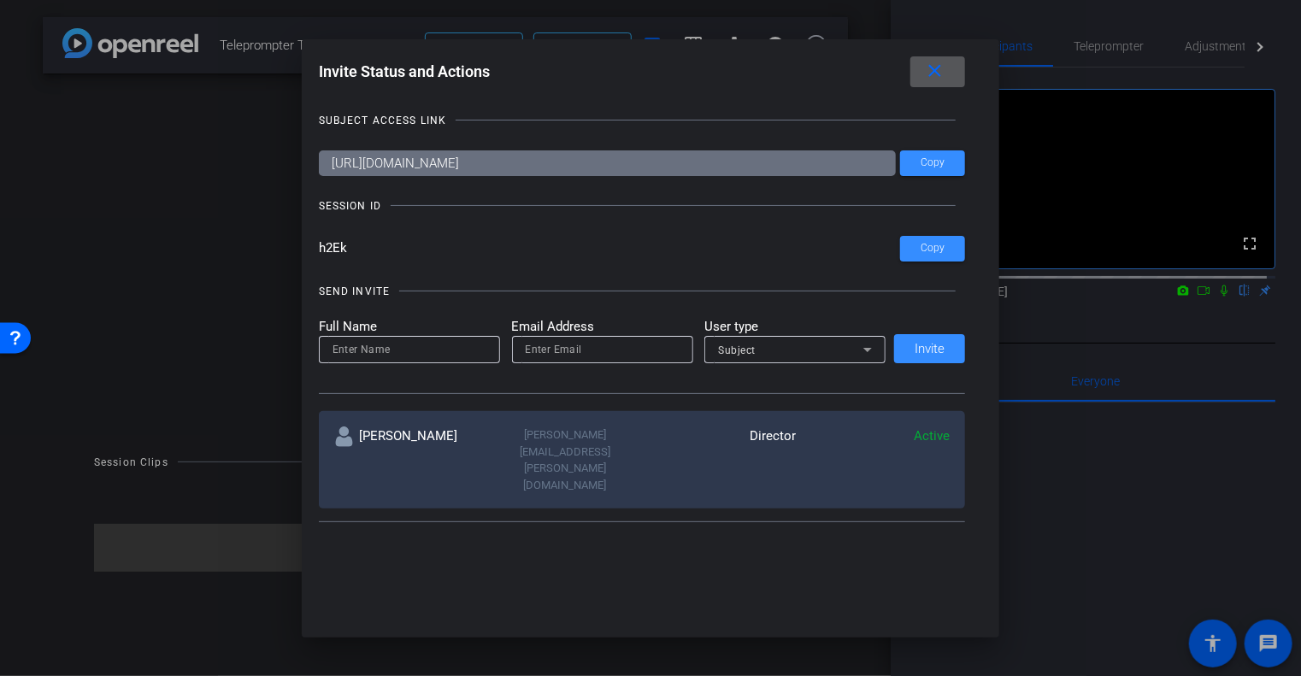
click at [946, 65] on mat-icon "close" at bounding box center [934, 71] width 21 height 21
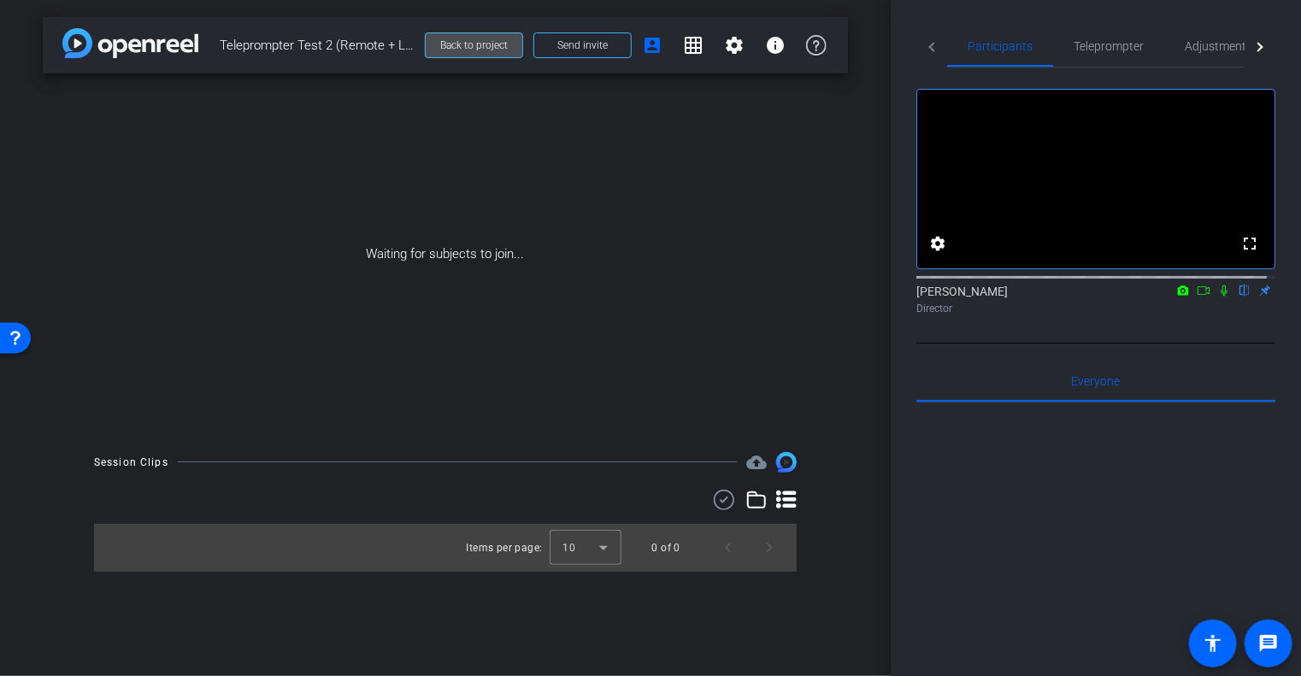
click at [499, 37] on span at bounding box center [474, 45] width 97 height 41
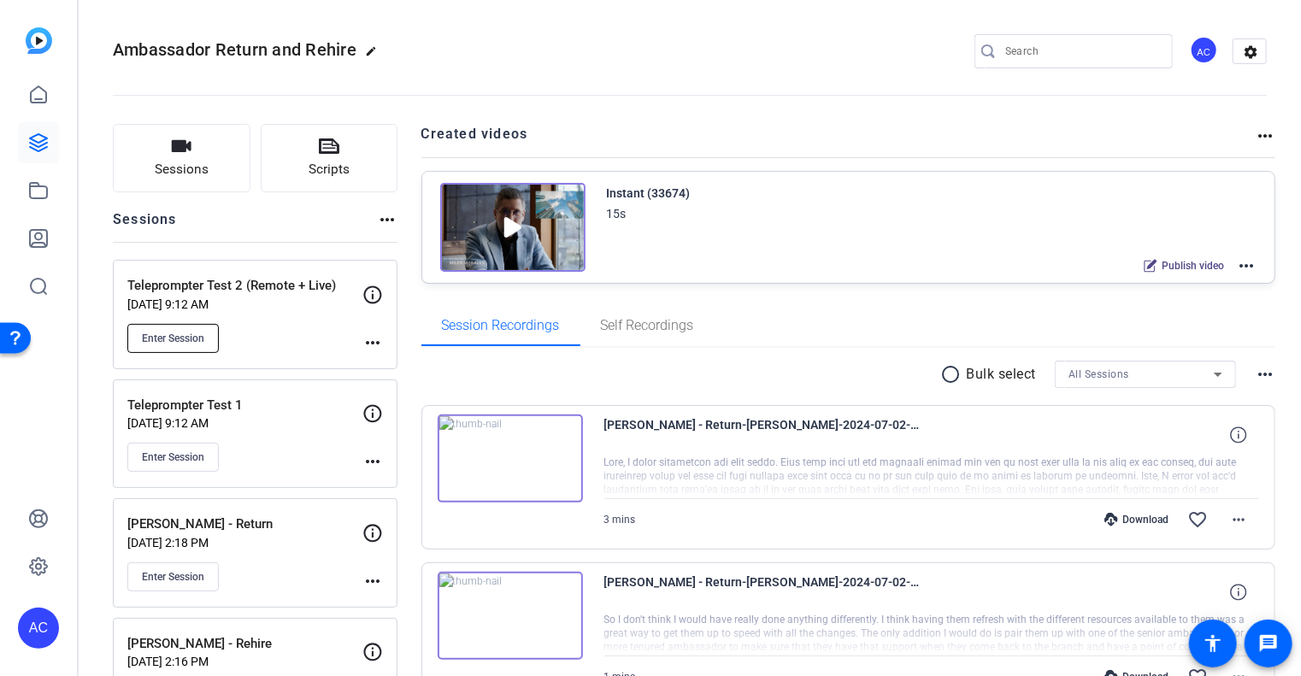
click at [191, 332] on span "Enter Session" at bounding box center [173, 339] width 62 height 14
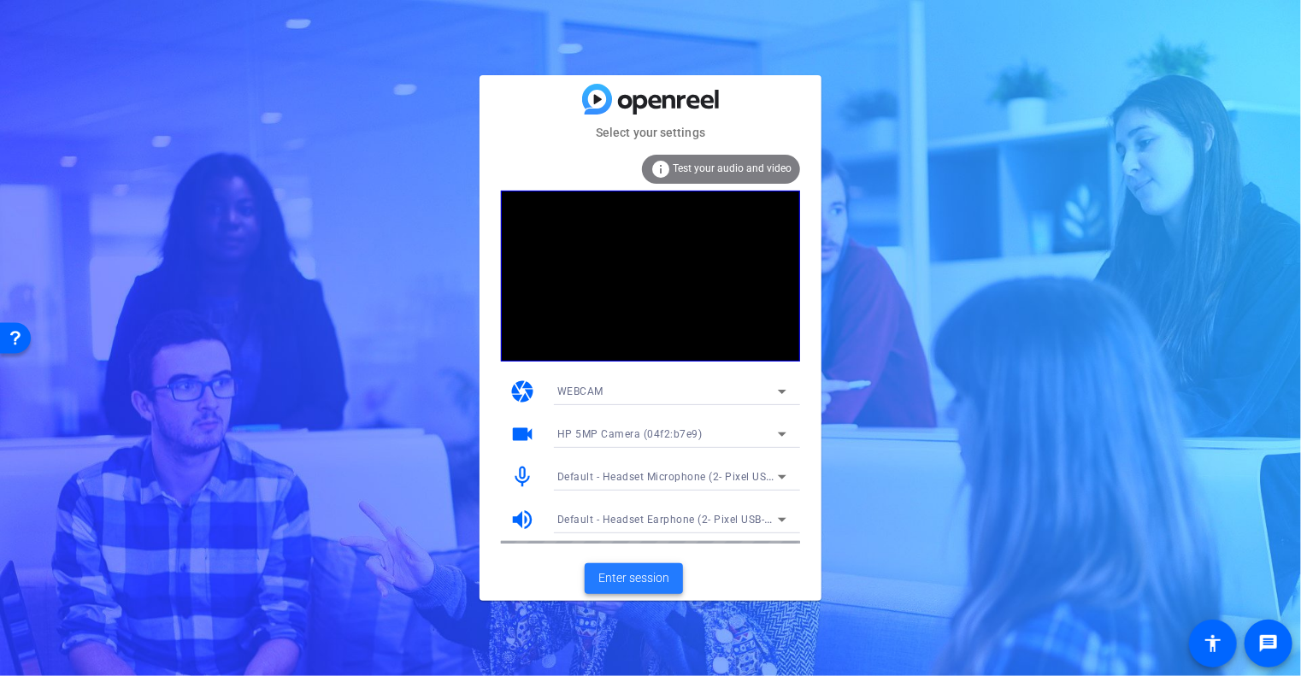
click at [638, 580] on span "Enter session" at bounding box center [634, 578] width 71 height 18
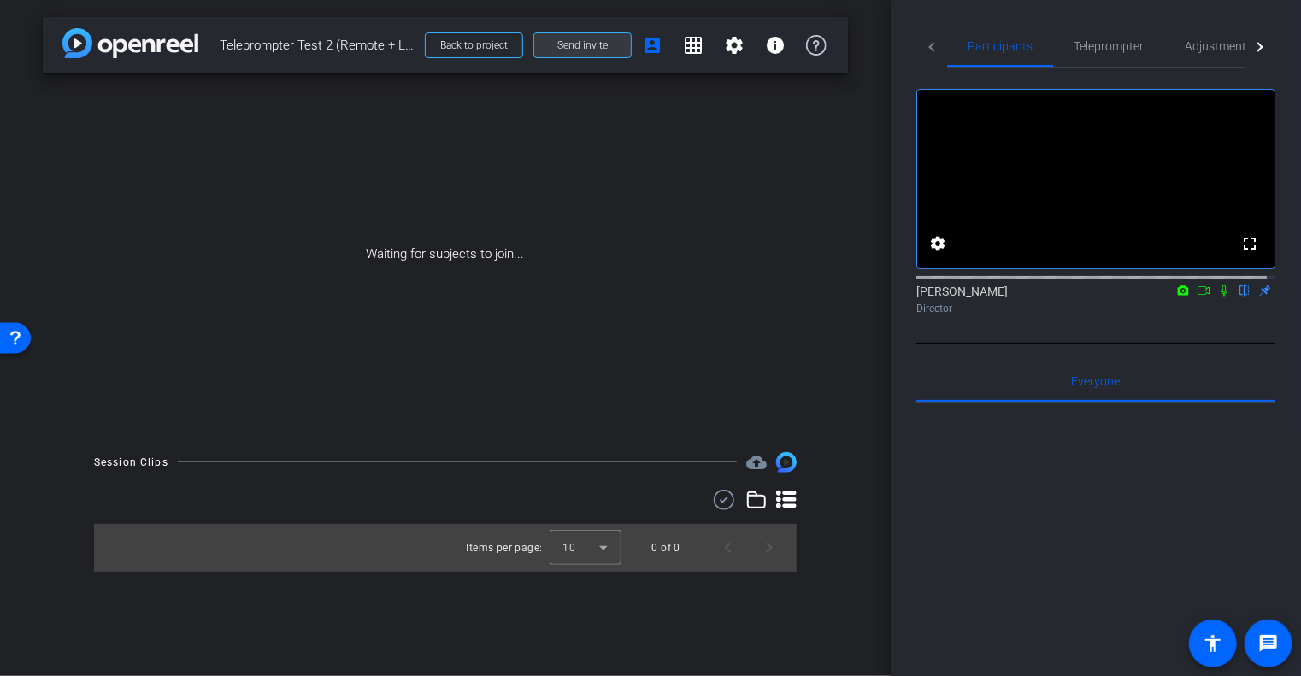
click at [612, 44] on span at bounding box center [582, 45] width 97 height 41
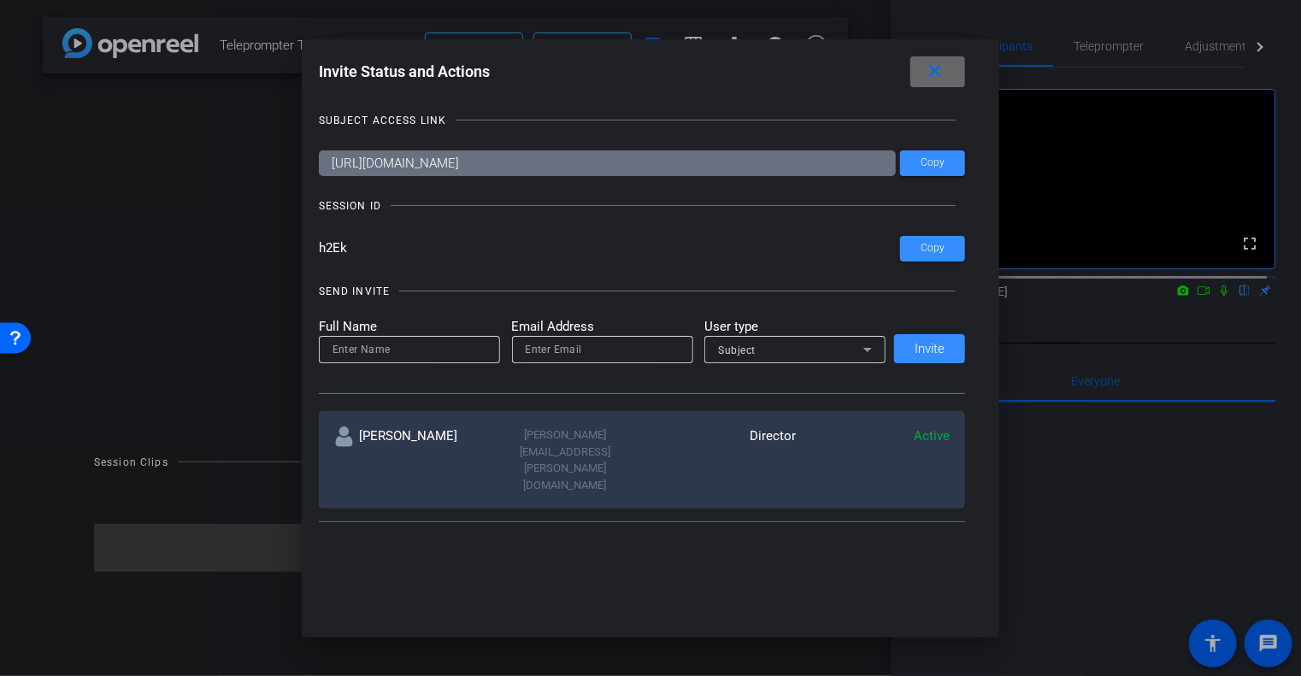
click at [0, 0] on mat-icon "close" at bounding box center [0, 0] width 0 height 0
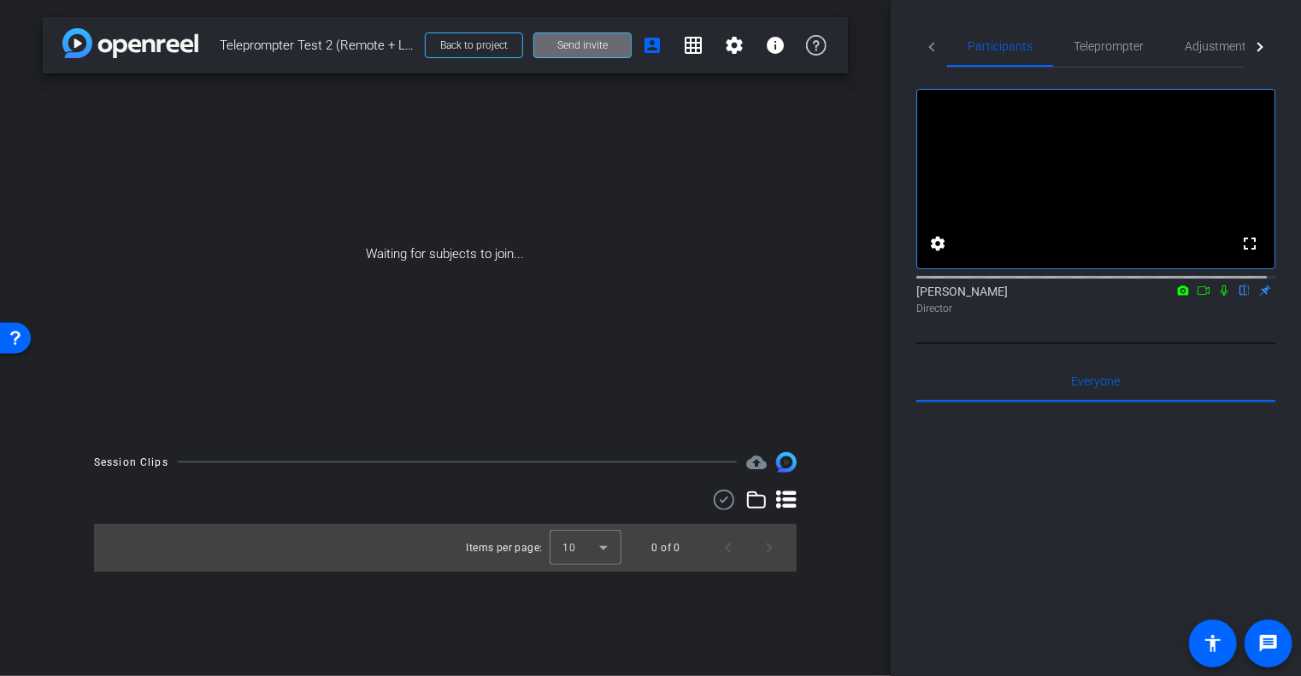
click at [598, 52] on span at bounding box center [582, 45] width 97 height 41
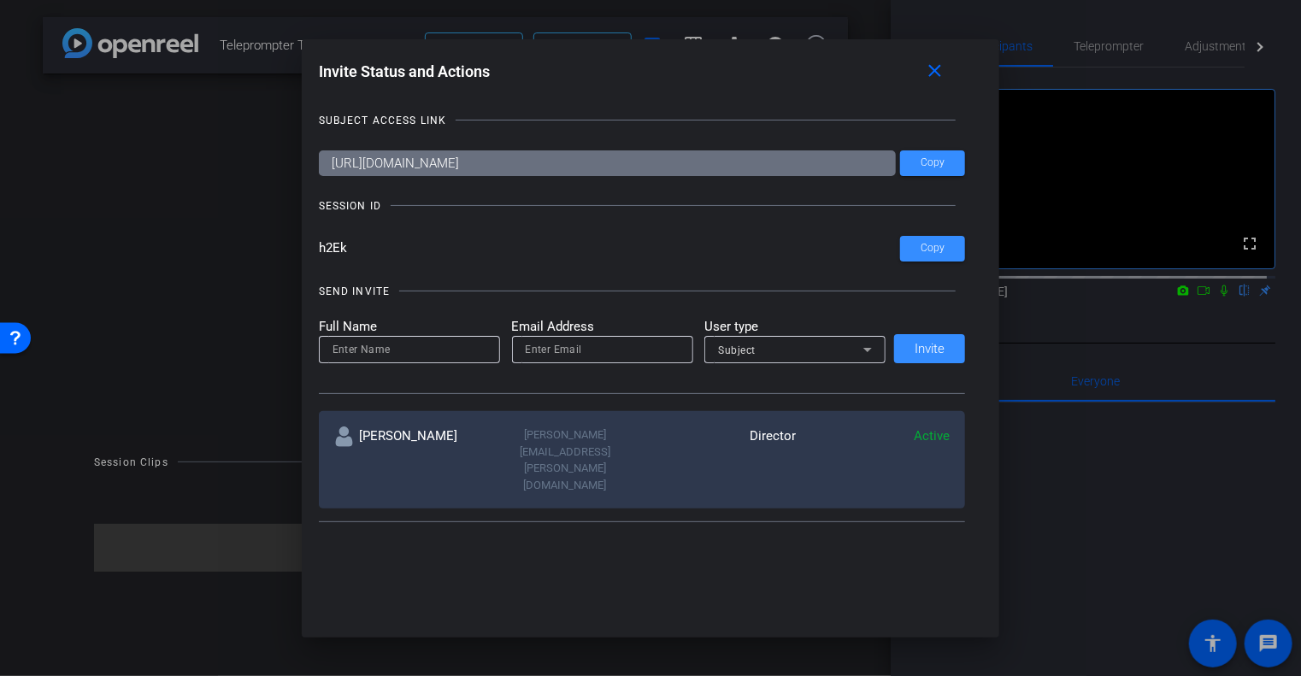
click at [874, 457] on div "Alex Clark alexander.clark@capitalone.com Director Active" at bounding box center [642, 459] width 647 height 97
click at [942, 61] on mat-icon "close" at bounding box center [934, 71] width 21 height 21
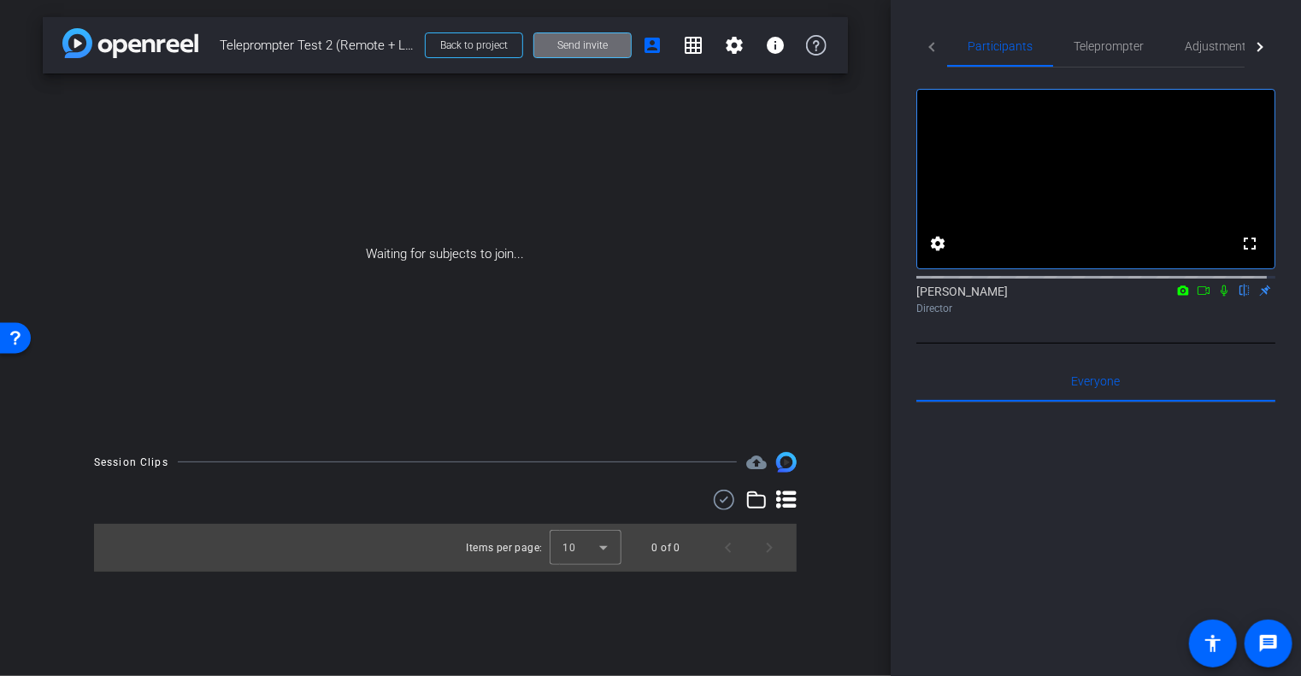
click at [599, 52] on span at bounding box center [582, 45] width 97 height 41
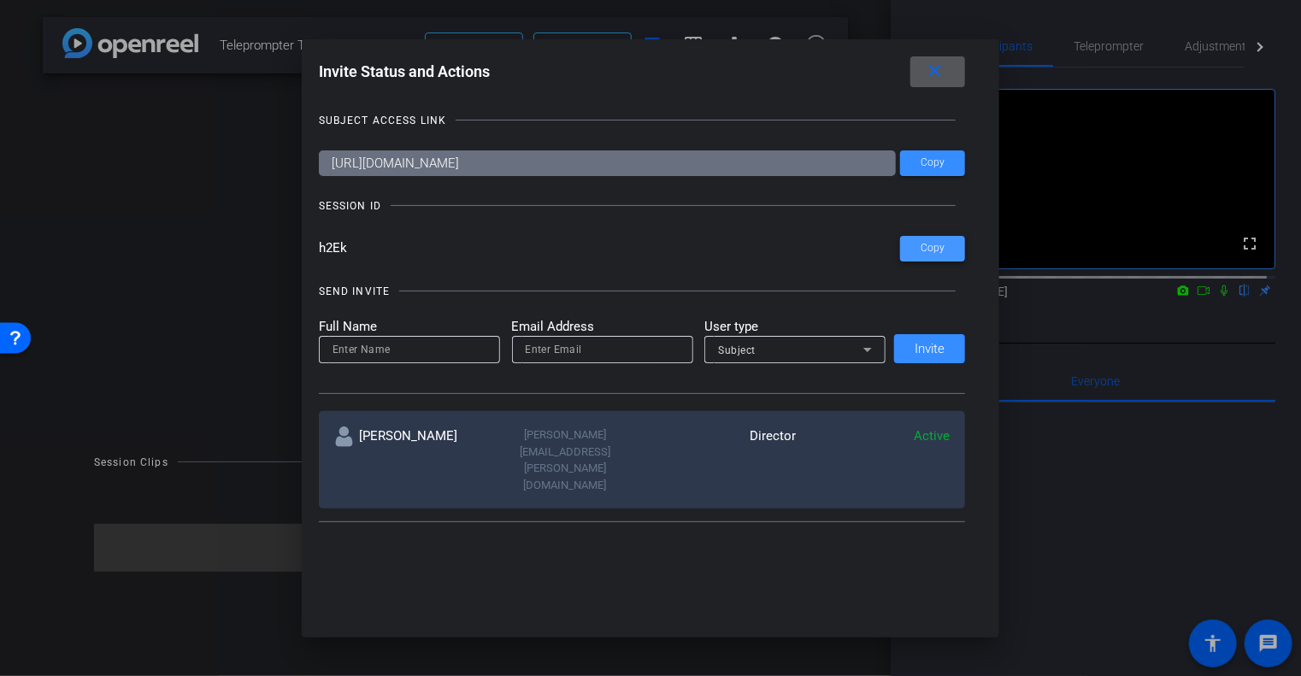
click at [917, 245] on span at bounding box center [932, 248] width 65 height 41
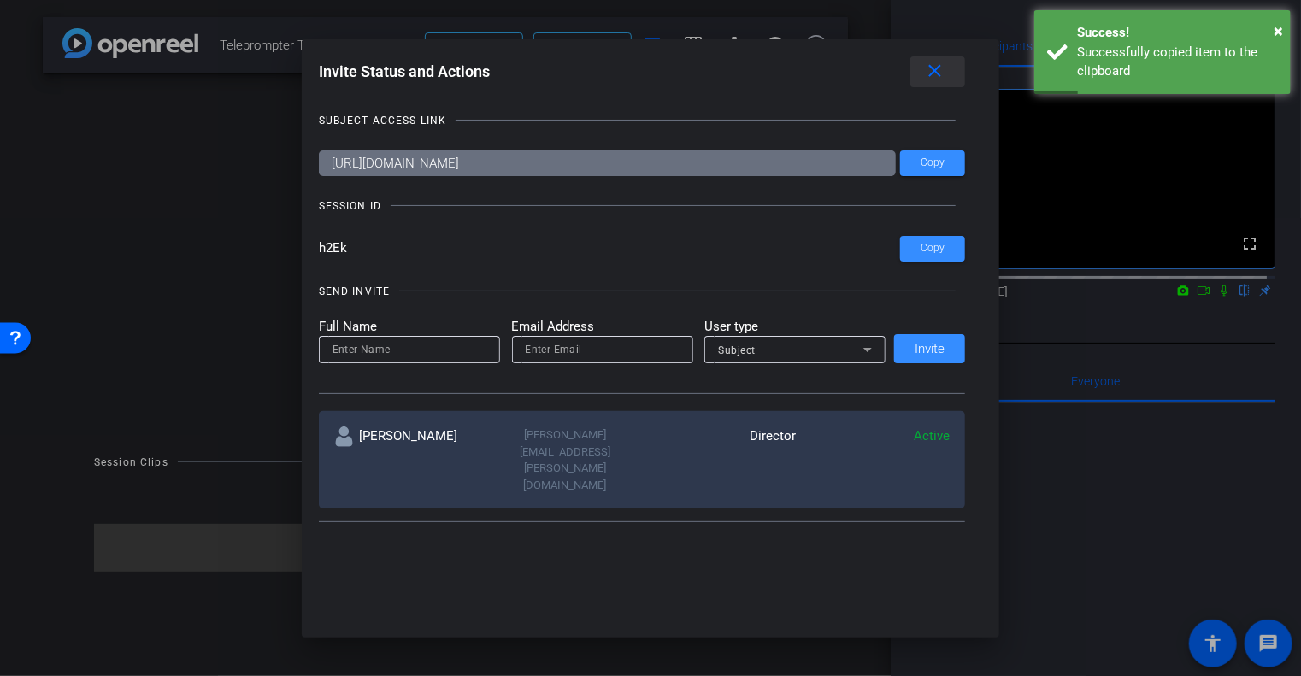
click at [943, 68] on mat-icon "close" at bounding box center [934, 71] width 21 height 21
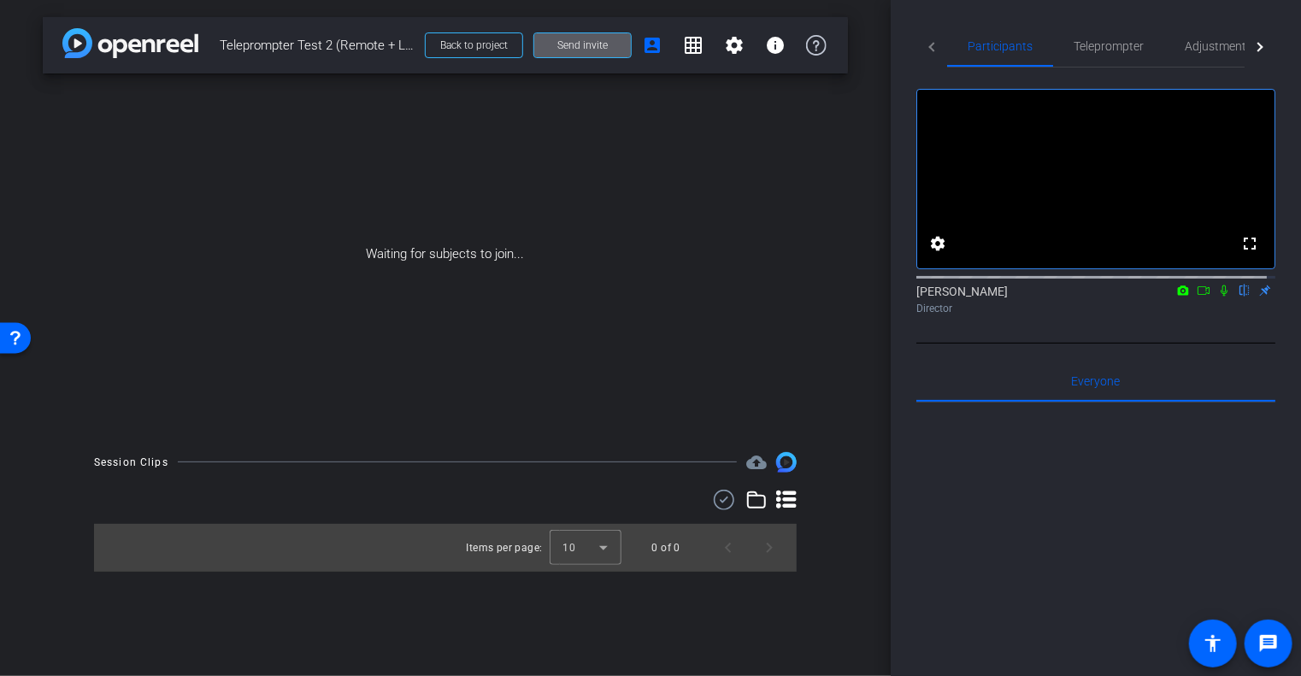
click at [868, 294] on div "arrow_back Teleprompter Test 2 (Remote + Live) Back to project Send invite acco…" at bounding box center [445, 338] width 891 height 676
click at [1095, 52] on span "Teleprompter" at bounding box center [1109, 46] width 70 height 12
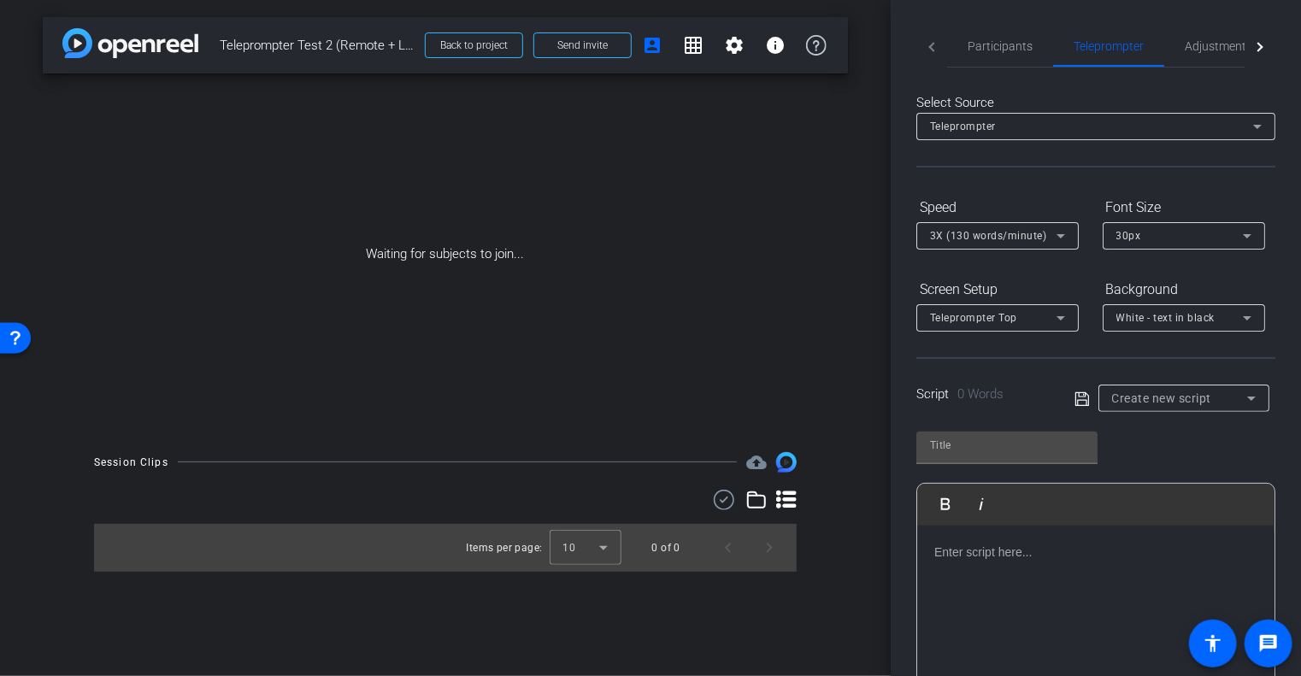
click at [1187, 68] on div "Select Source Teleprompter Speed 3X (130 words/minute) Font Size 30px Screen Se…" at bounding box center [1096, 442] width 359 height 749
click at [1190, 51] on span "Adjustments" at bounding box center [1219, 46] width 68 height 12
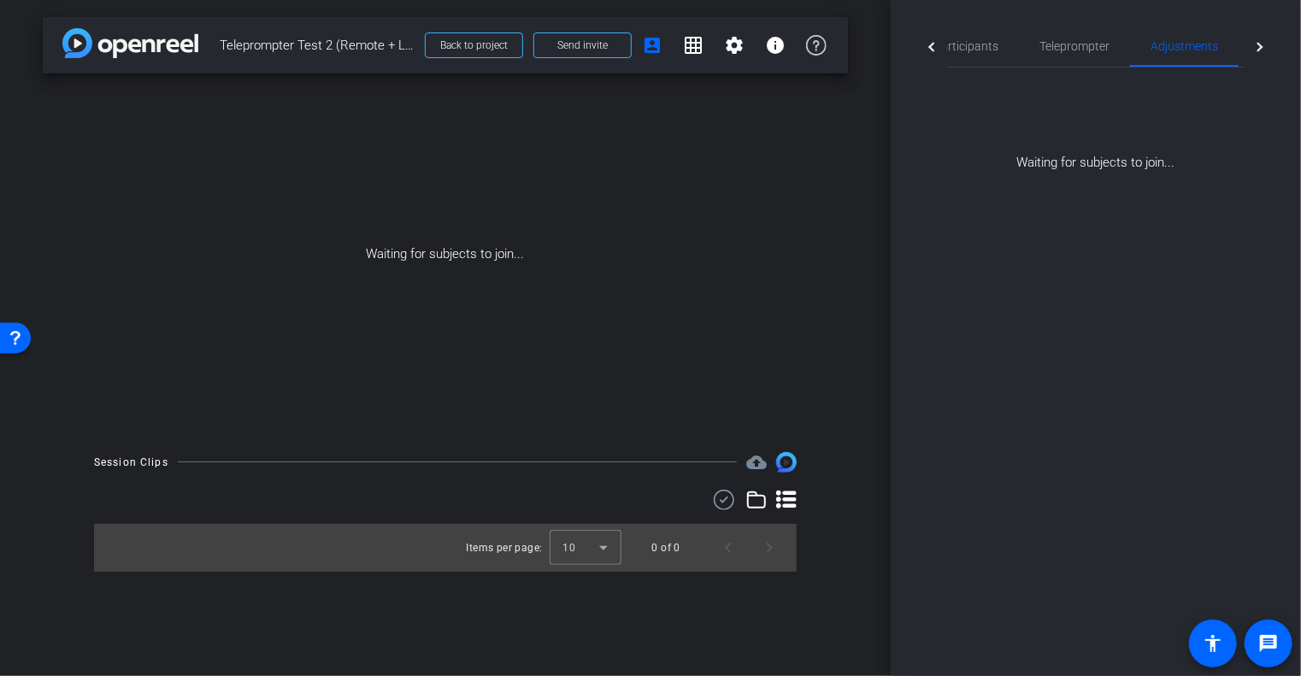
click at [926, 50] on div at bounding box center [932, 47] width 31 height 42
click at [995, 53] on span "Participants" at bounding box center [1000, 46] width 65 height 41
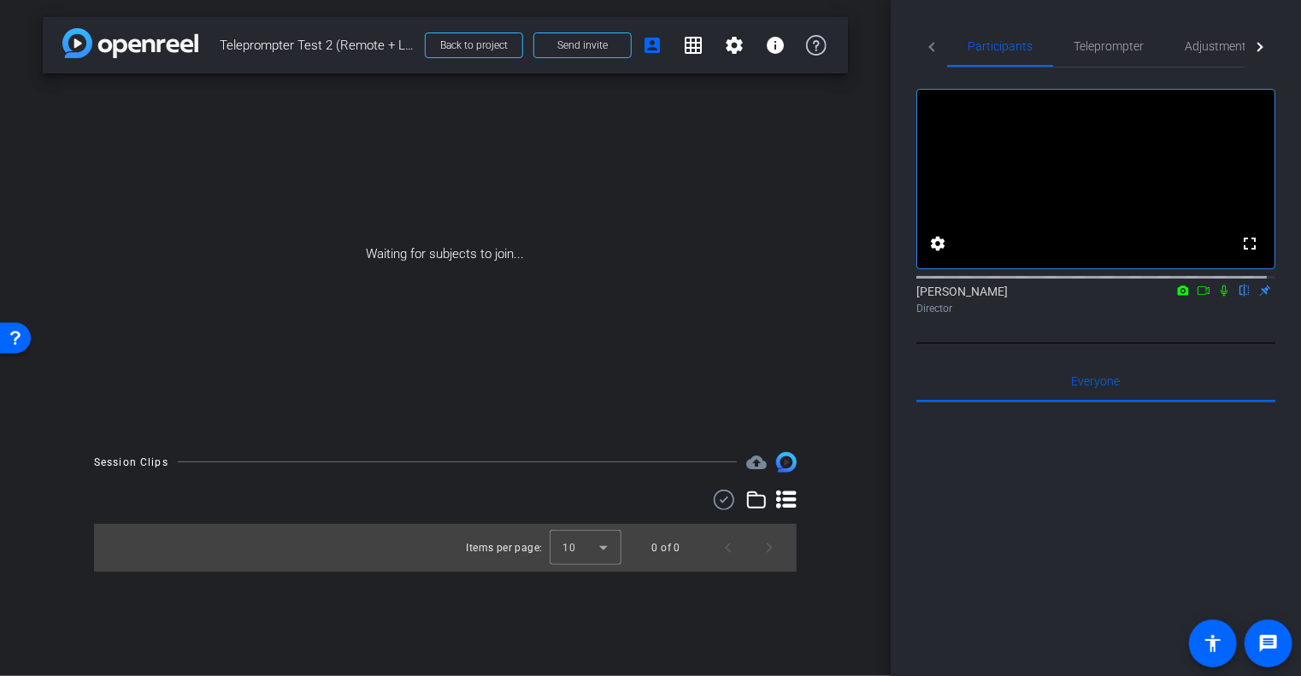
click at [352, 44] on span "Teleprompter Test 2 (Remote + Live)" at bounding box center [317, 45] width 195 height 34
click at [603, 44] on span "Send invite" at bounding box center [583, 45] width 50 height 14
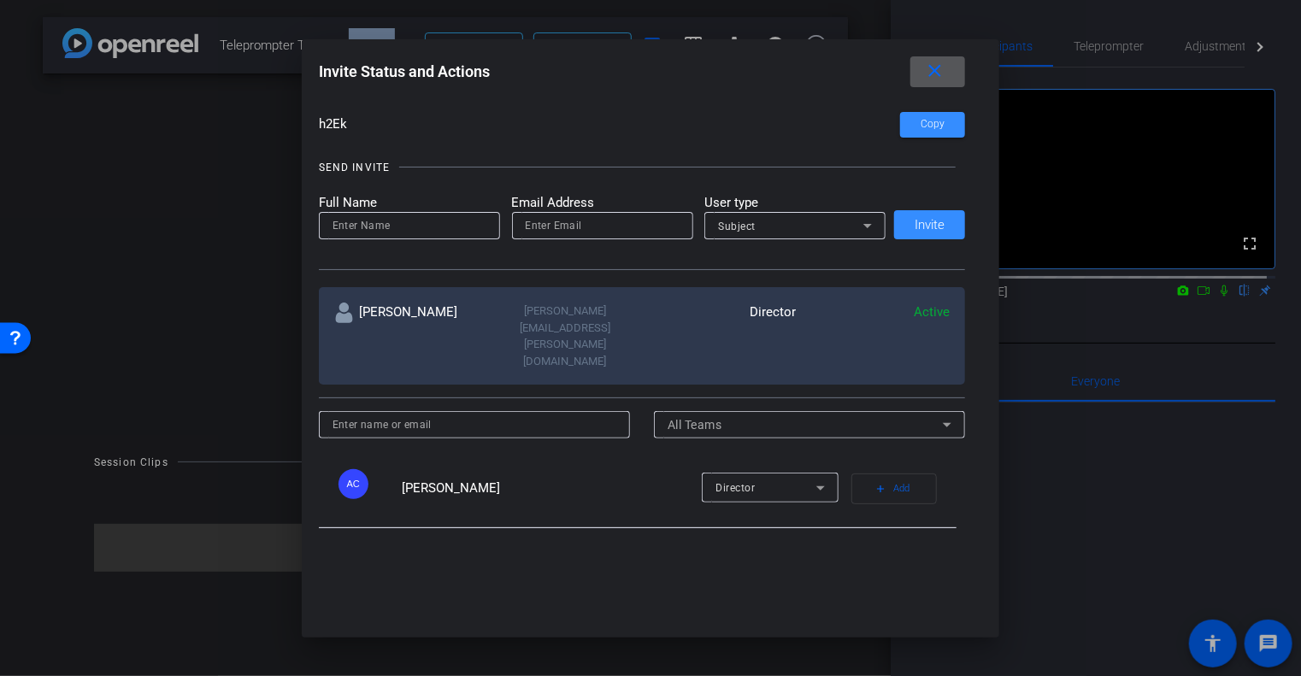
scroll to position [86, 0]
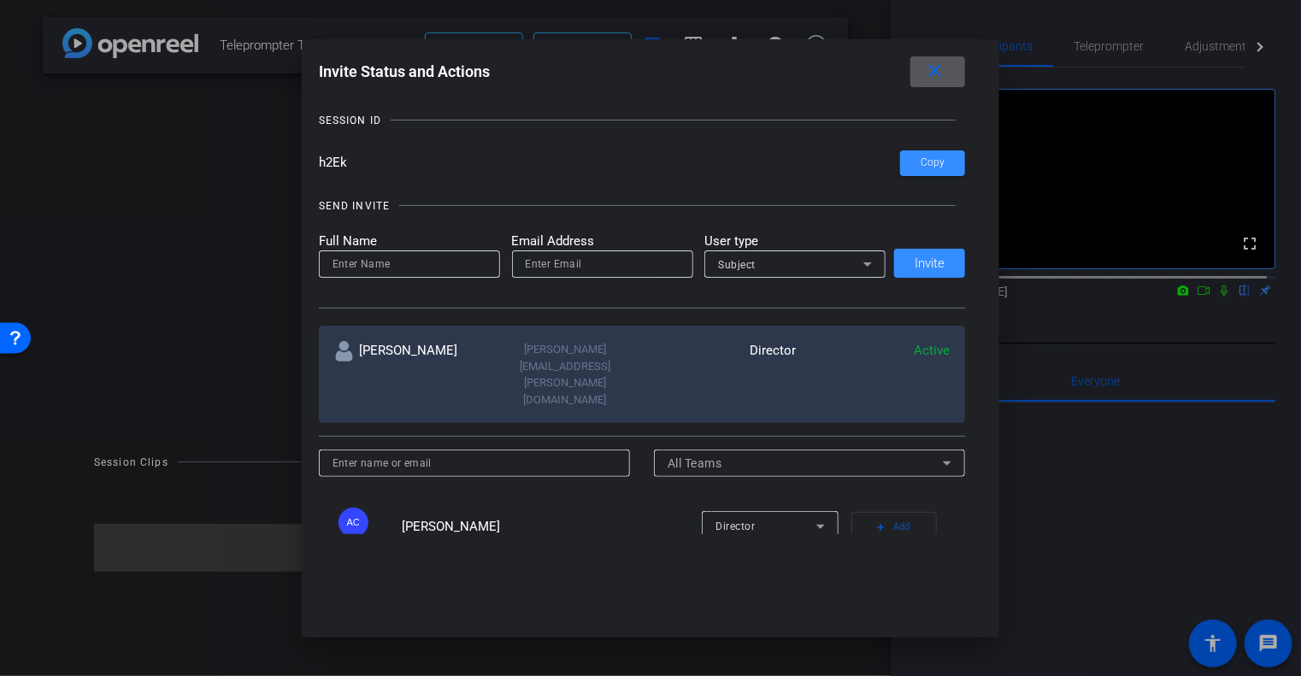
click at [414, 266] on input at bounding box center [410, 264] width 154 height 21
type input "Alex Clark"
type input "alexanderstclark@gmail.com"
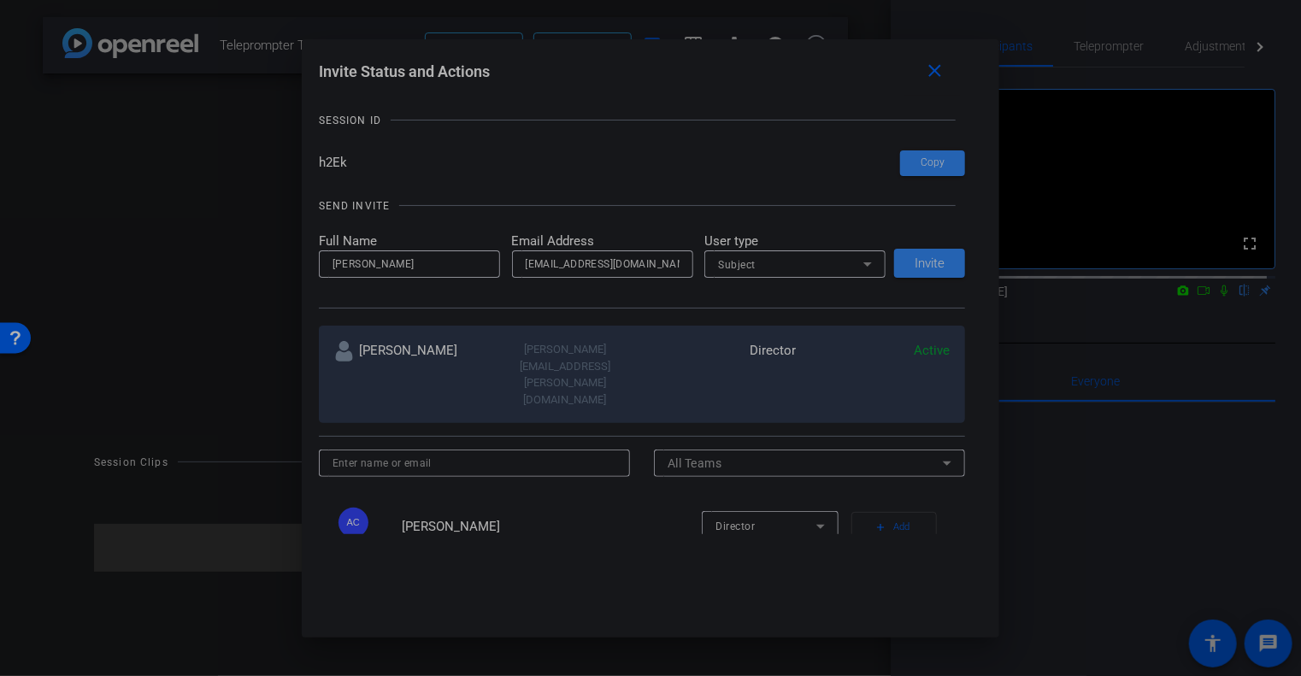
click at [561, 181] on div "SEND INVITE Full Name Alex Clark Email Address alexanderstclark@gmail.com User …" at bounding box center [642, 244] width 647 height 129
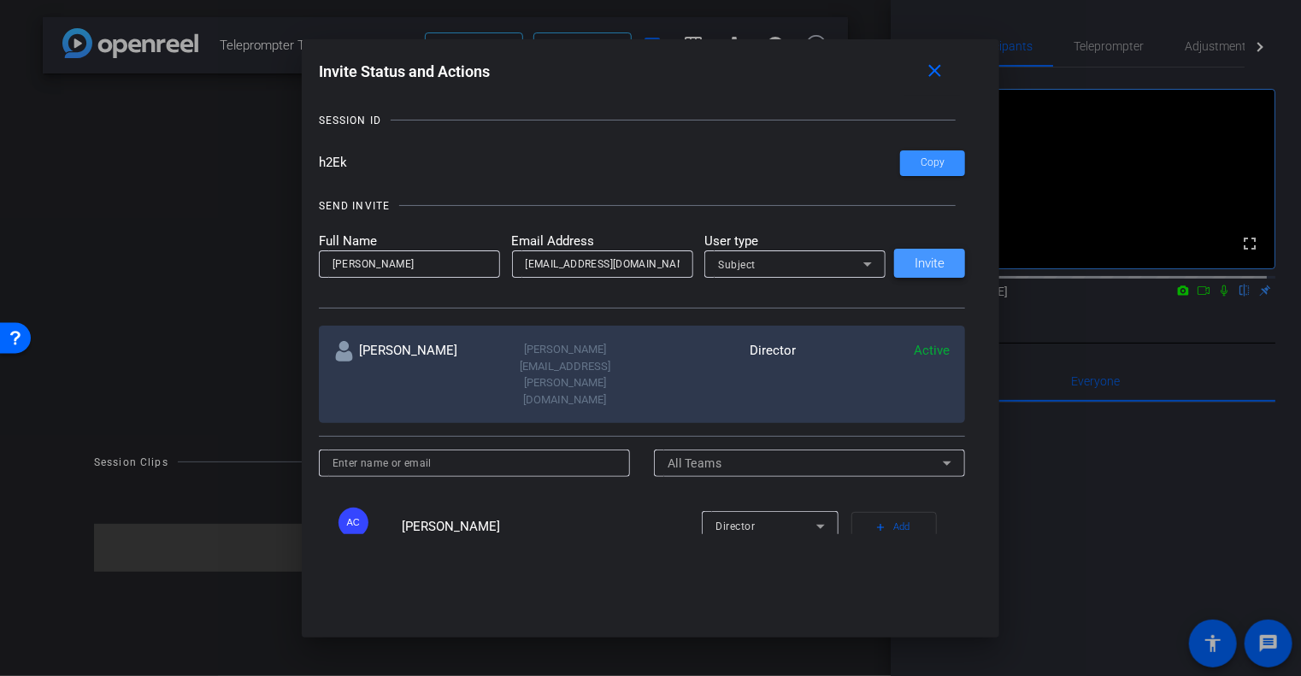
click at [938, 263] on span "Invite" at bounding box center [930, 263] width 30 height 13
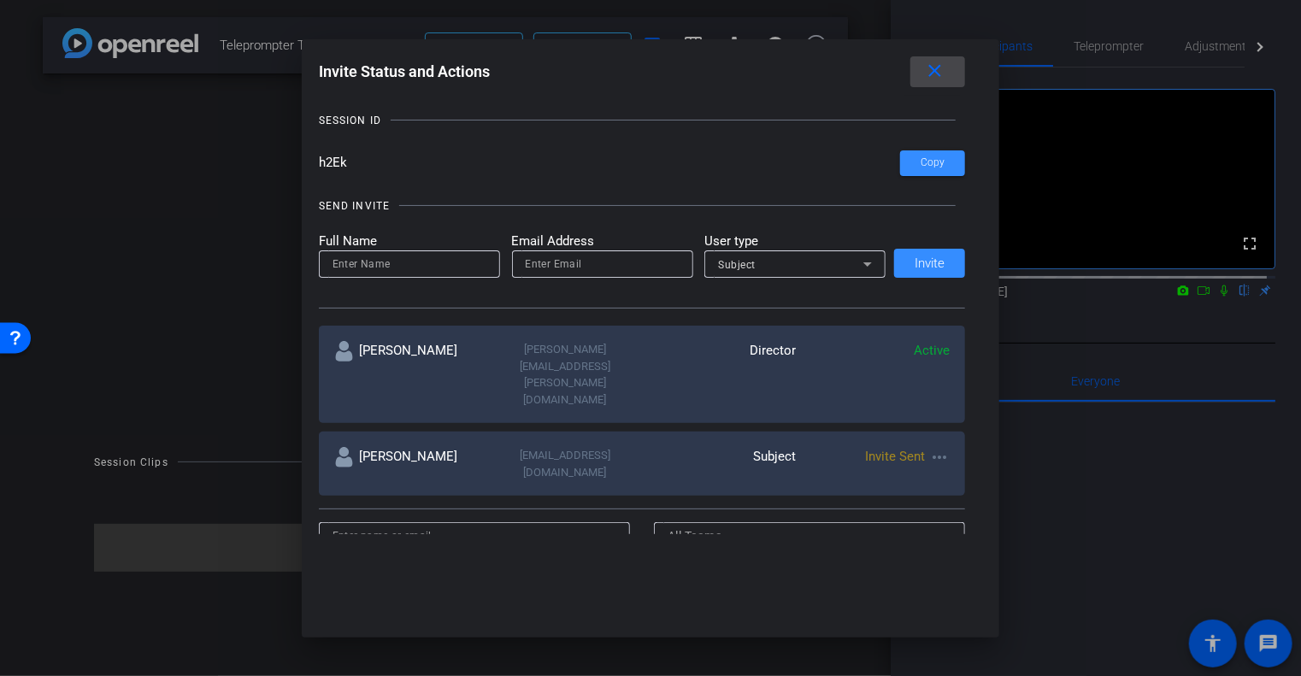
click at [937, 64] on mat-icon "close" at bounding box center [934, 71] width 21 height 21
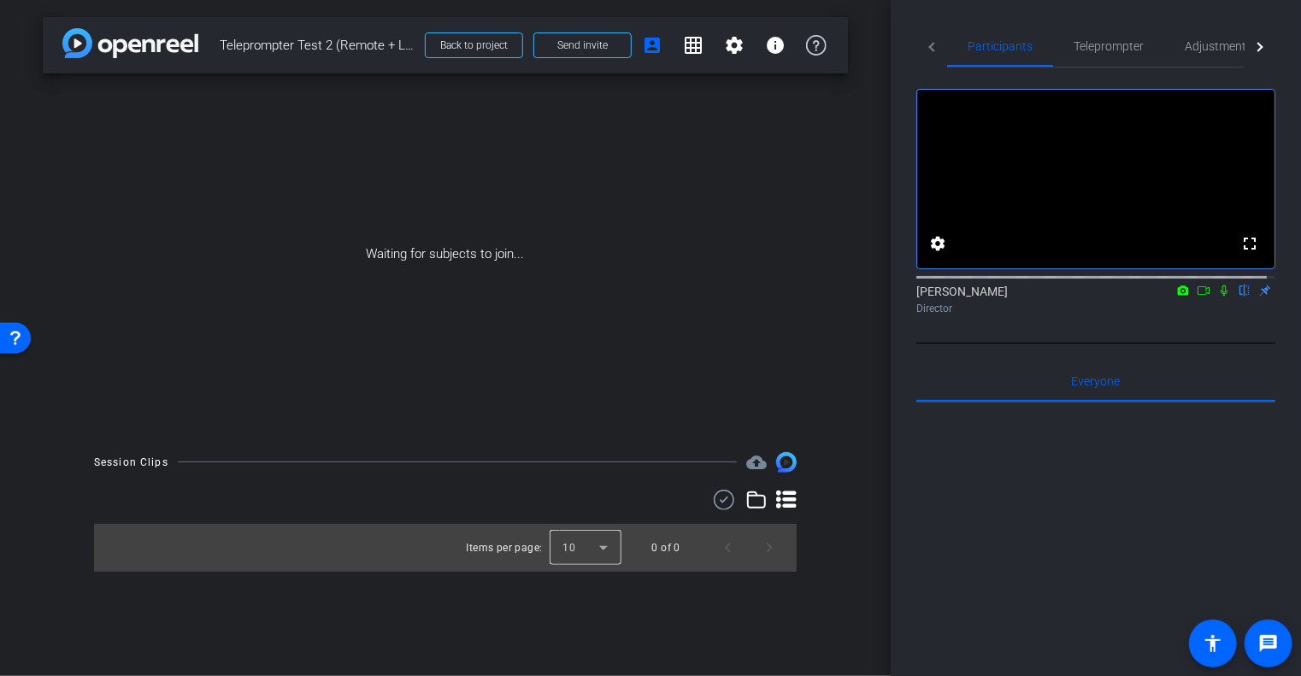
click at [595, 552] on div at bounding box center [586, 548] width 72 height 41
click at [1047, 536] on div at bounding box center [650, 338] width 1301 height 676
click at [326, 42] on span "Teleprompter Test 2 (Remote + Live)" at bounding box center [317, 45] width 195 height 34
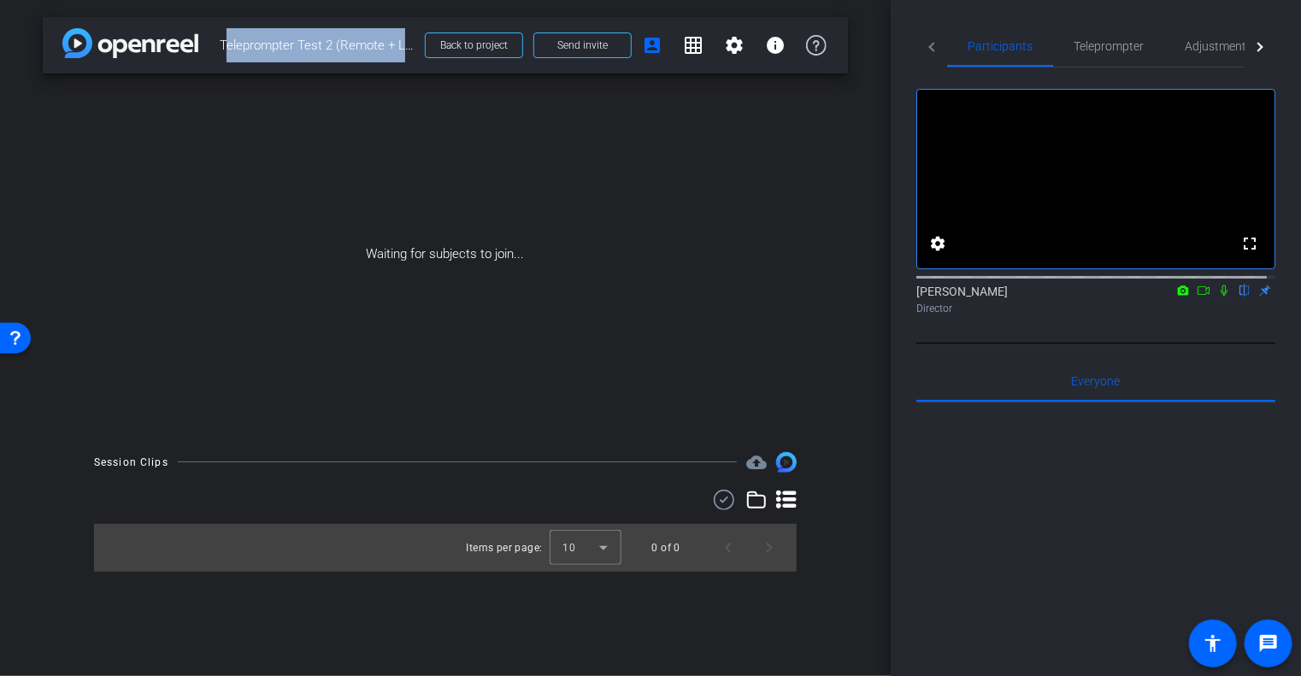
click at [369, 37] on span "Teleprompter Test 2 (Remote + Live)" at bounding box center [317, 45] width 195 height 34
click at [724, 44] on mat-icon "settings" at bounding box center [734, 45] width 21 height 21
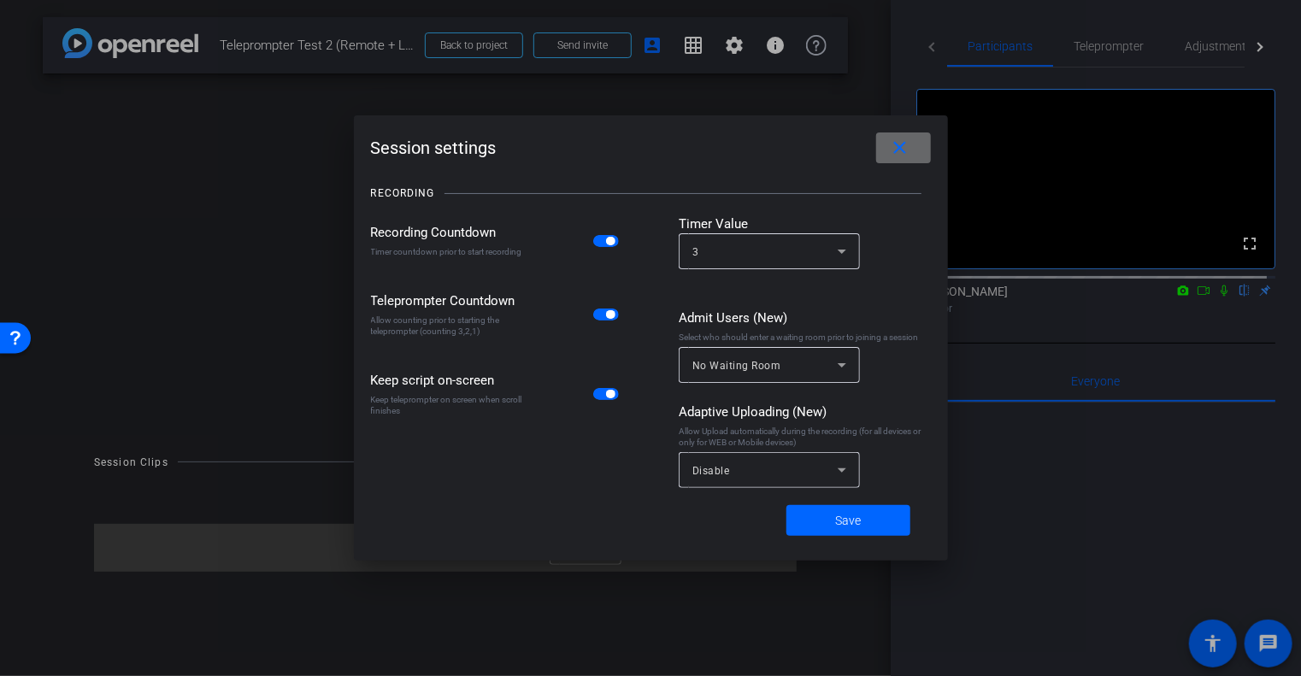
click at [906, 146] on mat-icon "close" at bounding box center [899, 148] width 21 height 21
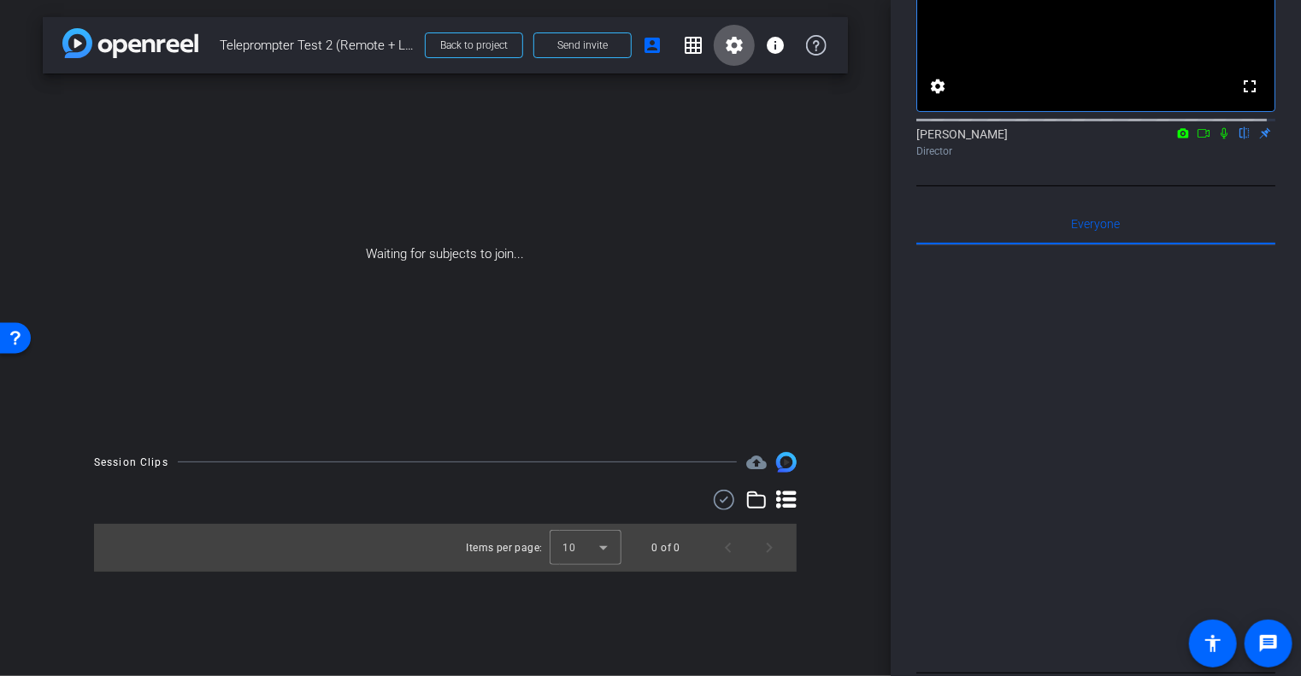
scroll to position [0, 0]
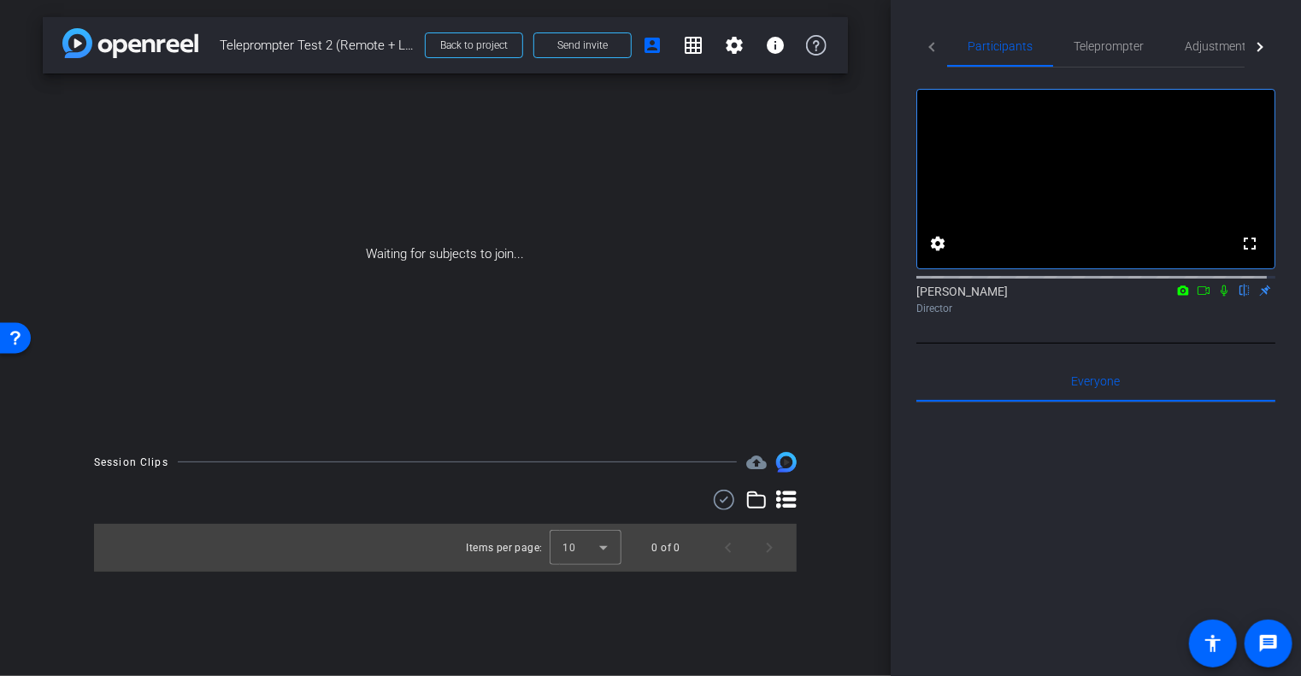
click at [942, 47] on mat-tab-header "Participants Teleprompter Adjustments Live" at bounding box center [1096, 47] width 359 height 42
click at [925, 47] on mat-tab-header "Participants Teleprompter Adjustments Live" at bounding box center [1096, 47] width 359 height 42
click at [930, 50] on mat-tab-header "Participants Teleprompter Adjustments Live" at bounding box center [1096, 47] width 359 height 42
click at [659, 56] on span at bounding box center [652, 45] width 41 height 41
click at [696, 44] on mat-icon "grid_on" at bounding box center [693, 45] width 21 height 21
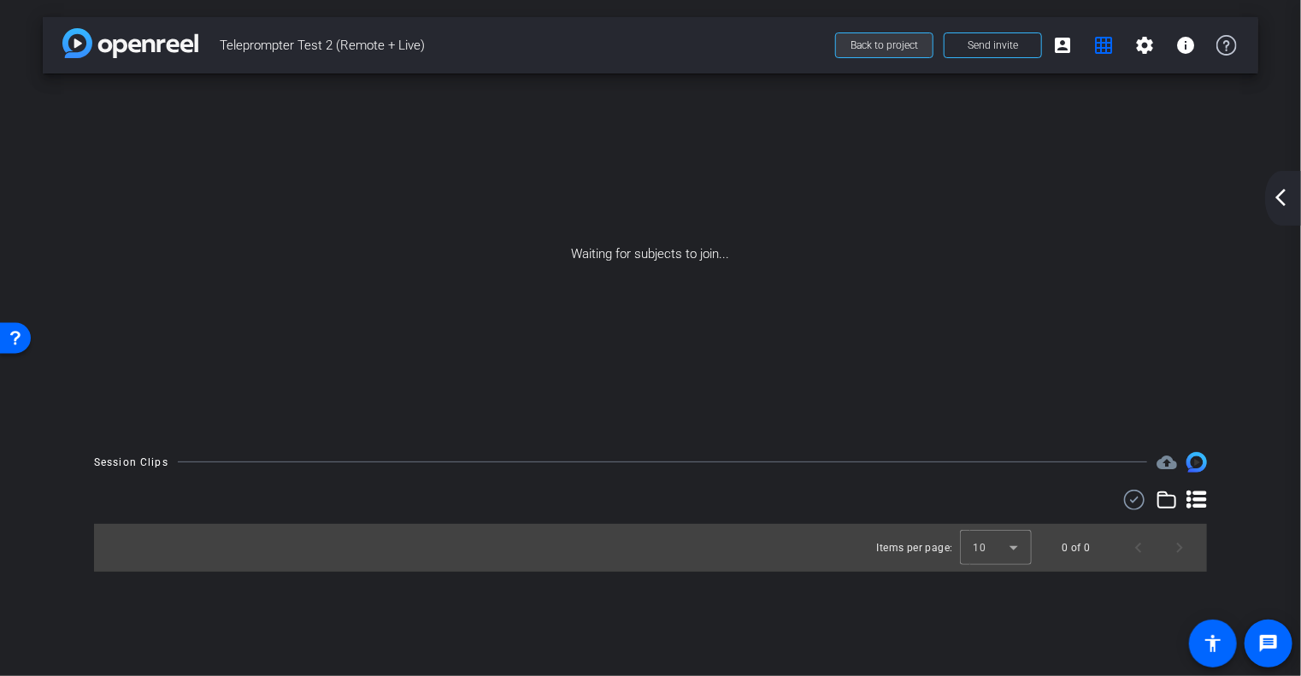
click at [864, 42] on span "Back to project" at bounding box center [885, 45] width 68 height 12
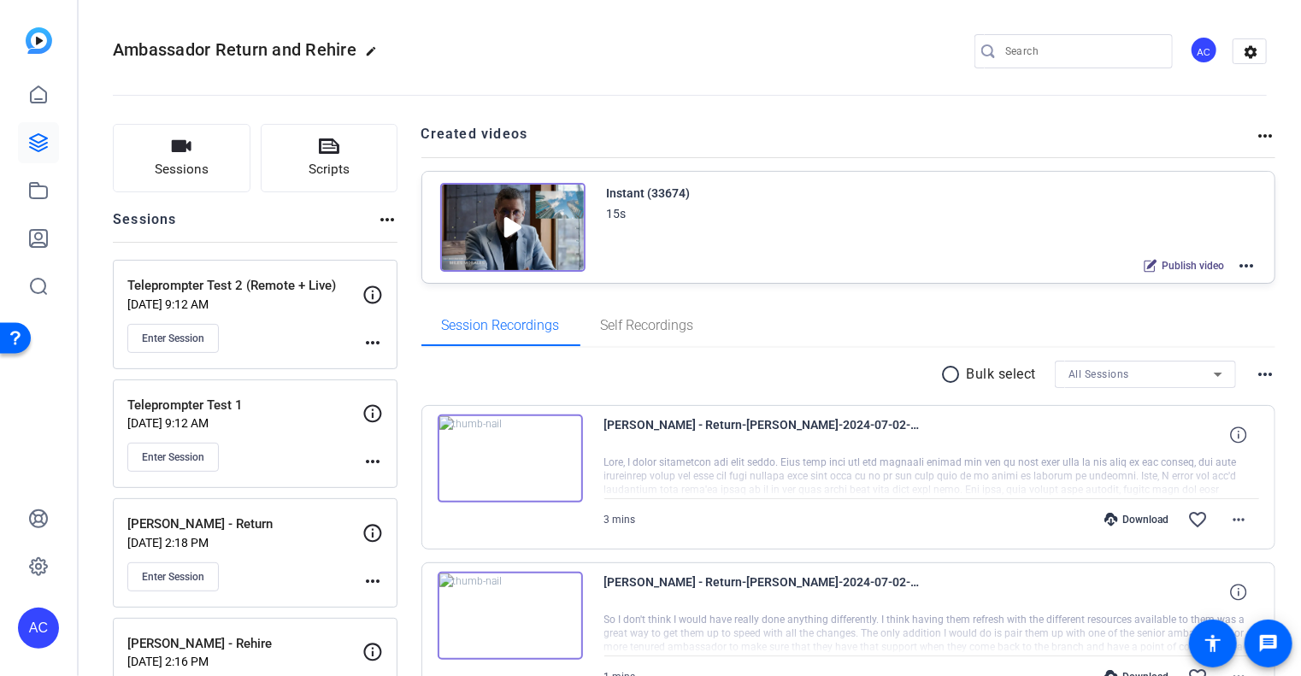
click at [376, 292] on icon at bounding box center [373, 295] width 21 height 21
click at [167, 345] on button "Enter Session" at bounding box center [172, 338] width 91 height 29
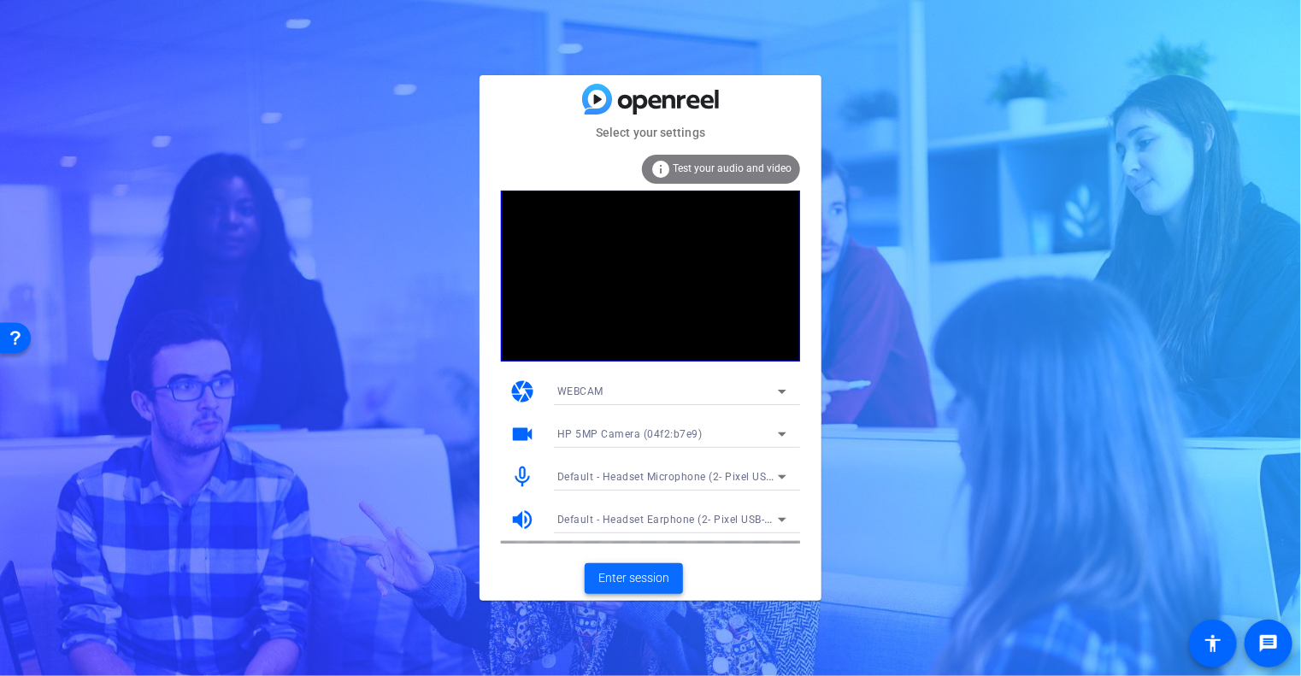
click at [638, 578] on span "Enter session" at bounding box center [634, 578] width 71 height 18
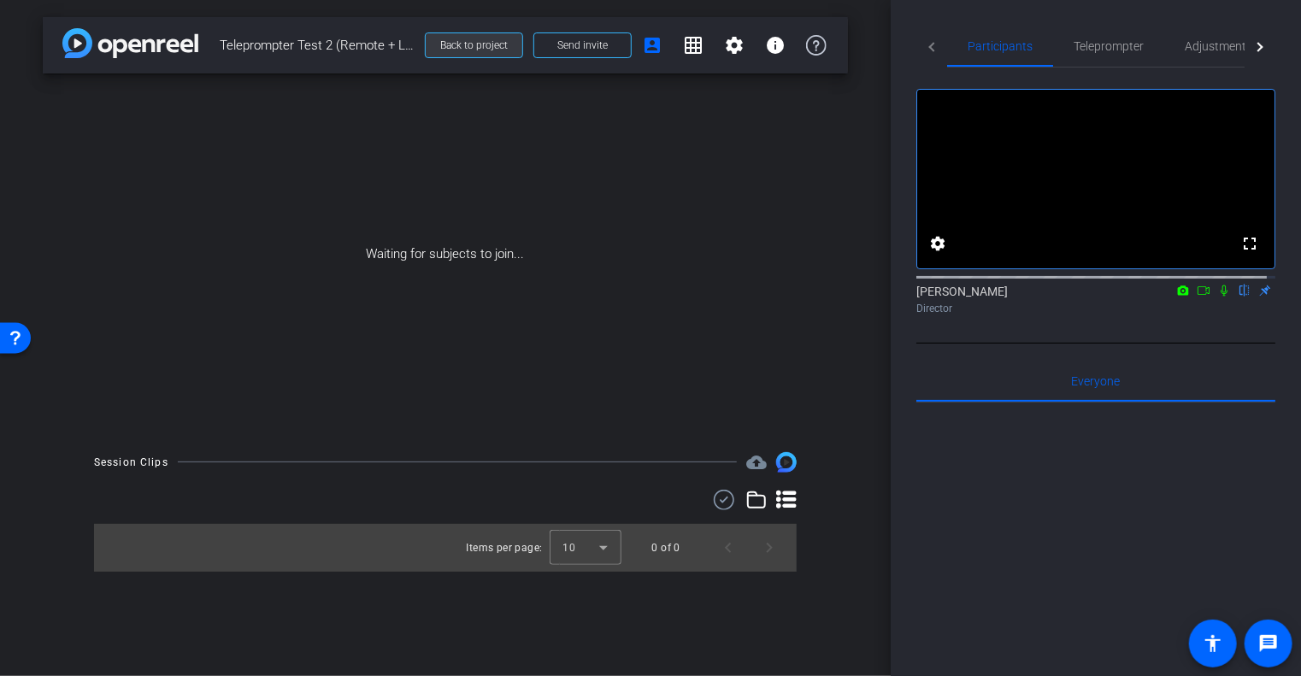
click at [510, 50] on span at bounding box center [474, 45] width 97 height 41
